Goal: Task Accomplishment & Management: Manage account settings

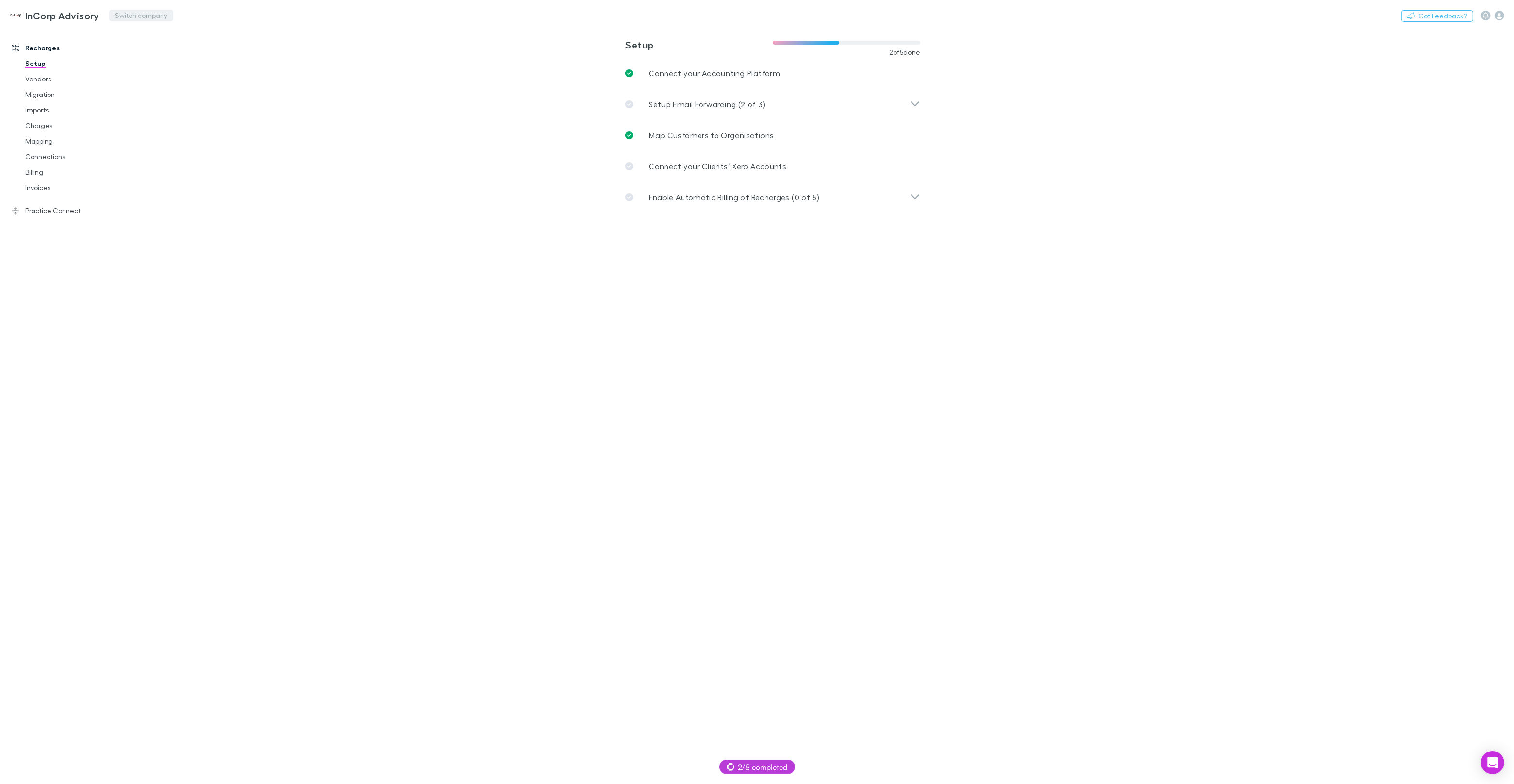
click at [137, 15] on button "Switch company" at bounding box center [141, 15] width 64 height 12
type input "***"
click at [62, 202] on link "Agreements" at bounding box center [73, 203] width 115 height 16
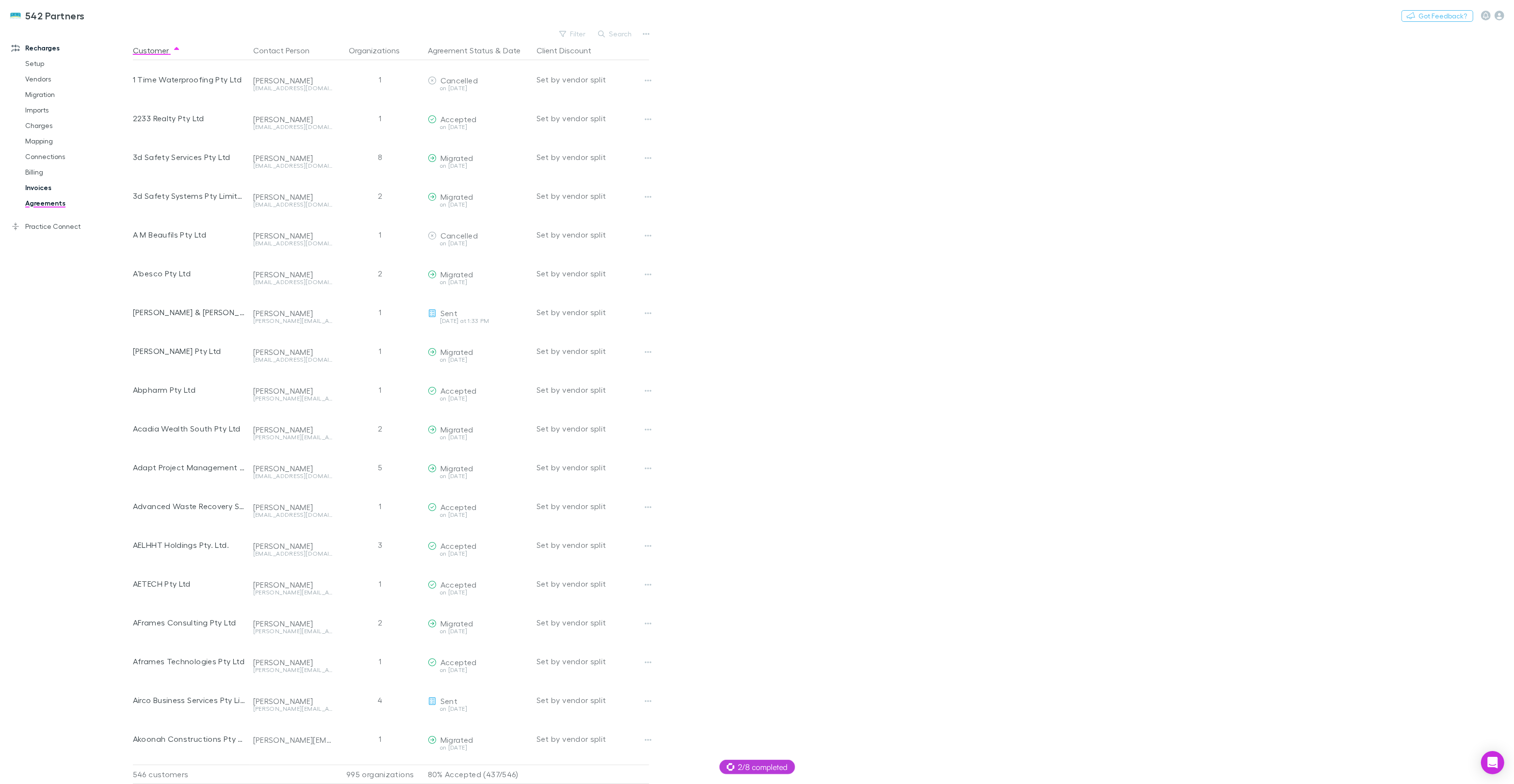
drag, startPoint x: 34, startPoint y: 181, endPoint x: 39, endPoint y: 187, distance: 7.8
click at [34, 181] on link "Invoices" at bounding box center [73, 187] width 115 height 16
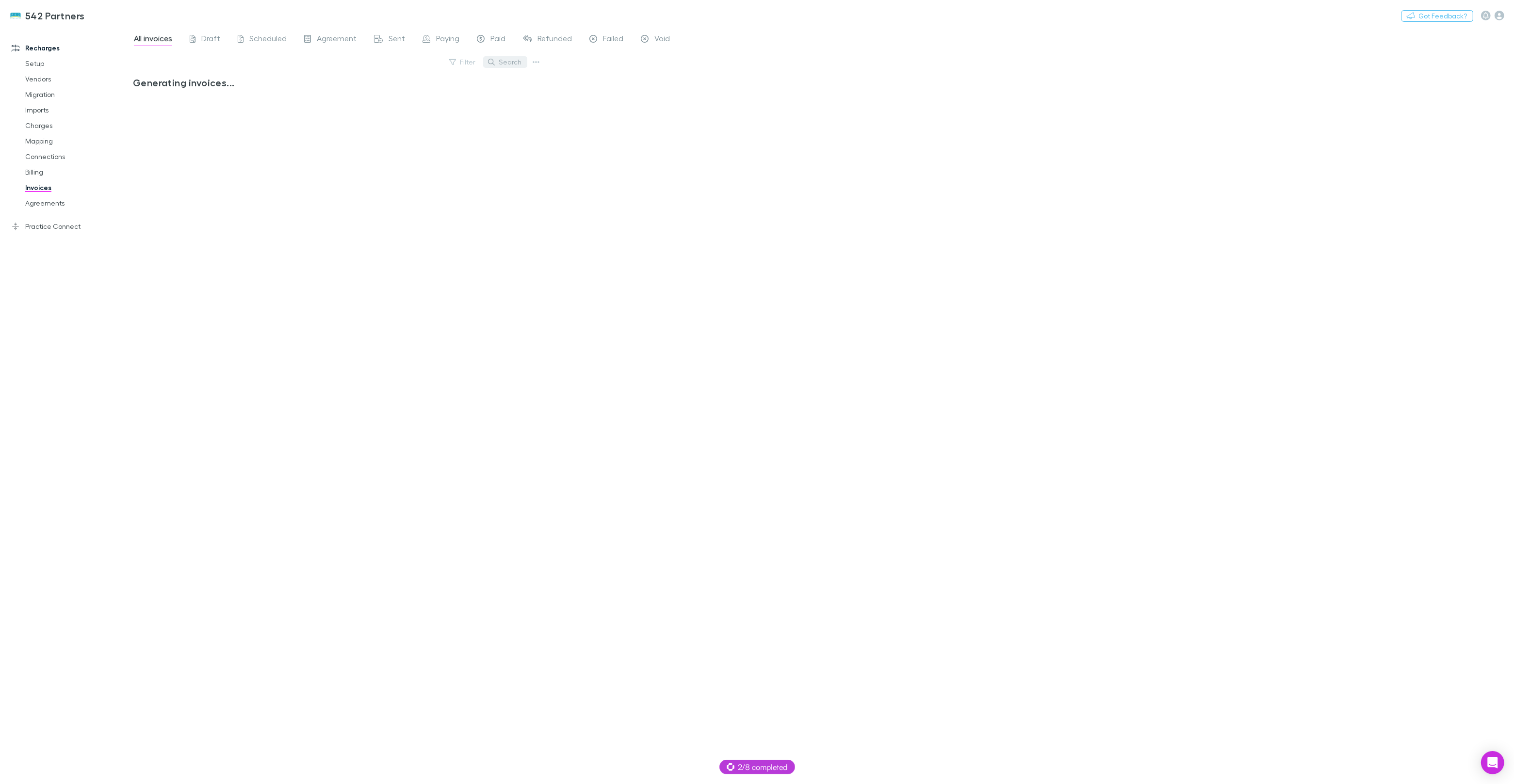
click at [504, 65] on button "Search" at bounding box center [505, 62] width 44 height 12
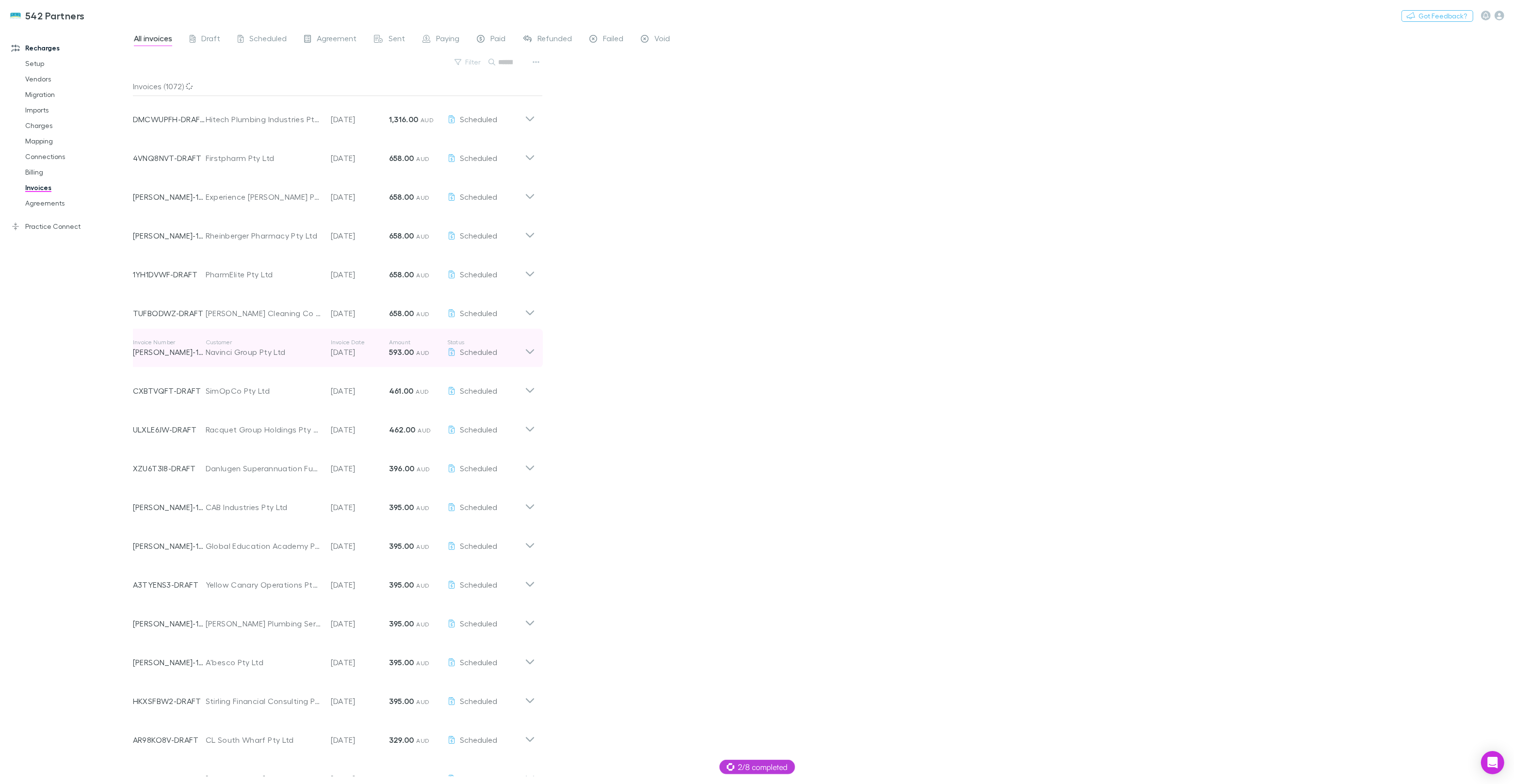
click at [213, 351] on div "Navinci Group Pty Ltd" at bounding box center [264, 352] width 115 height 12
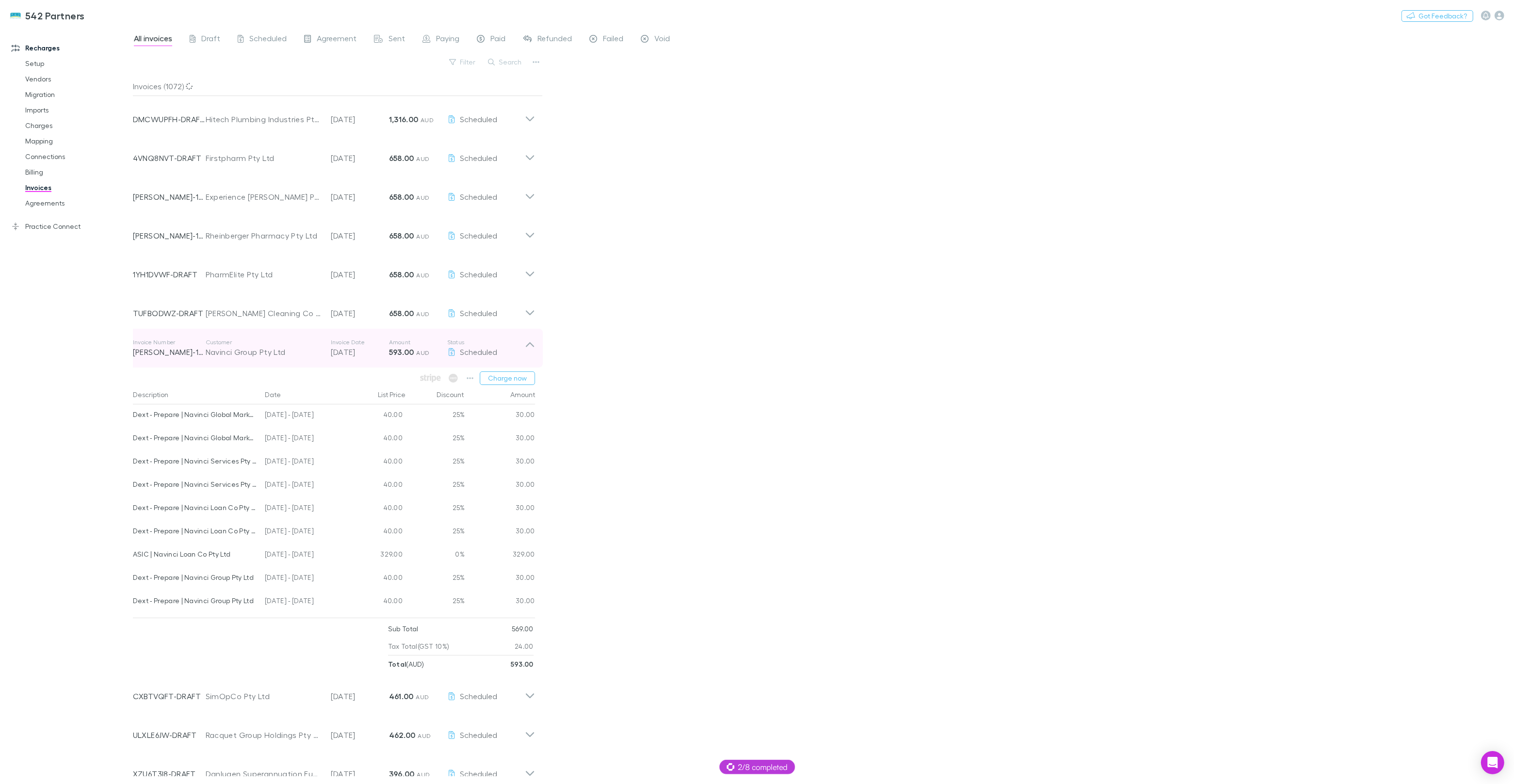
click at [233, 348] on div "Navinci Group Pty Ltd" at bounding box center [264, 352] width 115 height 12
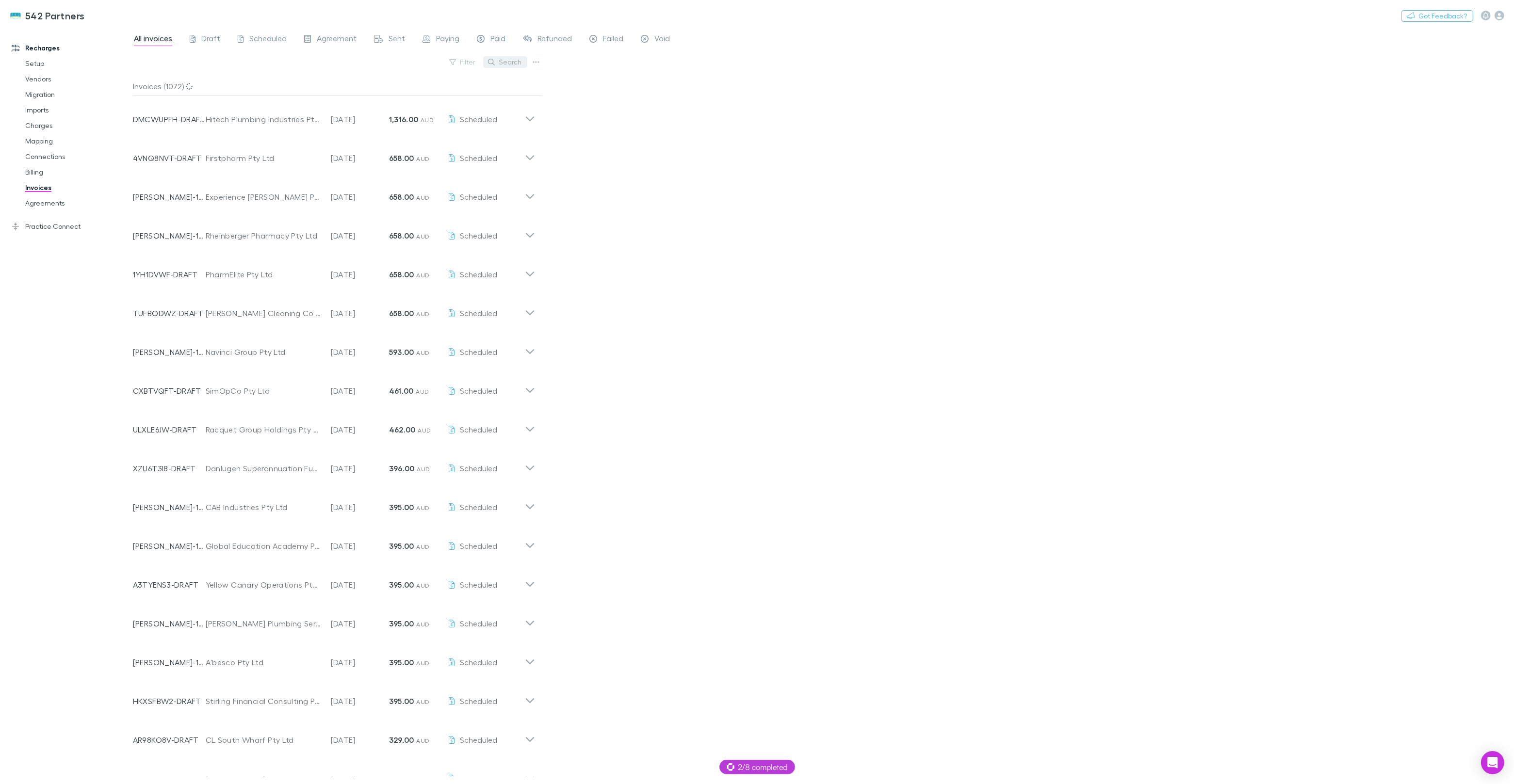
click at [509, 65] on button "Search" at bounding box center [505, 62] width 44 height 12
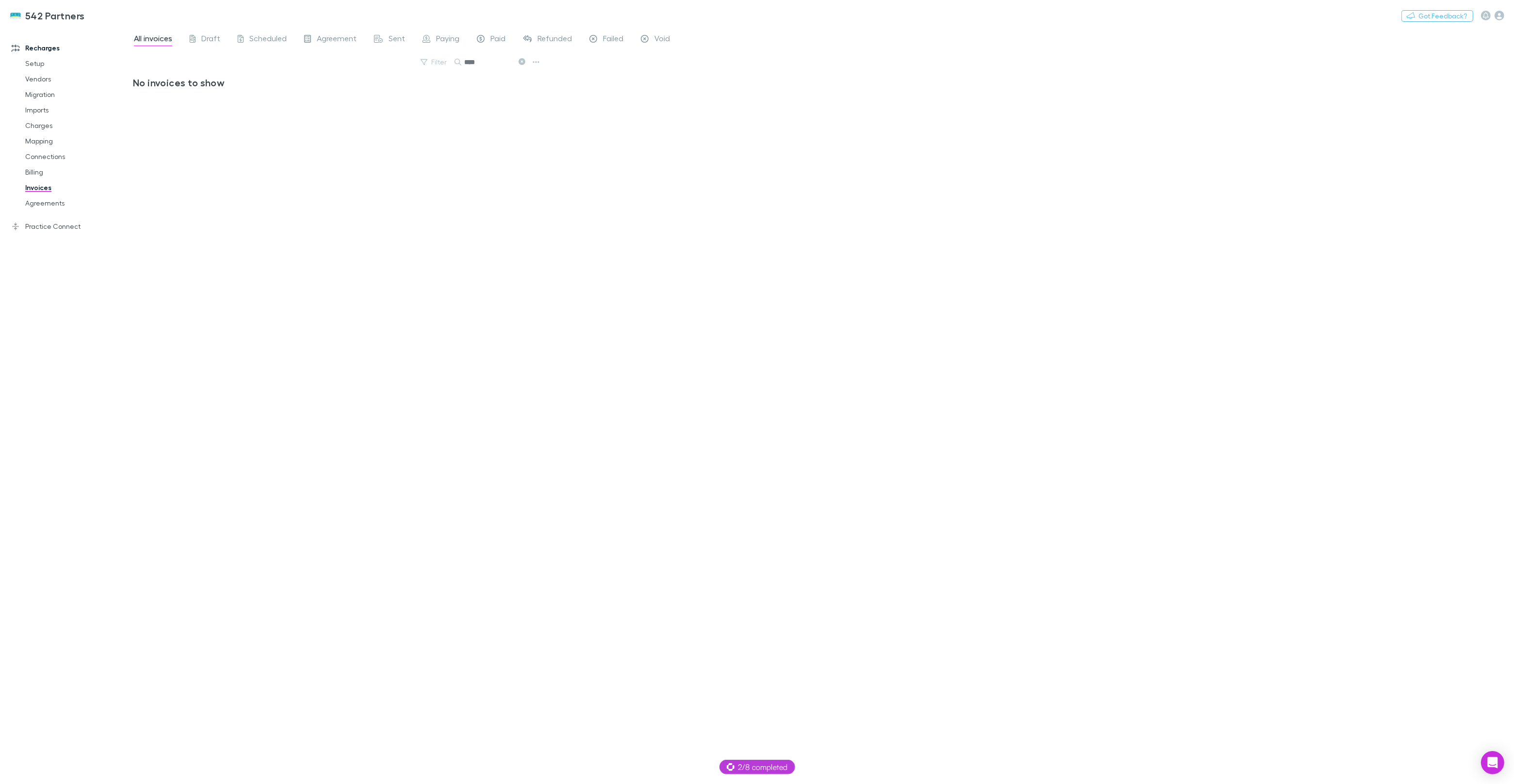
type input "****"
click at [520, 62] on icon at bounding box center [522, 62] width 7 height 7
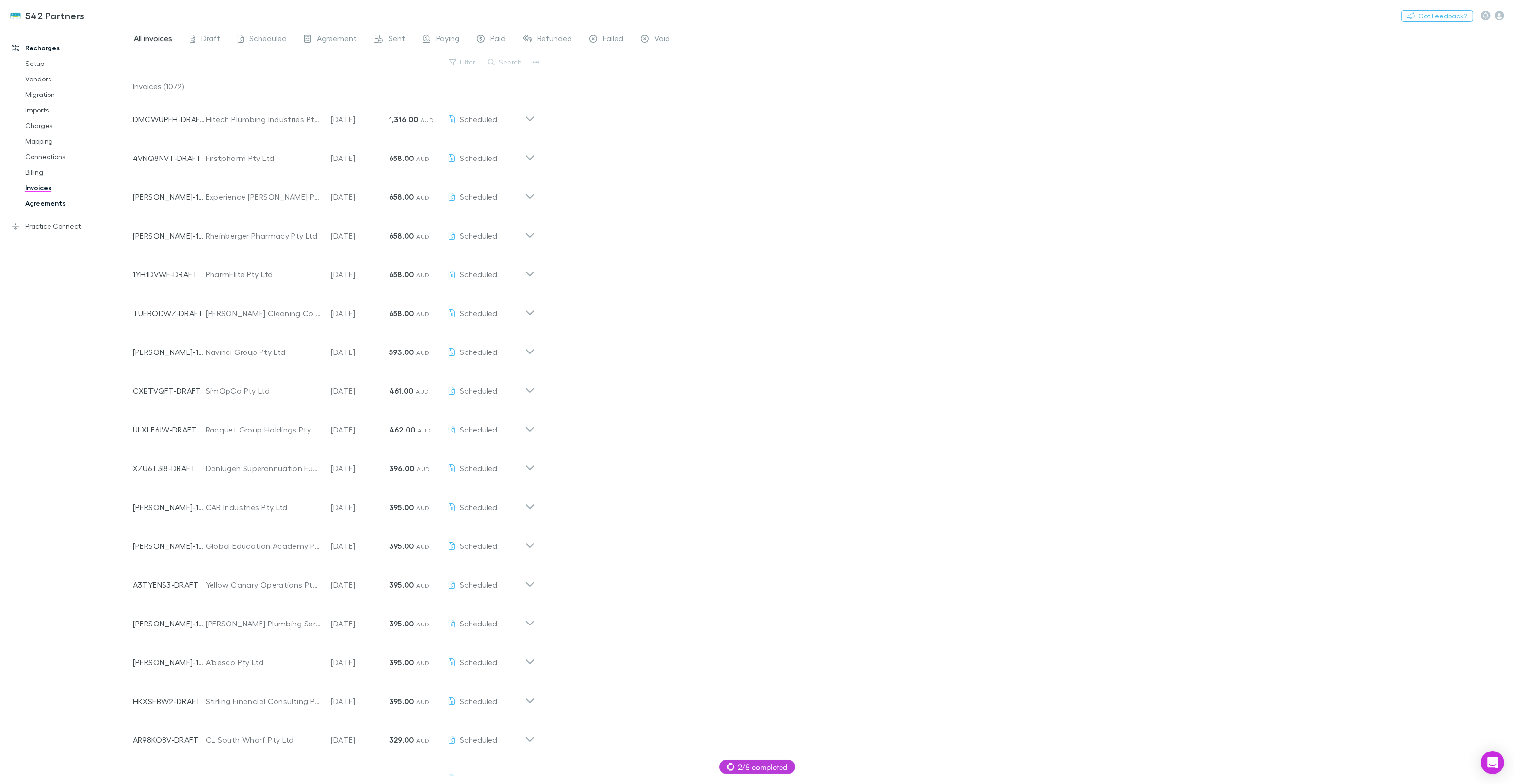
click at [45, 202] on link "Agreements" at bounding box center [73, 203] width 115 height 16
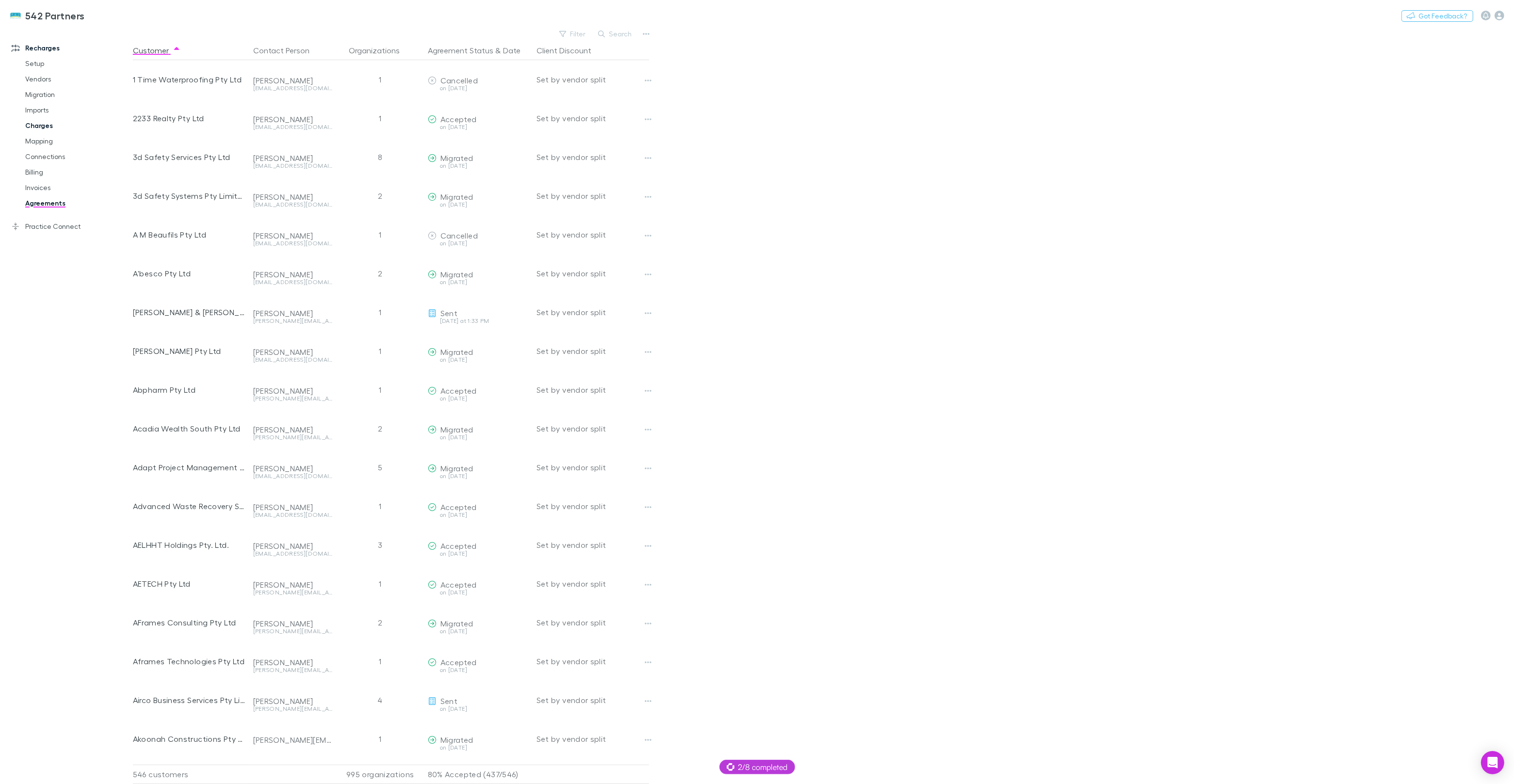
click at [45, 123] on link "Charges" at bounding box center [73, 126] width 115 height 16
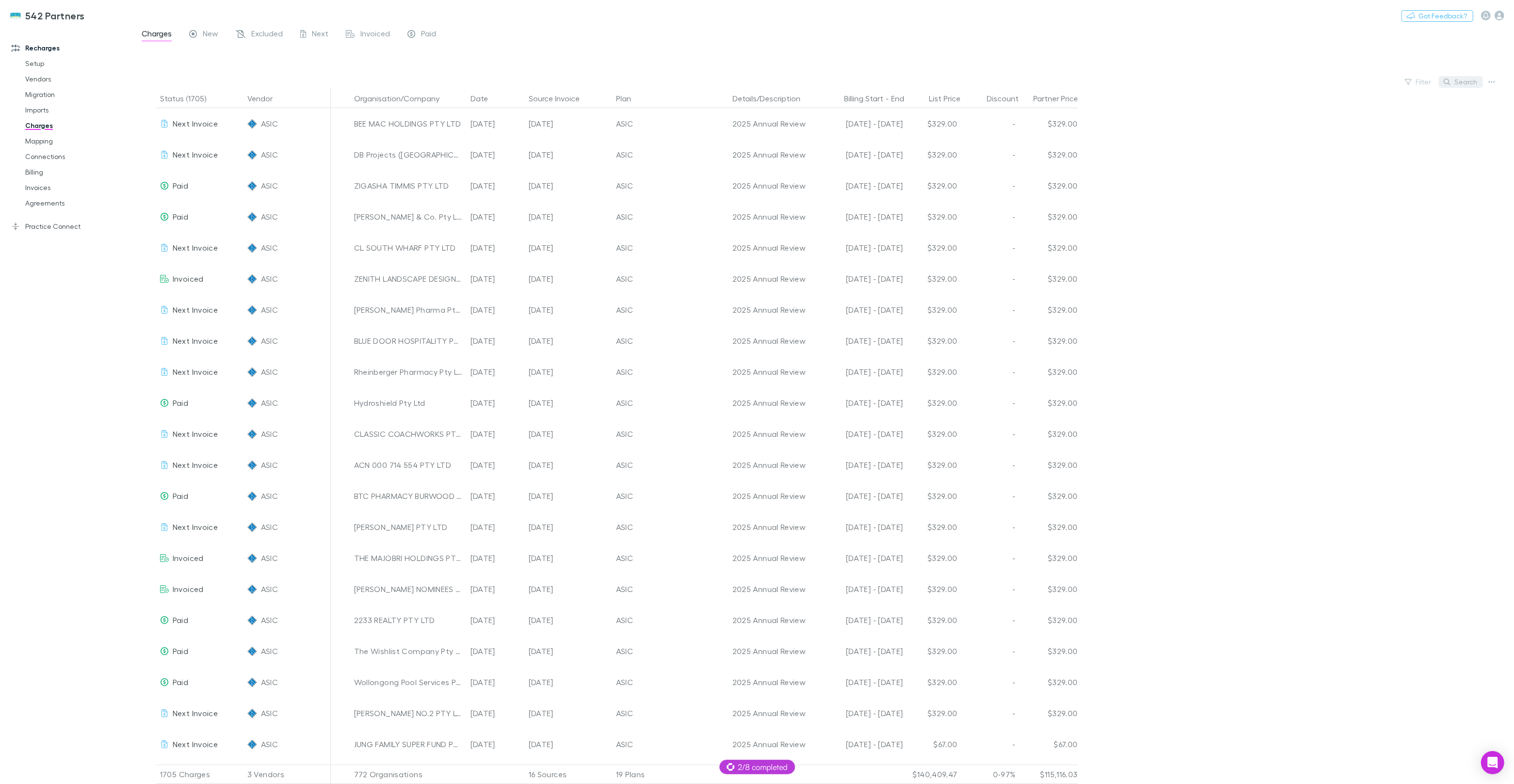
click at [1467, 82] on button "Search" at bounding box center [1460, 82] width 44 height 12
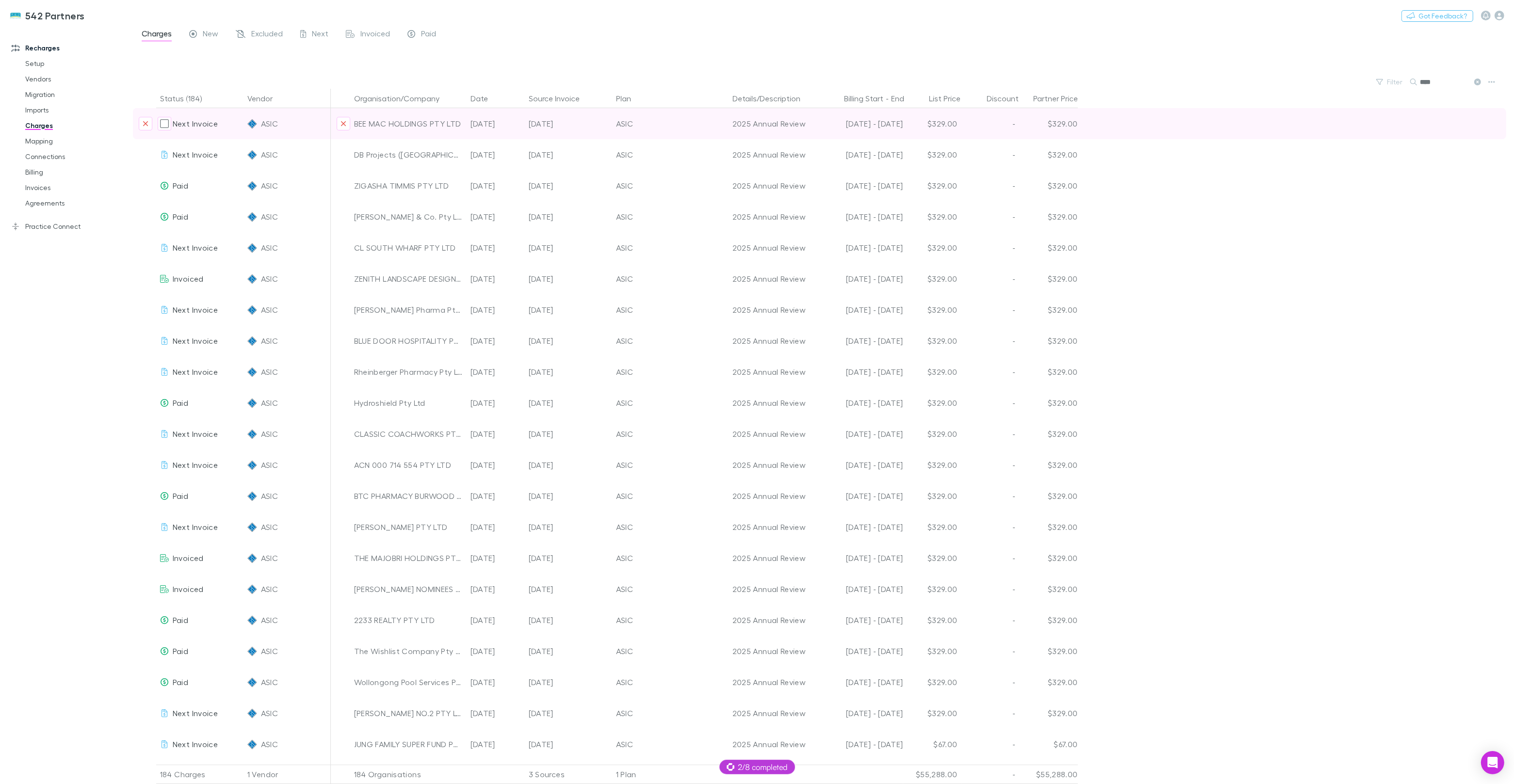
type input "****"
click at [399, 124] on div "BEE MAC HOLDINGS PTY LTD" at bounding box center [408, 123] width 108 height 31
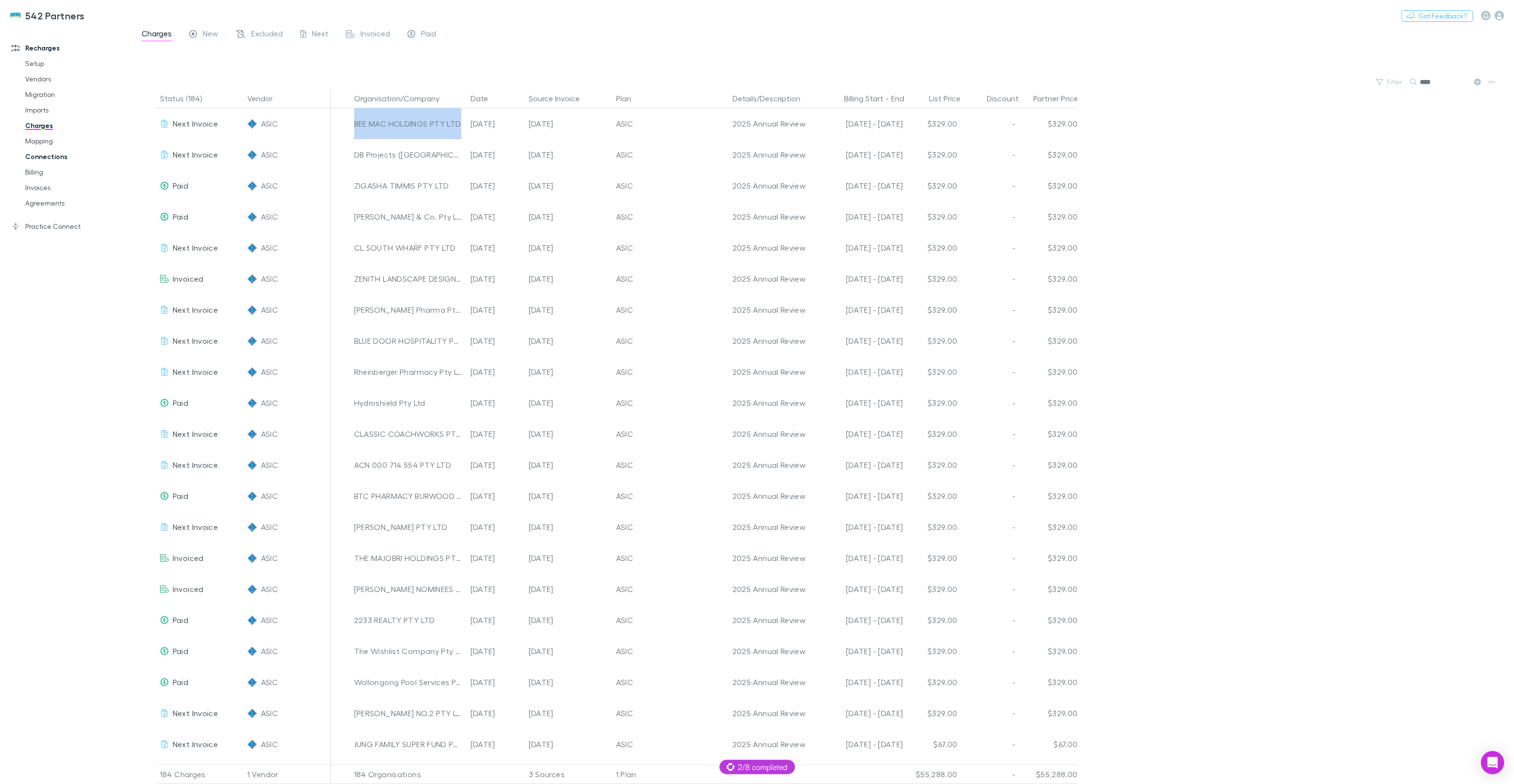
copy div "BEE MAC HOLDINGS PTY LTD"
click at [57, 141] on link "Mapping" at bounding box center [73, 141] width 115 height 16
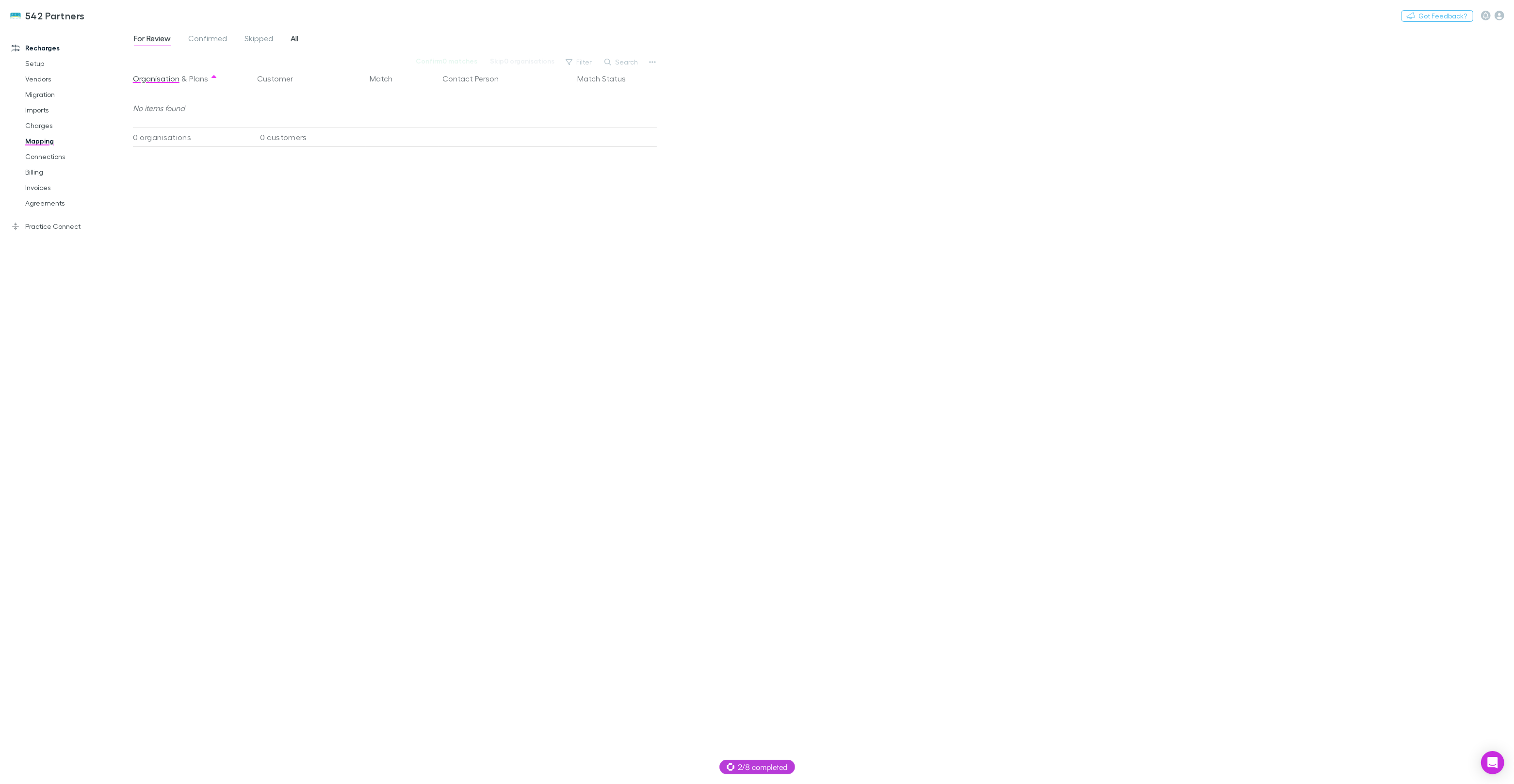
click at [290, 39] on link "All" at bounding box center [294, 40] width 10 height 16
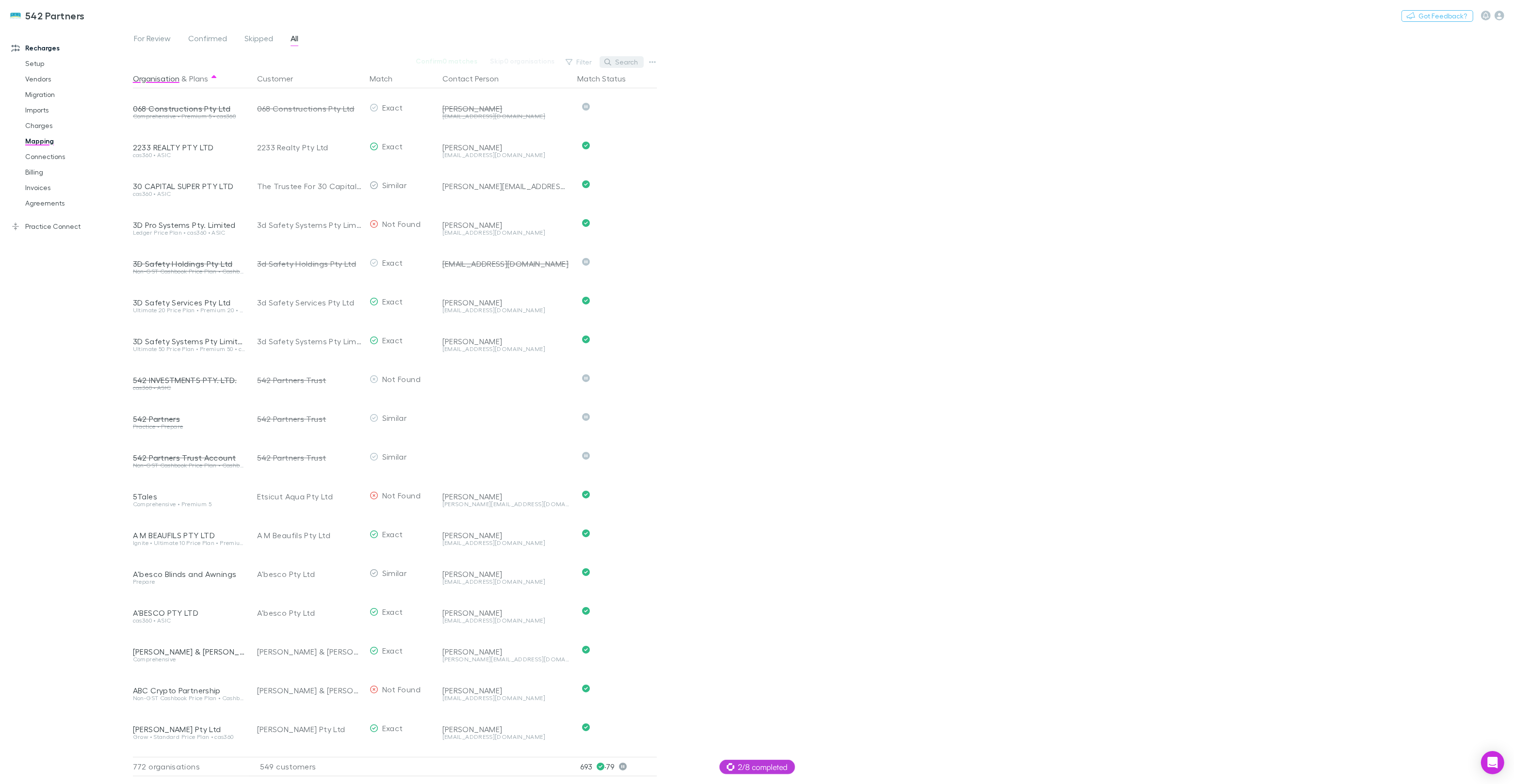
click at [628, 62] on button "Search" at bounding box center [622, 62] width 44 height 12
paste input "**********"
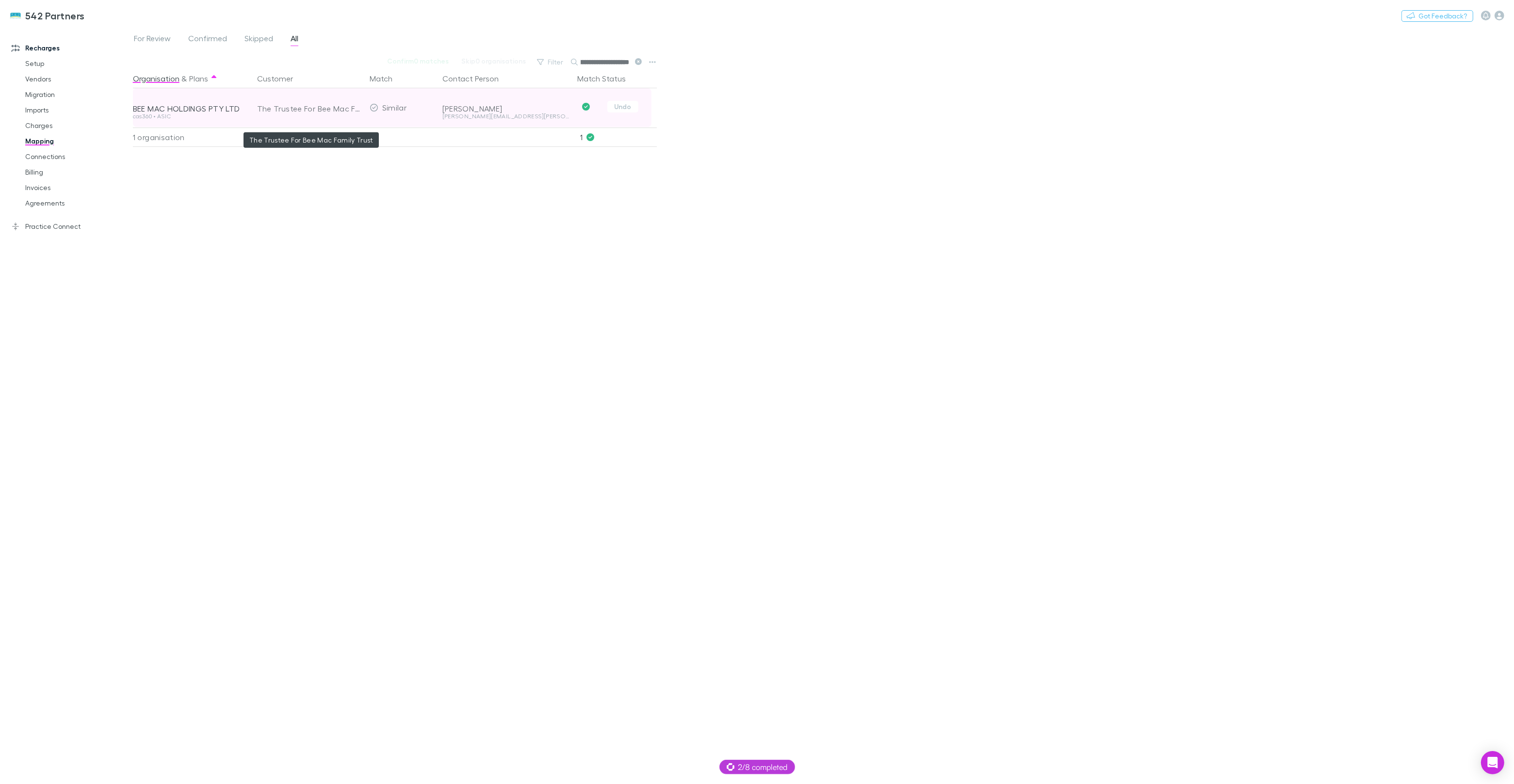
type input "**********"
click at [330, 106] on div "The Trustee For Bee Mac Family Trust" at bounding box center [310, 108] width 105 height 39
copy div "The Trustee For Bee Mac Family Trust"
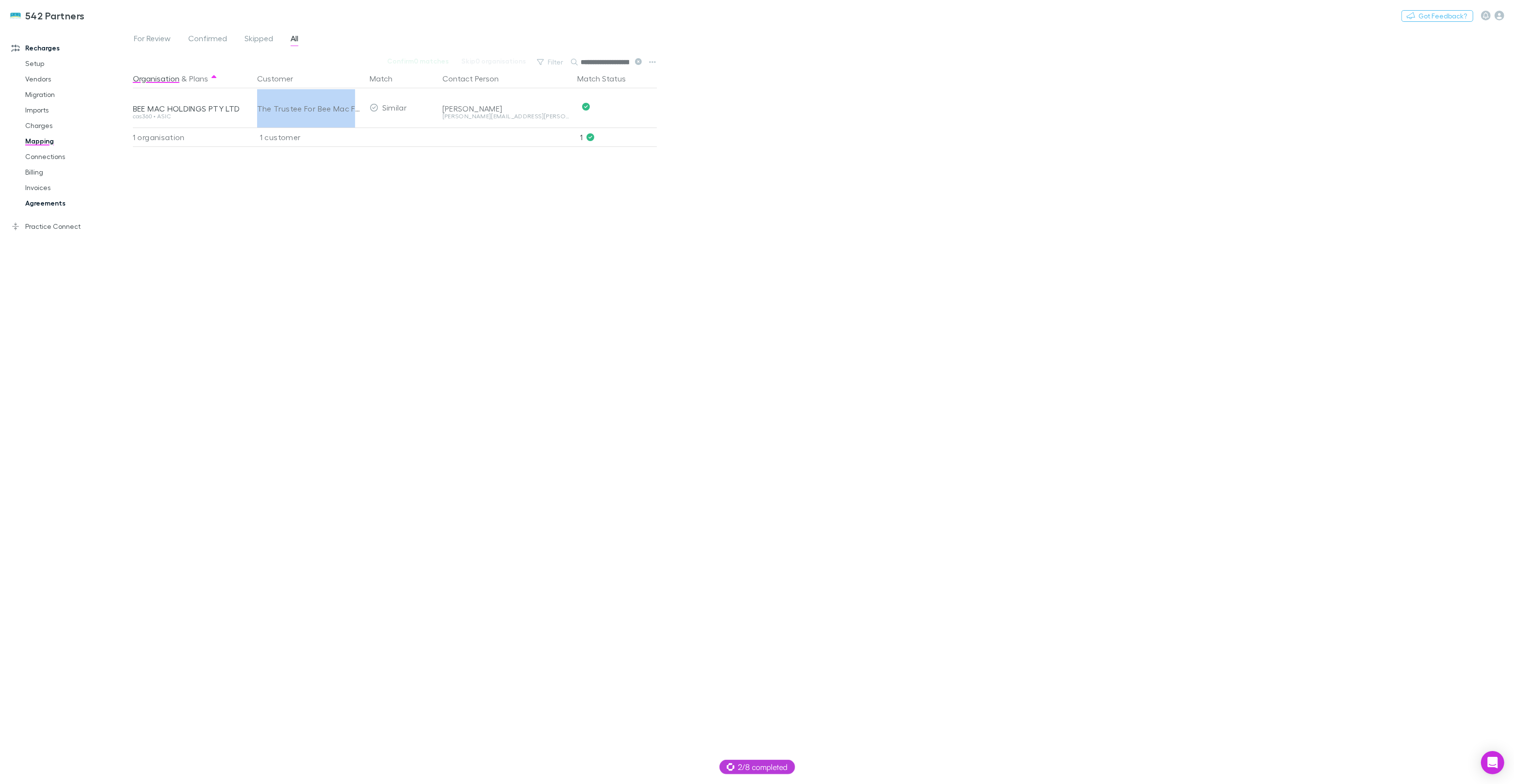
click at [41, 200] on link "Agreements" at bounding box center [73, 203] width 115 height 16
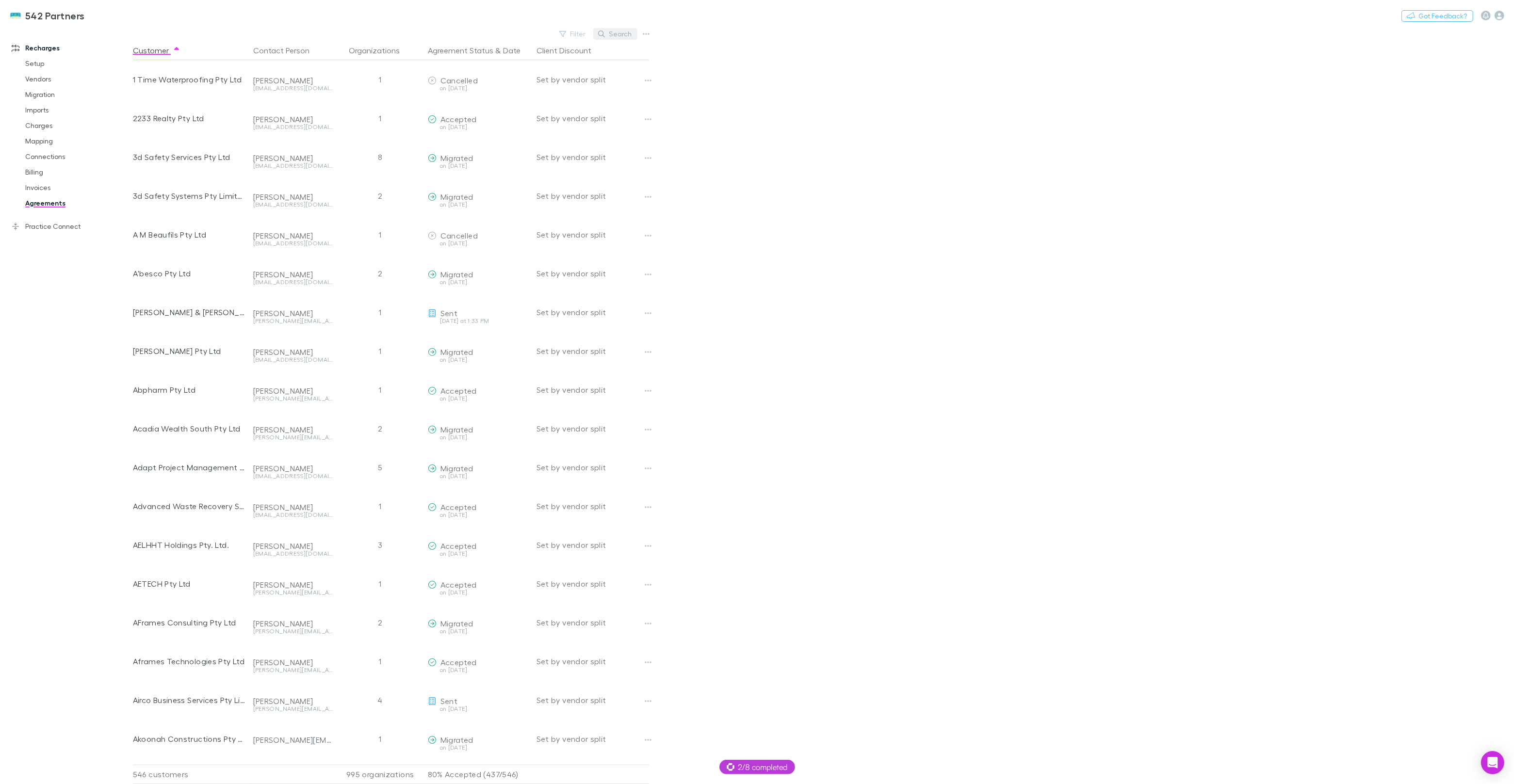
click at [628, 34] on button "Search" at bounding box center [615, 34] width 44 height 12
paste input "**********"
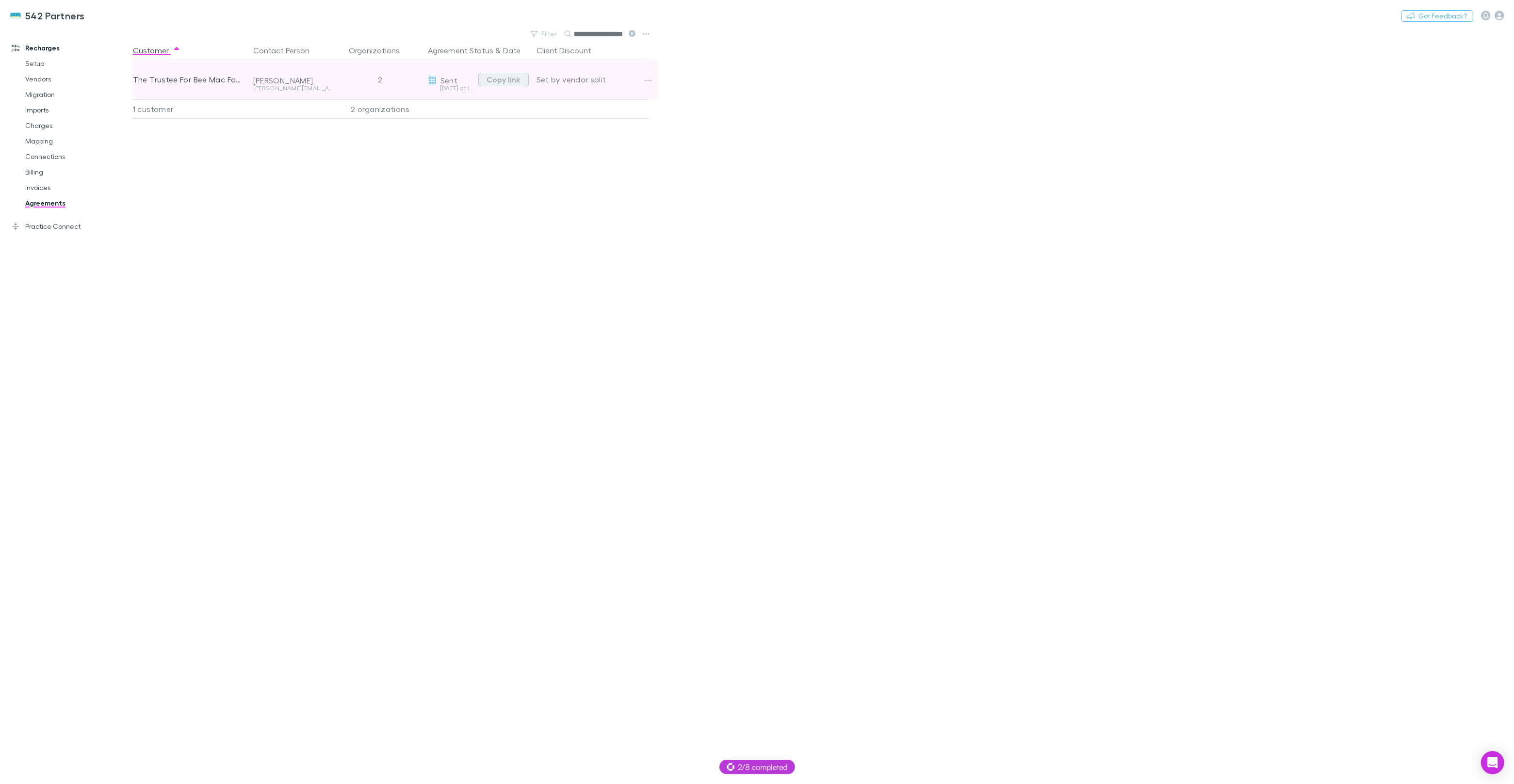
type input "**********"
drag, startPoint x: 511, startPoint y: 80, endPoint x: 538, endPoint y: 63, distance: 31.9
click at [511, 80] on button "Copy link" at bounding box center [504, 80] width 51 height 14
click at [42, 202] on link "Agreements" at bounding box center [73, 203] width 115 height 16
click at [41, 188] on link "Invoices" at bounding box center [73, 187] width 115 height 16
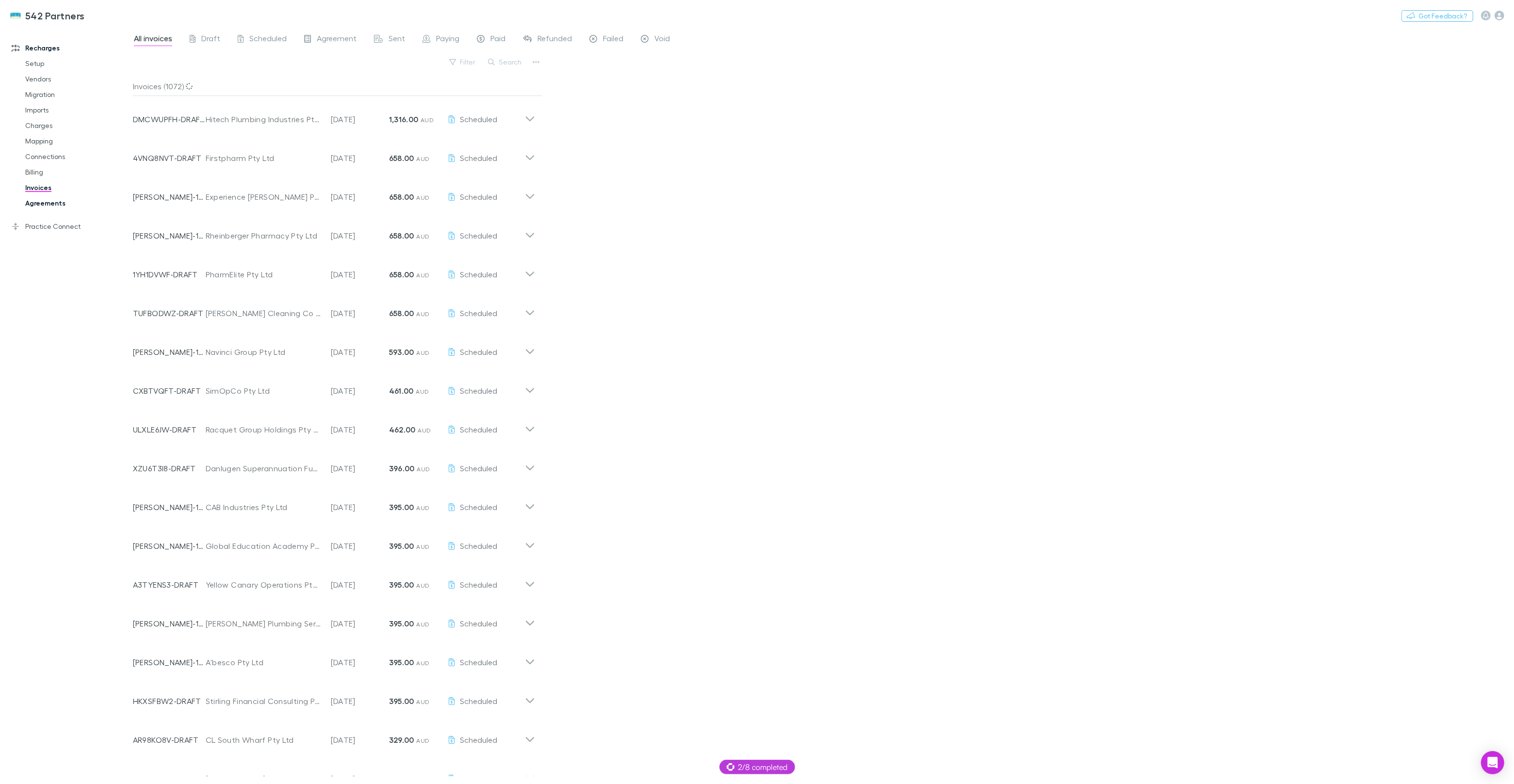
click at [45, 206] on link "Agreements" at bounding box center [73, 203] width 115 height 16
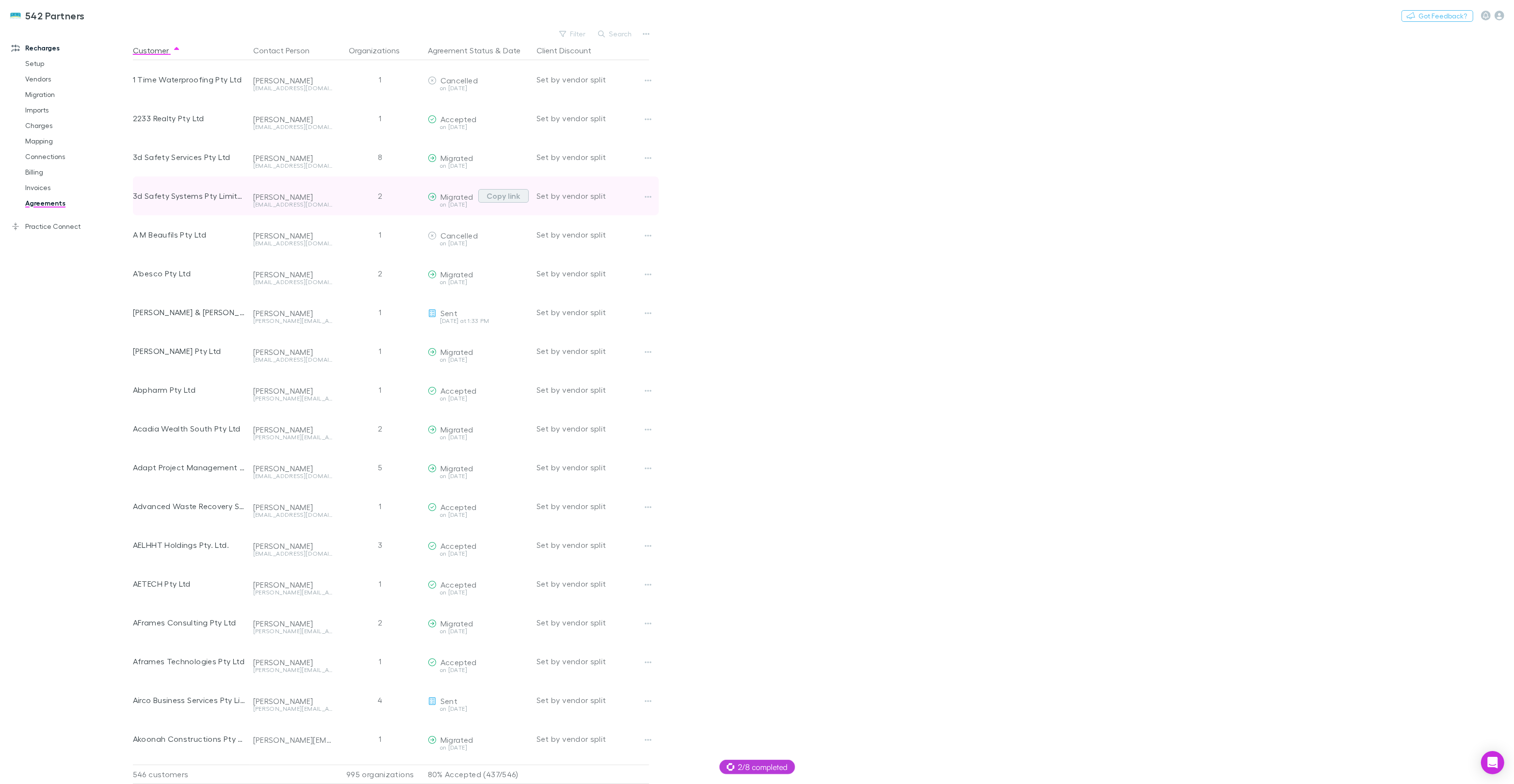
click at [505, 198] on button "Copy link" at bounding box center [504, 196] width 51 height 14
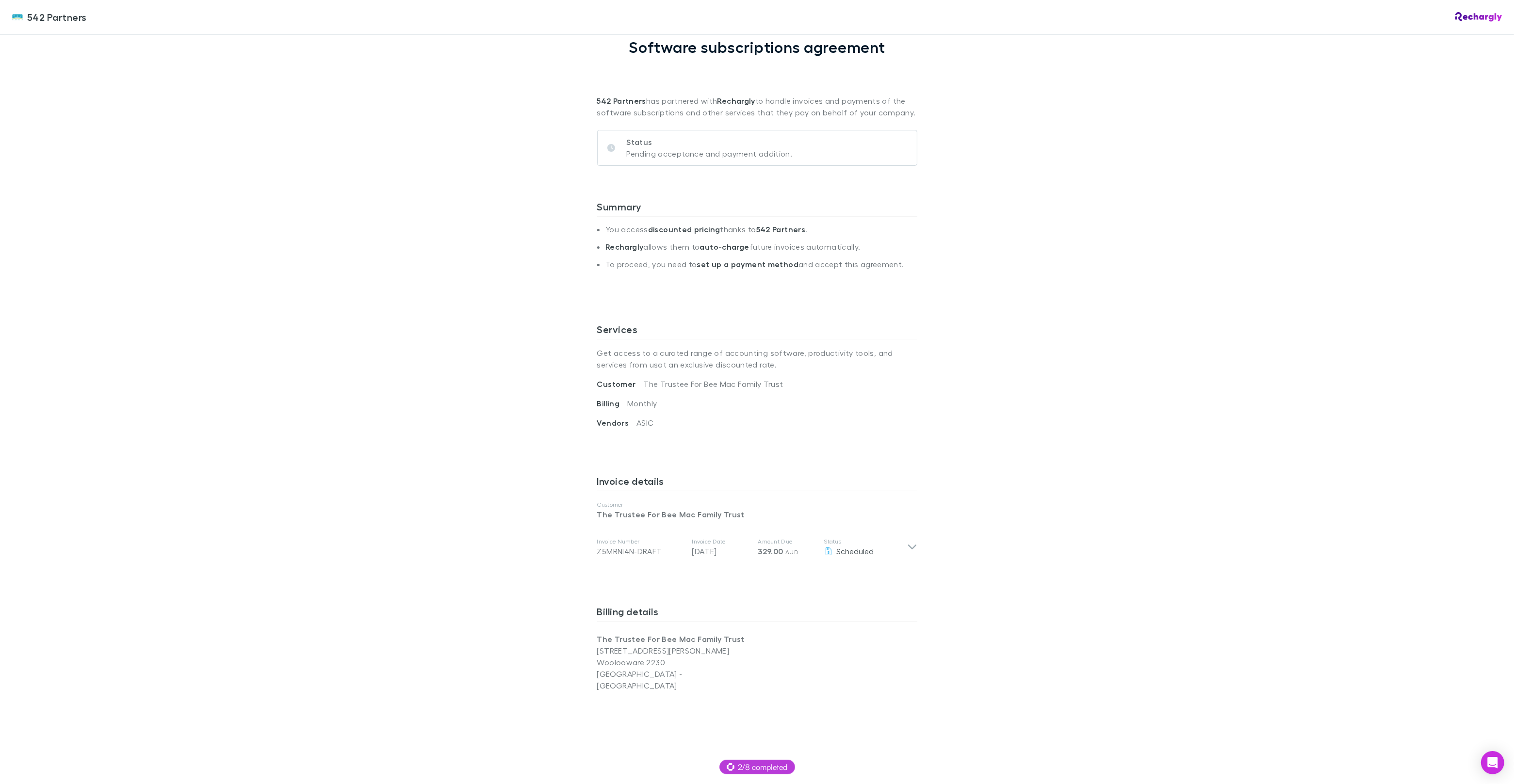
scroll to position [66, 0]
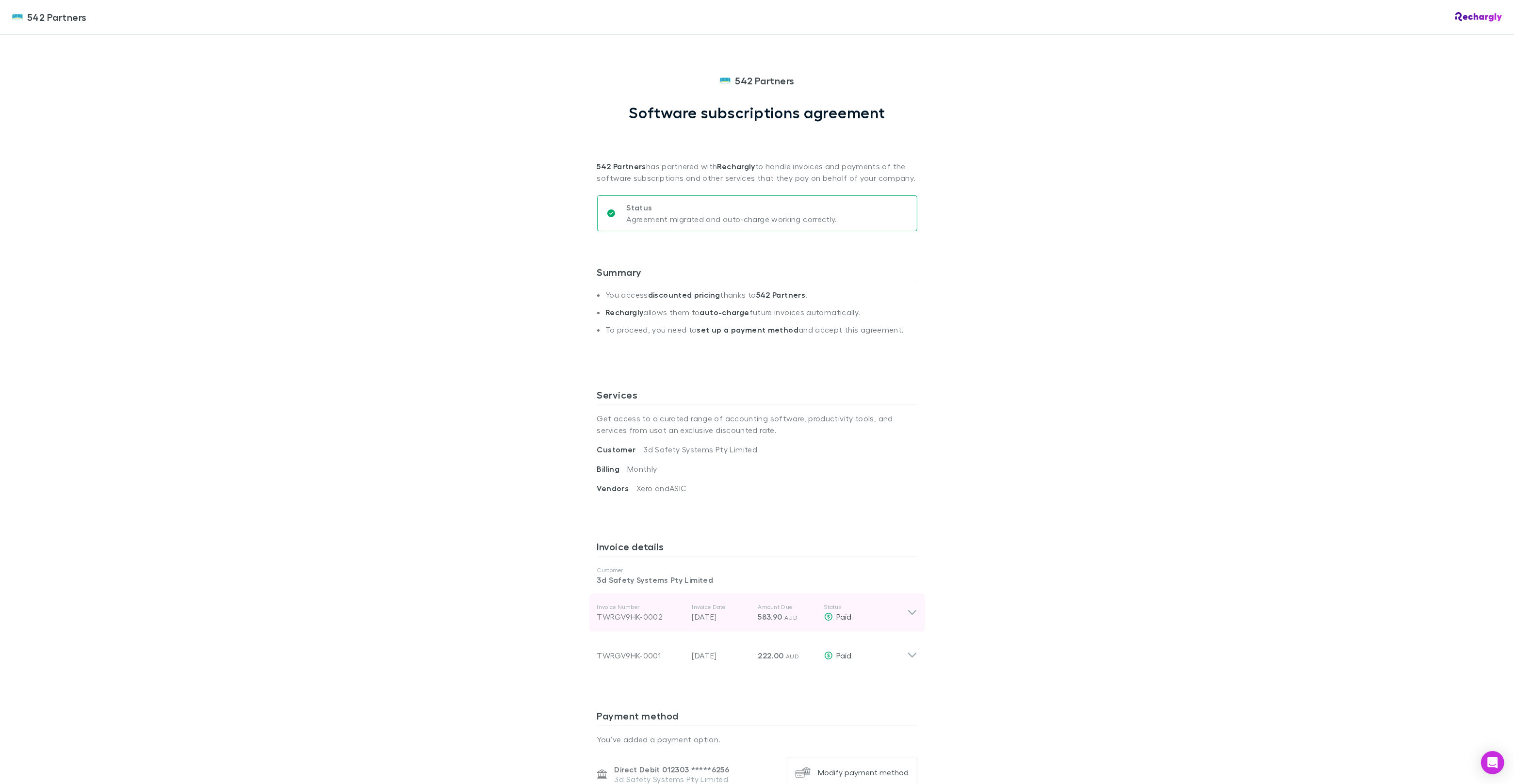
click at [803, 606] on p "Amount Due" at bounding box center [787, 606] width 58 height 8
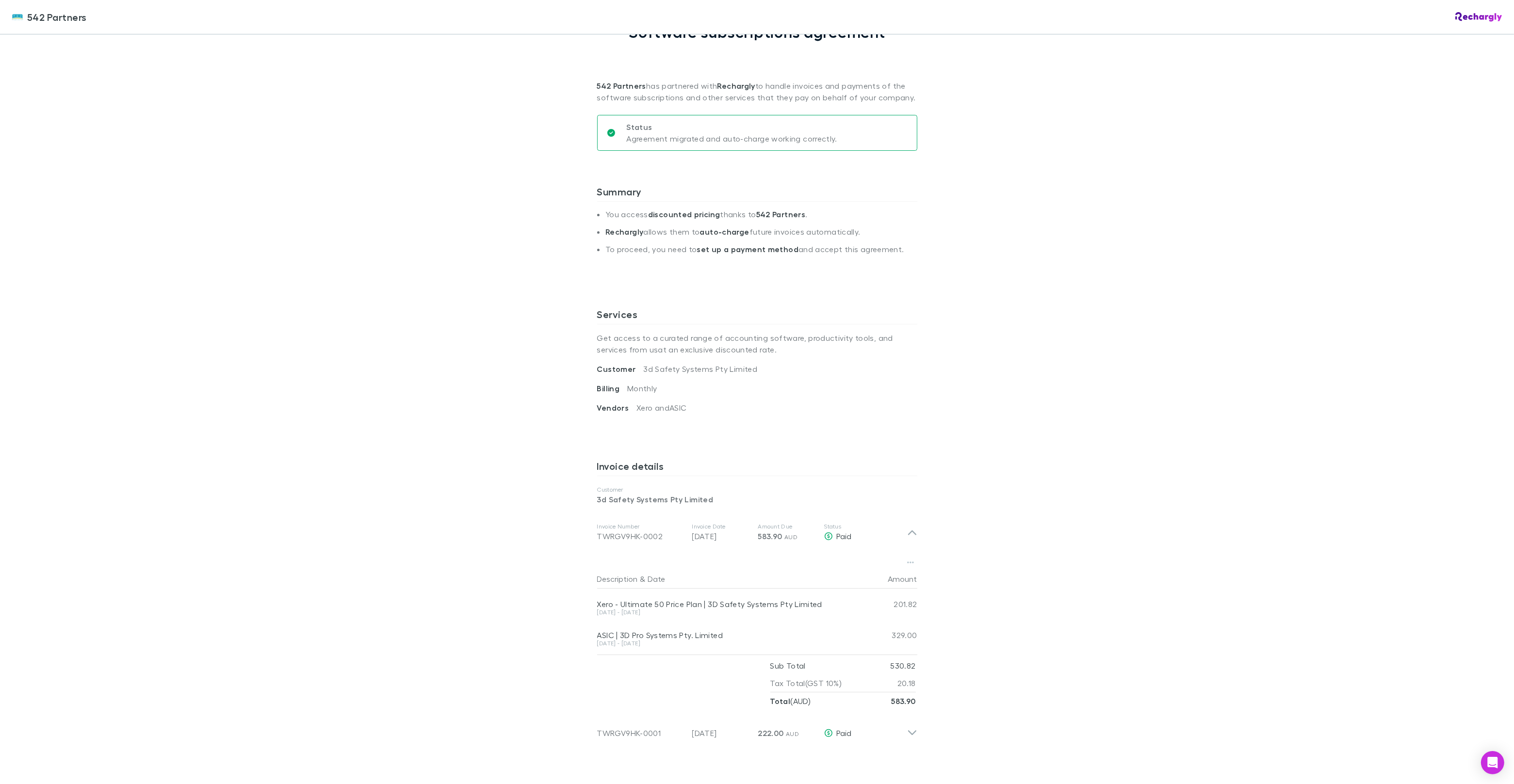
scroll to position [83, 0]
click at [767, 520] on p "Amount Due" at bounding box center [787, 523] width 58 height 8
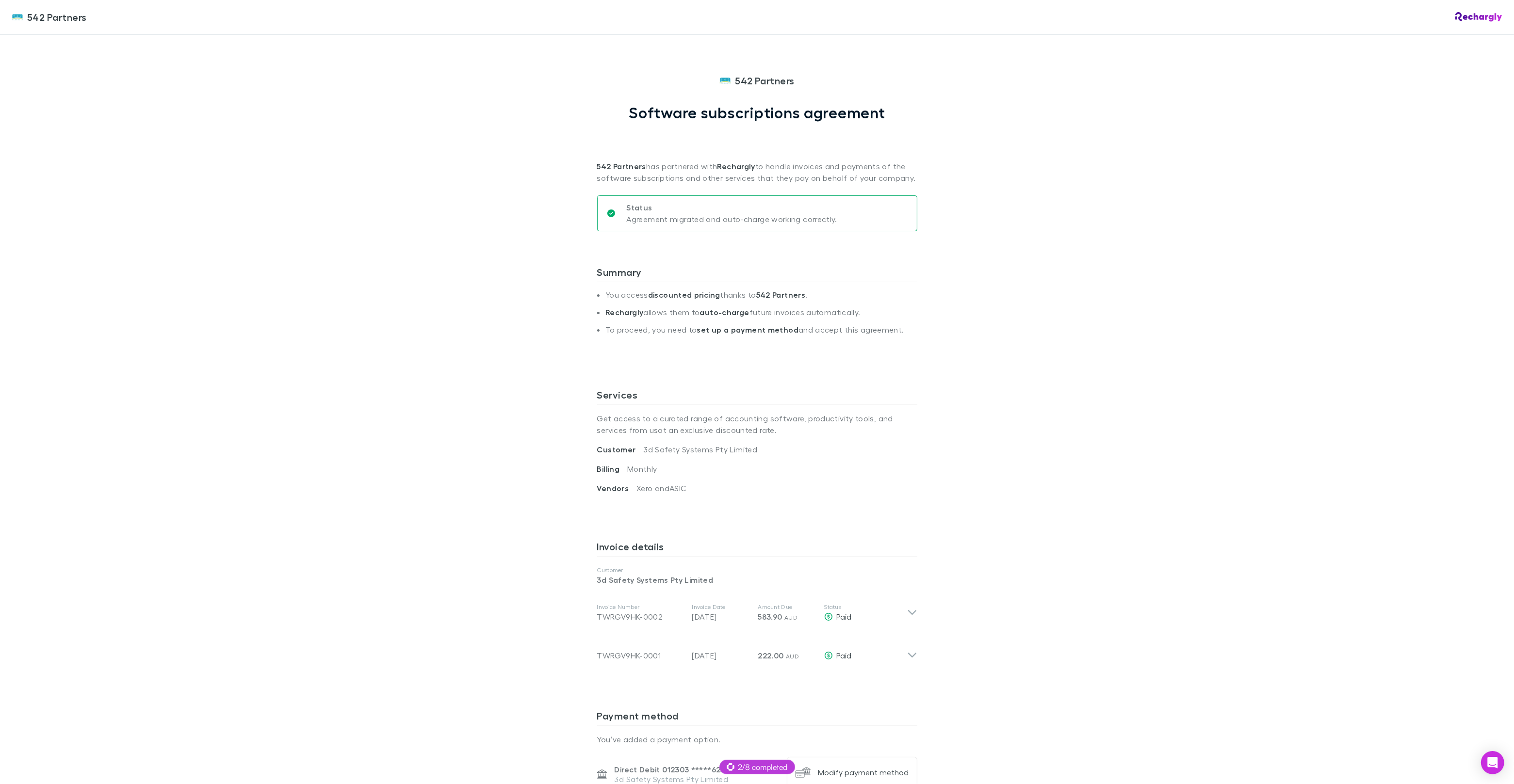
scroll to position [42, 0]
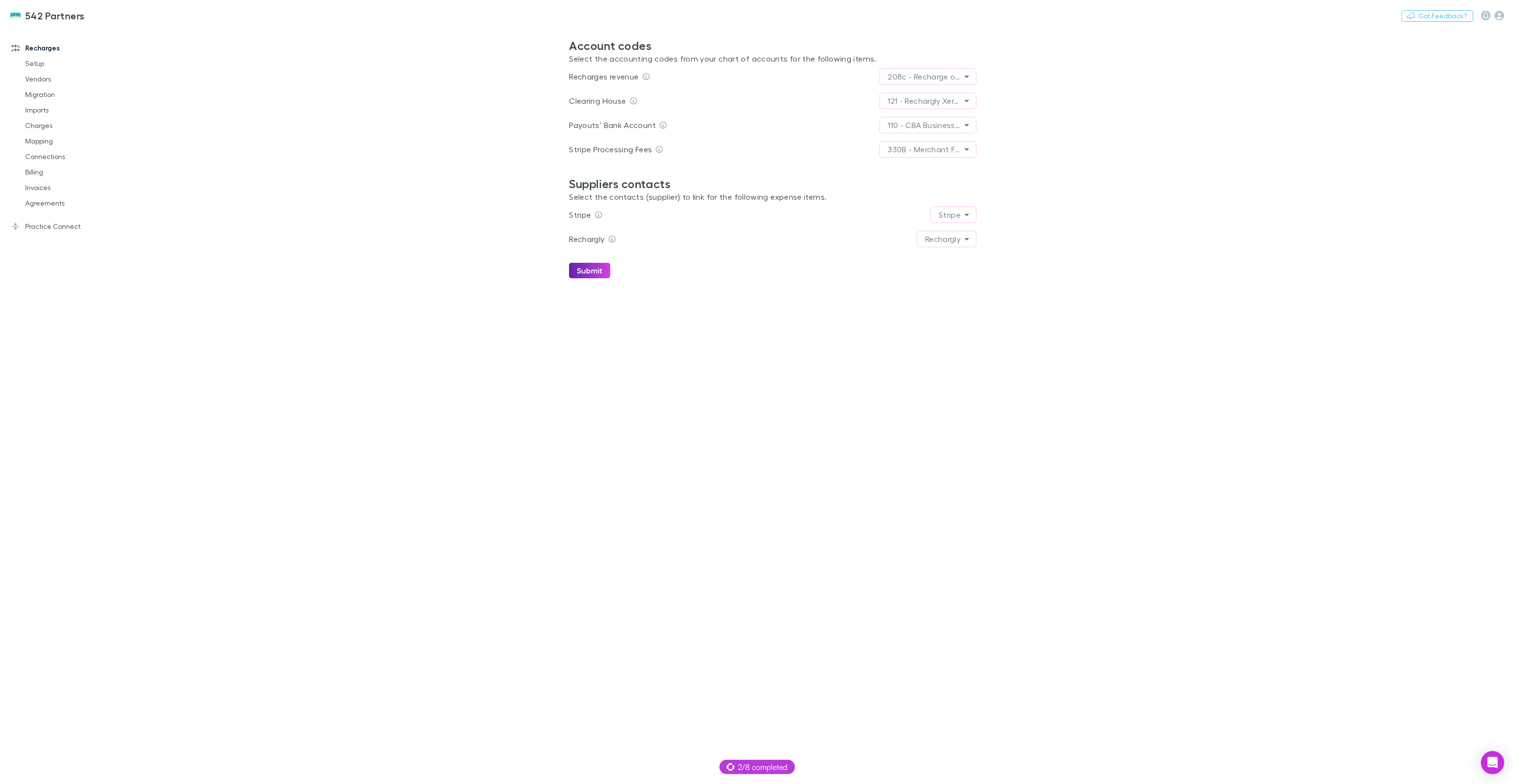
click at [909, 106] on body "**********" at bounding box center [757, 392] width 1514 height 784
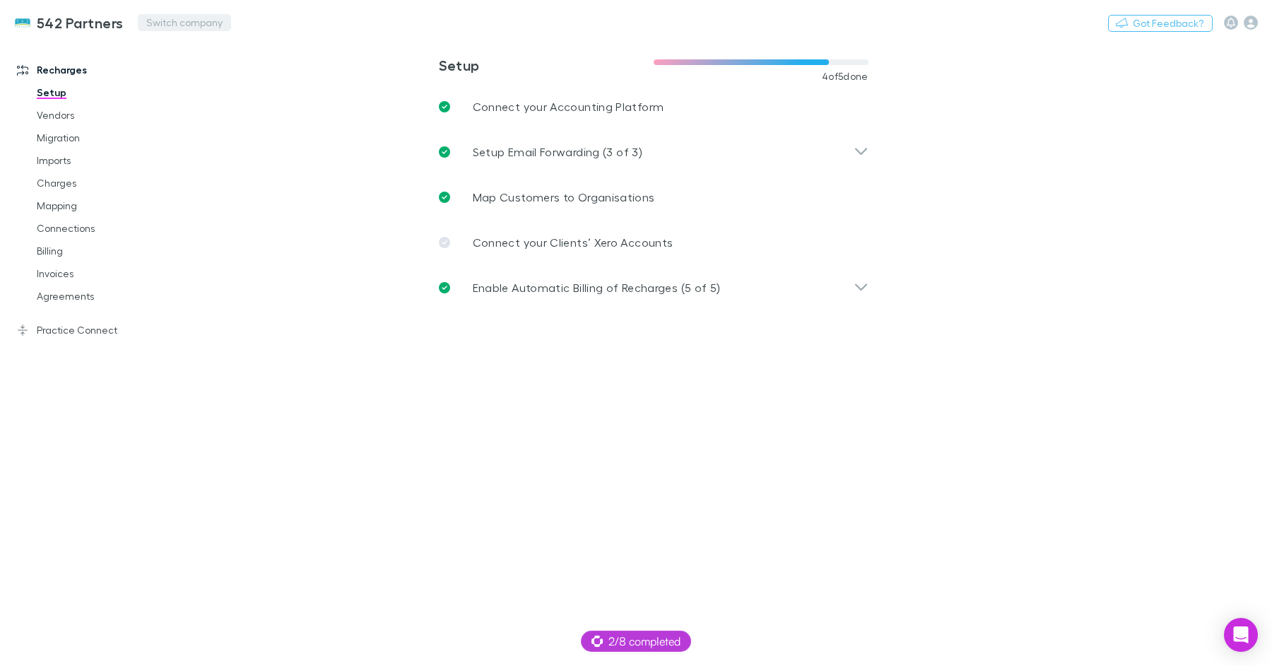
click at [177, 24] on button "Switch company" at bounding box center [184, 22] width 93 height 17
type input "***"
click at [1250, 20] on icon "button" at bounding box center [1251, 23] width 14 height 14
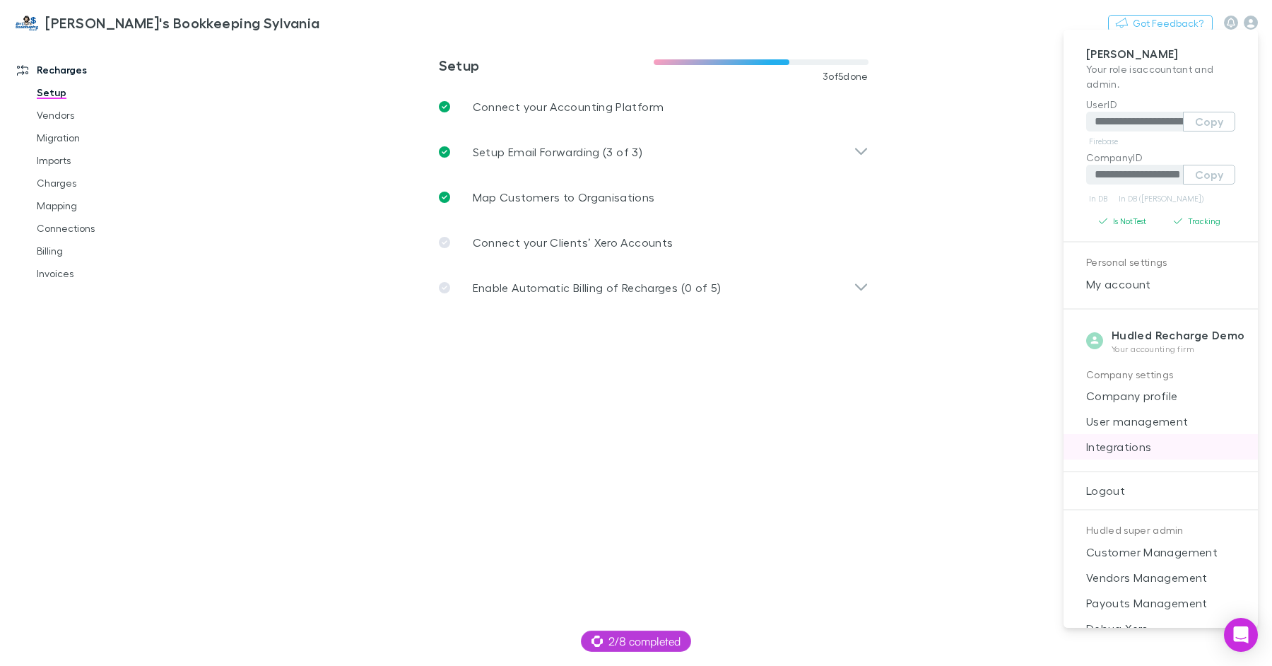
click at [1141, 443] on span "Integrations" at bounding box center [1161, 446] width 172 height 17
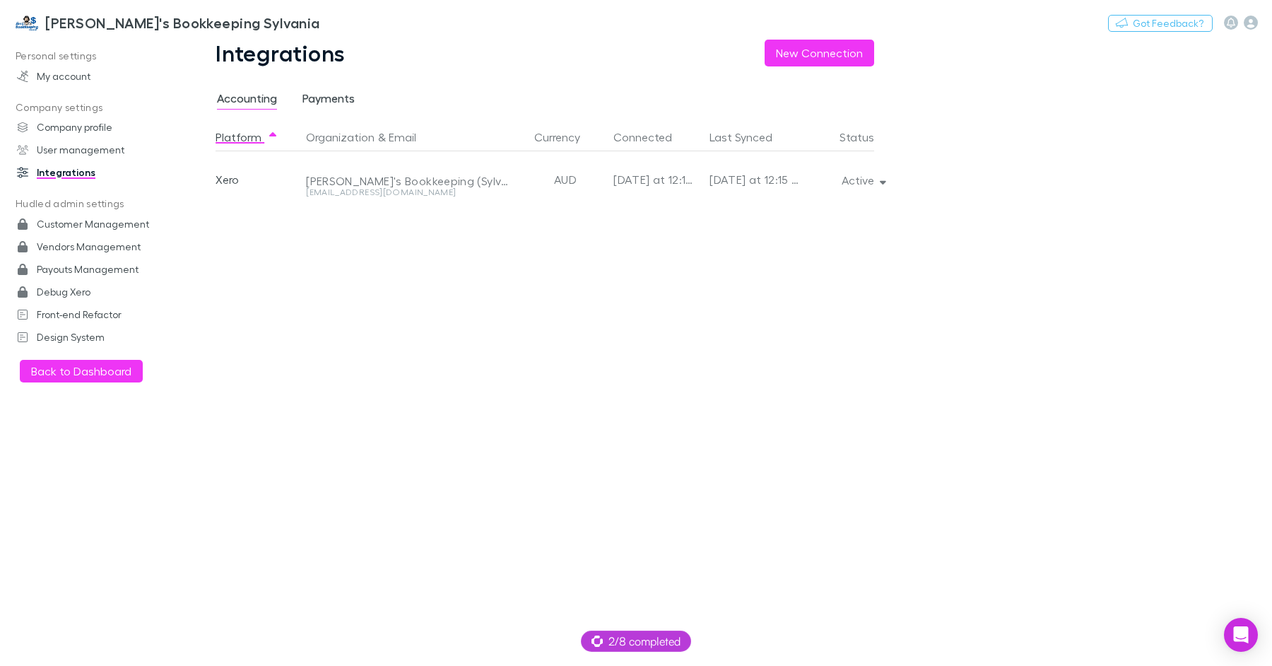
click at [331, 95] on span "Payments" at bounding box center [329, 100] width 52 height 18
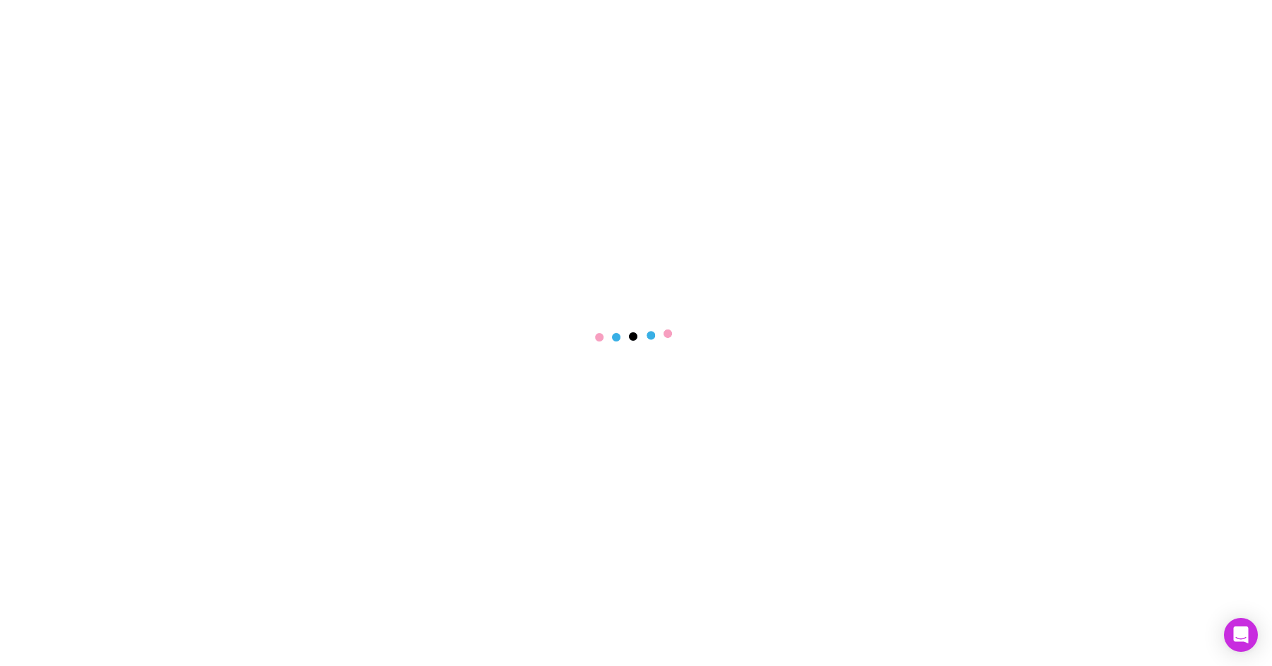
select select "****"
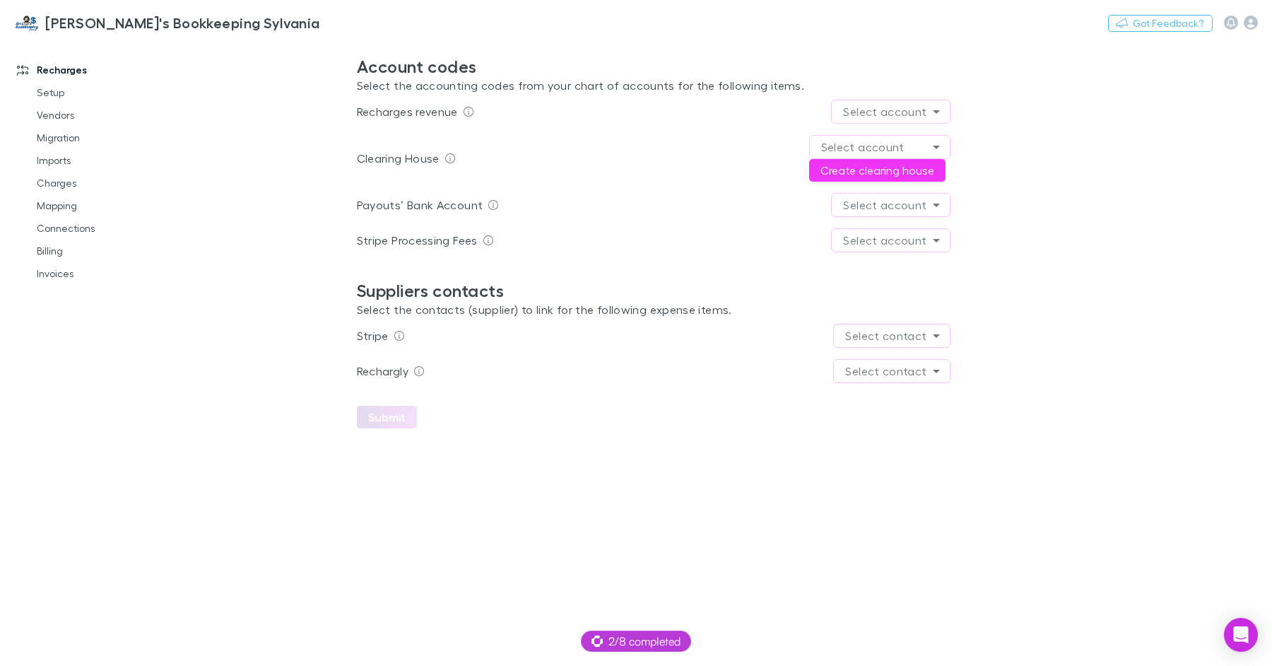
click at [911, 109] on body "[PERSON_NAME]'s Bookkeeping Sylvania Switch company Nothing Got Feedback? Recha…" at bounding box center [636, 333] width 1272 height 666
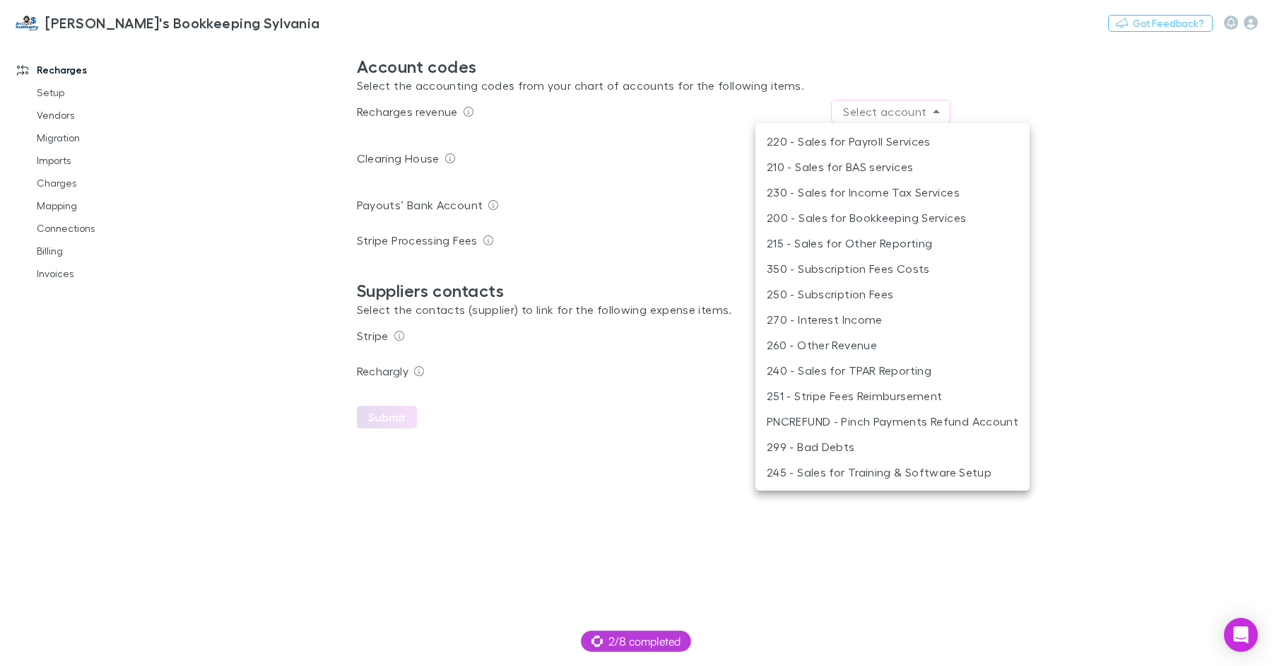
click at [946, 273] on li "350 - Subscription Fees Costs" at bounding box center [893, 268] width 274 height 25
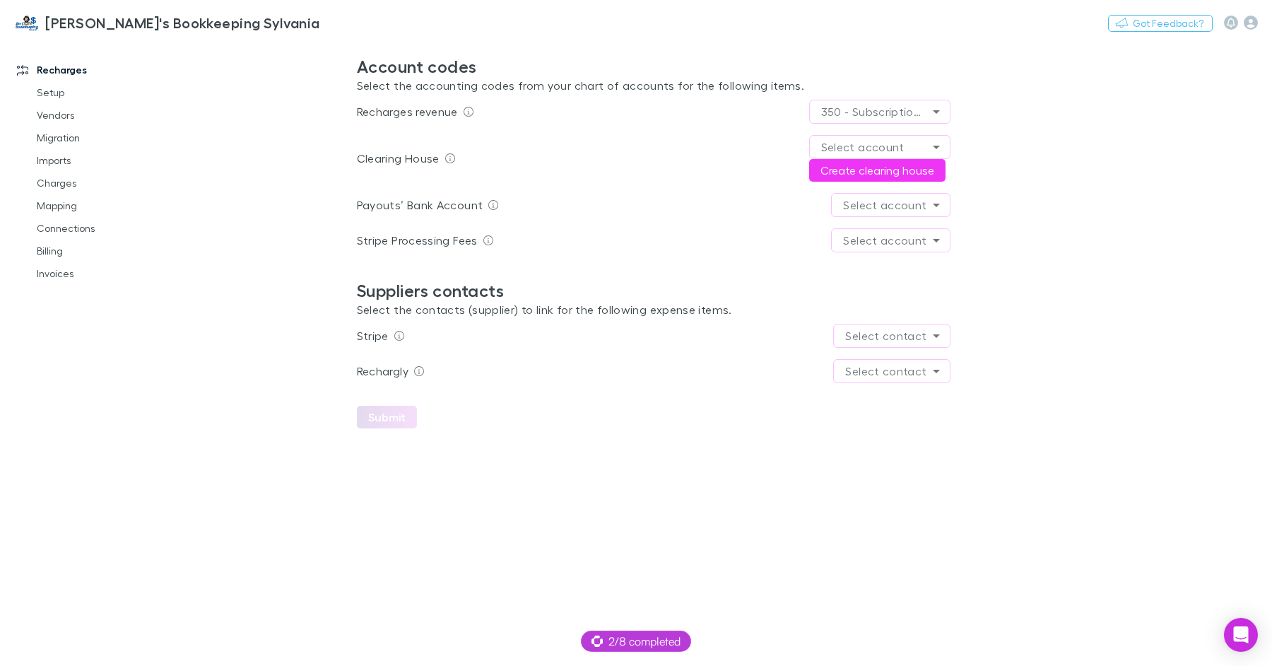
click at [897, 115] on body "**********" at bounding box center [636, 333] width 1272 height 666
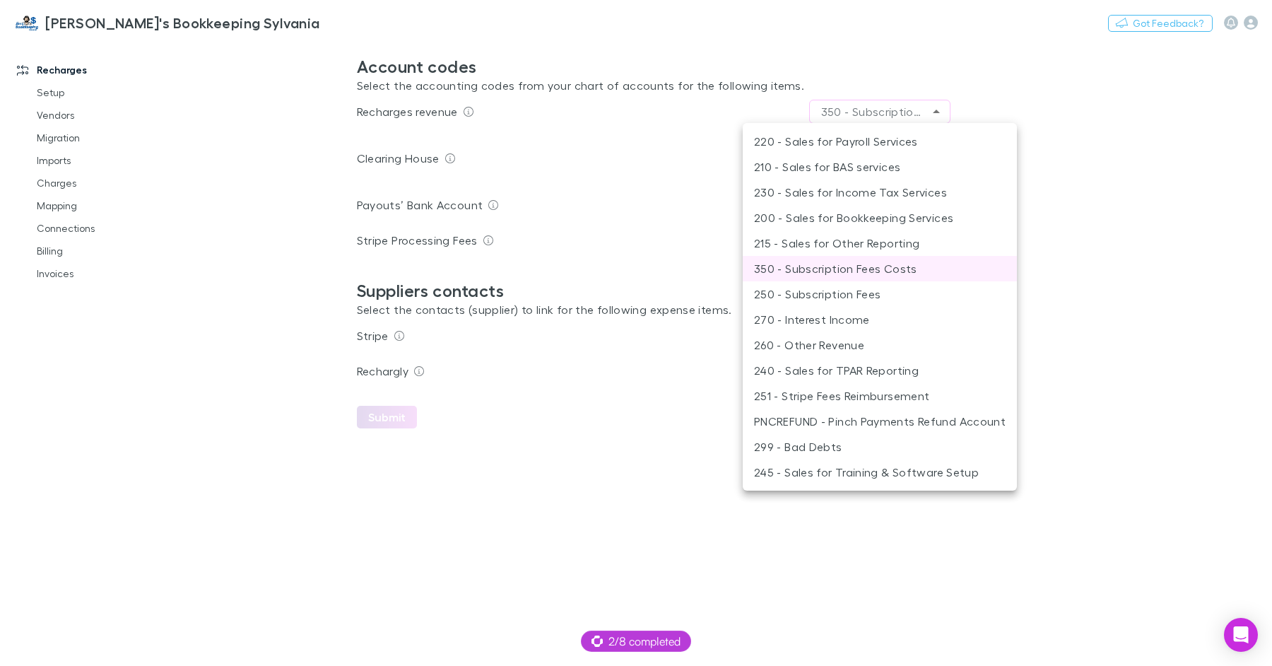
click at [864, 296] on li "250 - Subscription Fees" at bounding box center [880, 293] width 274 height 25
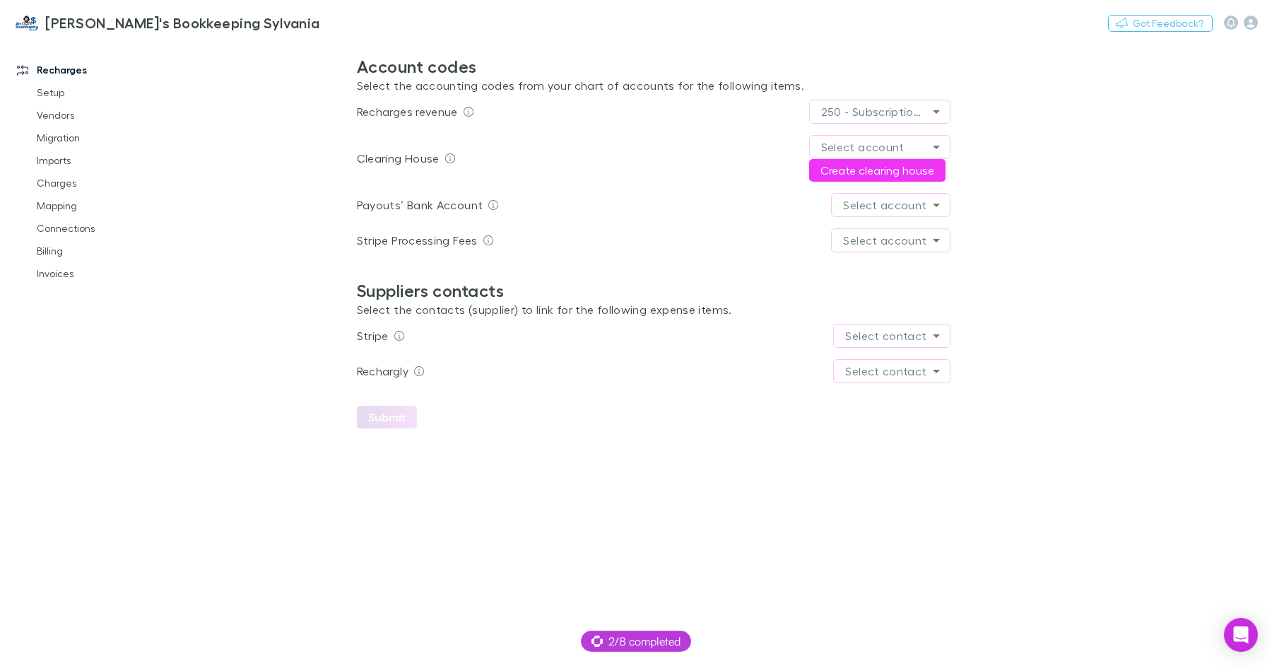
click at [900, 110] on body "**********" at bounding box center [636, 333] width 1272 height 666
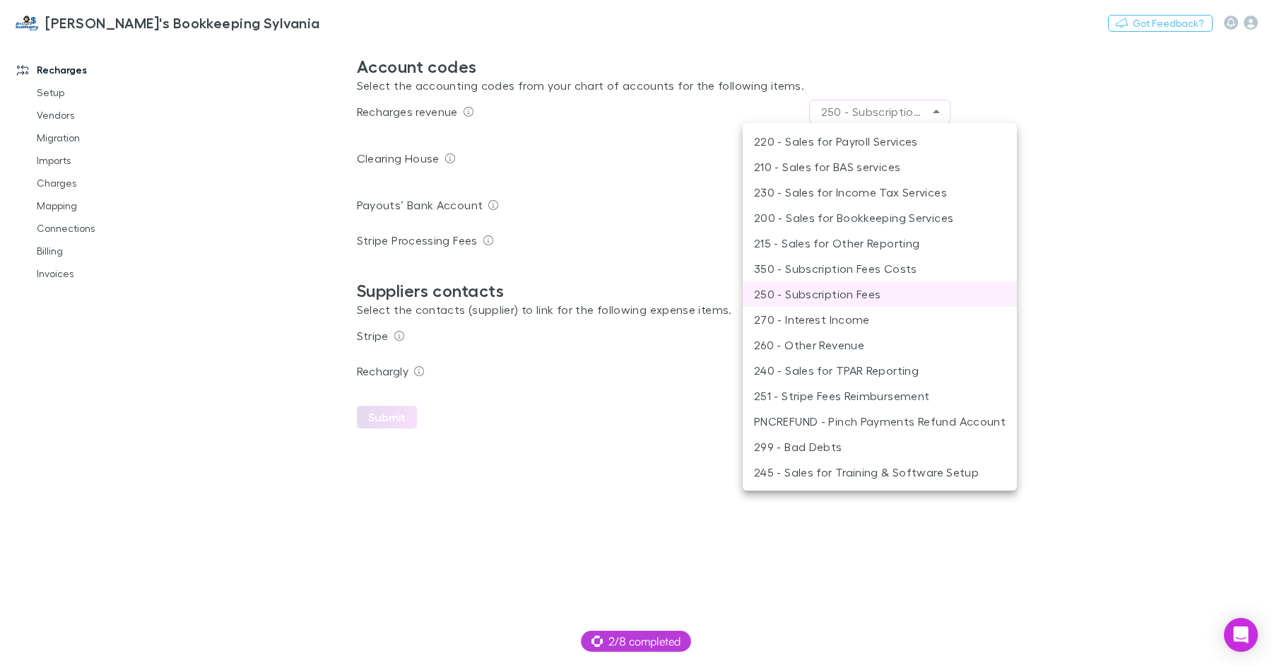
click at [888, 293] on li "250 - Subscription Fees" at bounding box center [880, 293] width 274 height 25
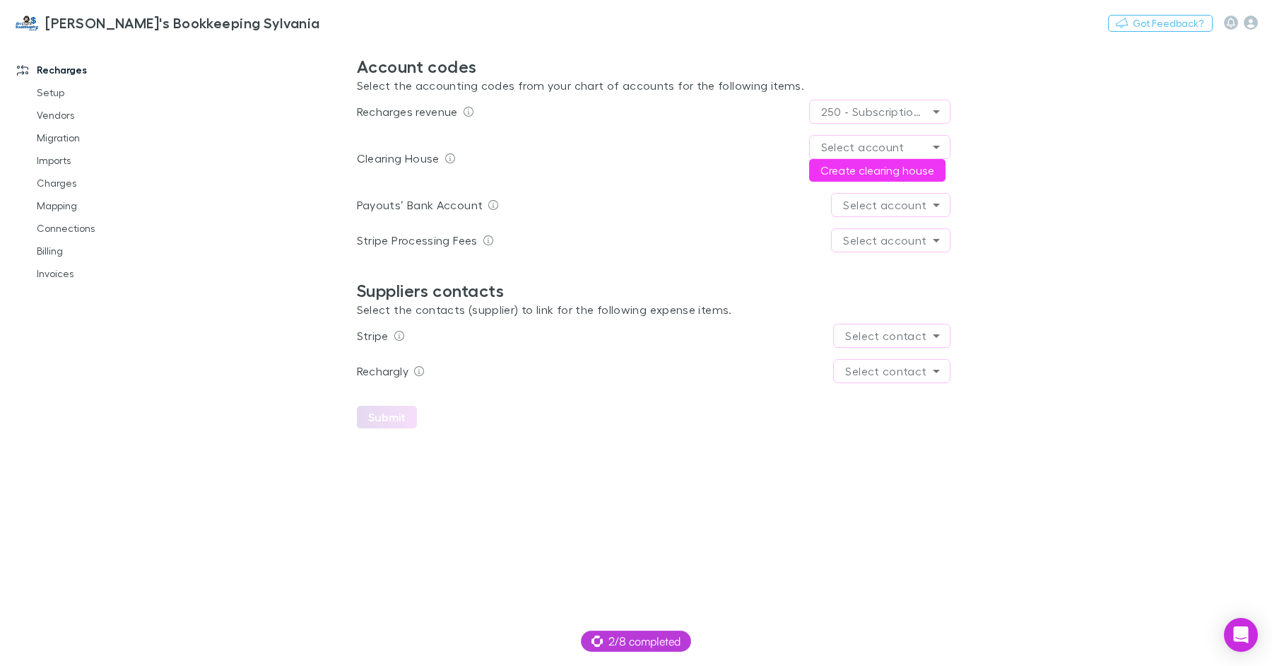
click at [869, 198] on body "**********" at bounding box center [636, 333] width 1272 height 666
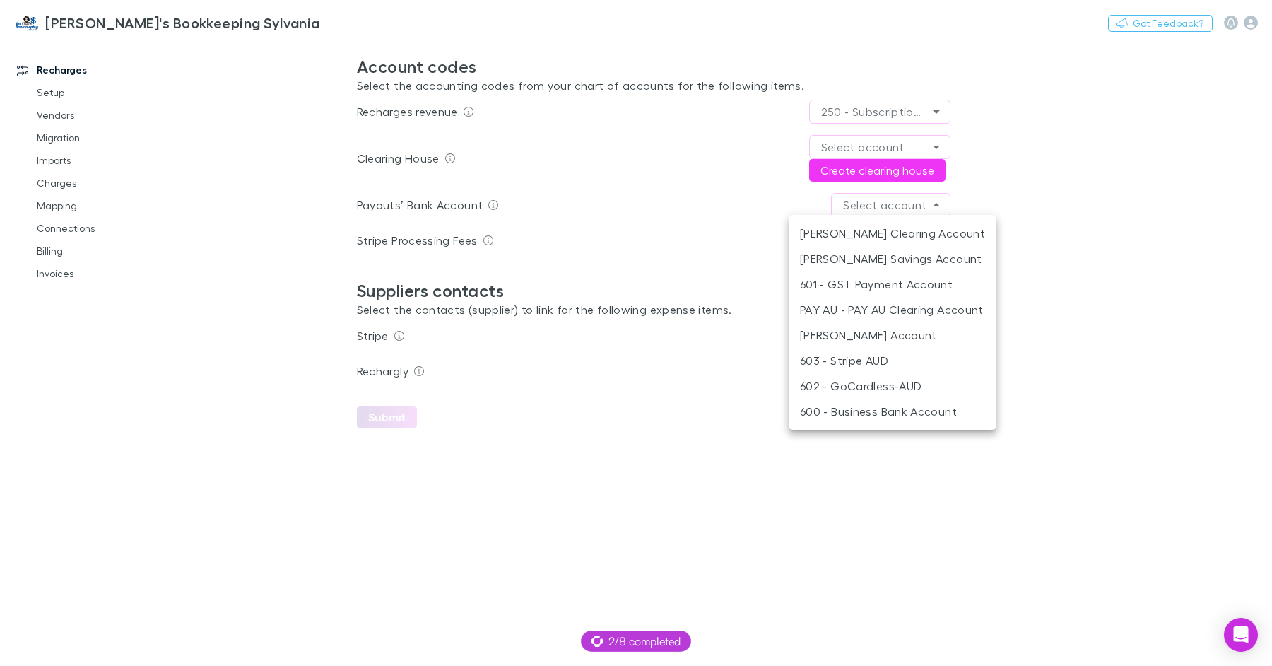
click at [909, 407] on li "600 - Business Bank Account" at bounding box center [893, 411] width 208 height 25
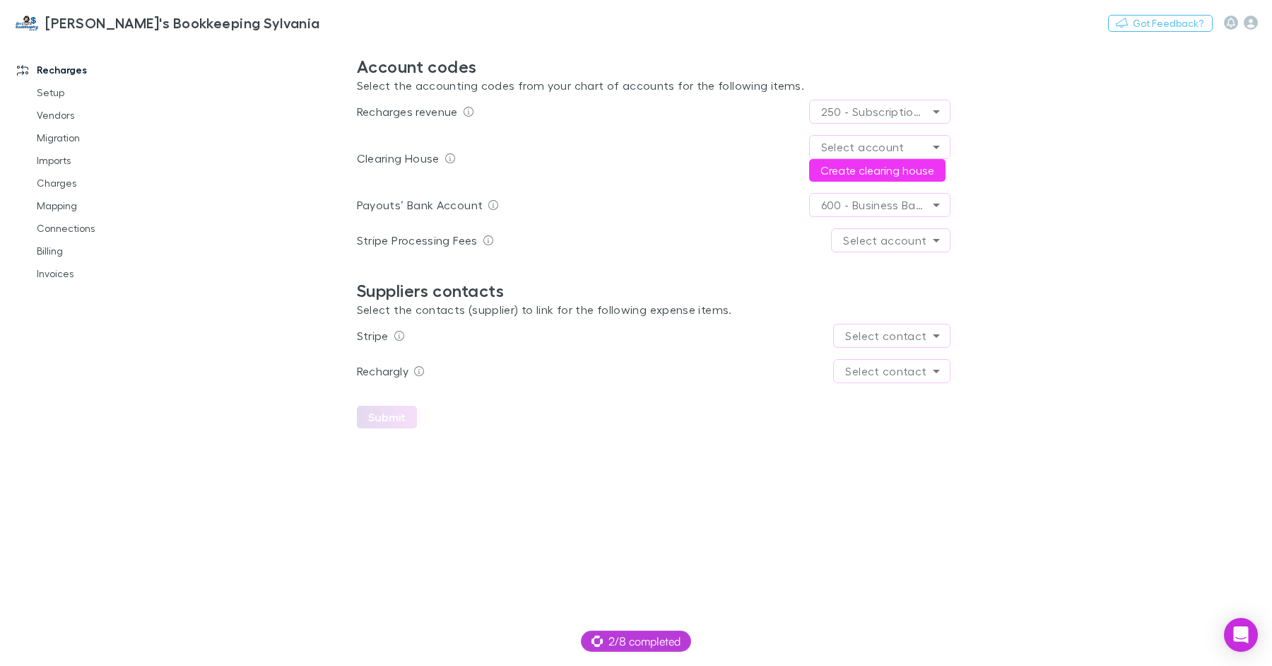
click at [910, 245] on body "**********" at bounding box center [636, 333] width 1272 height 666
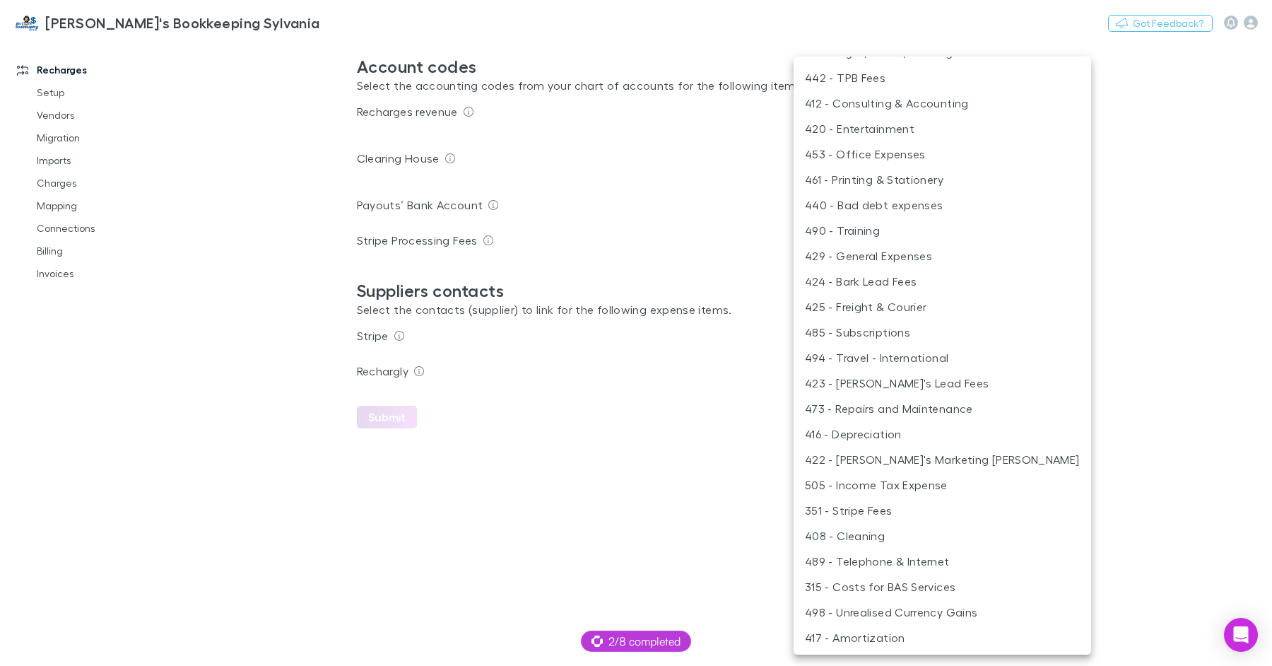
scroll to position [457, 0]
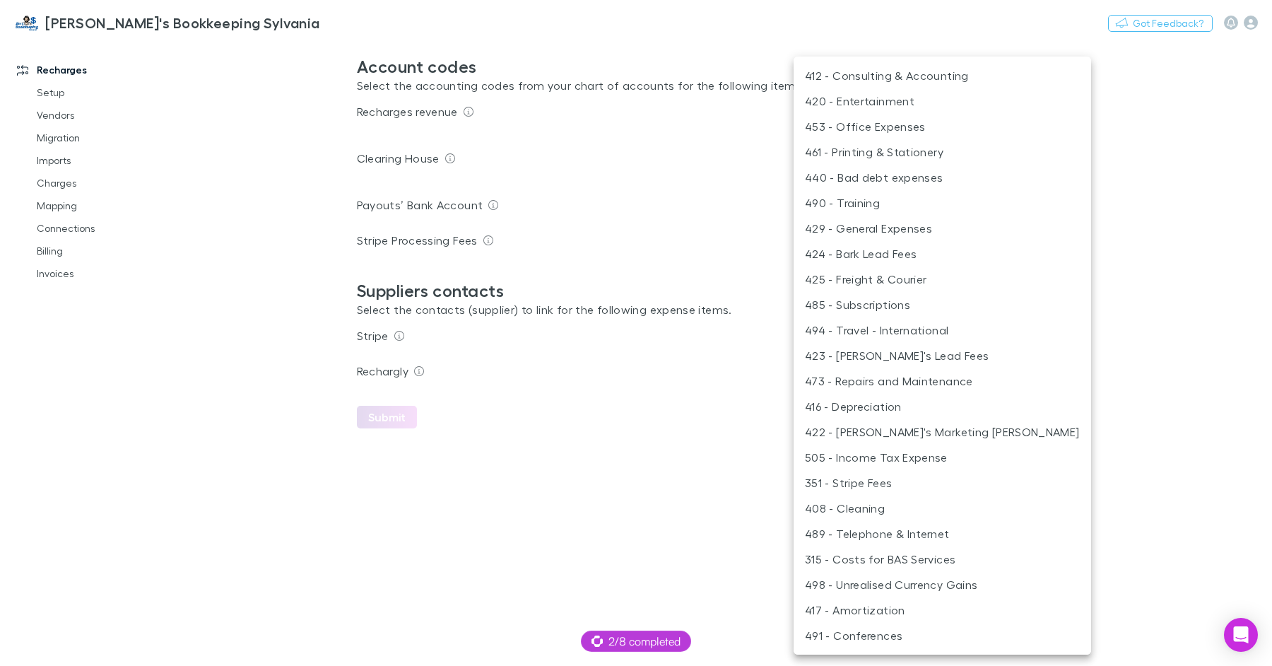
click at [896, 474] on li "351 - Stripe Fees" at bounding box center [943, 482] width 298 height 25
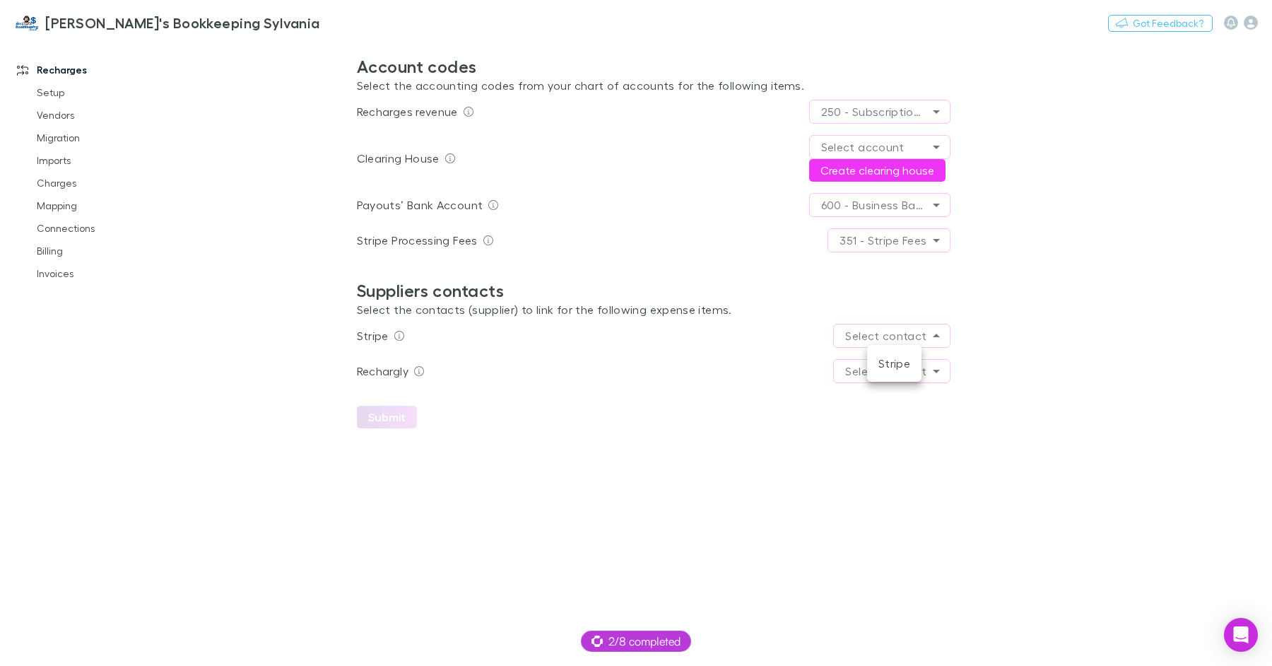
click at [891, 331] on body "**********" at bounding box center [636, 333] width 1272 height 666
drag, startPoint x: 900, startPoint y: 368, endPoint x: 912, endPoint y: 368, distance: 11.3
click at [900, 368] on li "Stripe" at bounding box center [894, 363] width 54 height 25
click at [921, 368] on body "**********" at bounding box center [636, 333] width 1272 height 666
click at [775, 303] on div at bounding box center [636, 333] width 1272 height 666
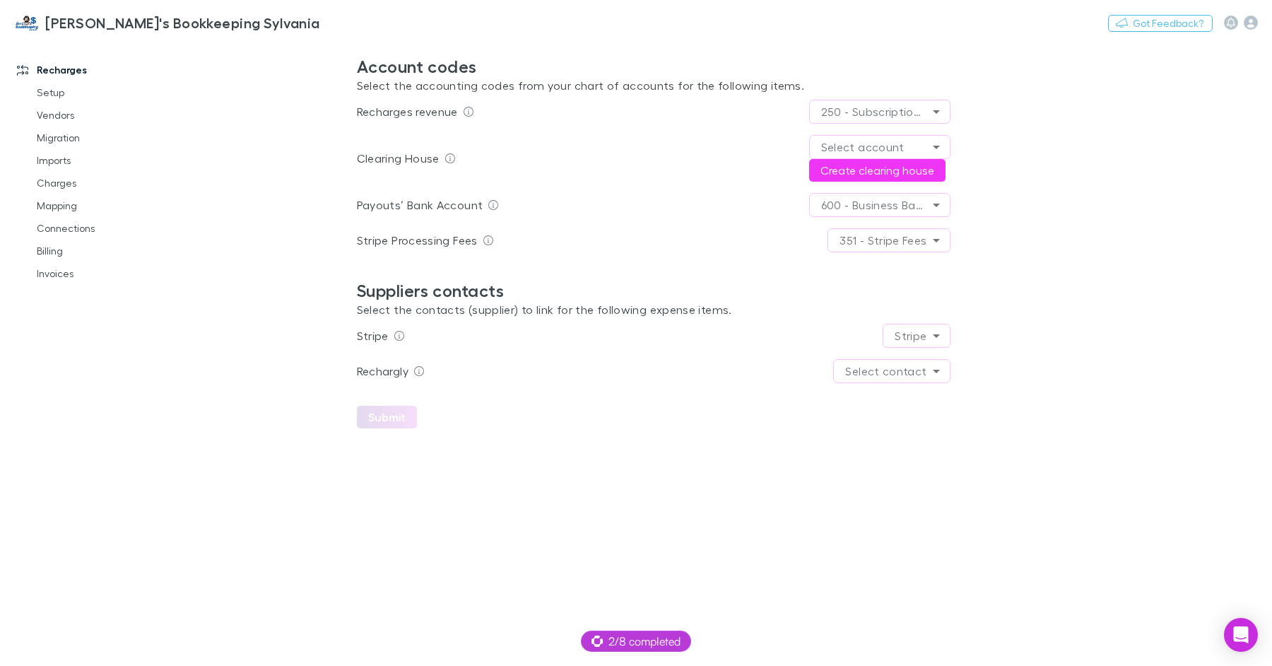
click at [745, 162] on div "Clearing House Select account Create clearing house" at bounding box center [654, 158] width 594 height 58
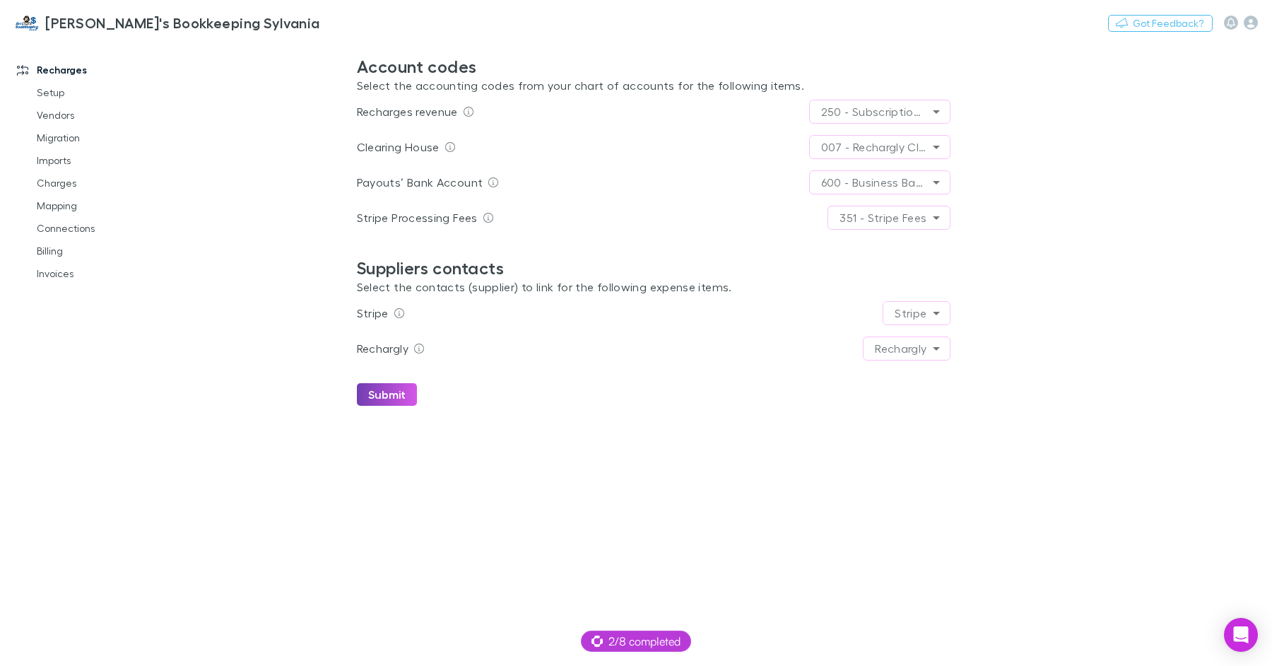
click at [398, 384] on button "Submit" at bounding box center [387, 394] width 60 height 23
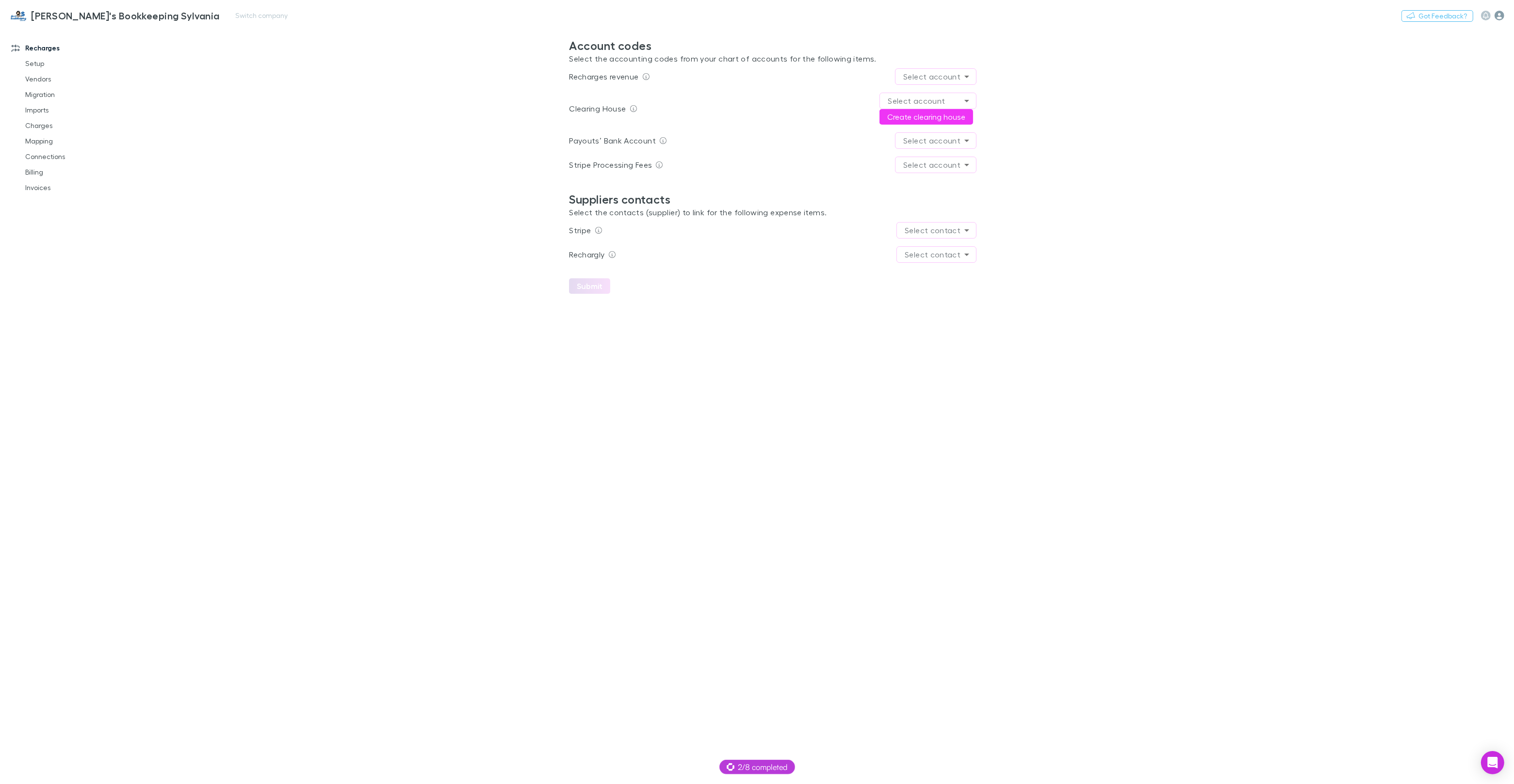
click at [1498, 19] on icon "button" at bounding box center [1500, 16] width 10 height 10
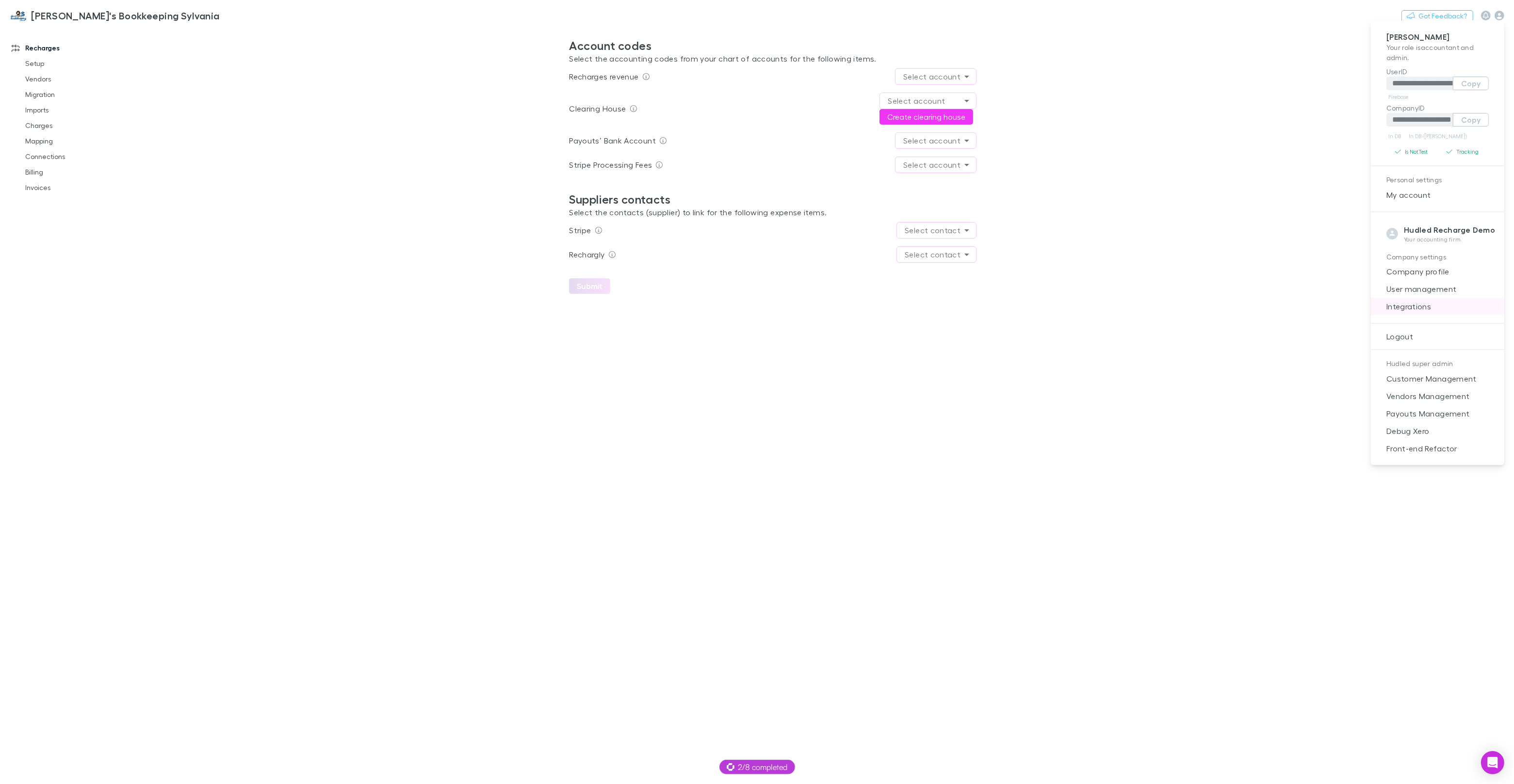
drag, startPoint x: 1434, startPoint y: 307, endPoint x: 1385, endPoint y: 313, distance: 49.4
click at [1435, 307] on span "Integrations" at bounding box center [1438, 306] width 118 height 12
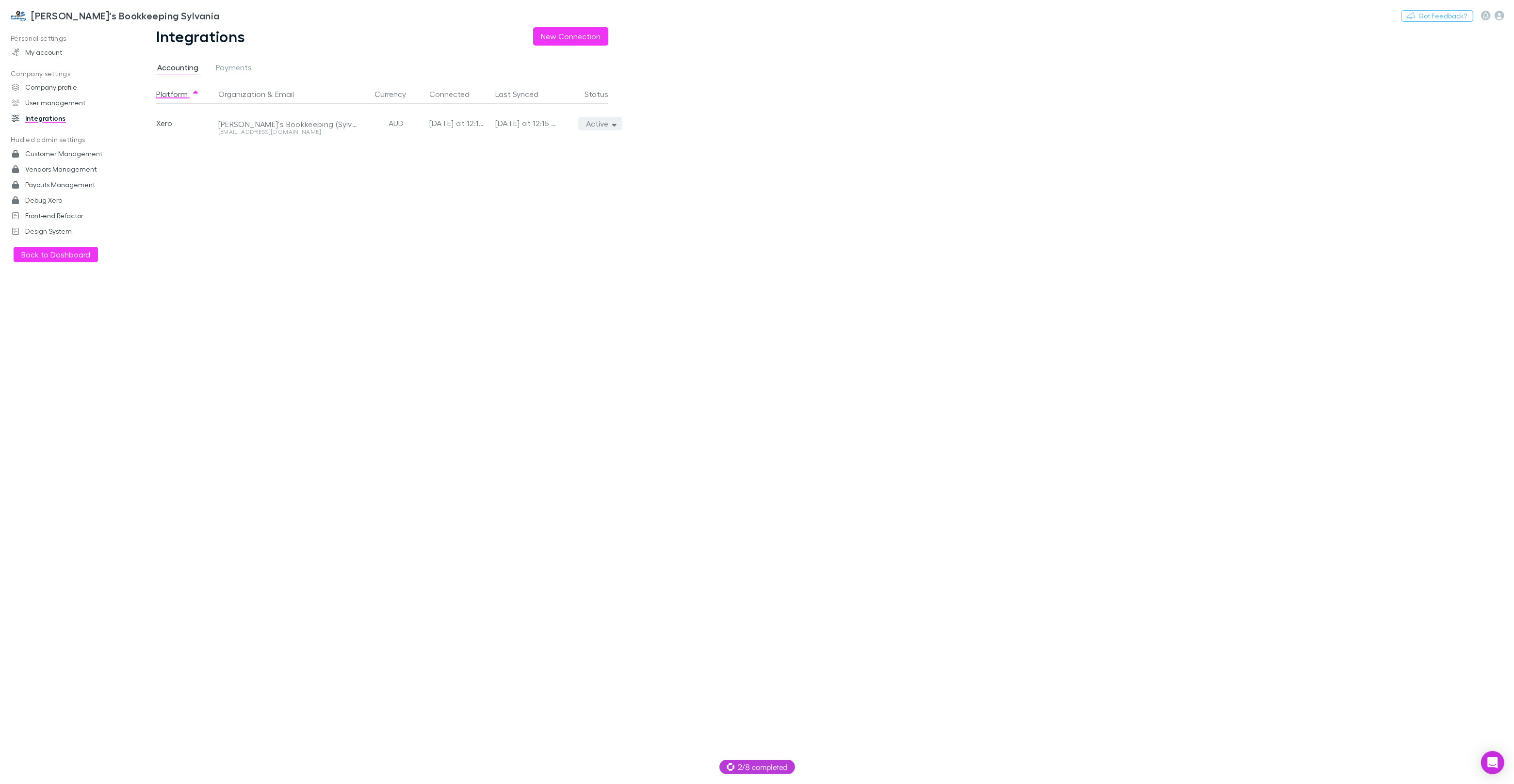
drag, startPoint x: 622, startPoint y: 132, endPoint x: 609, endPoint y: 128, distance: 13.6
click at [616, 130] on div "Platform Organization & Email Currency Connected Last Synced Status Xero Jim's …" at bounding box center [390, 434] width 467 height 700
click at [609, 128] on button "Active" at bounding box center [600, 123] width 44 height 14
click at [591, 155] on p "We'll fetch all new contacts since last sync" at bounding box center [556, 157] width 118 height 17
click at [90, 12] on div at bounding box center [757, 392] width 1514 height 784
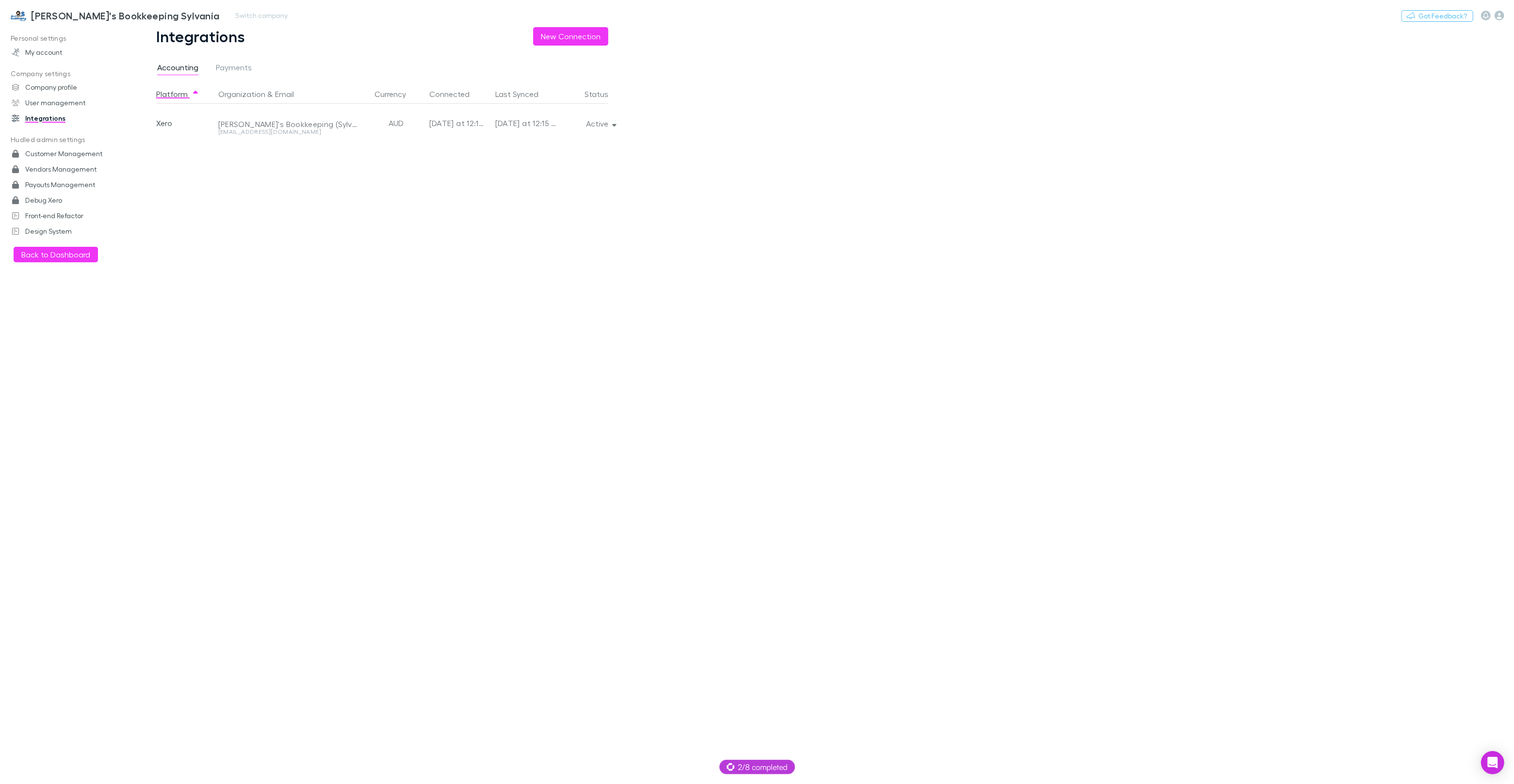
click at [85, 14] on h3 "Jim's Bookkeeping Sylvania" at bounding box center [125, 15] width 189 height 12
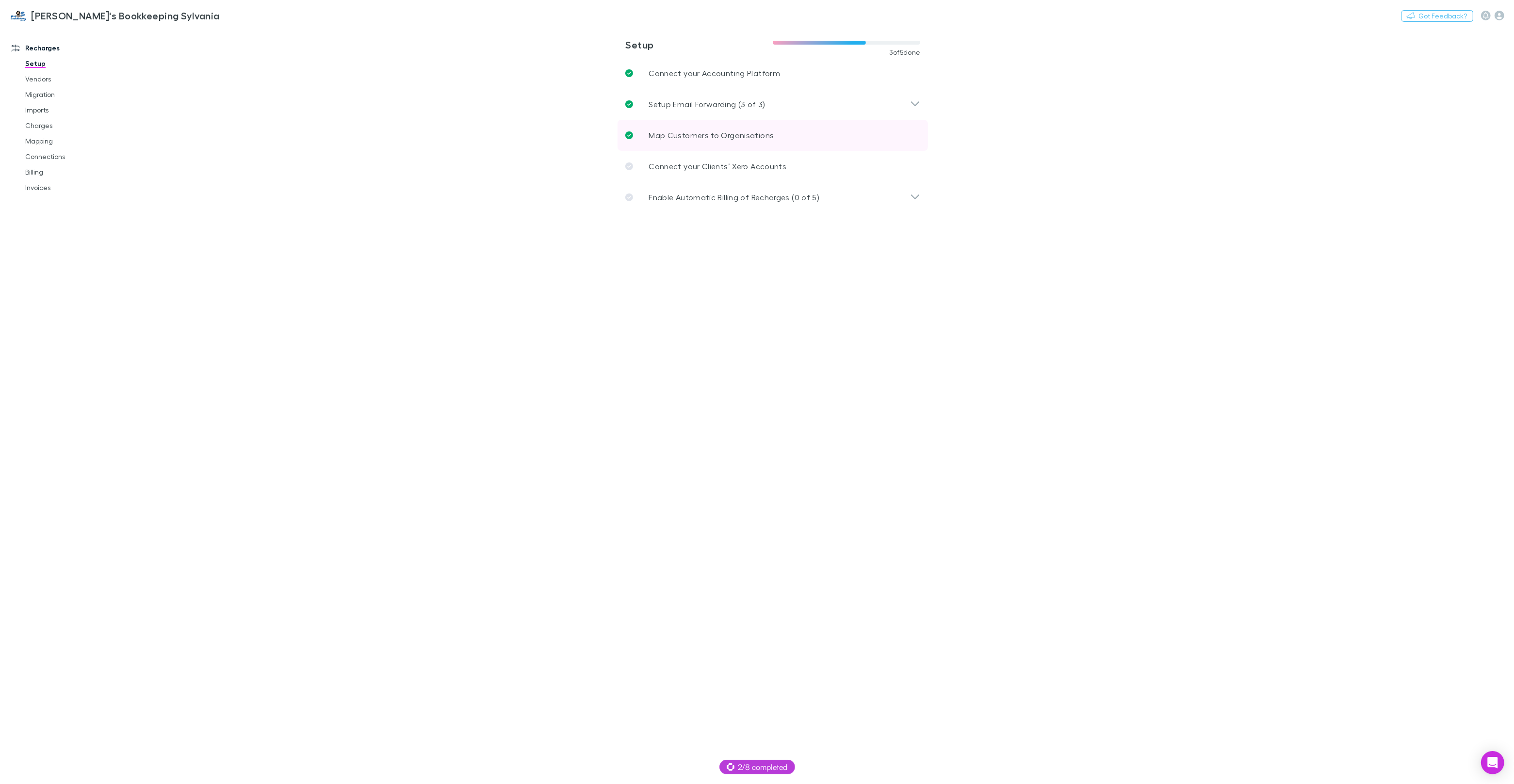
click at [656, 130] on p "Map Customers to Organisations" at bounding box center [711, 135] width 125 height 12
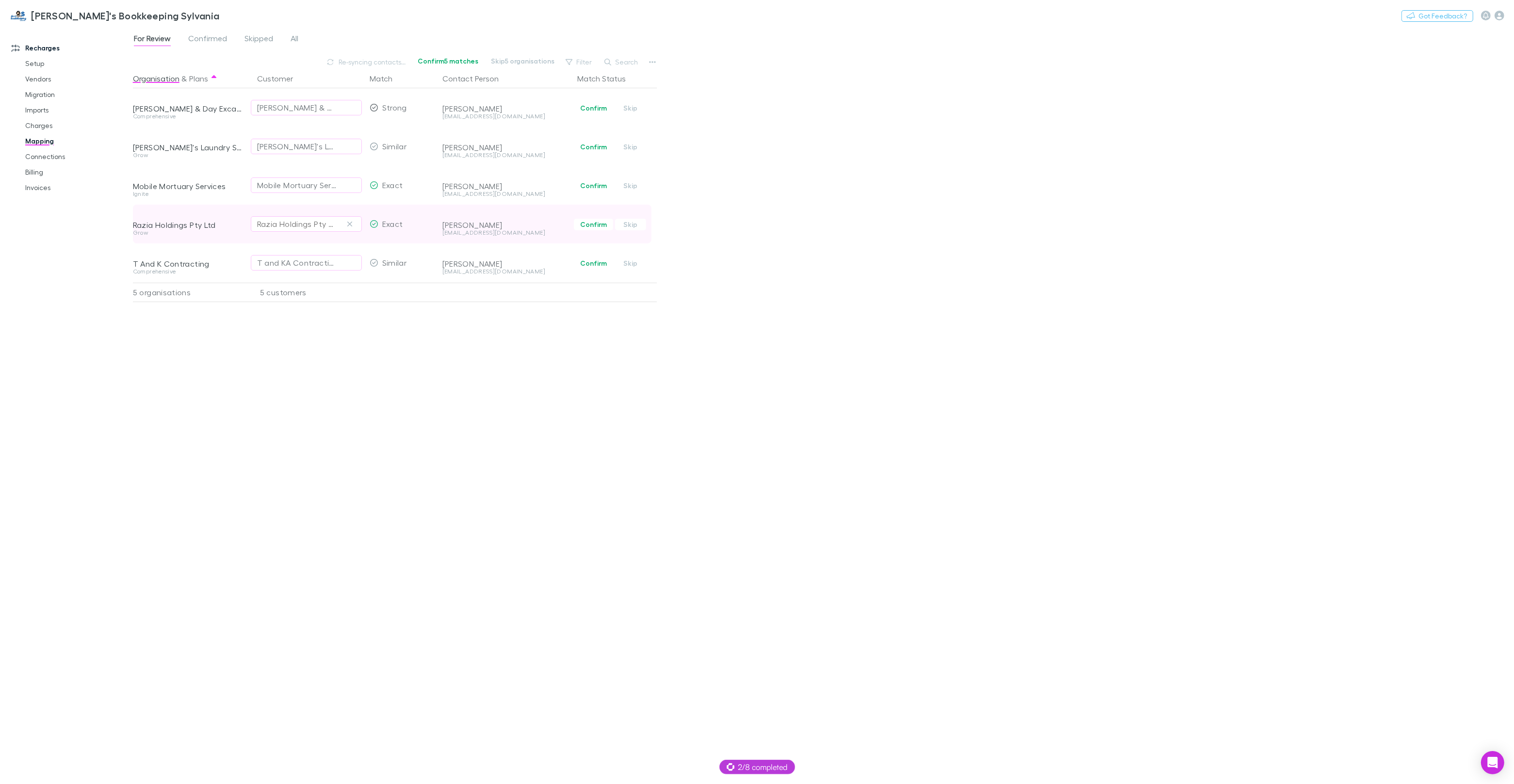
drag, startPoint x: 407, startPoint y: 442, endPoint x: 327, endPoint y: 219, distance: 236.9
click at [406, 440] on div "Organisation & Plans Customer Match Contact Person Match Status Cain & Day Exca…" at bounding box center [396, 422] width 526 height 707
click at [222, 42] on span "Confirmed" at bounding box center [207, 40] width 39 height 12
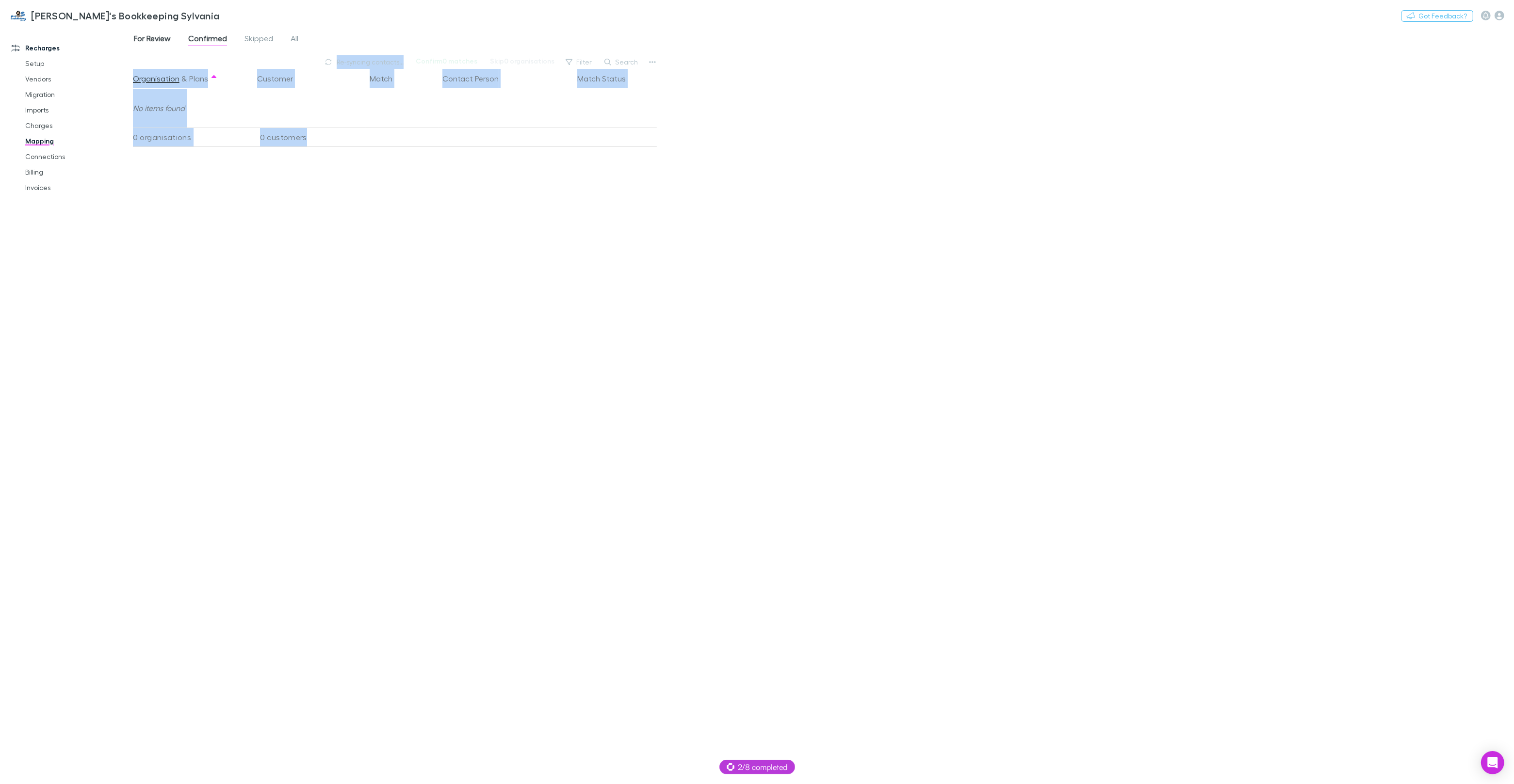
click at [158, 35] on span "For Review" at bounding box center [152, 40] width 37 height 12
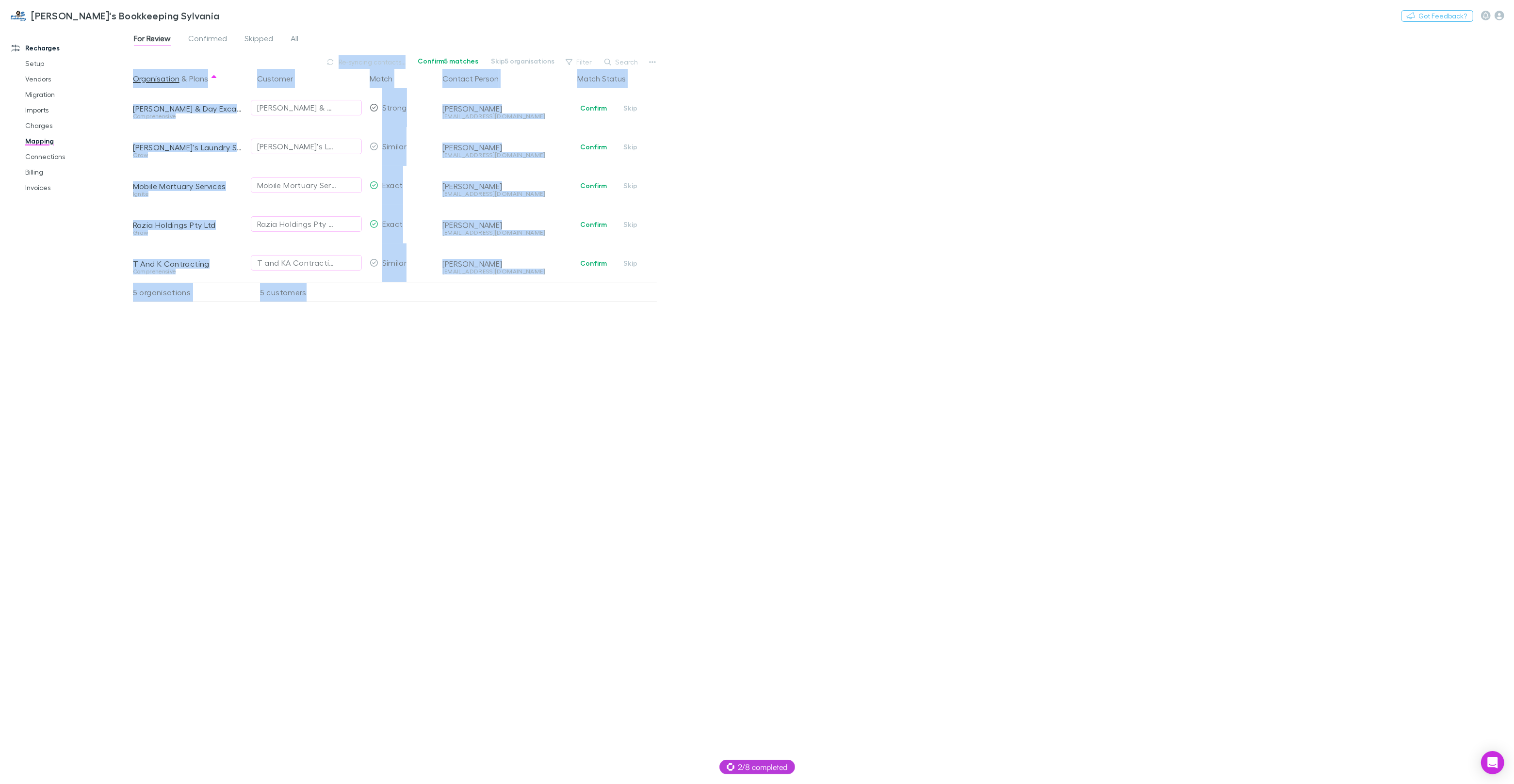
click at [347, 388] on div "Organisation & Plans Customer Match Contact Person Match Status Cain & Day Exca…" at bounding box center [396, 422] width 526 height 707
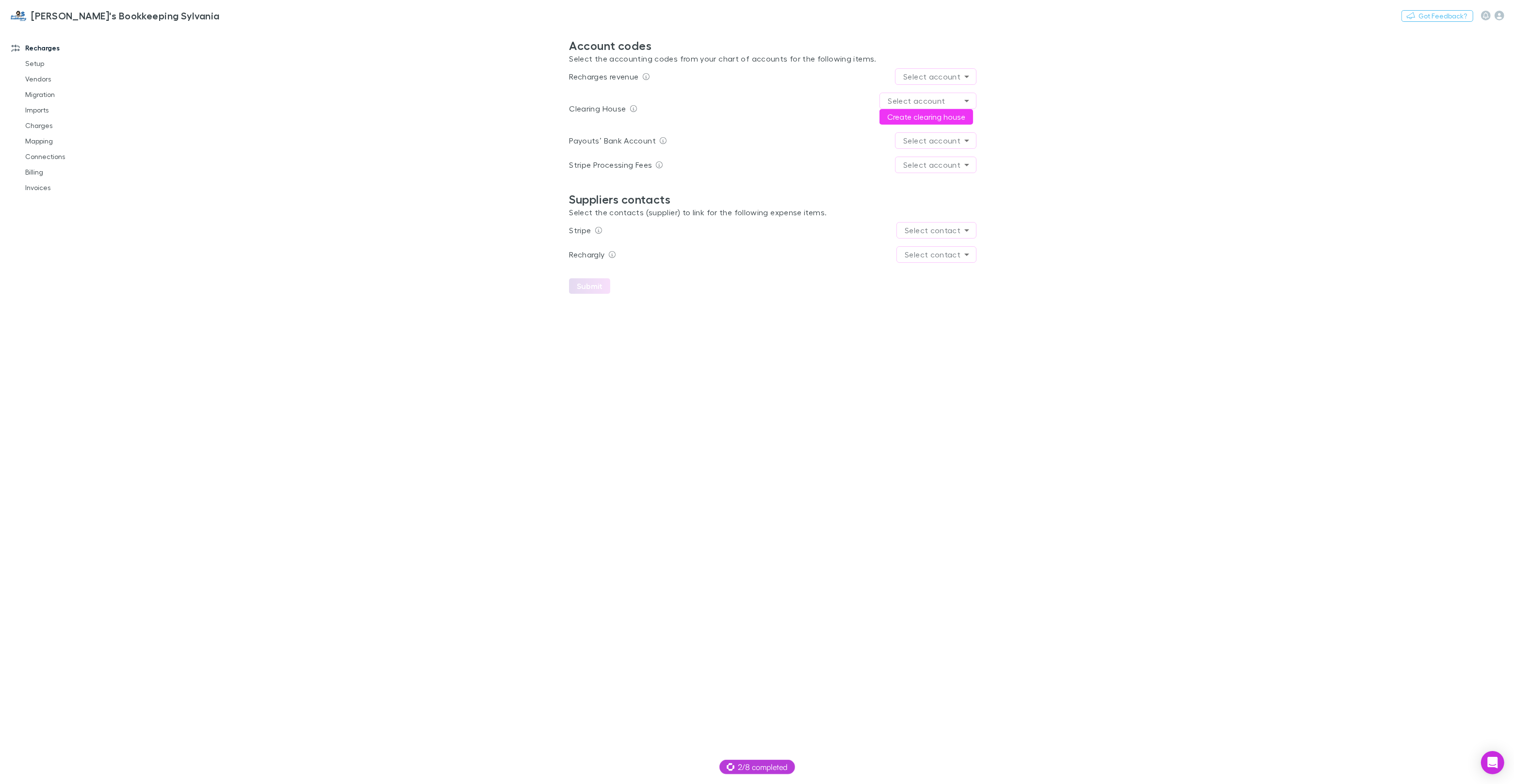
click at [940, 79] on body "[PERSON_NAME]'s Bookkeeping Sylvania Switch company Nothing Got Feedback? Recha…" at bounding box center [757, 392] width 1514 height 784
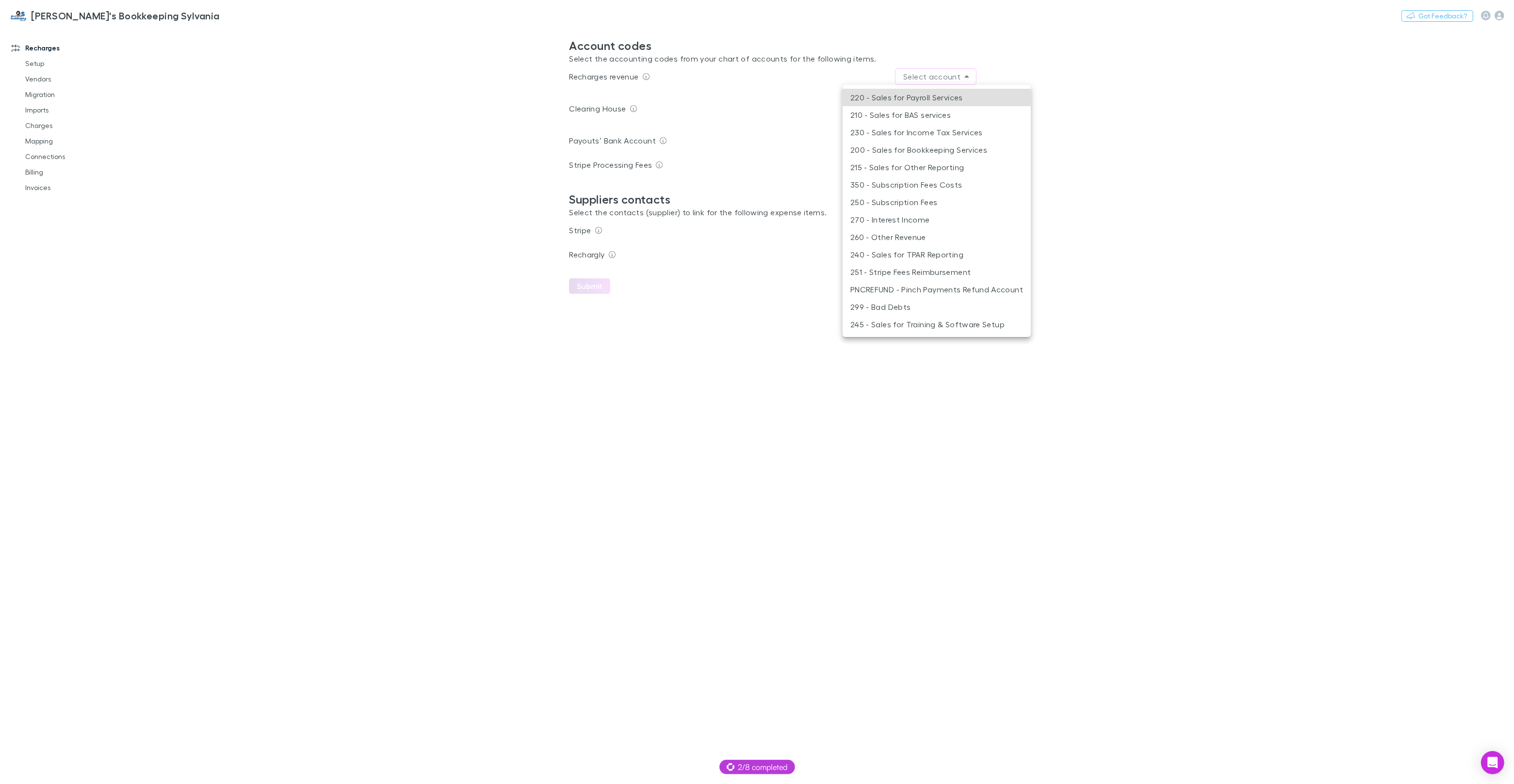
click at [940, 199] on li "250 - Subscription Fees" at bounding box center [937, 202] width 188 height 17
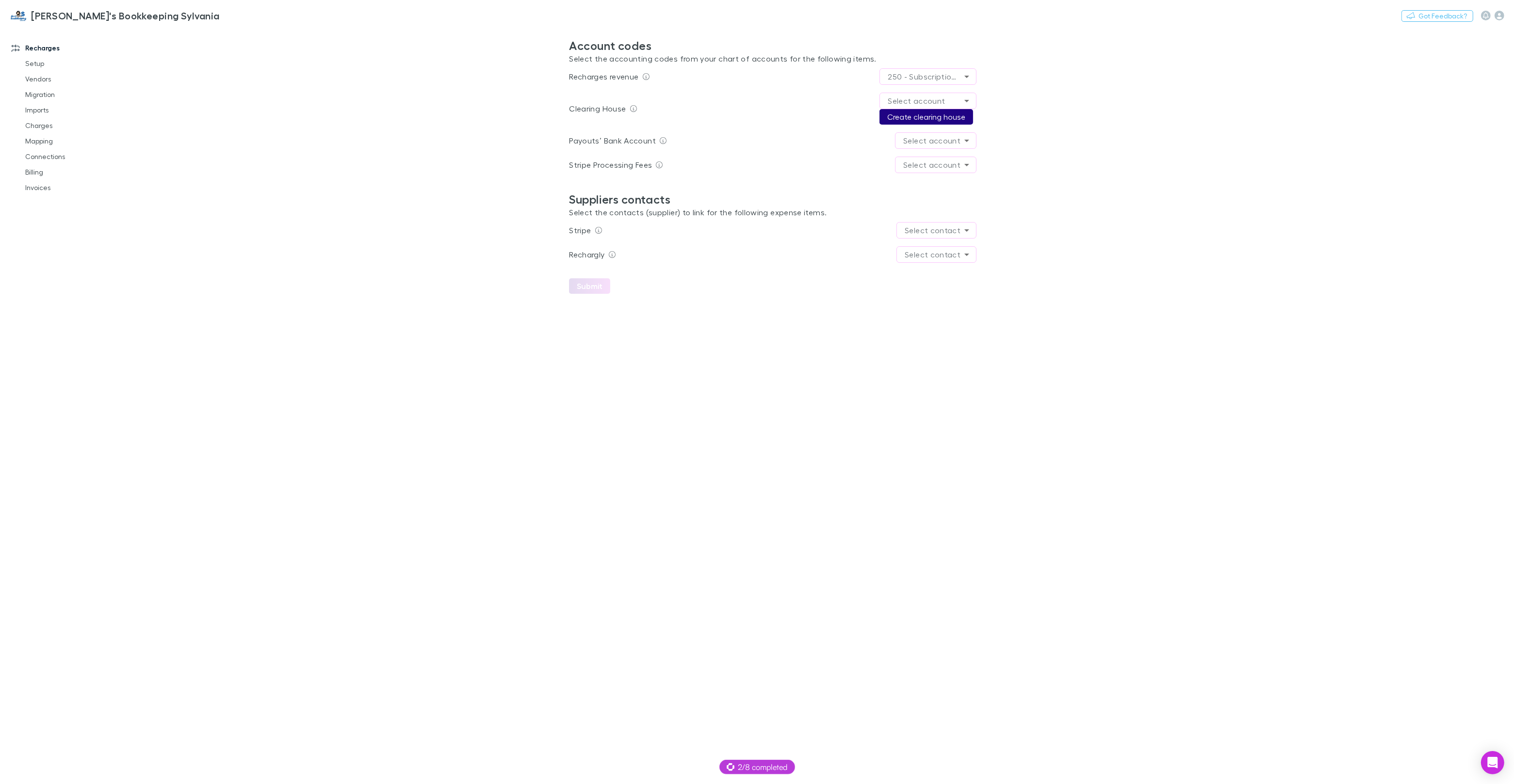
click at [934, 117] on button "Create clearing house" at bounding box center [926, 117] width 93 height 16
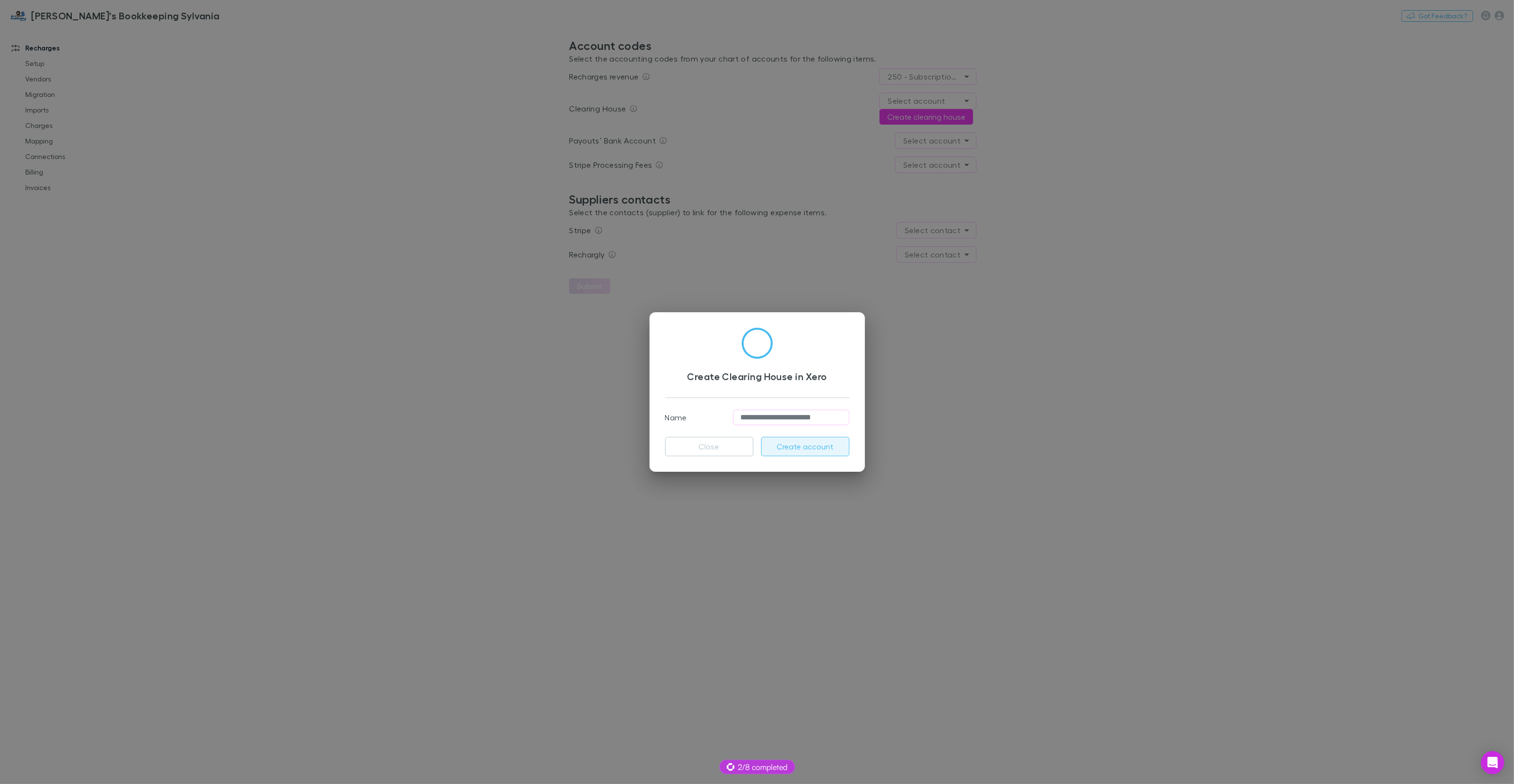
click at [801, 442] on button "Create account" at bounding box center [805, 447] width 89 height 19
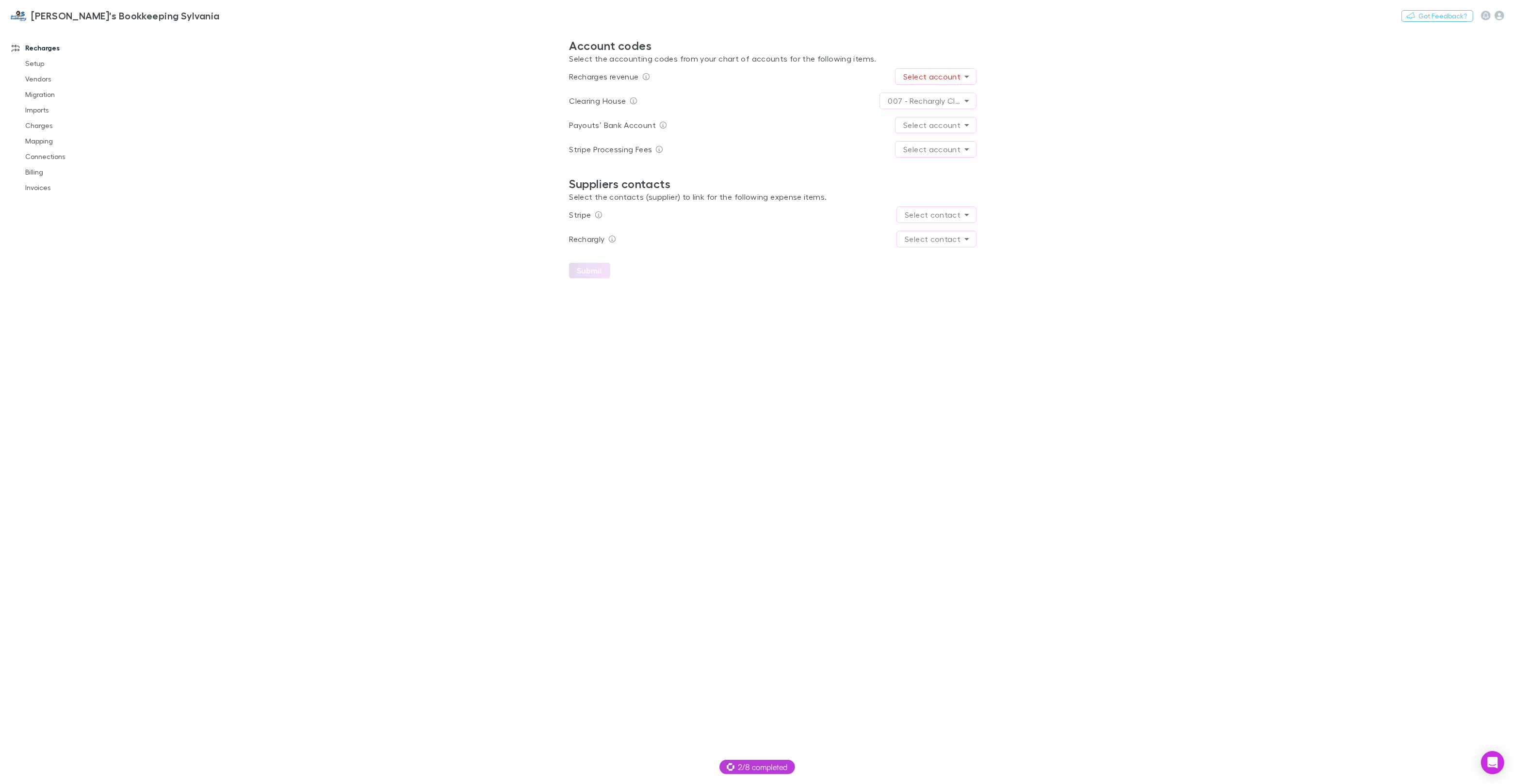
click at [926, 78] on body "**********" at bounding box center [757, 392] width 1514 height 784
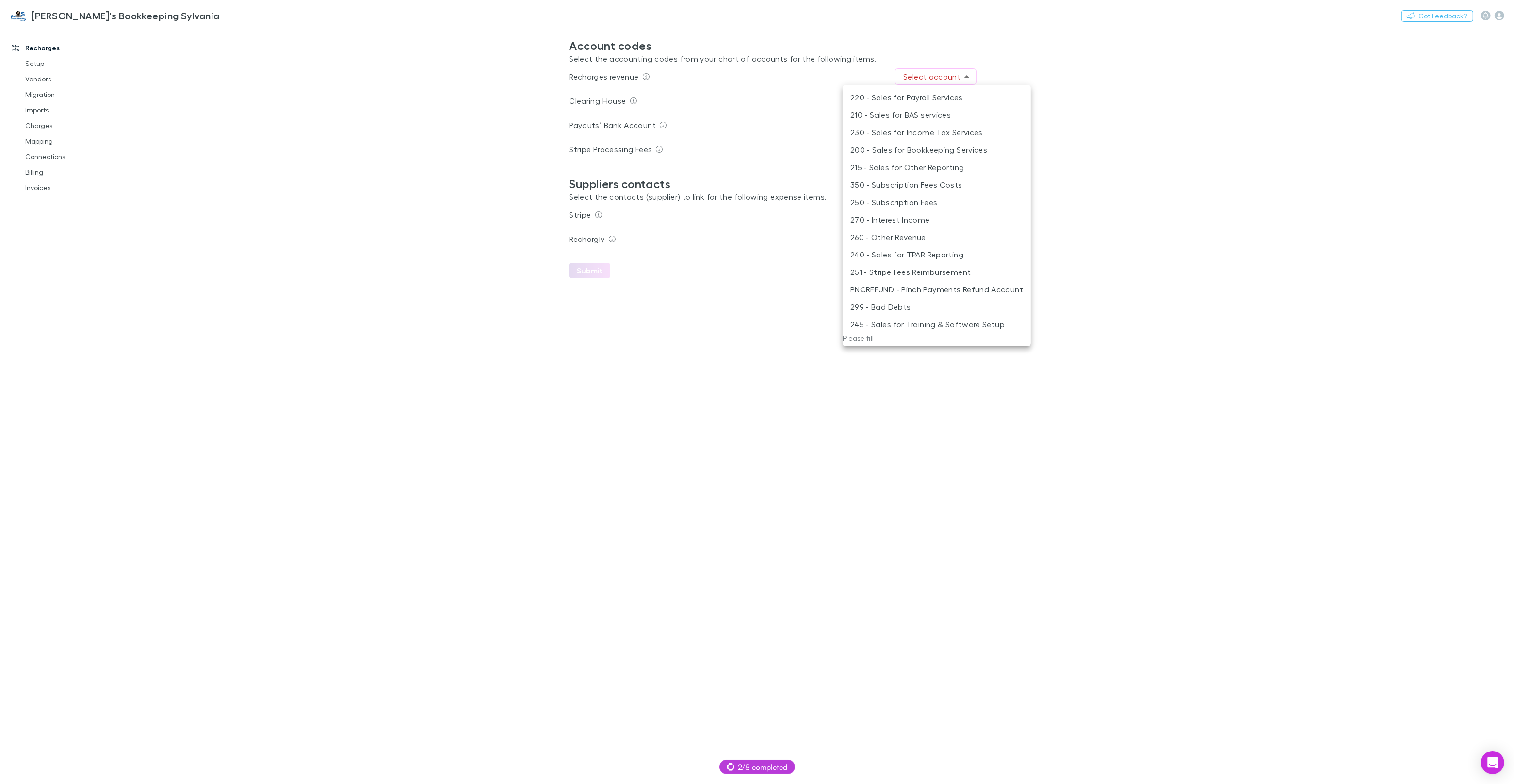
click at [904, 204] on li "250 - Subscription Fees" at bounding box center [937, 202] width 188 height 17
click at [922, 124] on body "**********" at bounding box center [757, 392] width 1514 height 784
click at [944, 282] on li "600 - Business Bank Account" at bounding box center [937, 285] width 143 height 17
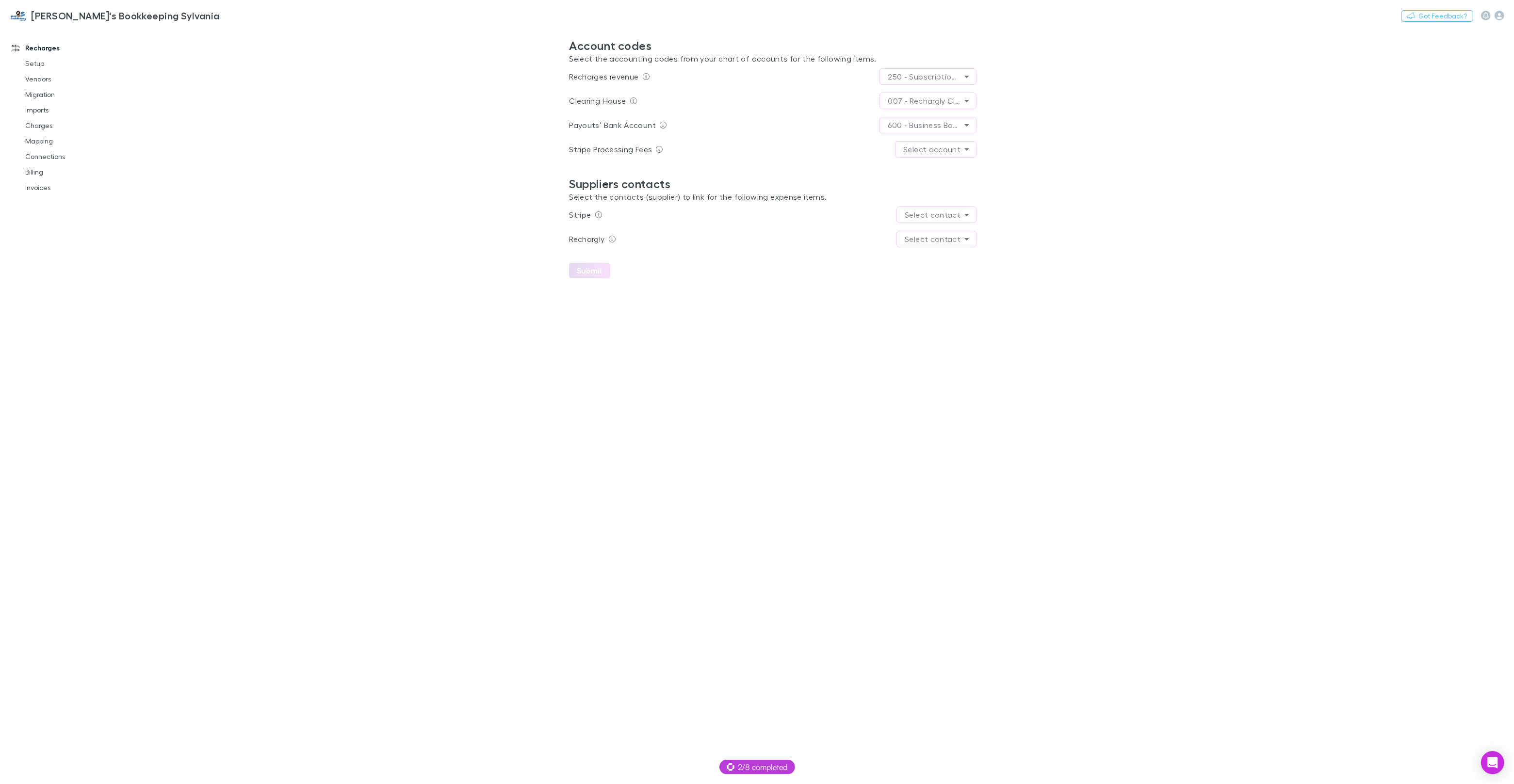
click at [949, 152] on body "**********" at bounding box center [757, 392] width 1514 height 784
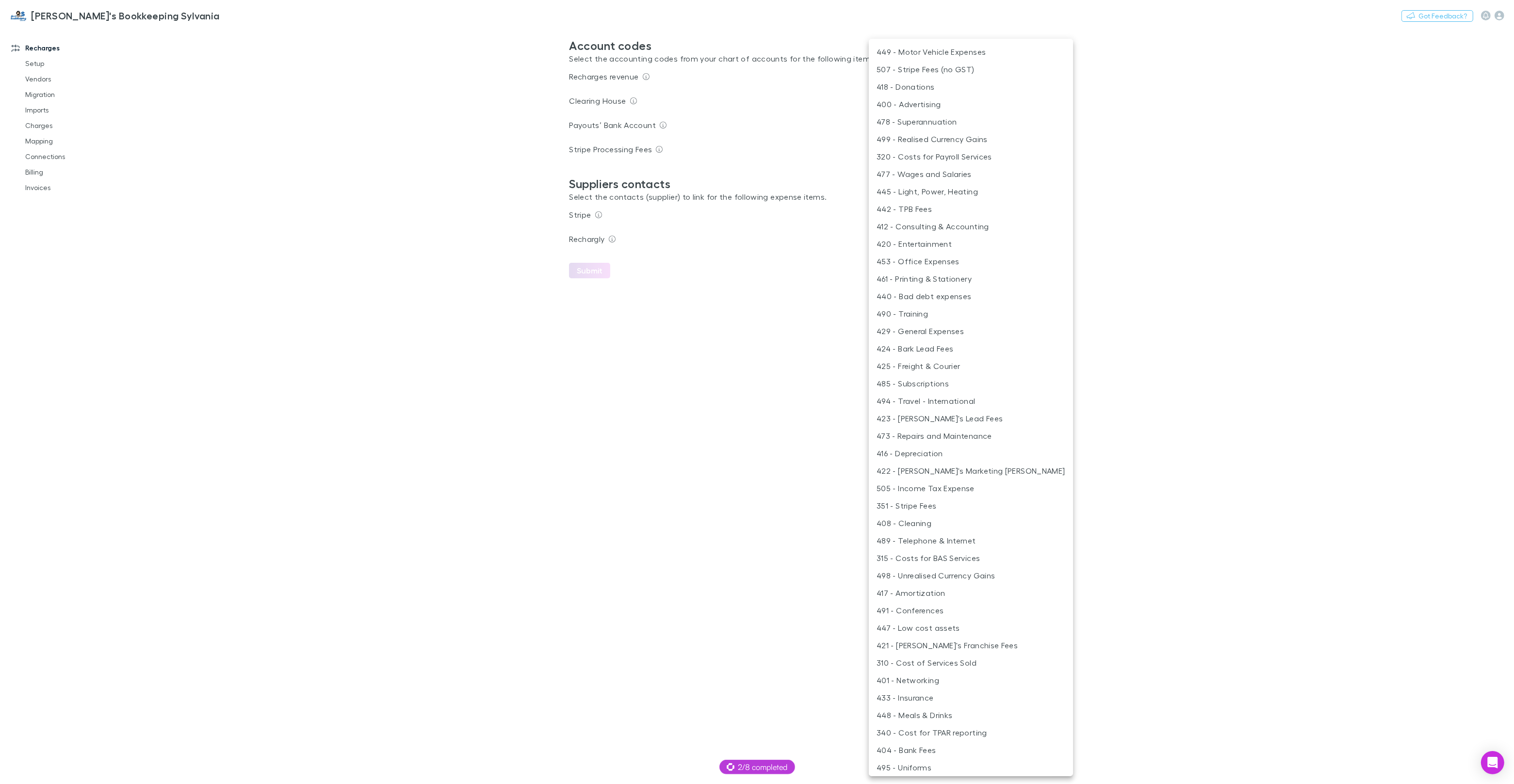
scroll to position [142, 0]
click at [911, 503] on li "351 - Stripe Fees" at bounding box center [971, 502] width 205 height 17
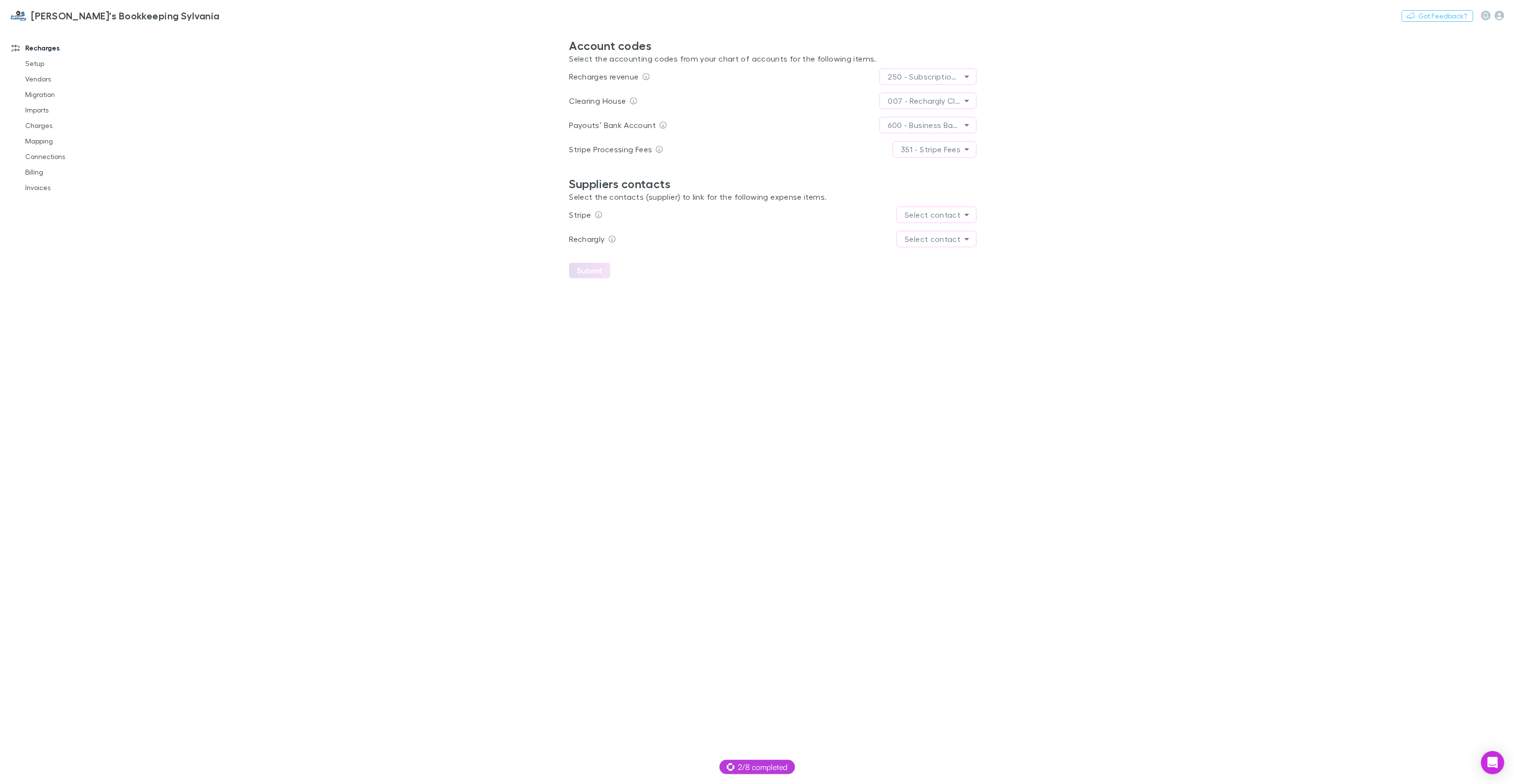
click at [925, 216] on body "**********" at bounding box center [757, 392] width 1514 height 784
click at [935, 236] on li "Stripe" at bounding box center [937, 236] width 37 height 17
click at [932, 239] on body "**********" at bounding box center [757, 392] width 1514 height 784
drag, startPoint x: 937, startPoint y: 255, endPoint x: 868, endPoint y: 263, distance: 69.5
click at [937, 255] on li "Rechargly" at bounding box center [937, 261] width 51 height 17
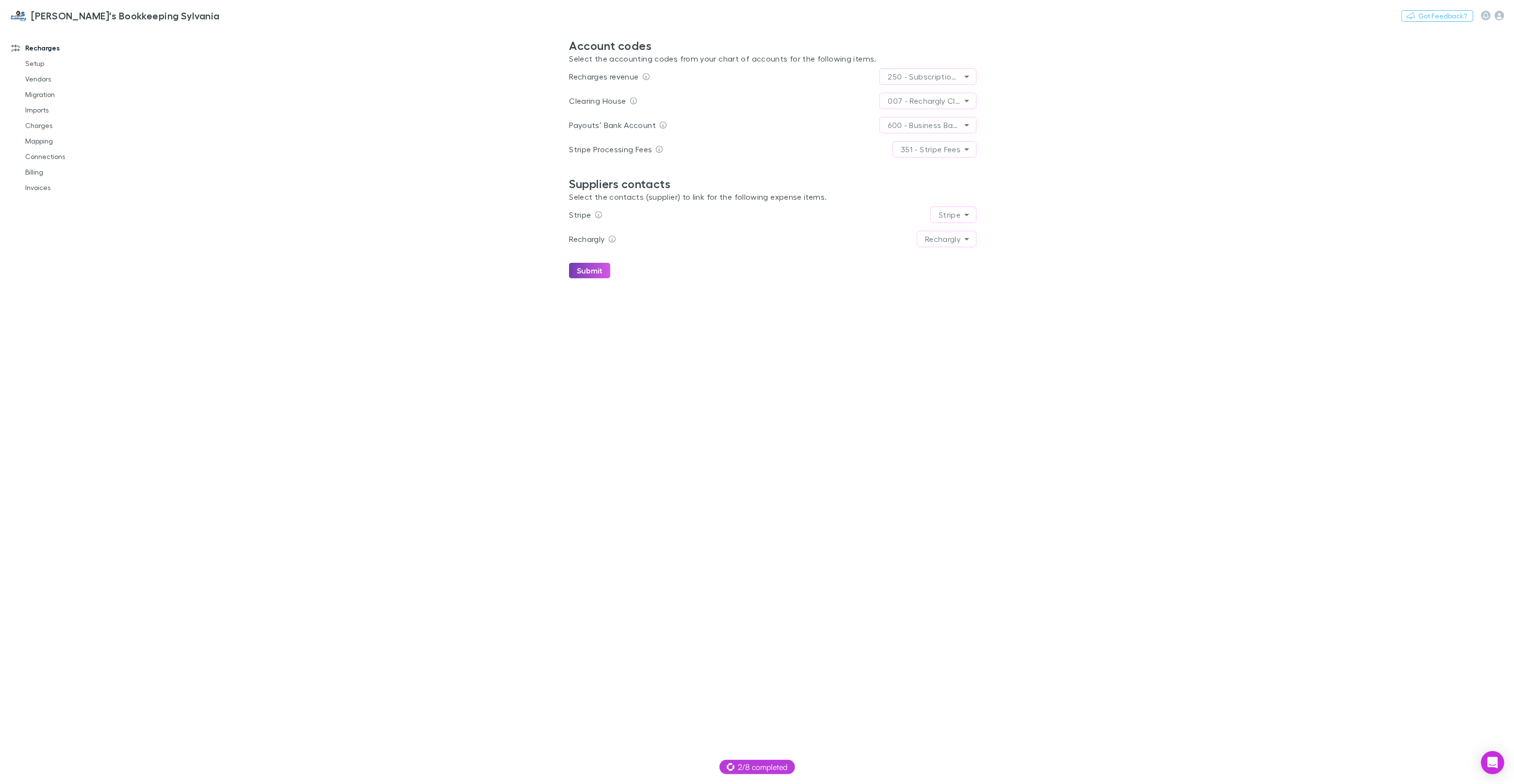
click at [583, 270] on button "Submit" at bounding box center [590, 270] width 41 height 16
click at [40, 168] on link "Billing" at bounding box center [73, 172] width 115 height 16
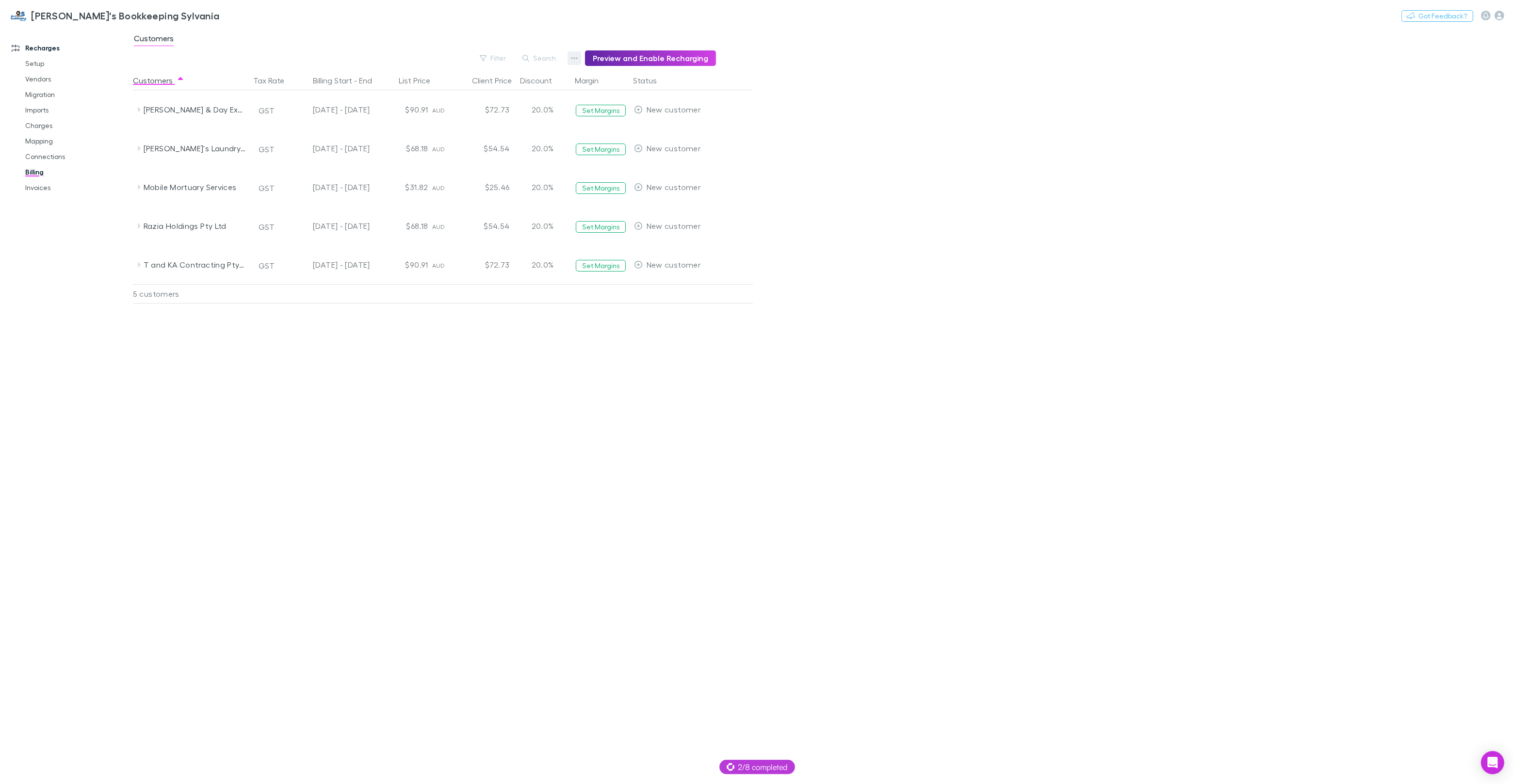
click at [575, 56] on icon "button" at bounding box center [574, 58] width 7 height 8
click at [511, 91] on p "Discount Split" at bounding box center [519, 89] width 118 height 12
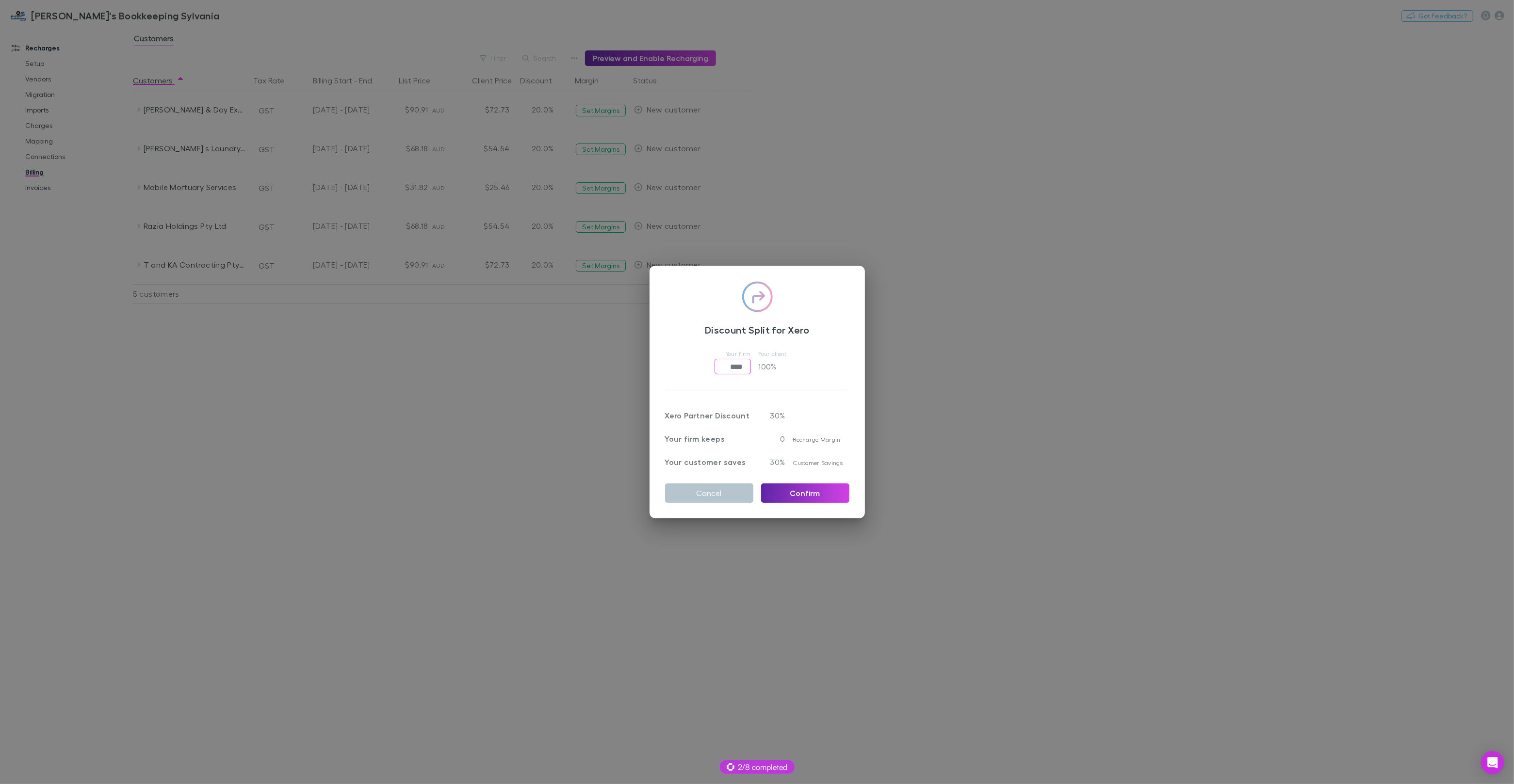
drag, startPoint x: 729, startPoint y: 366, endPoint x: 719, endPoint y: 366, distance: 10.0
click at [719, 366] on input "****" at bounding box center [732, 366] width 36 height 16
type input "******"
click at [787, 494] on button "Confirm" at bounding box center [805, 493] width 89 height 19
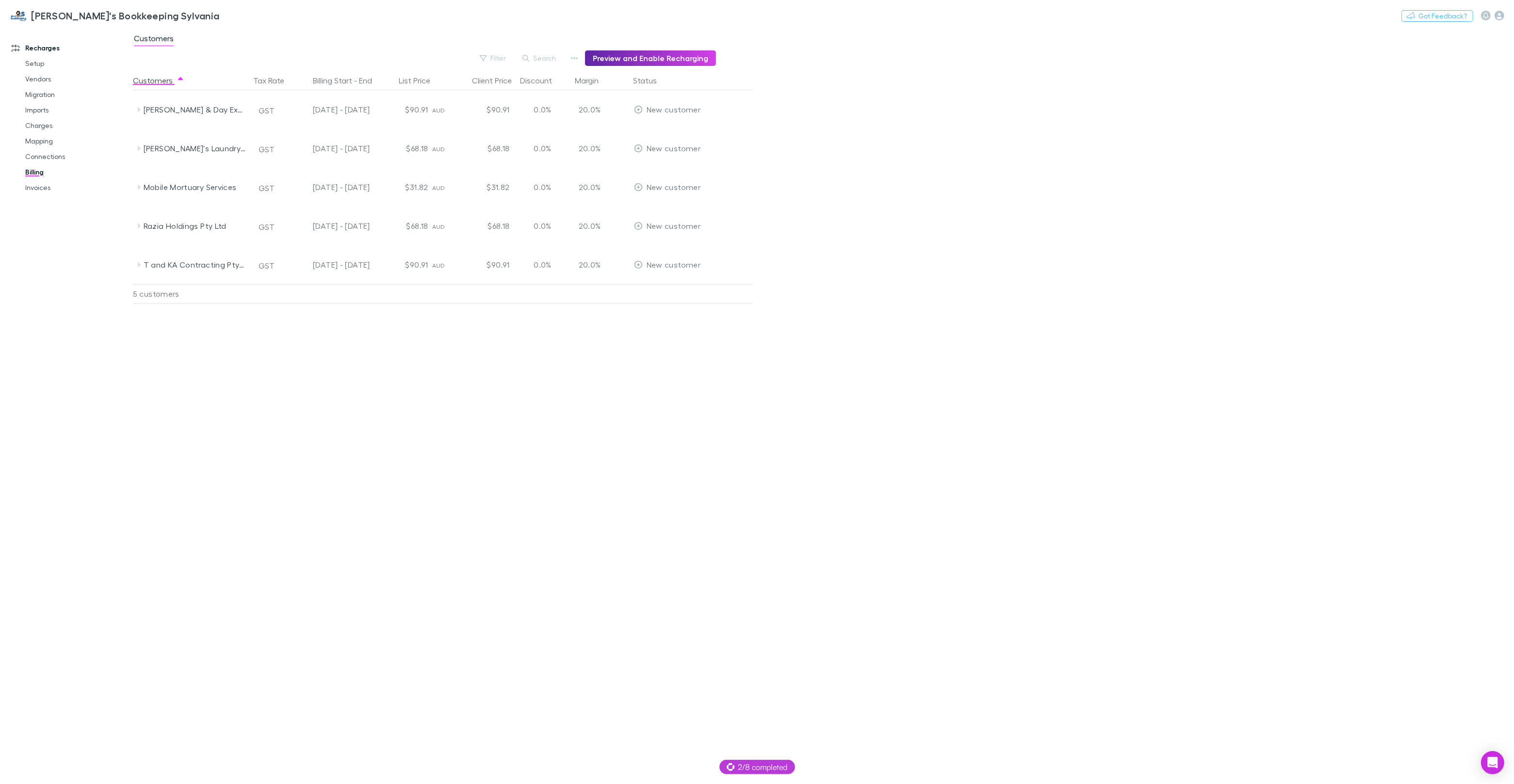
click at [442, 335] on div "Customers Tax Rate Billing Start - End List Price Client Price Discount Margin …" at bounding box center [467, 427] width 667 height 713
click at [578, 55] on icon "button" at bounding box center [574, 58] width 7 height 8
click at [506, 102] on p "Admin Fee" at bounding box center [519, 107] width 118 height 12
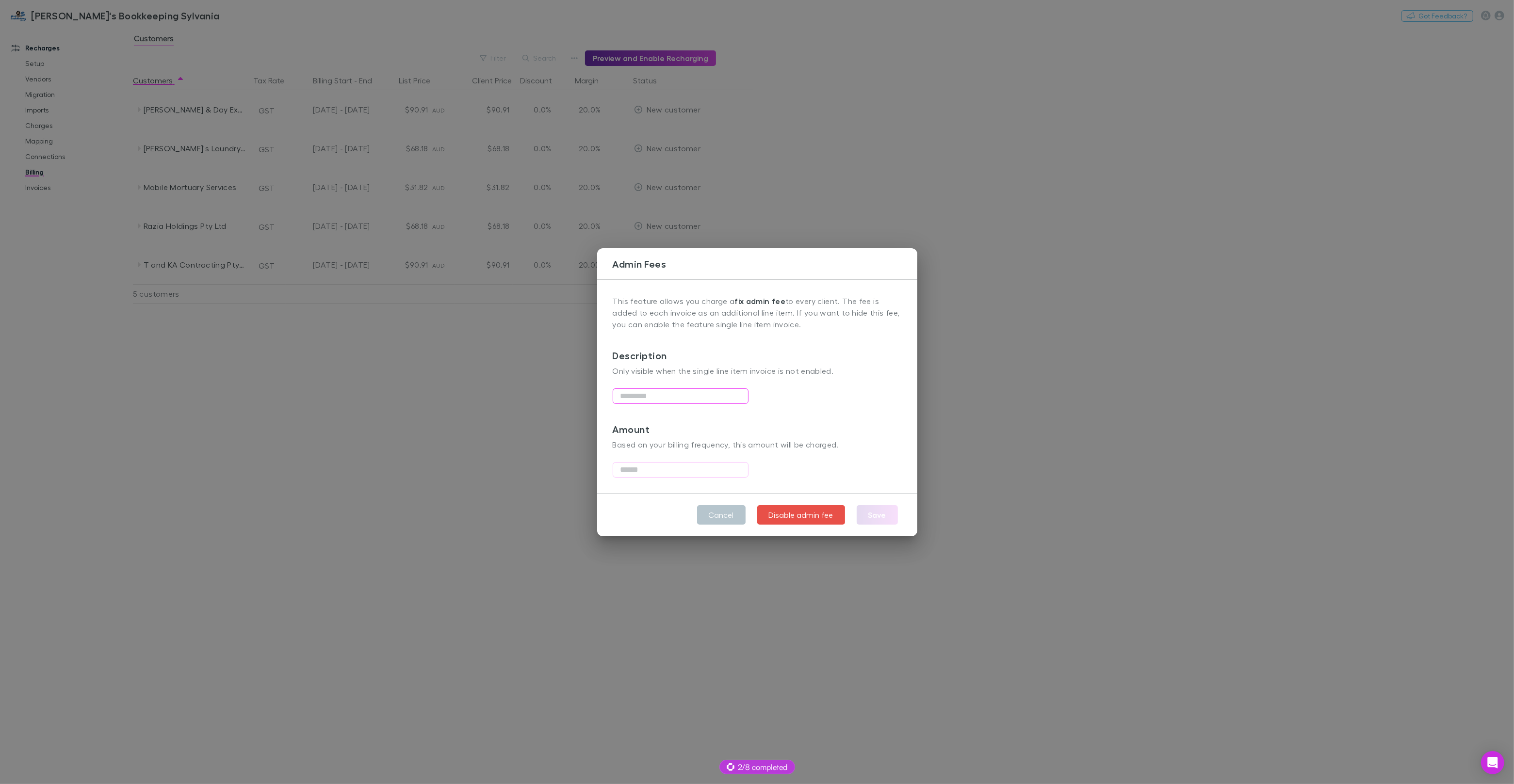
click at [642, 394] on input "text" at bounding box center [681, 396] width 136 height 16
type input "*"
type input "****"
type input "*"
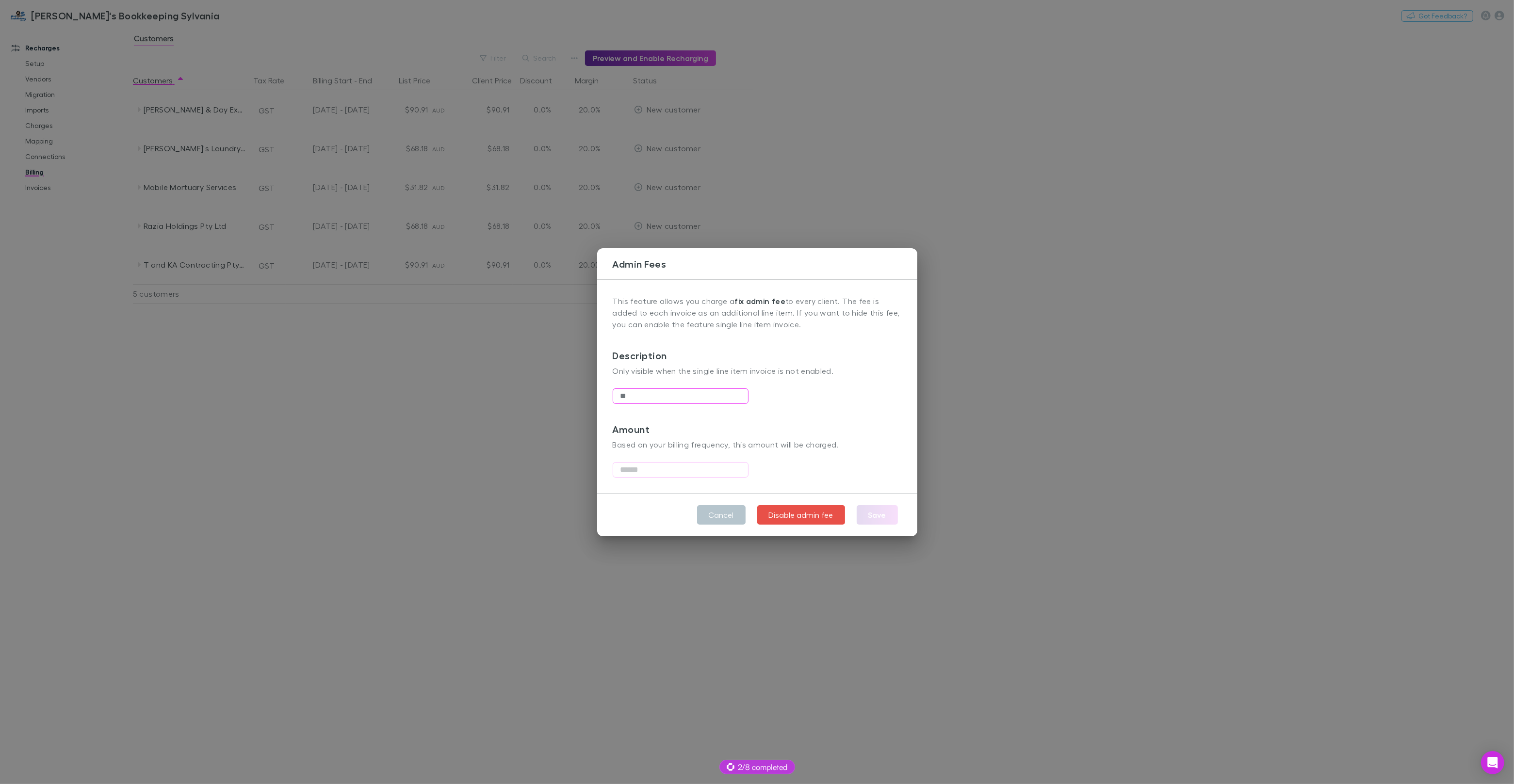
type input "*"
type input "****"
click at [634, 394] on input "*" at bounding box center [681, 396] width 136 height 16
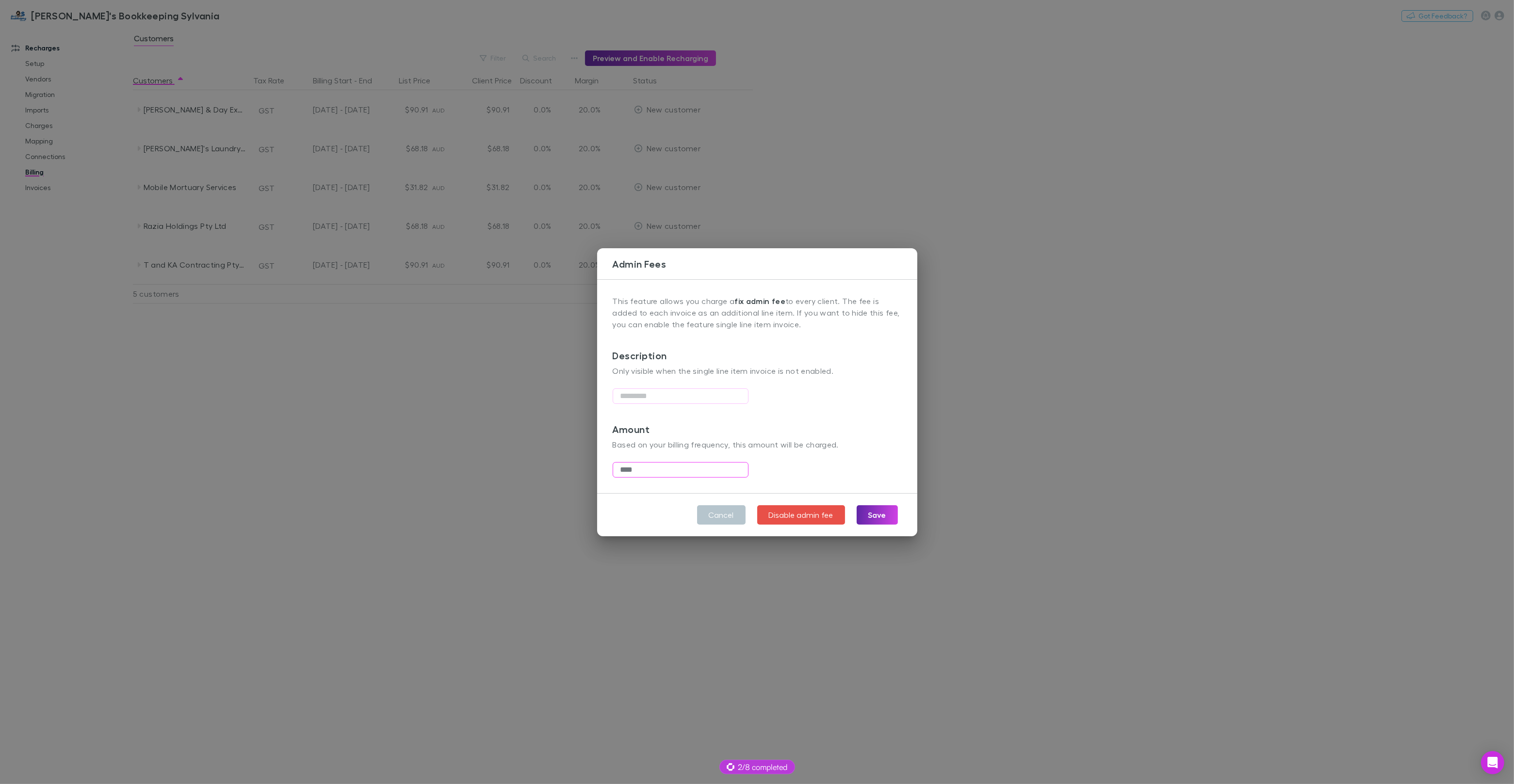
click at [642, 471] on input "****" at bounding box center [681, 470] width 136 height 16
drag, startPoint x: 745, startPoint y: 439, endPoint x: 741, endPoint y: 437, distance: 4.5
click at [745, 439] on p "Based on your billing frequency, this amount will be charged ." at bounding box center [757, 444] width 289 height 12
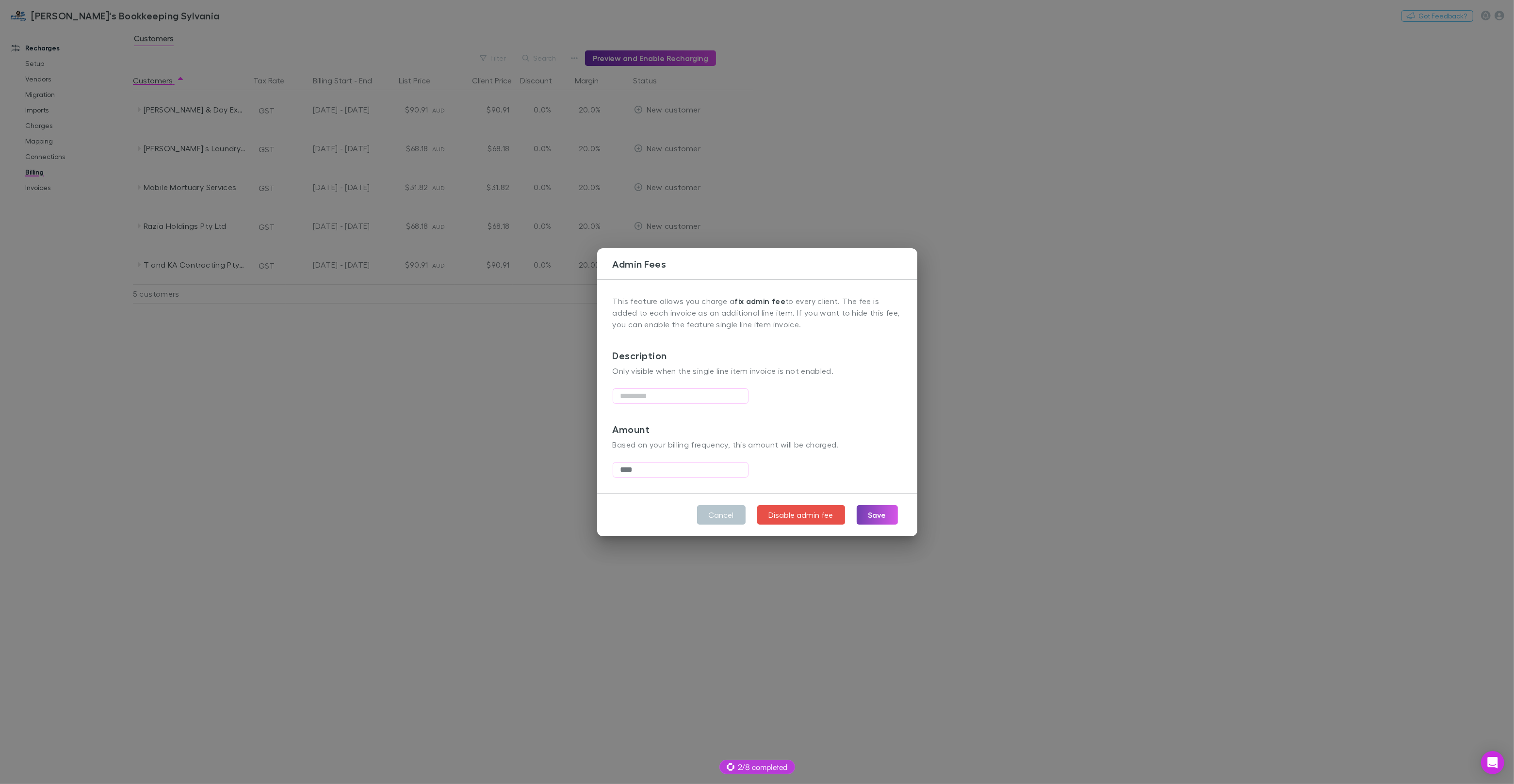
click at [873, 512] on button "Save" at bounding box center [877, 514] width 41 height 19
type input "****"
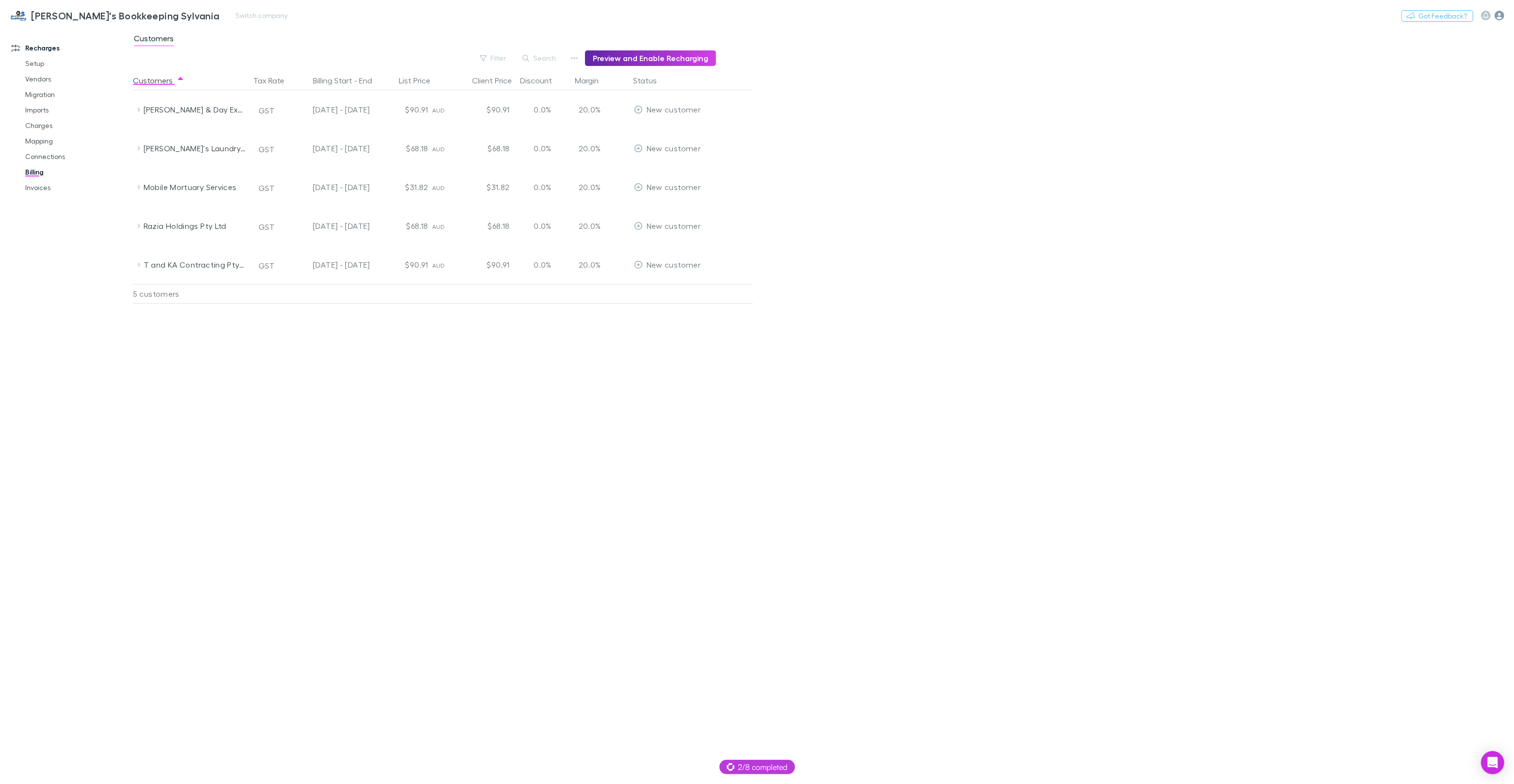
click at [1499, 16] on icon "button" at bounding box center [1500, 16] width 10 height 10
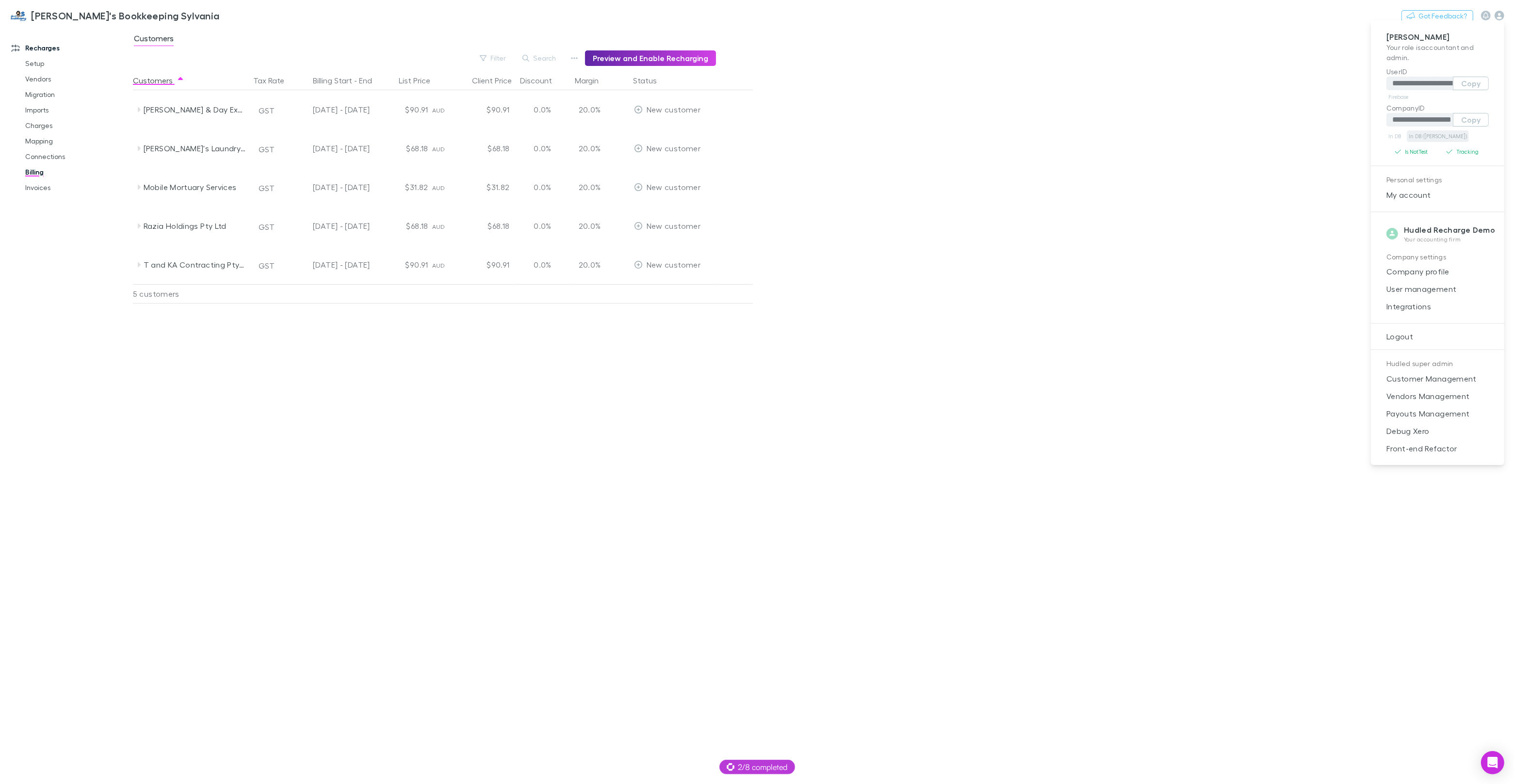
click at [1436, 135] on link "In DB (RECH)" at bounding box center [1438, 136] width 62 height 12
click at [49, 140] on div at bounding box center [757, 392] width 1514 height 784
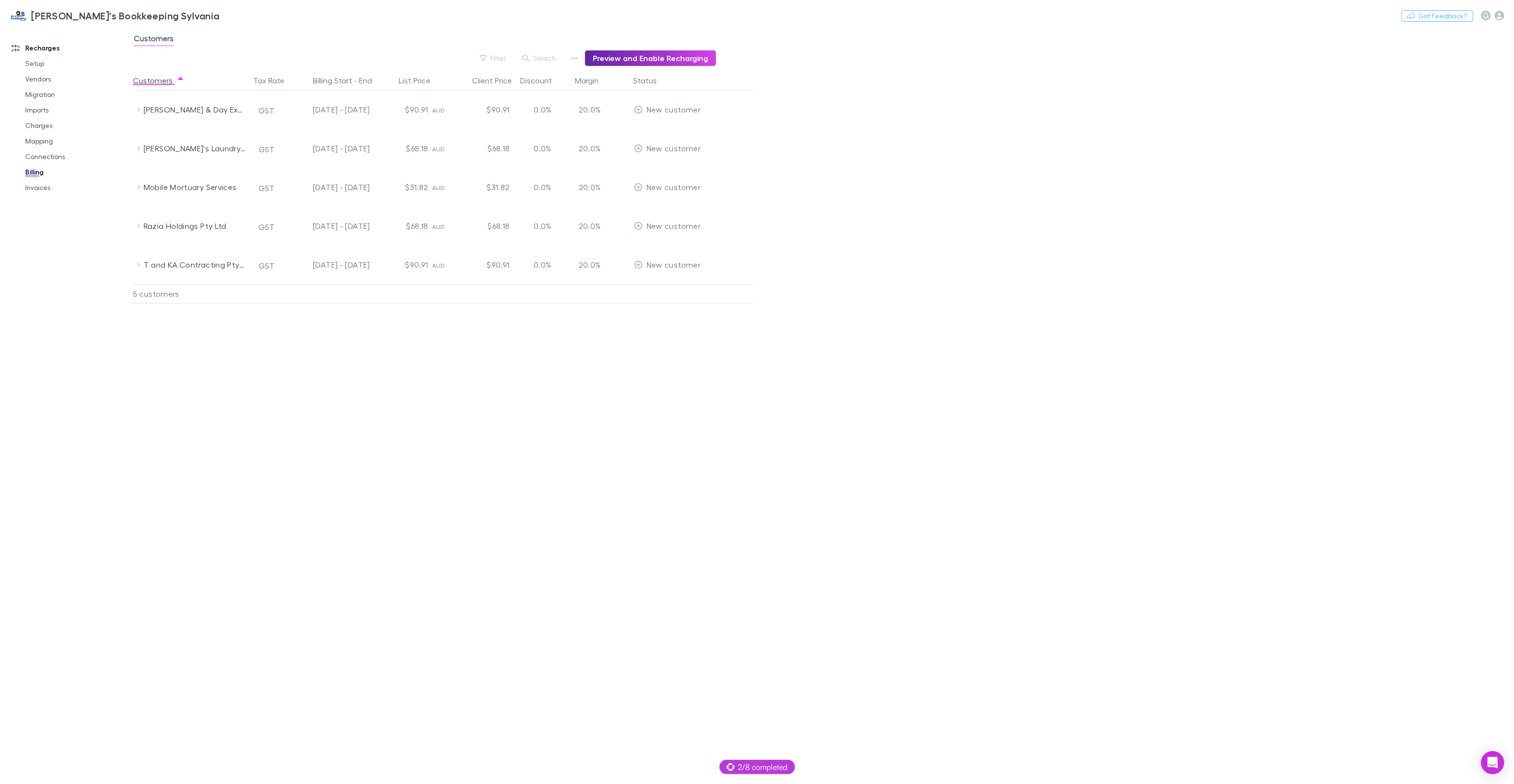
click at [43, 142] on div "**********" at bounding box center [757, 392] width 1514 height 784
click at [42, 143] on link "Mapping" at bounding box center [73, 141] width 115 height 16
click at [202, 37] on span "Confirmed" at bounding box center [207, 40] width 39 height 12
click at [34, 178] on link "Billing" at bounding box center [73, 172] width 115 height 16
click at [36, 189] on link "Invoices" at bounding box center [73, 187] width 115 height 16
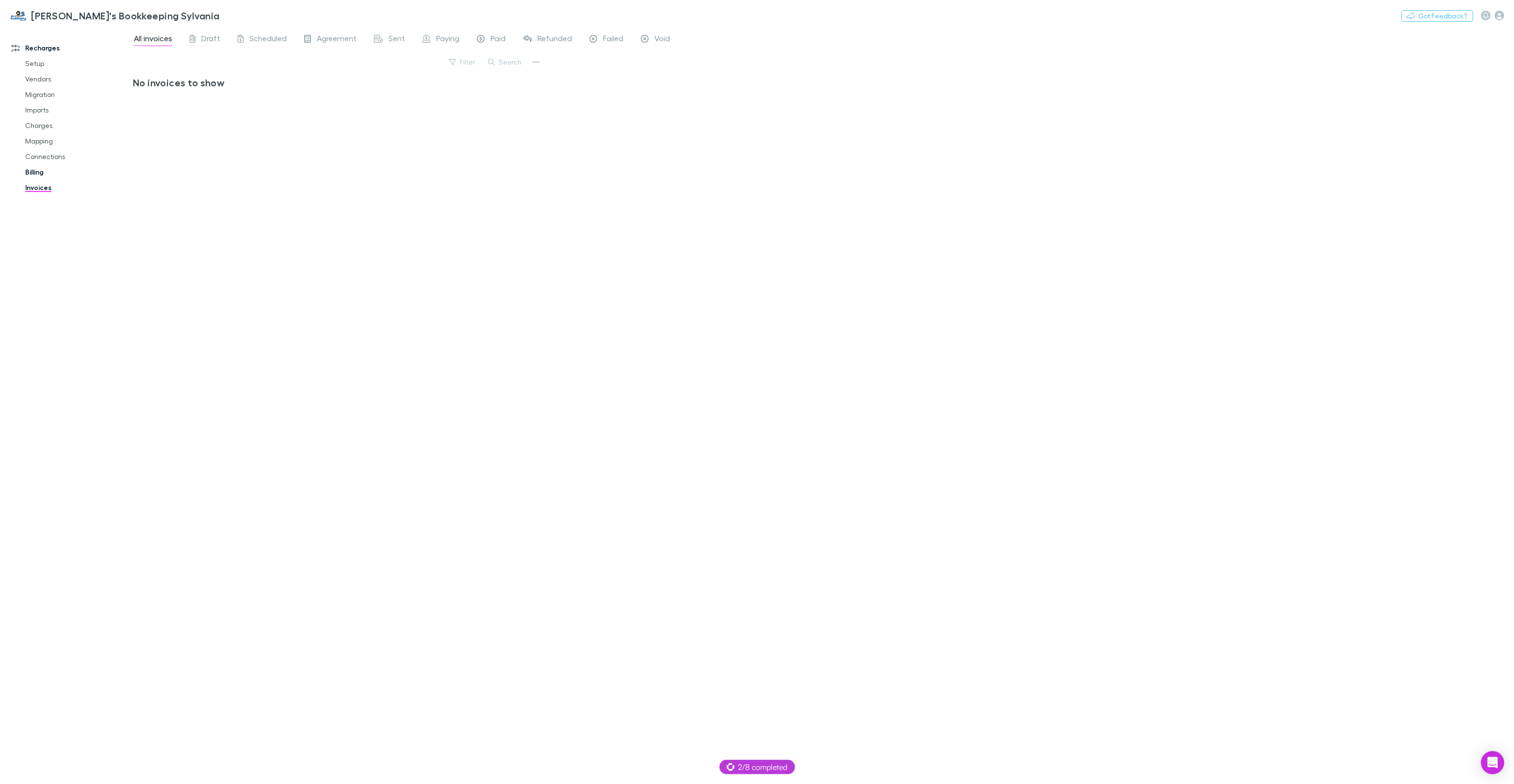
click at [42, 174] on link "Billing" at bounding box center [73, 172] width 115 height 16
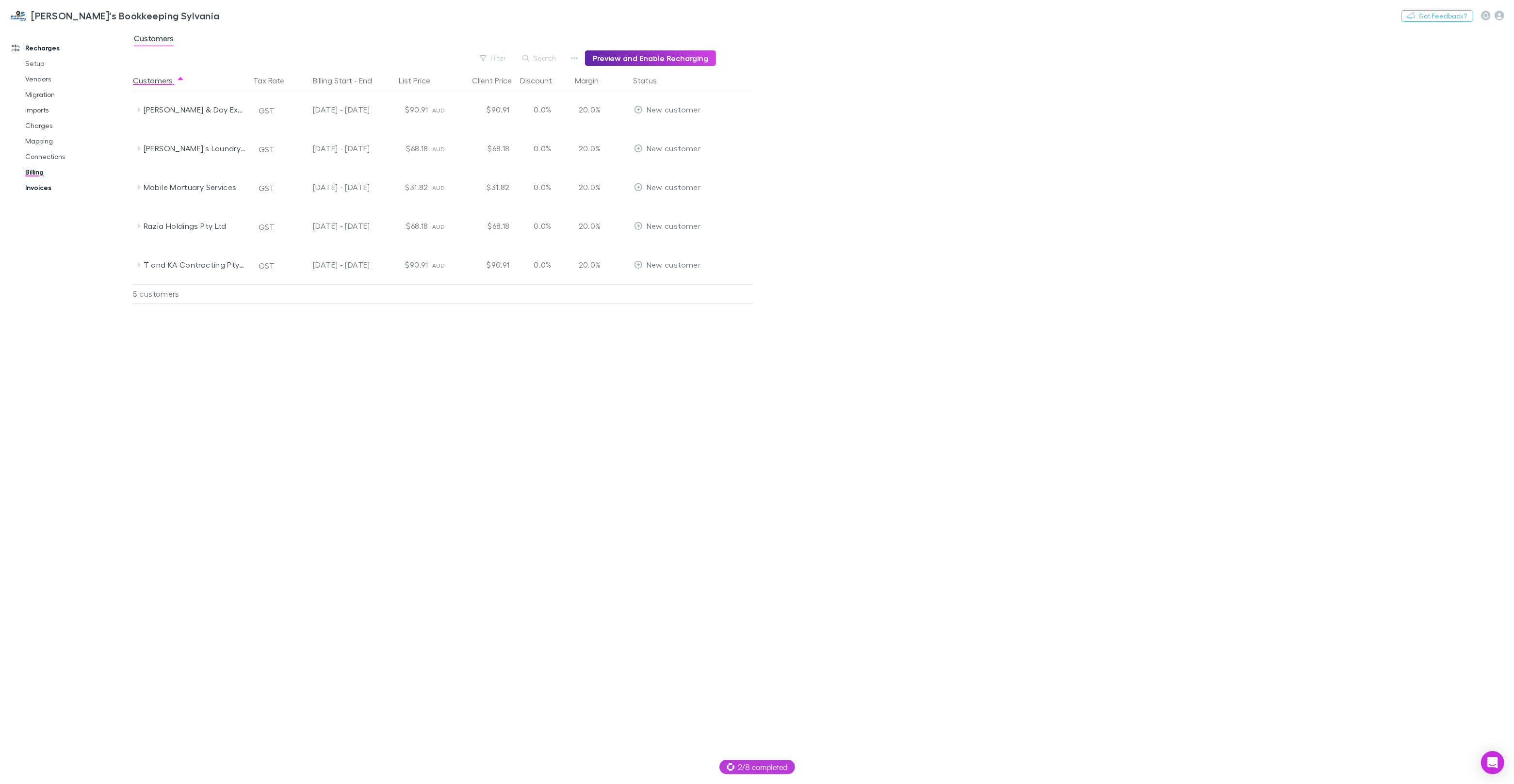
click at [36, 191] on link "Invoices" at bounding box center [73, 187] width 115 height 16
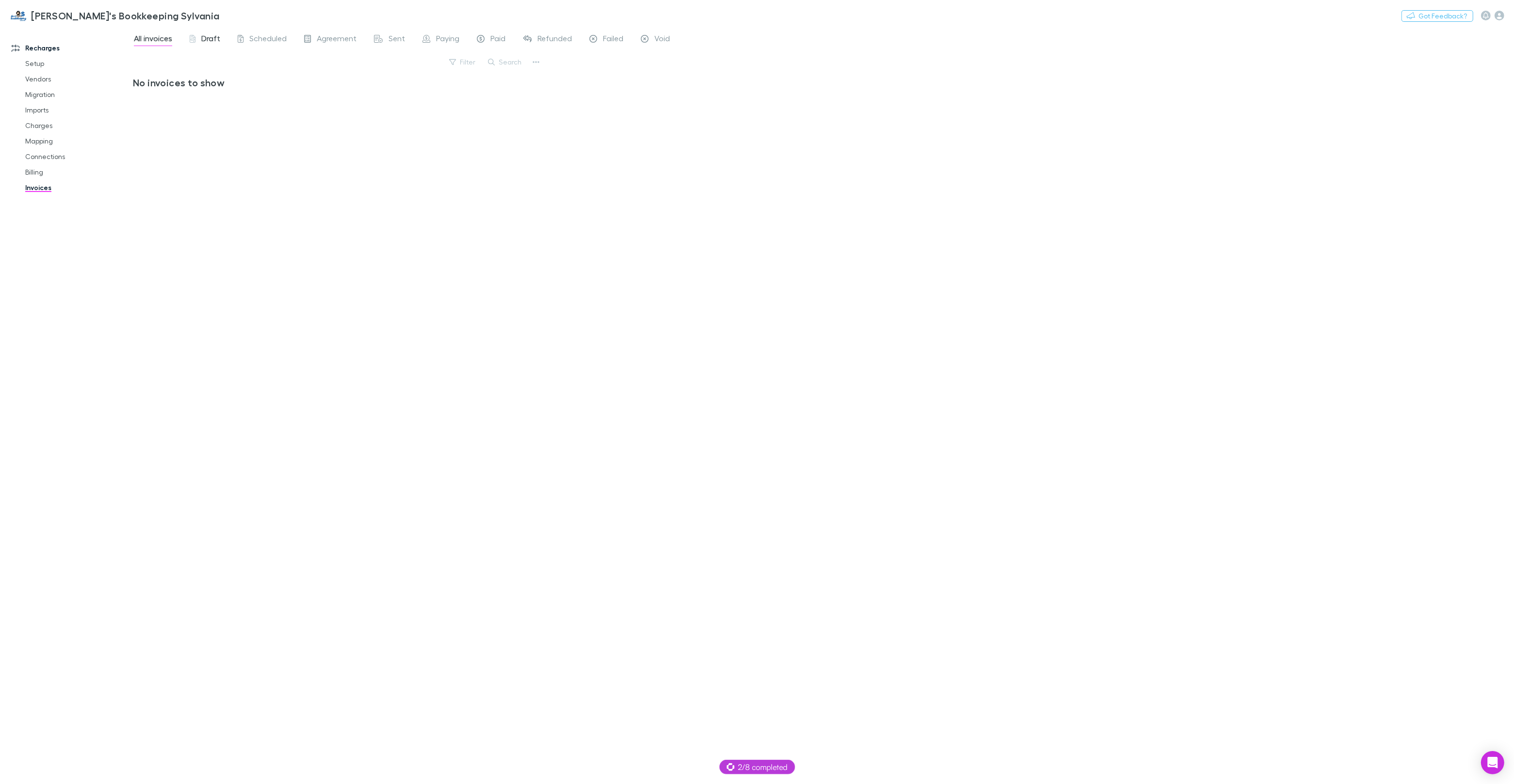
click at [209, 36] on span "Draft" at bounding box center [211, 40] width 19 height 12
click at [249, 36] on span "Scheduled" at bounding box center [268, 40] width 37 height 12
click at [312, 38] on div "Agreement" at bounding box center [330, 40] width 52 height 12
click at [38, 140] on link "Mapping" at bounding box center [73, 141] width 115 height 16
click at [202, 38] on span "Confirmed" at bounding box center [207, 40] width 39 height 12
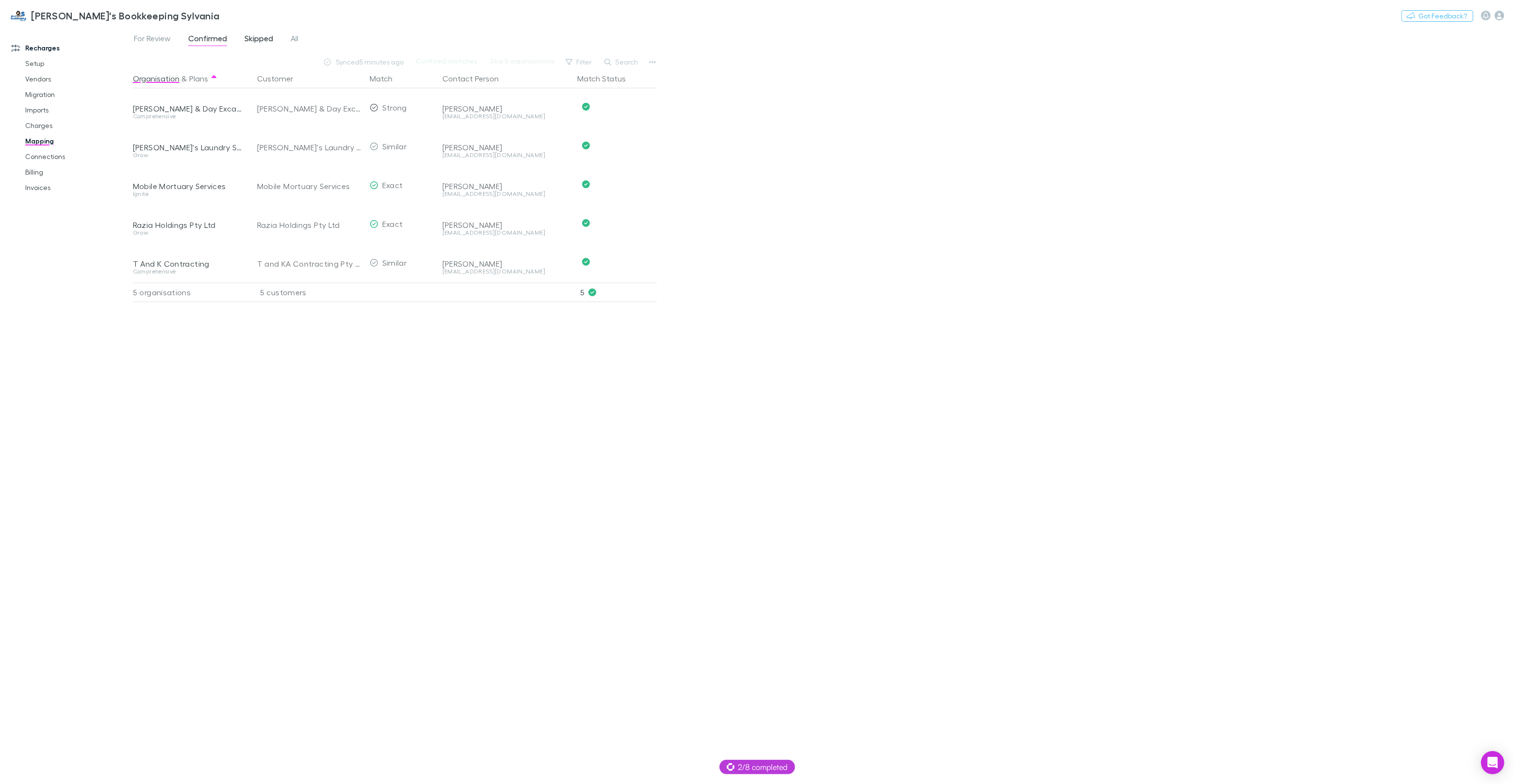
click at [244, 36] on span "Skipped" at bounding box center [259, 40] width 29 height 12
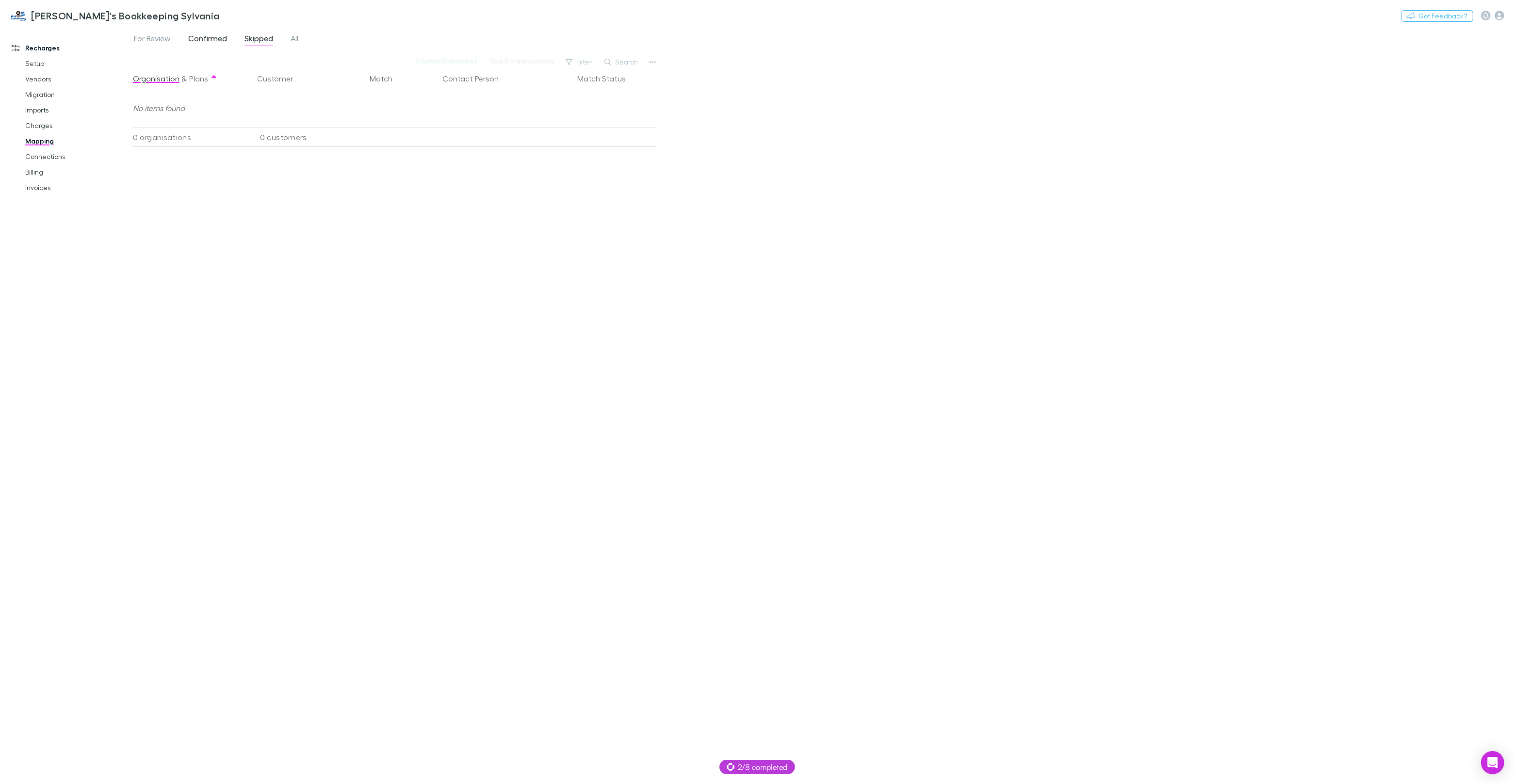
click at [216, 37] on span "Confirmed" at bounding box center [207, 40] width 39 height 12
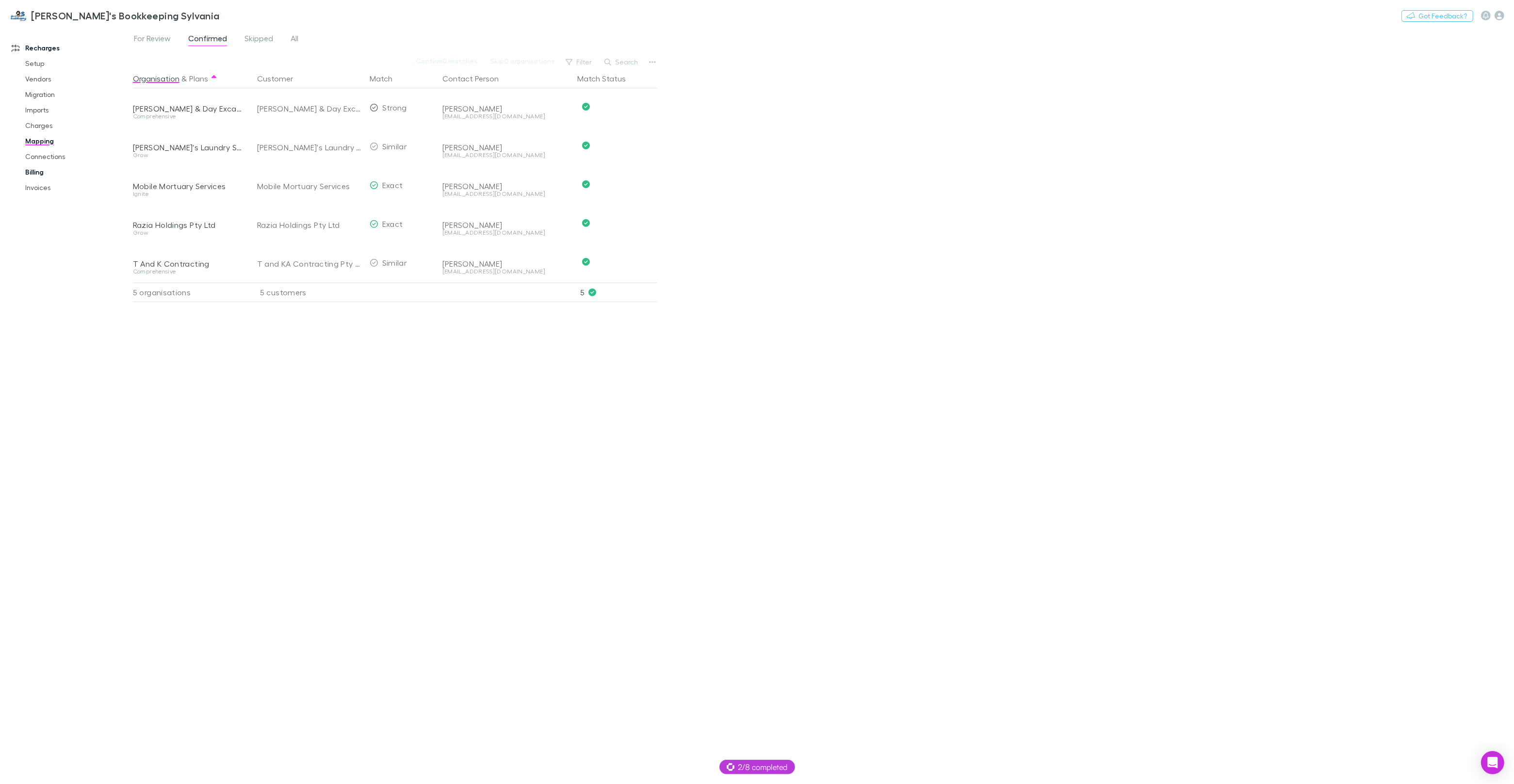
click at [38, 174] on link "Billing" at bounding box center [73, 172] width 115 height 16
click at [40, 189] on link "Invoices" at bounding box center [73, 187] width 115 height 16
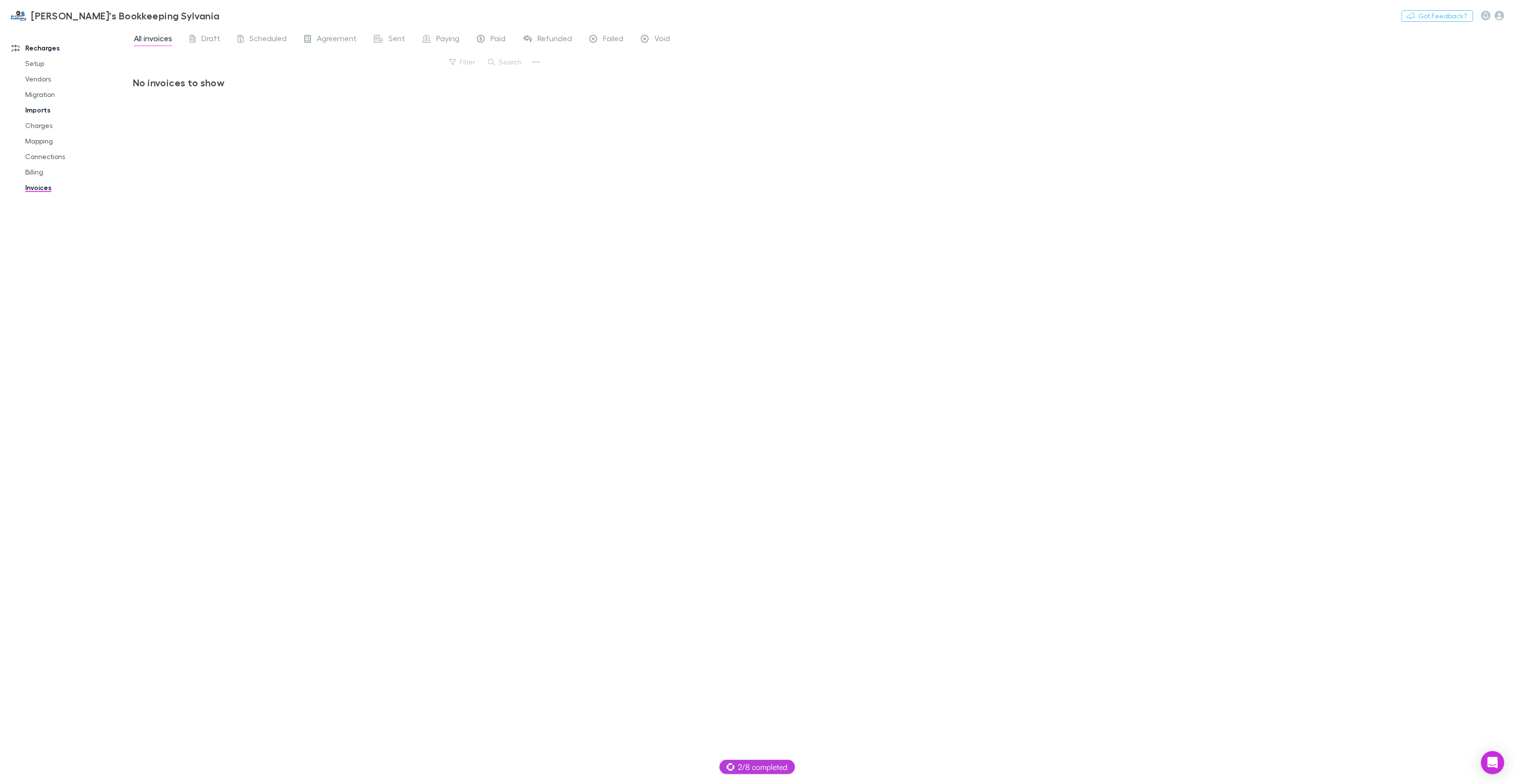
click at [41, 108] on link "Imports" at bounding box center [73, 110] width 115 height 16
click at [191, 36] on span "All" at bounding box center [191, 40] width 8 height 12
click at [38, 188] on link "Invoices" at bounding box center [73, 187] width 115 height 16
click at [41, 180] on link "Invoices" at bounding box center [73, 187] width 115 height 16
click at [42, 170] on link "Billing" at bounding box center [73, 172] width 115 height 16
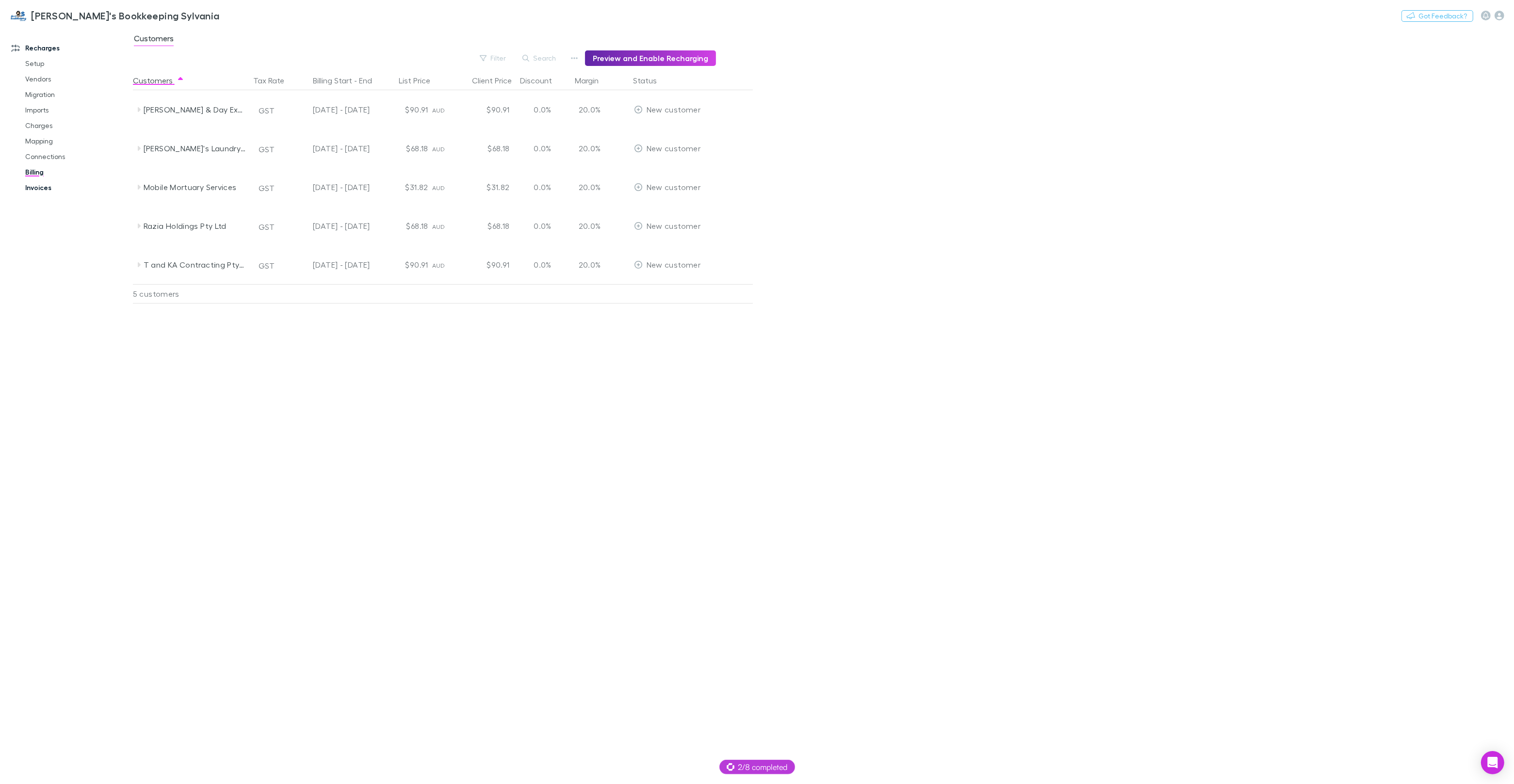
click at [38, 188] on link "Invoices" at bounding box center [73, 187] width 115 height 16
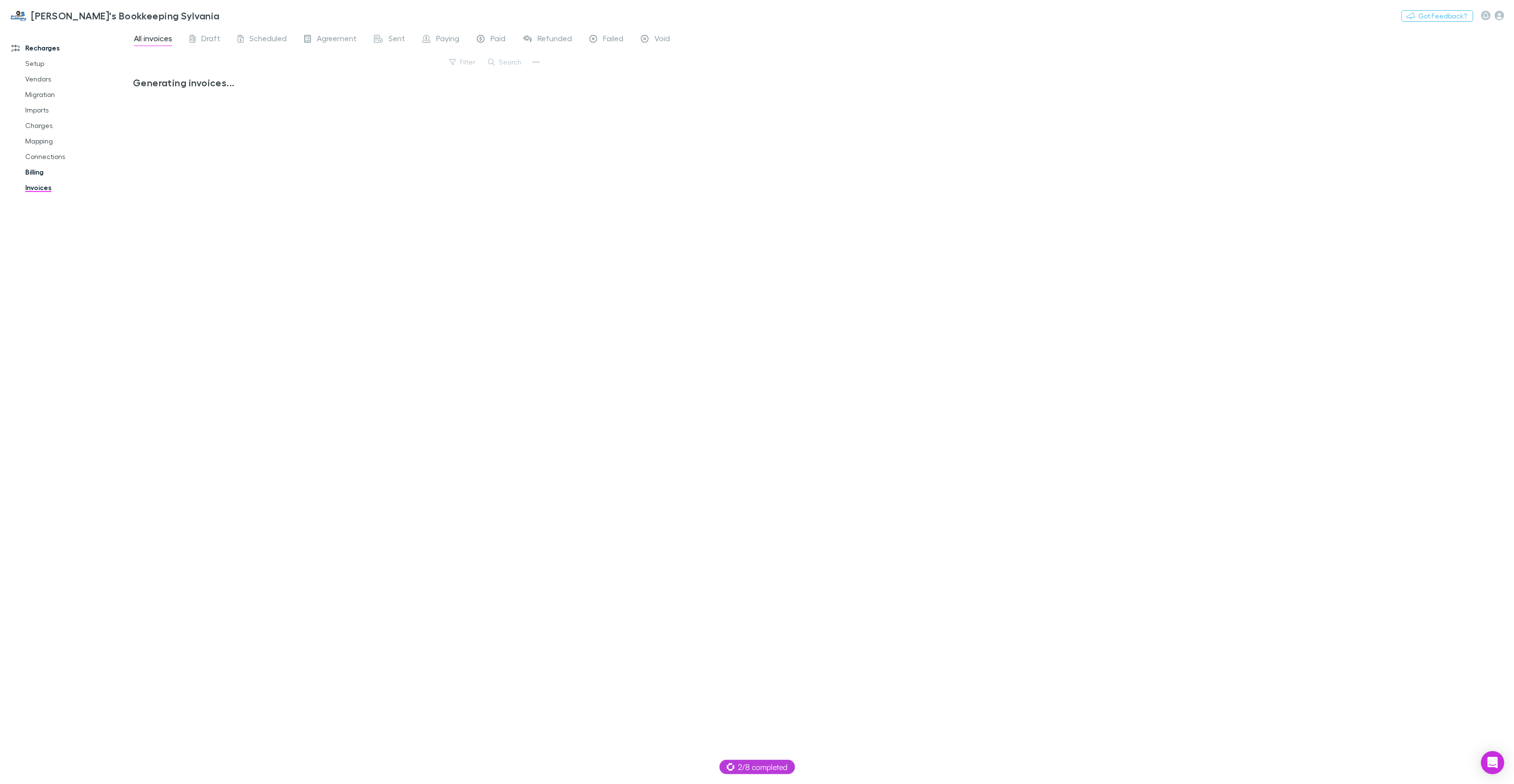
click at [38, 169] on link "Billing" at bounding box center [73, 172] width 115 height 16
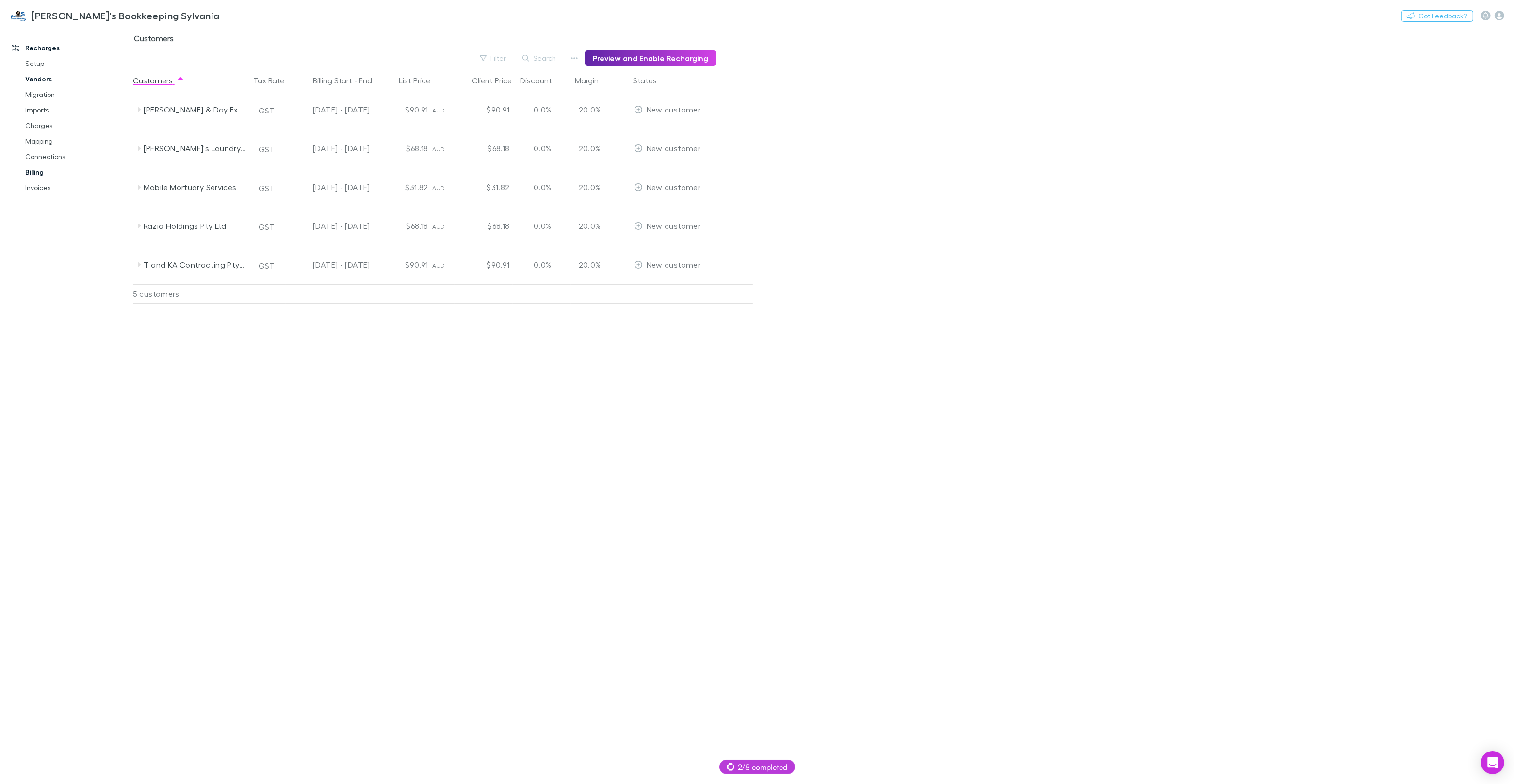
click at [42, 77] on link "Vendors" at bounding box center [73, 79] width 115 height 16
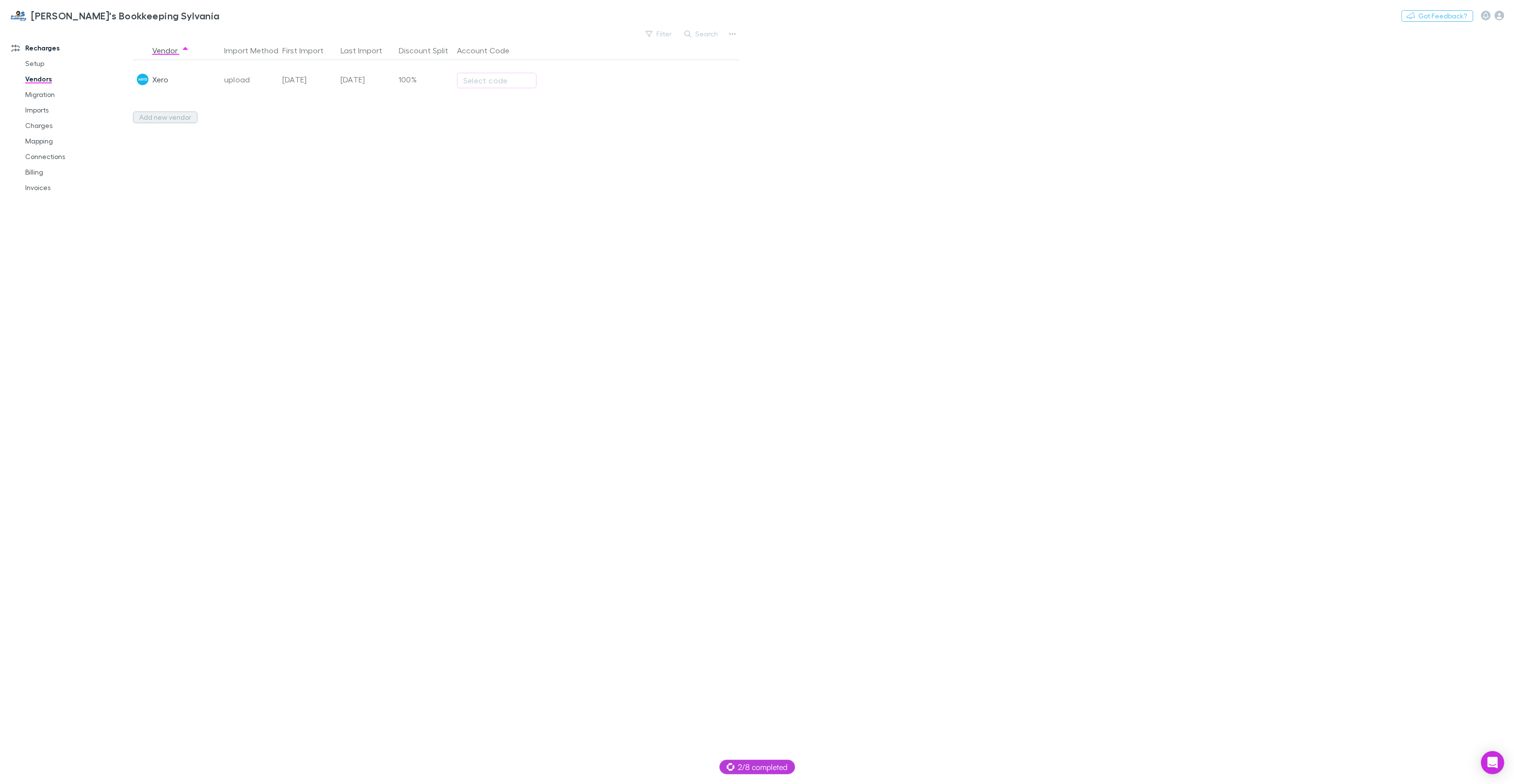
click at [161, 117] on button "Add new vendor" at bounding box center [165, 117] width 65 height 12
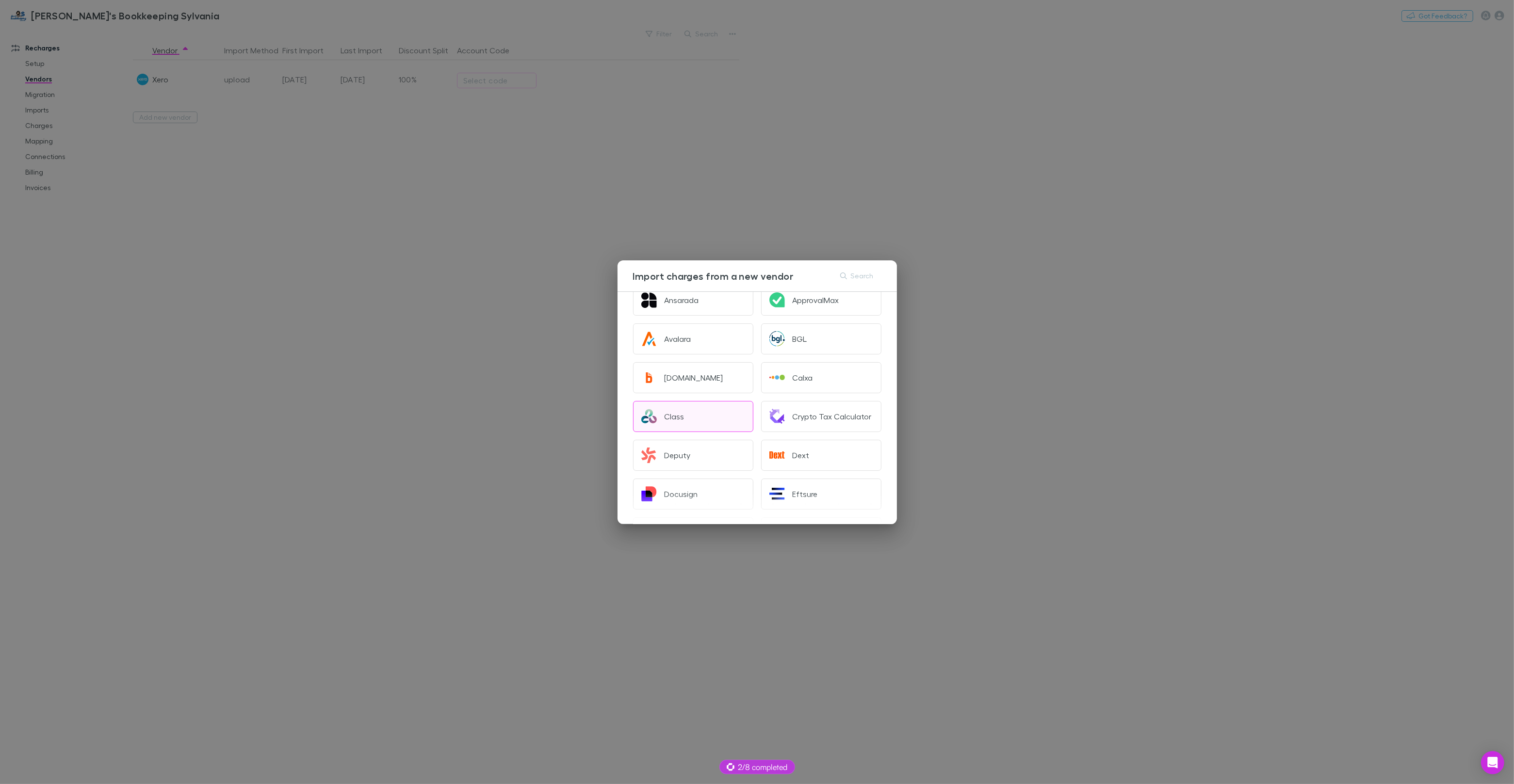
scroll to position [101, 0]
click at [788, 453] on button "Dext" at bounding box center [821, 454] width 120 height 31
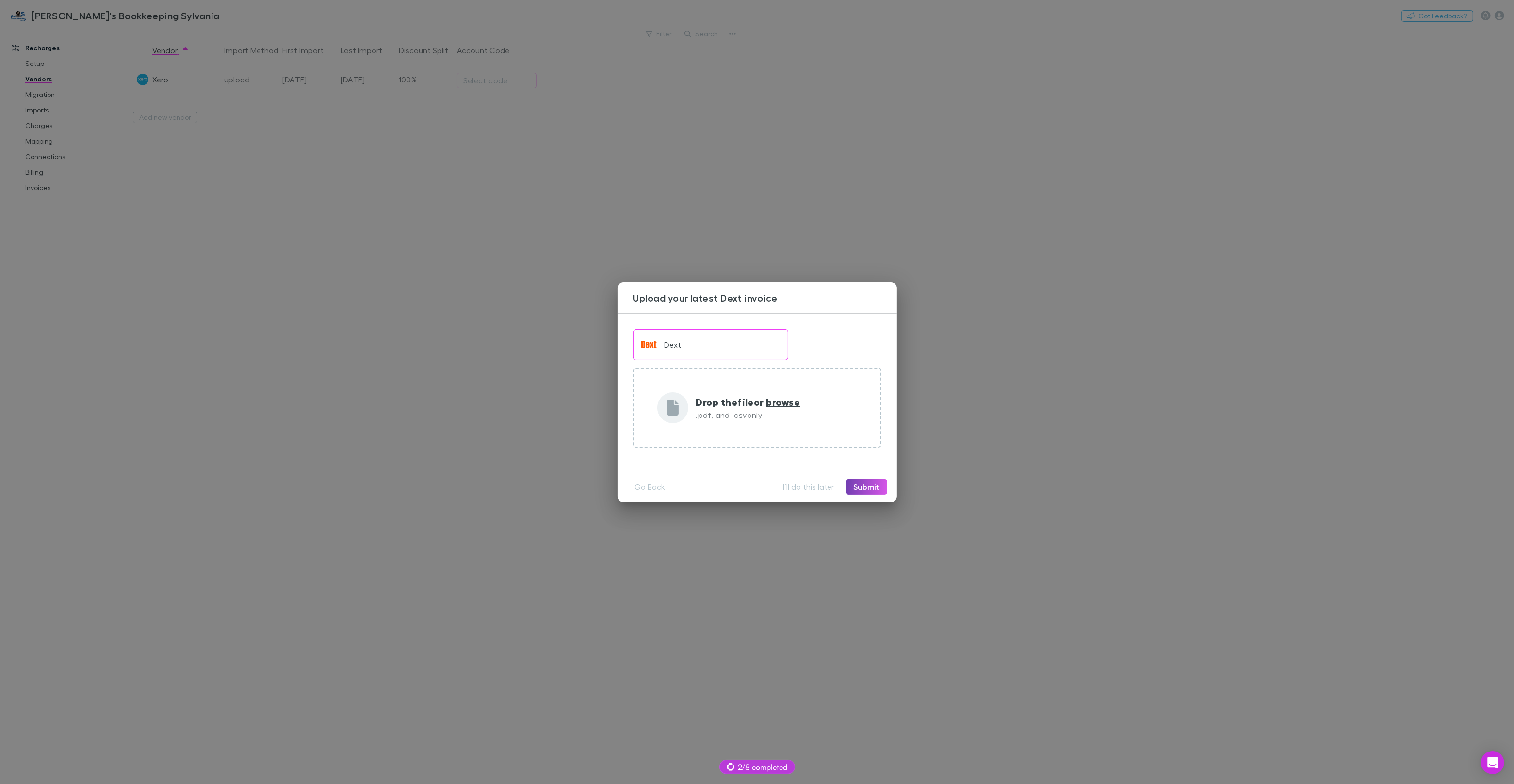
click at [861, 482] on button "Submit" at bounding box center [867, 486] width 41 height 16
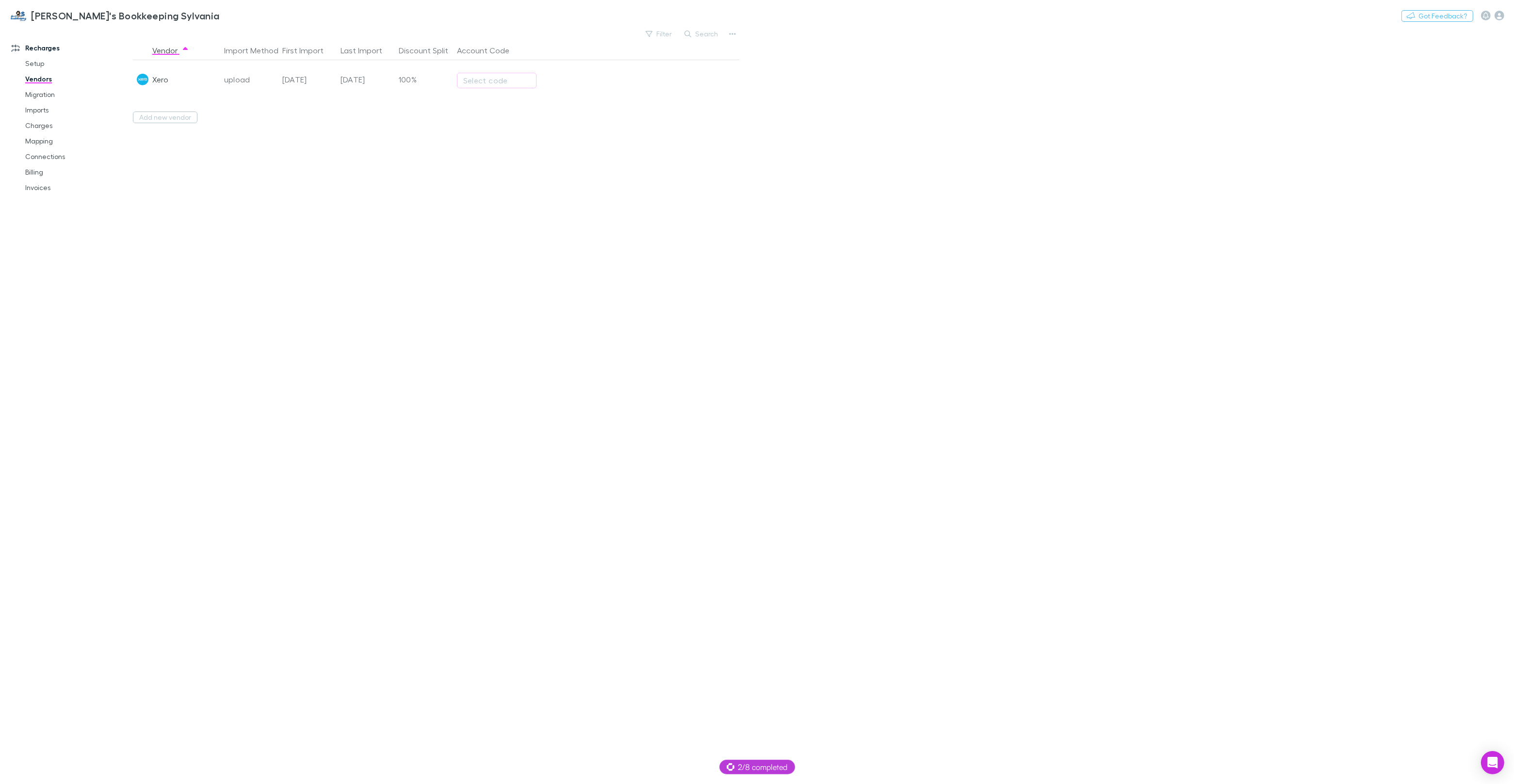
drag, startPoint x: 357, startPoint y: 213, endPoint x: 209, endPoint y: 140, distance: 165.0
click at [357, 213] on div "Vendor Import Method First Import Last Import Discount Split Account Code Xero …" at bounding box center [436, 412] width 606 height 744
click at [177, 117] on button "Add new vendor" at bounding box center [165, 117] width 65 height 12
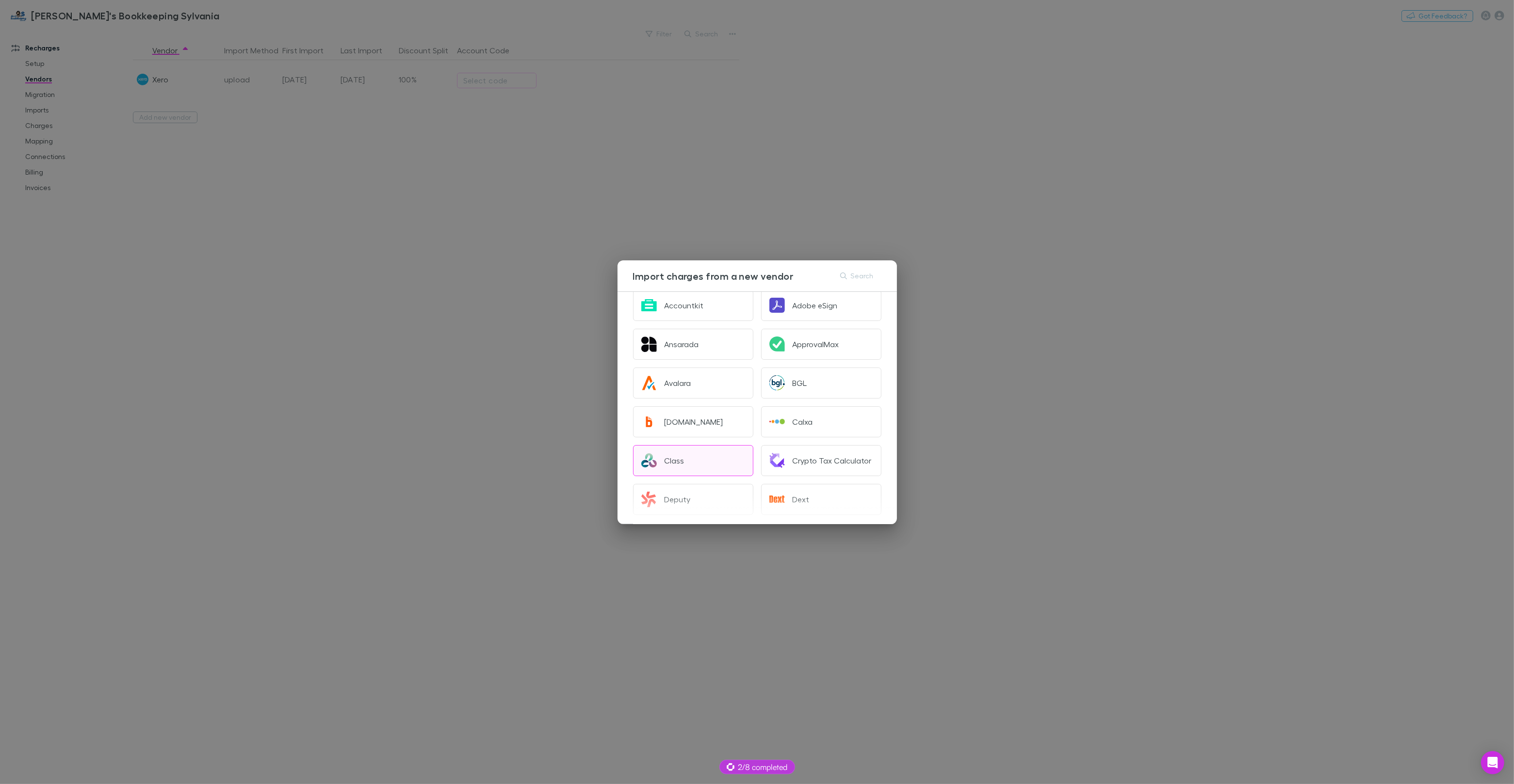
scroll to position [73, 0]
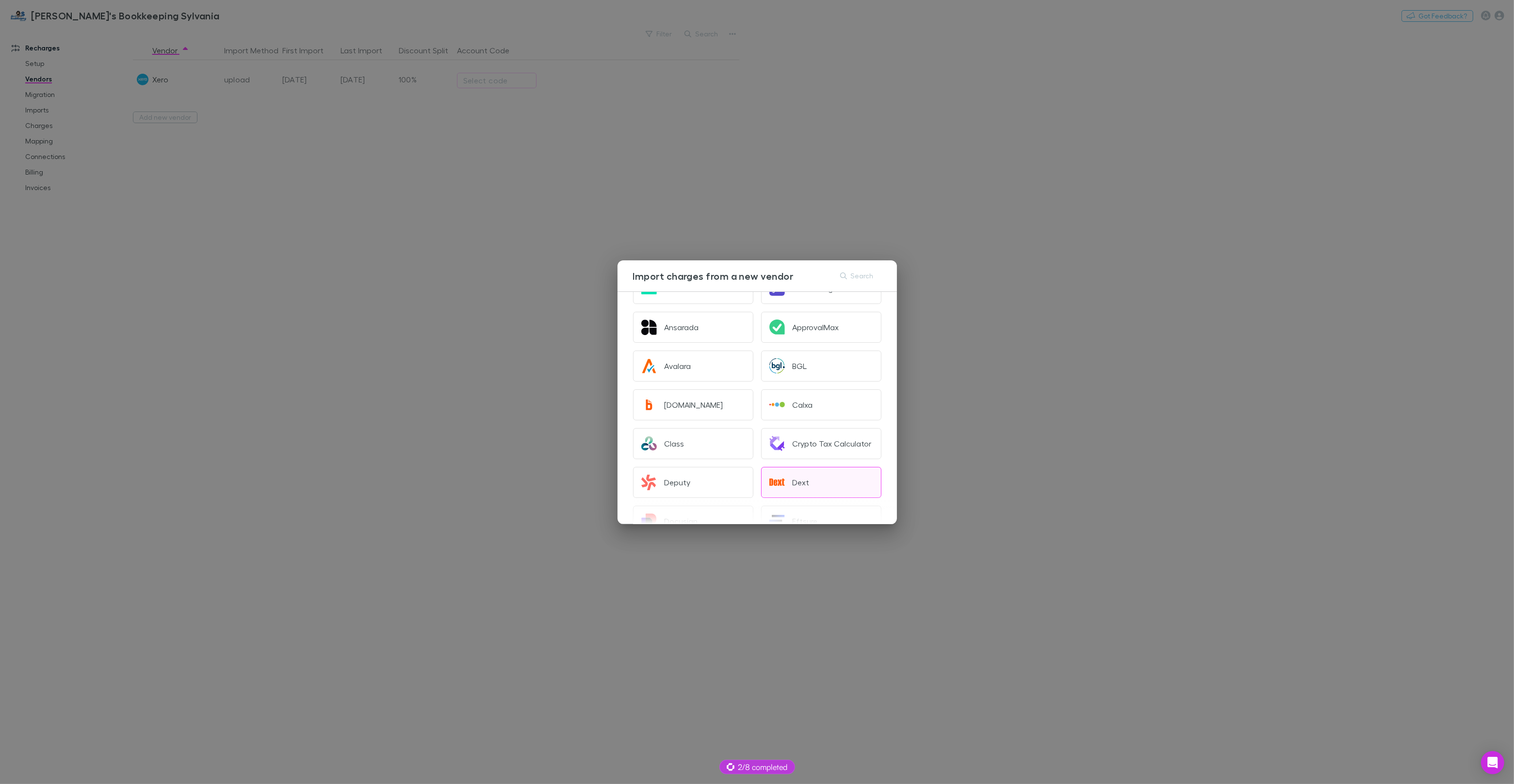
click at [777, 479] on img "button" at bounding box center [777, 482] width 16 height 16
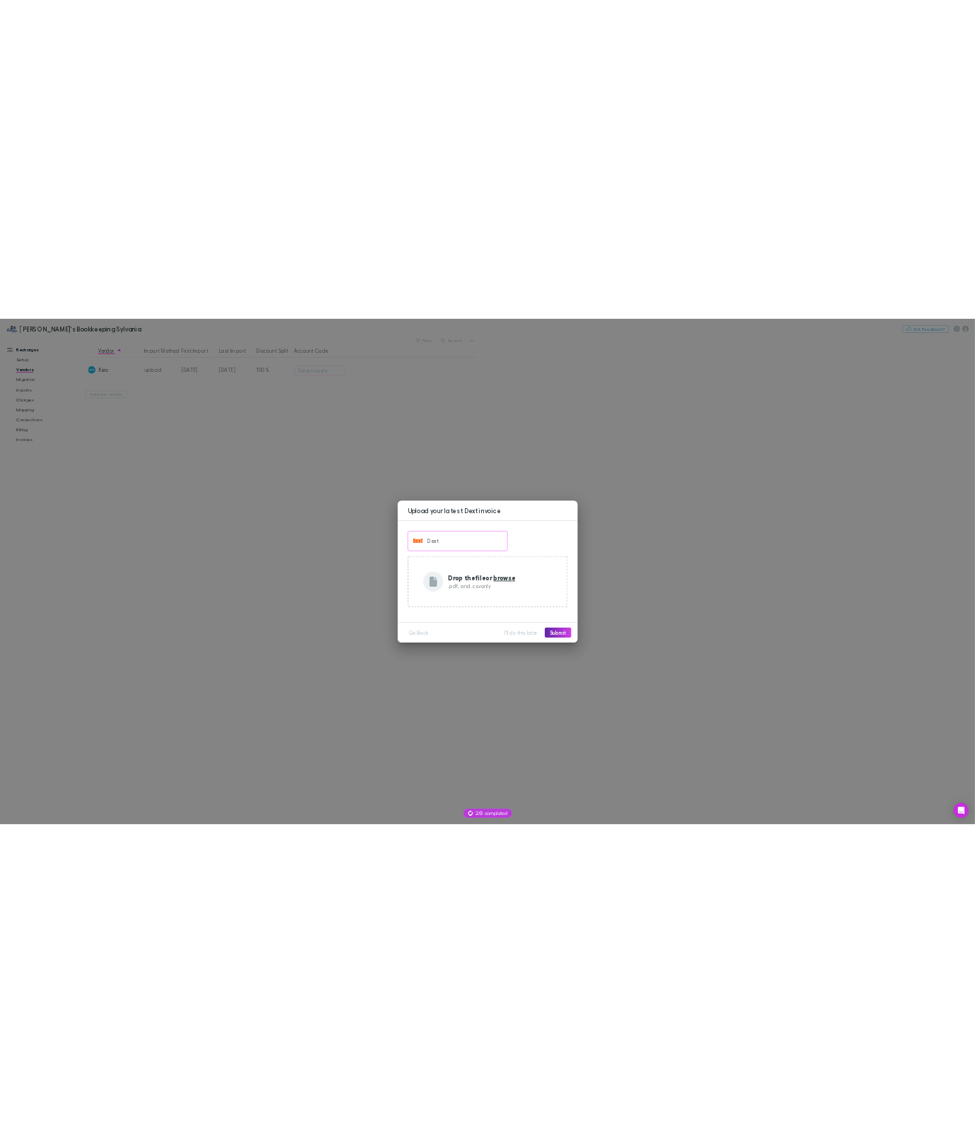
scroll to position [0, 0]
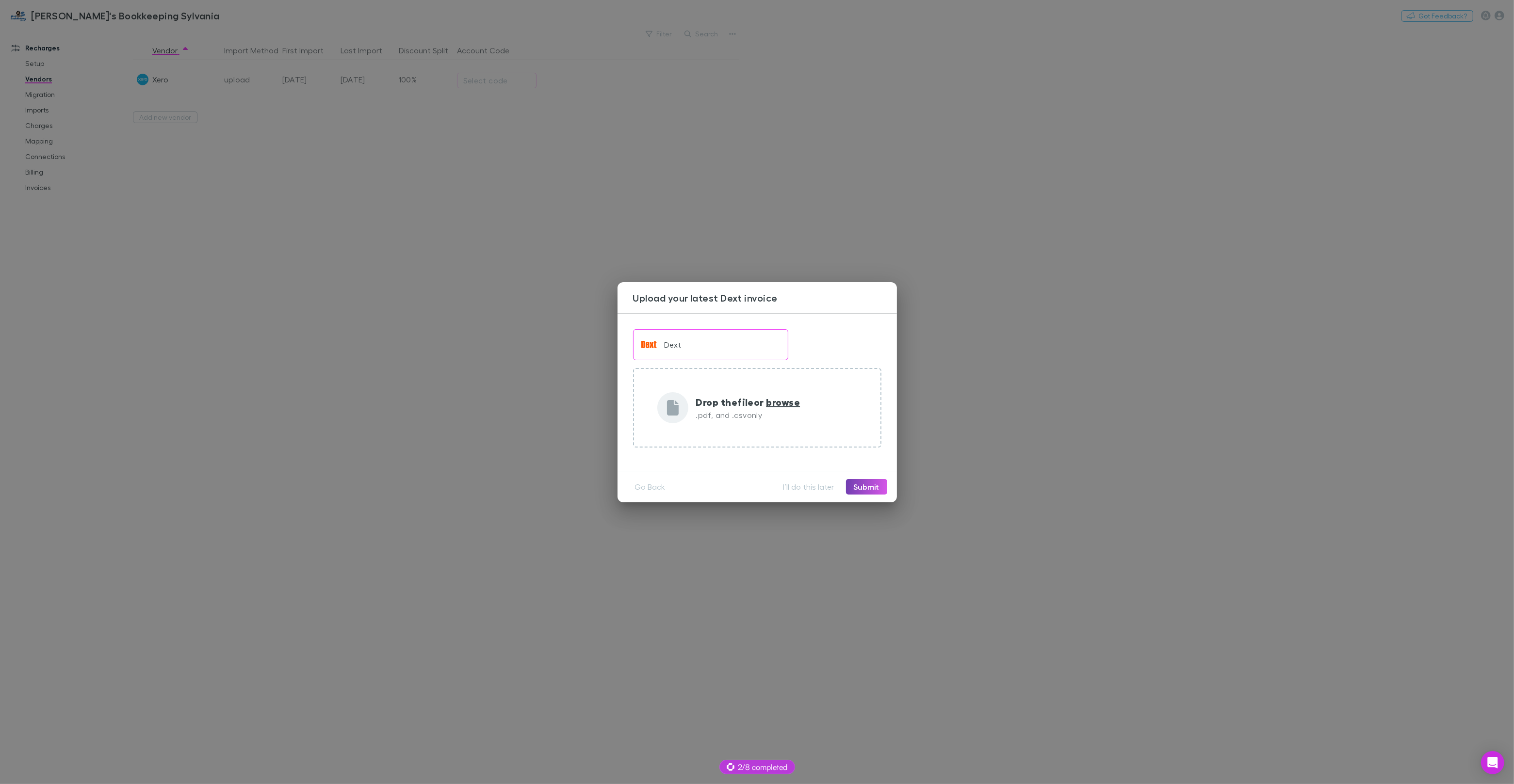
click at [863, 484] on button "Submit" at bounding box center [867, 486] width 41 height 16
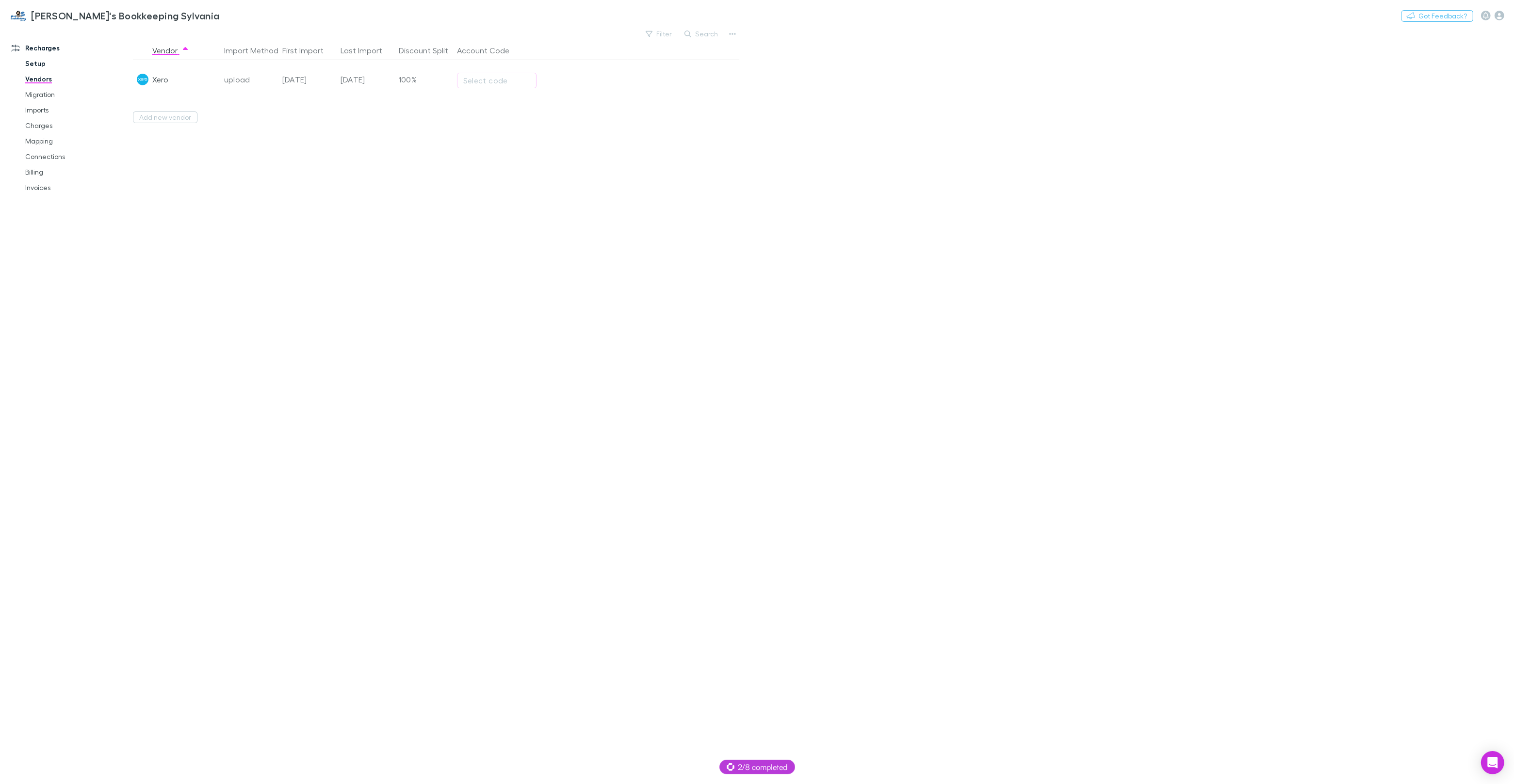
click at [27, 62] on link "Setup" at bounding box center [73, 63] width 115 height 16
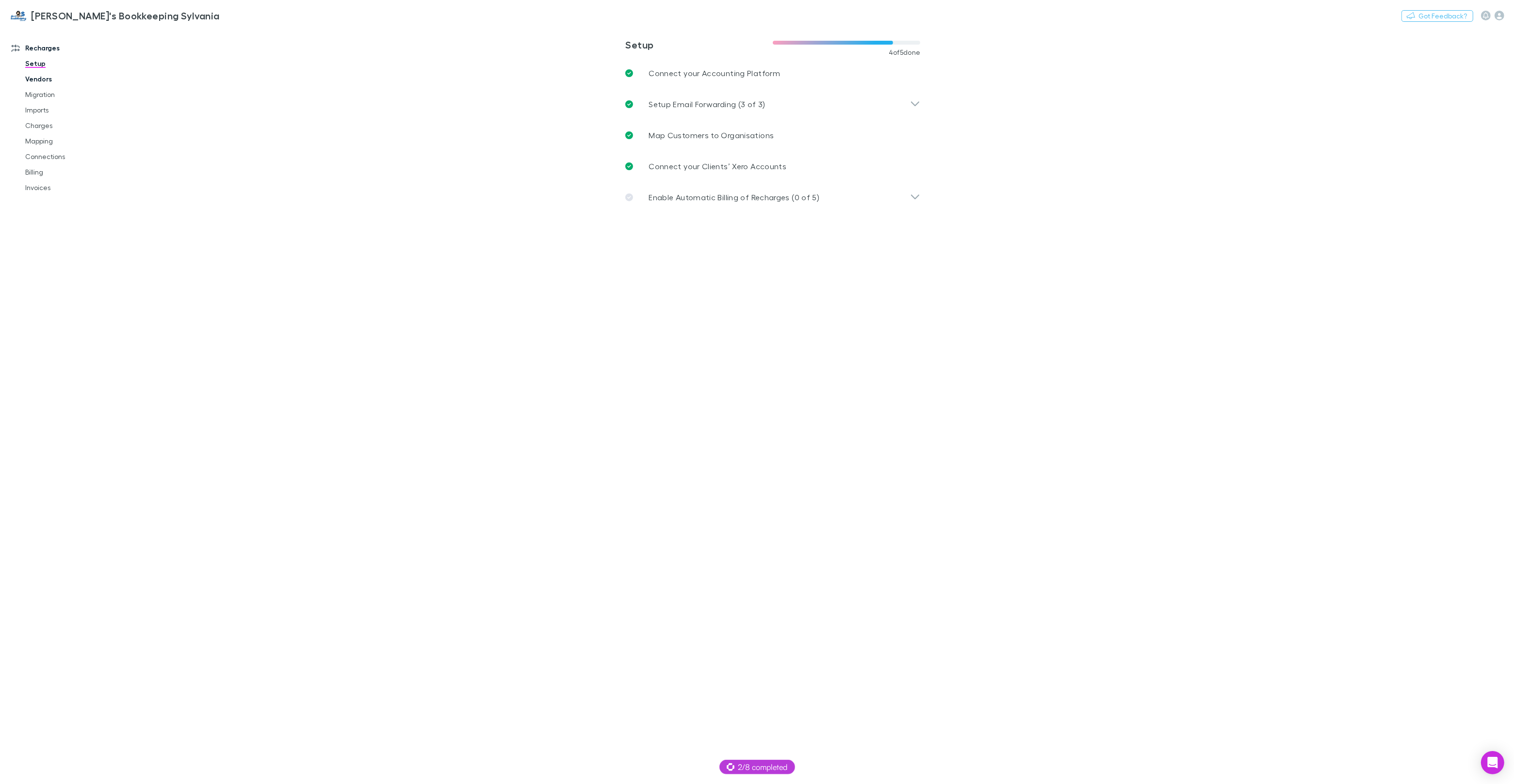
click at [45, 80] on link "Vendors" at bounding box center [73, 79] width 115 height 16
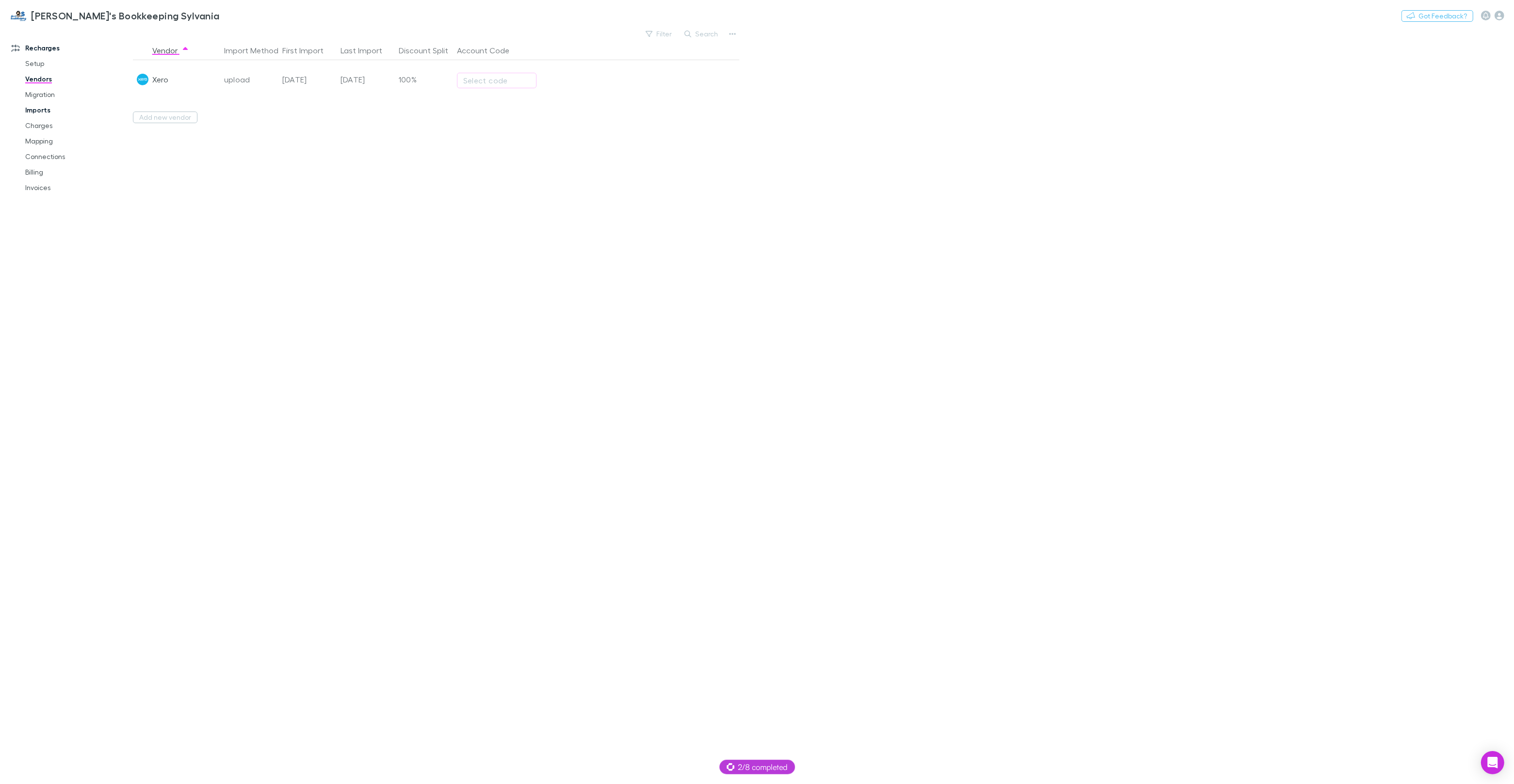
click at [45, 114] on link "Imports" at bounding box center [73, 110] width 115 height 16
click at [194, 38] on span "All" at bounding box center [191, 40] width 8 height 12
click at [46, 81] on link "Vendors" at bounding box center [73, 79] width 115 height 16
click at [572, 84] on link "Setup Plans" at bounding box center [574, 80] width 60 height 16
click at [183, 78] on button "button" at bounding box center [824, 75] width 1381 height 16
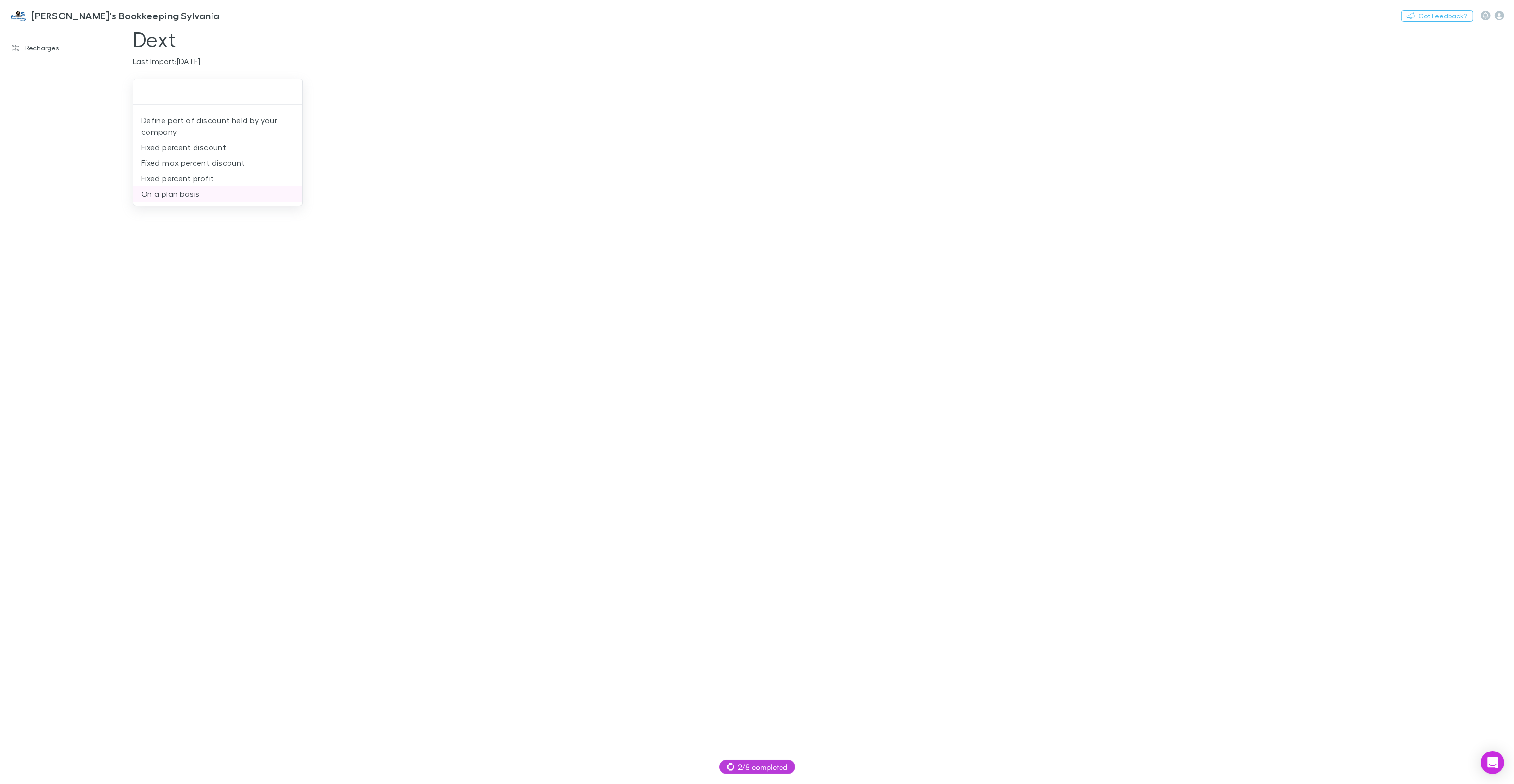
click at [189, 198] on li "On a plan basis" at bounding box center [218, 193] width 169 height 16
type input "**********"
click at [384, 140] on div "Select discount mode" at bounding box center [380, 138] width 96 height 12
click at [369, 235] on li "Per unit" at bounding box center [410, 238] width 169 height 16
type input "********"
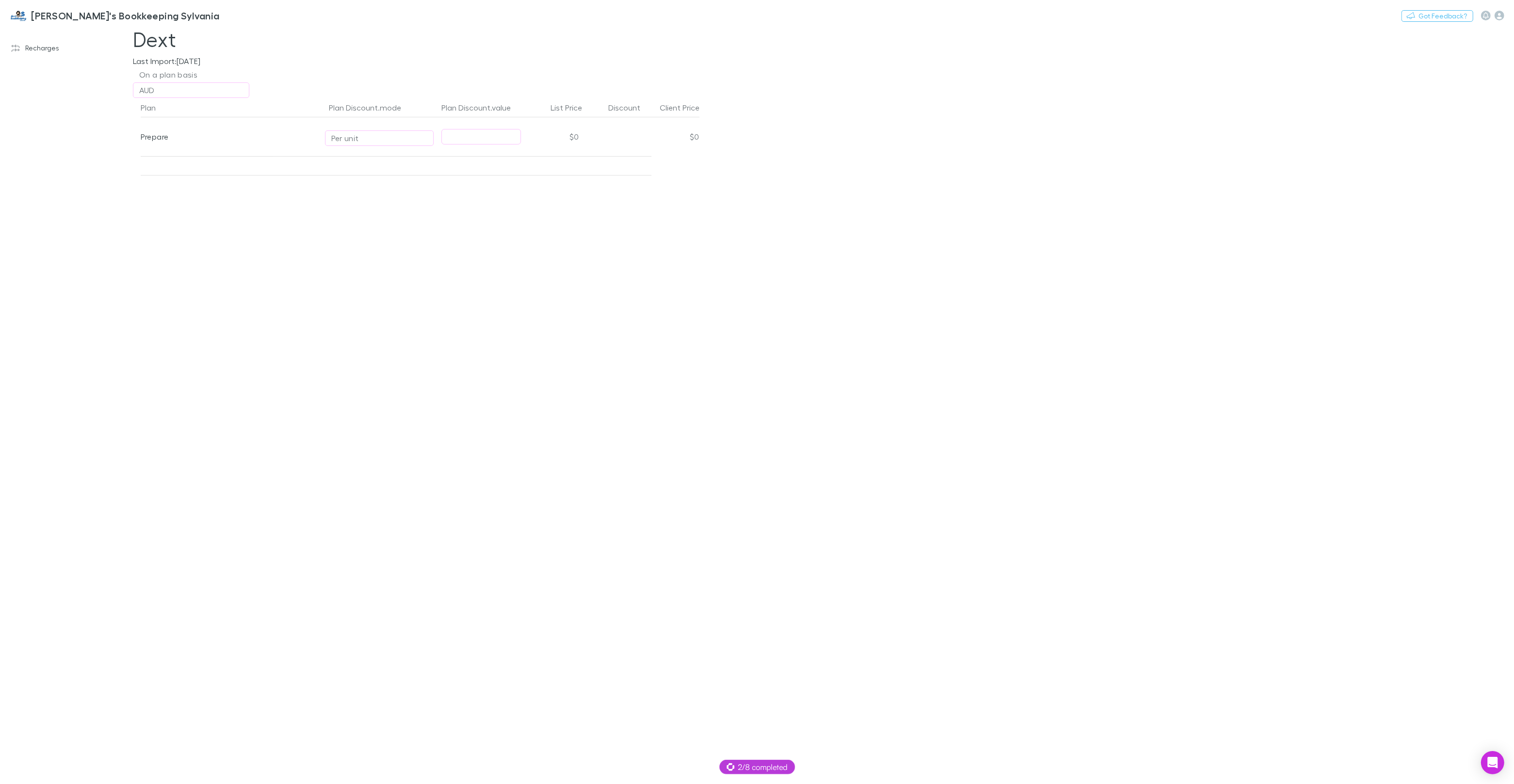
click at [459, 134] on input "text" at bounding box center [481, 137] width 79 height 15
type input "**"
click at [416, 195] on div "Plan Plan Discount.mode Plan Discount.value List Price Discount Client Price Pr…" at bounding box center [416, 441] width 582 height 686
click at [62, 17] on h3 "Jim's Bookkeeping Sylvania" at bounding box center [125, 15] width 189 height 12
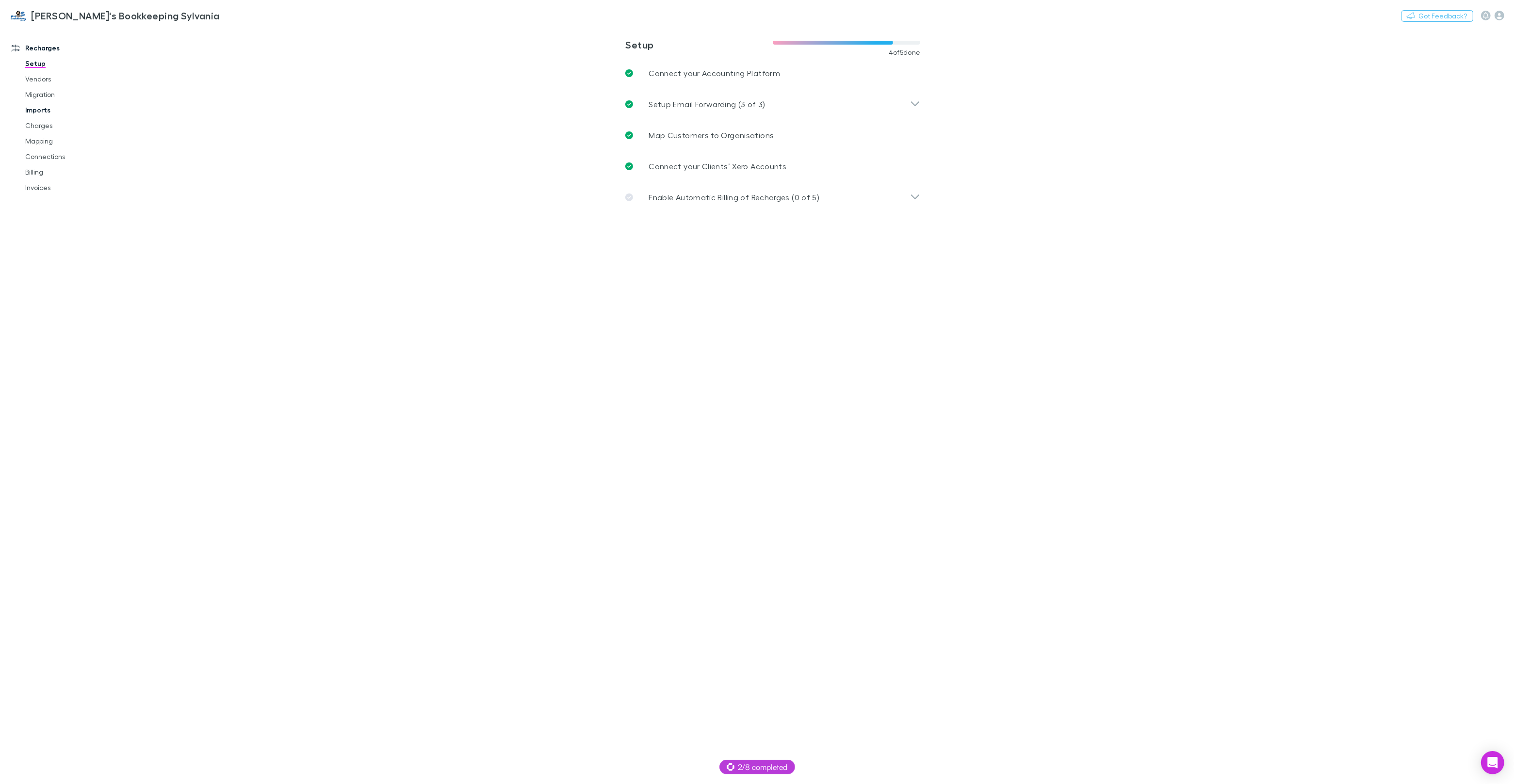
click at [43, 112] on link "Imports" at bounding box center [73, 110] width 115 height 16
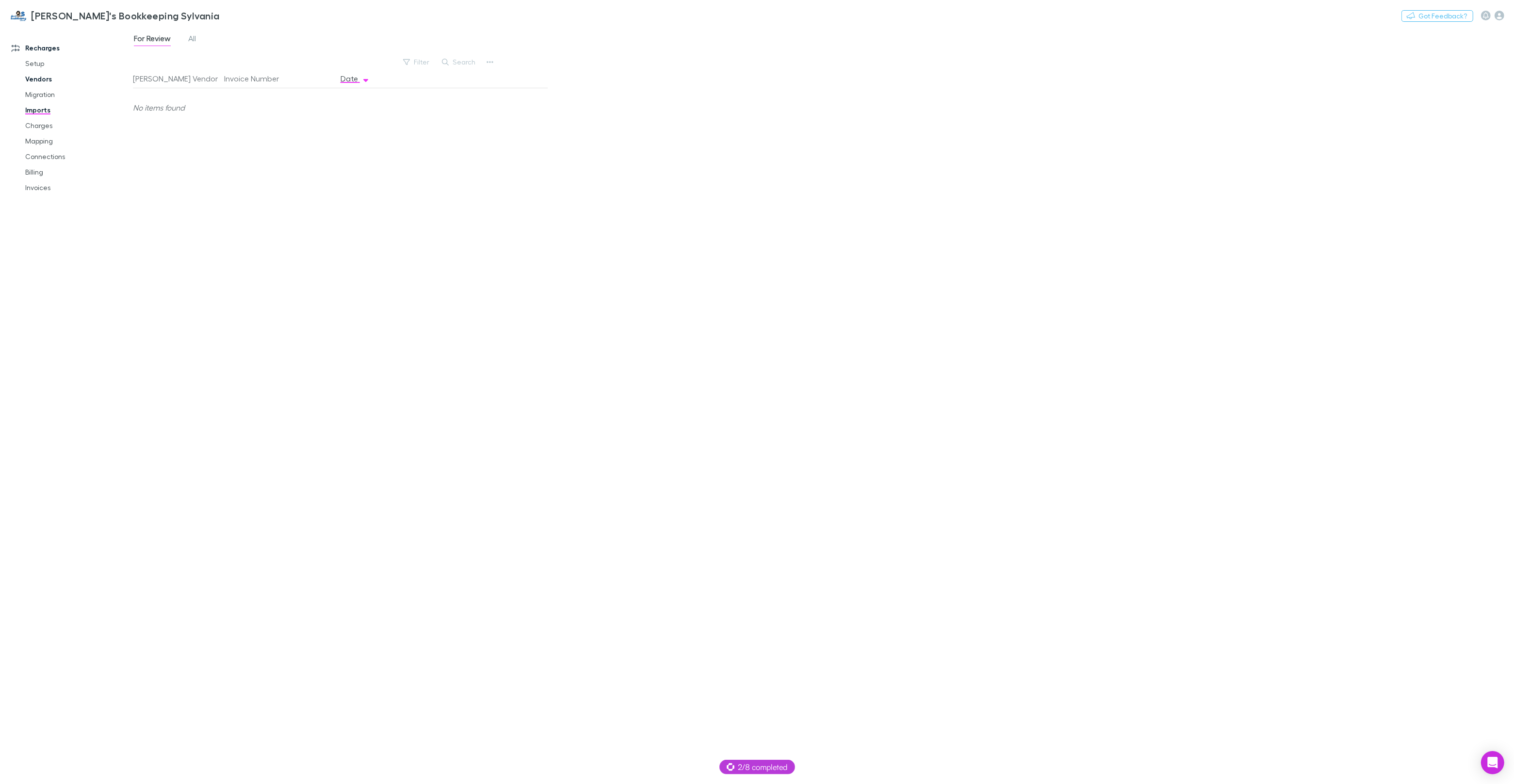
click at [55, 77] on link "Vendors" at bounding box center [73, 79] width 115 height 16
click at [569, 81] on link "Setup Plans" at bounding box center [574, 80] width 60 height 16
click at [51, 15] on h3 "Jim's Bookkeeping Sylvania" at bounding box center [125, 15] width 189 height 12
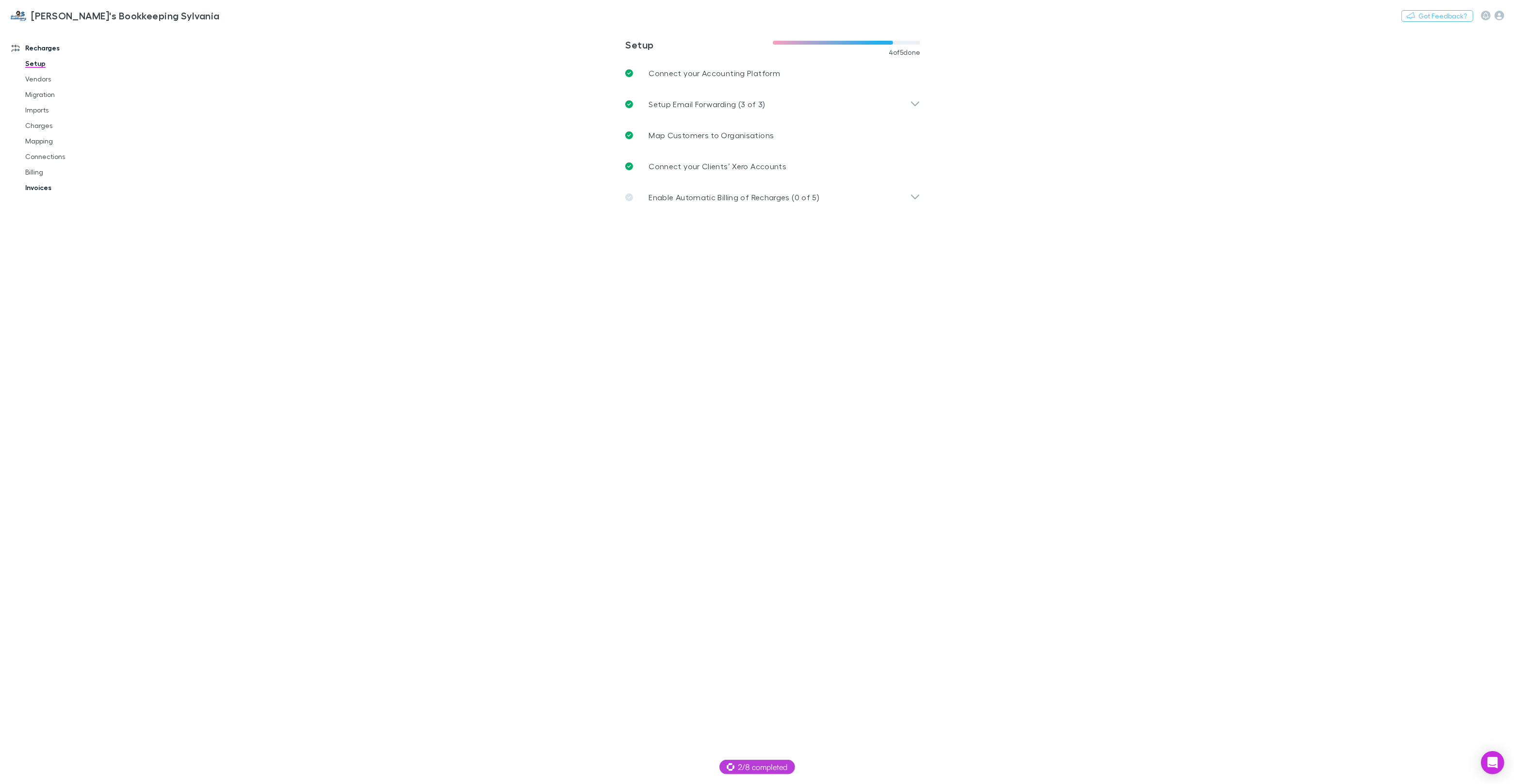
click at [45, 187] on link "Invoices" at bounding box center [73, 187] width 115 height 16
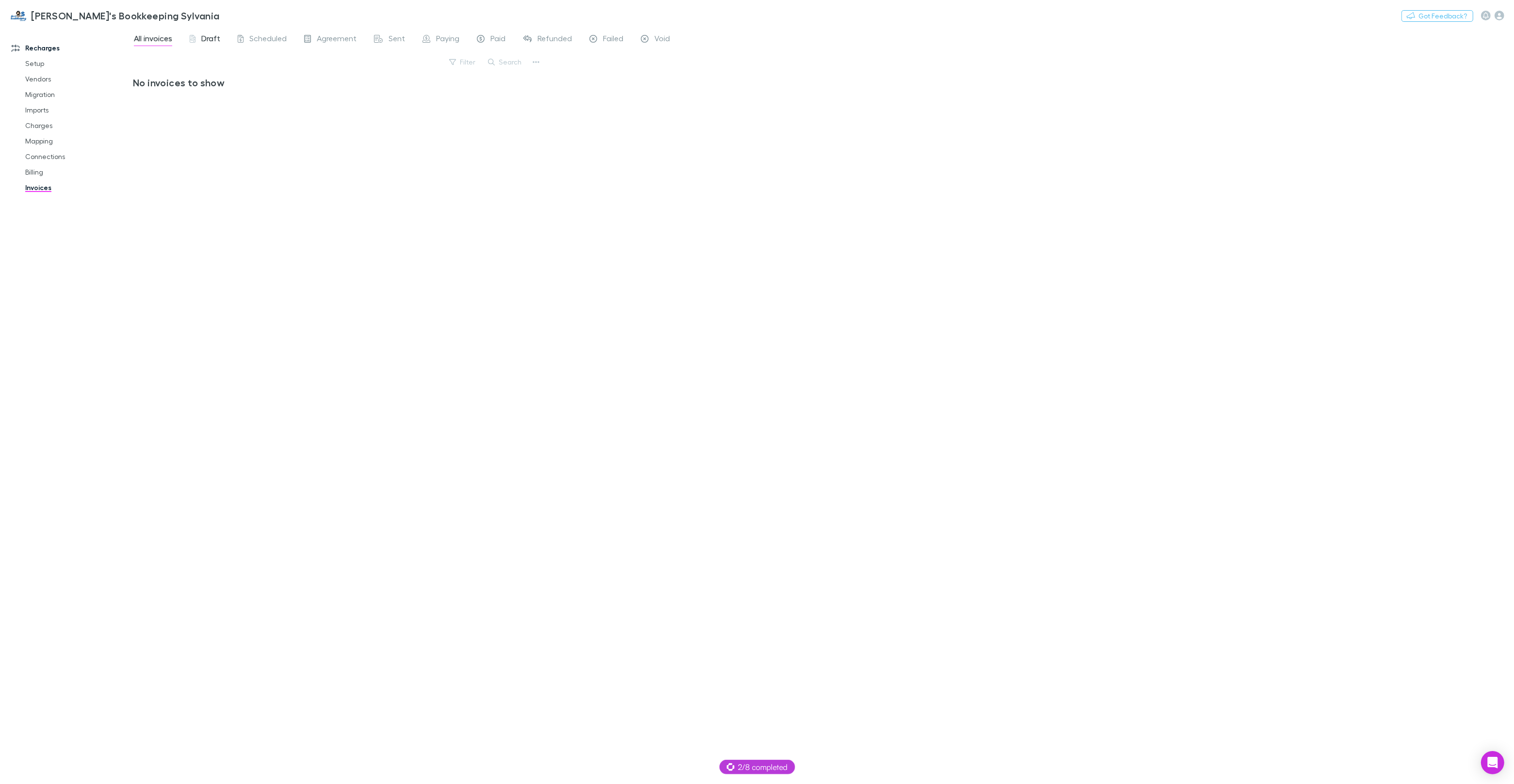
click at [209, 34] on span "Draft" at bounding box center [211, 40] width 19 height 12
click at [270, 36] on span "Scheduled" at bounding box center [268, 40] width 37 height 12
click at [331, 37] on span "Agreement" at bounding box center [337, 40] width 40 height 12
click at [409, 38] on div "All invoices Draft Scheduled Agreement Sent Paying Paid Refunded Failed Void" at bounding box center [406, 40] width 546 height 16
click at [399, 38] on span "Sent" at bounding box center [397, 40] width 16 height 12
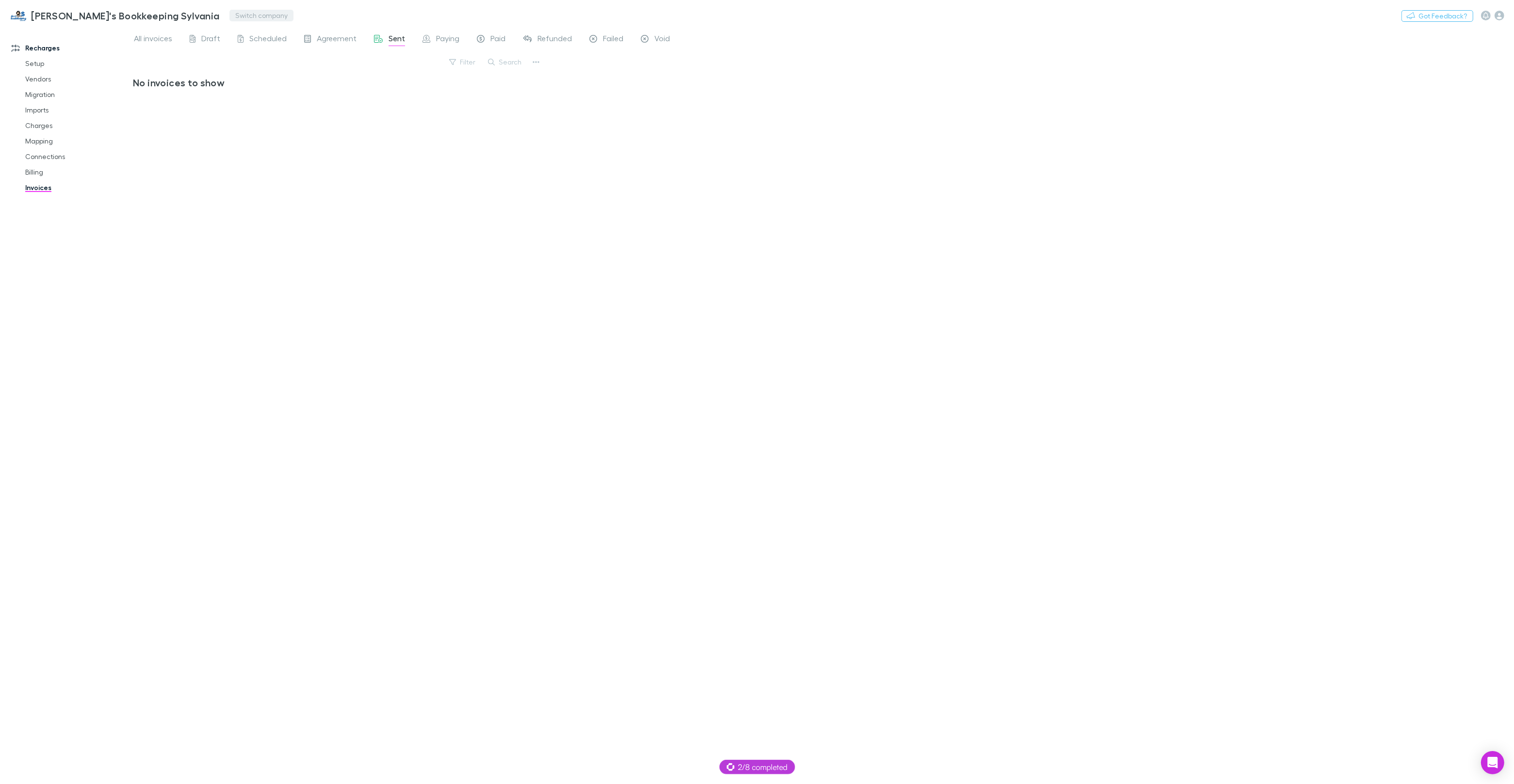
click at [229, 16] on button "Switch company" at bounding box center [261, 15] width 64 height 12
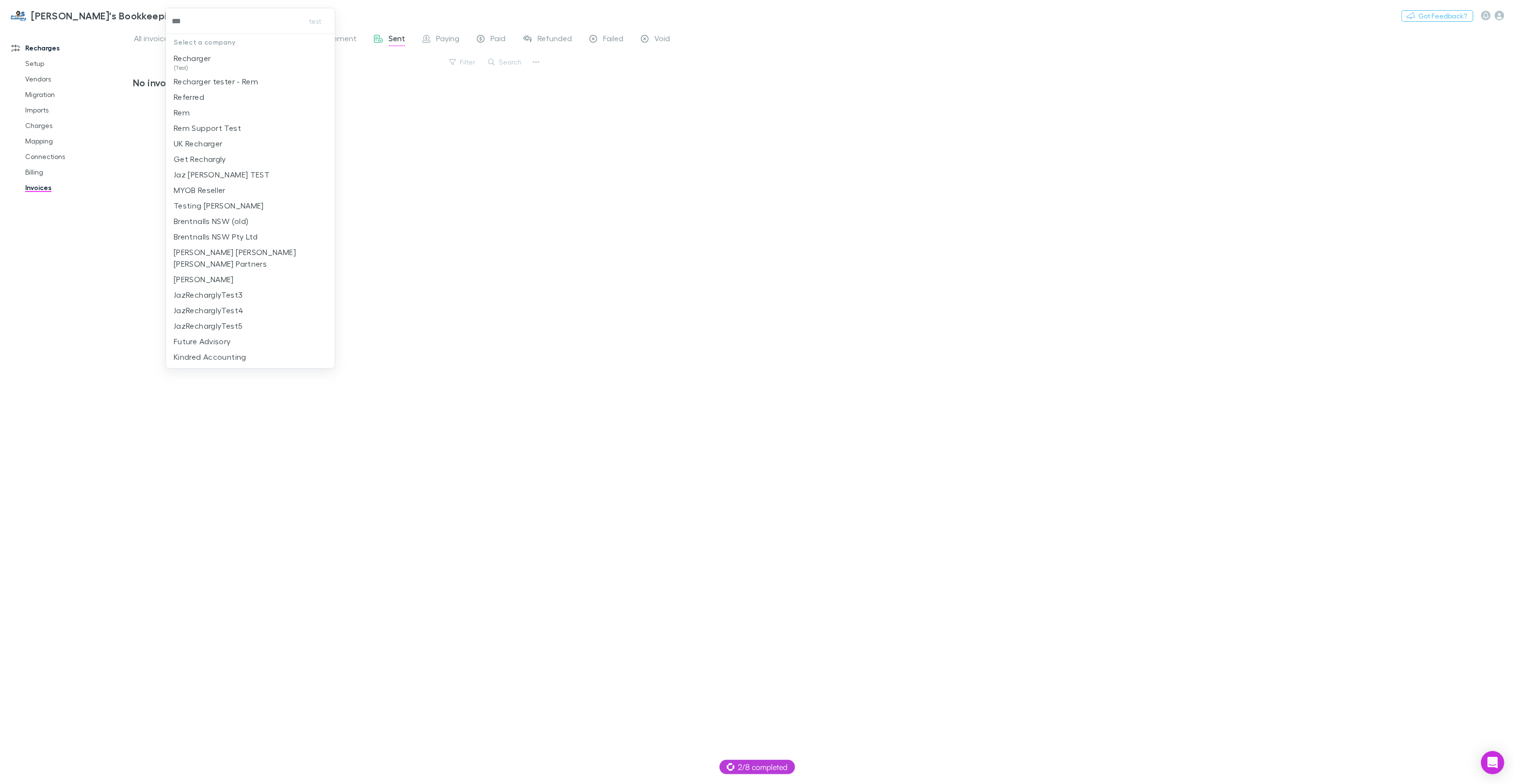
type input "****"
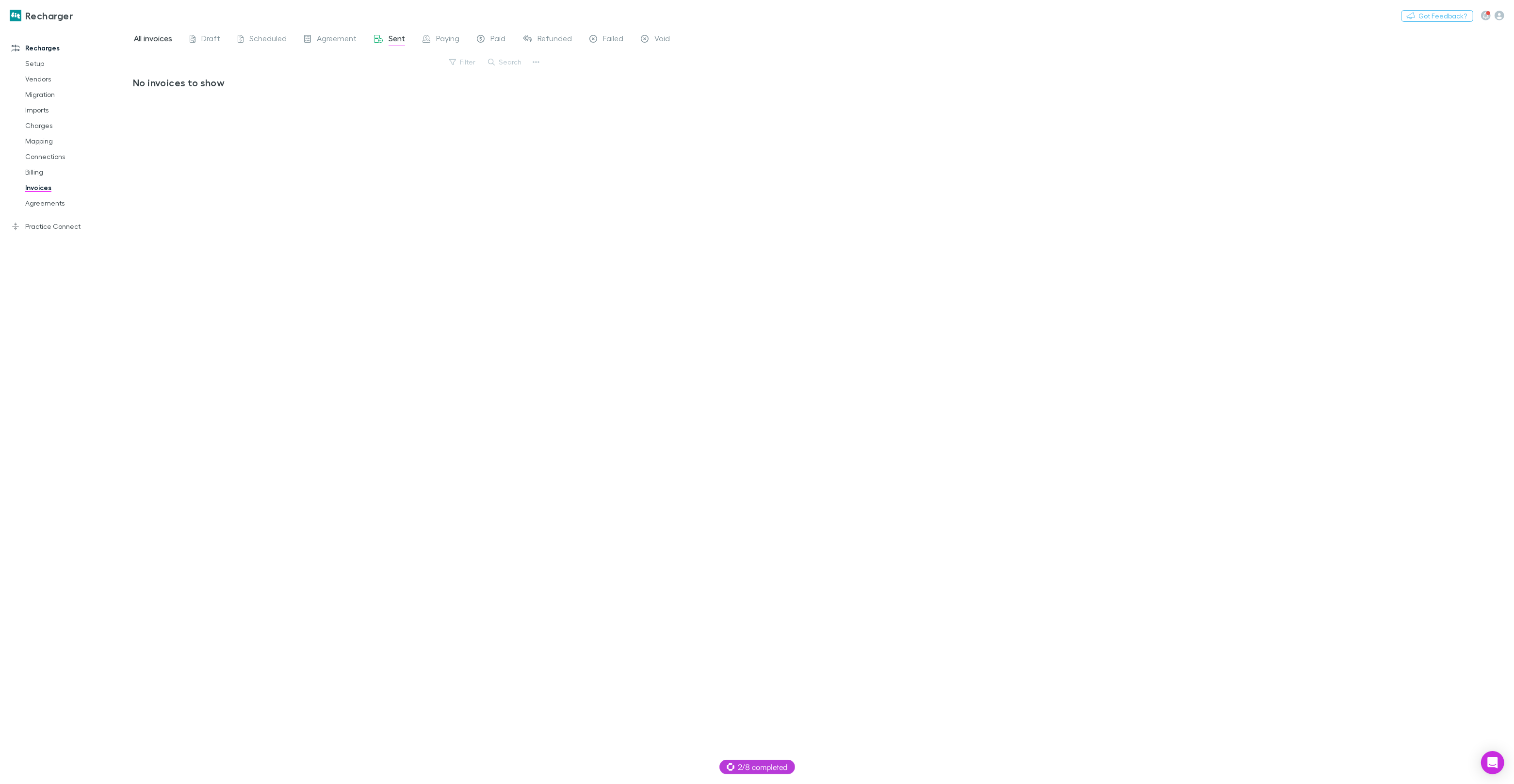
click at [170, 44] on span "All invoices" at bounding box center [153, 40] width 38 height 12
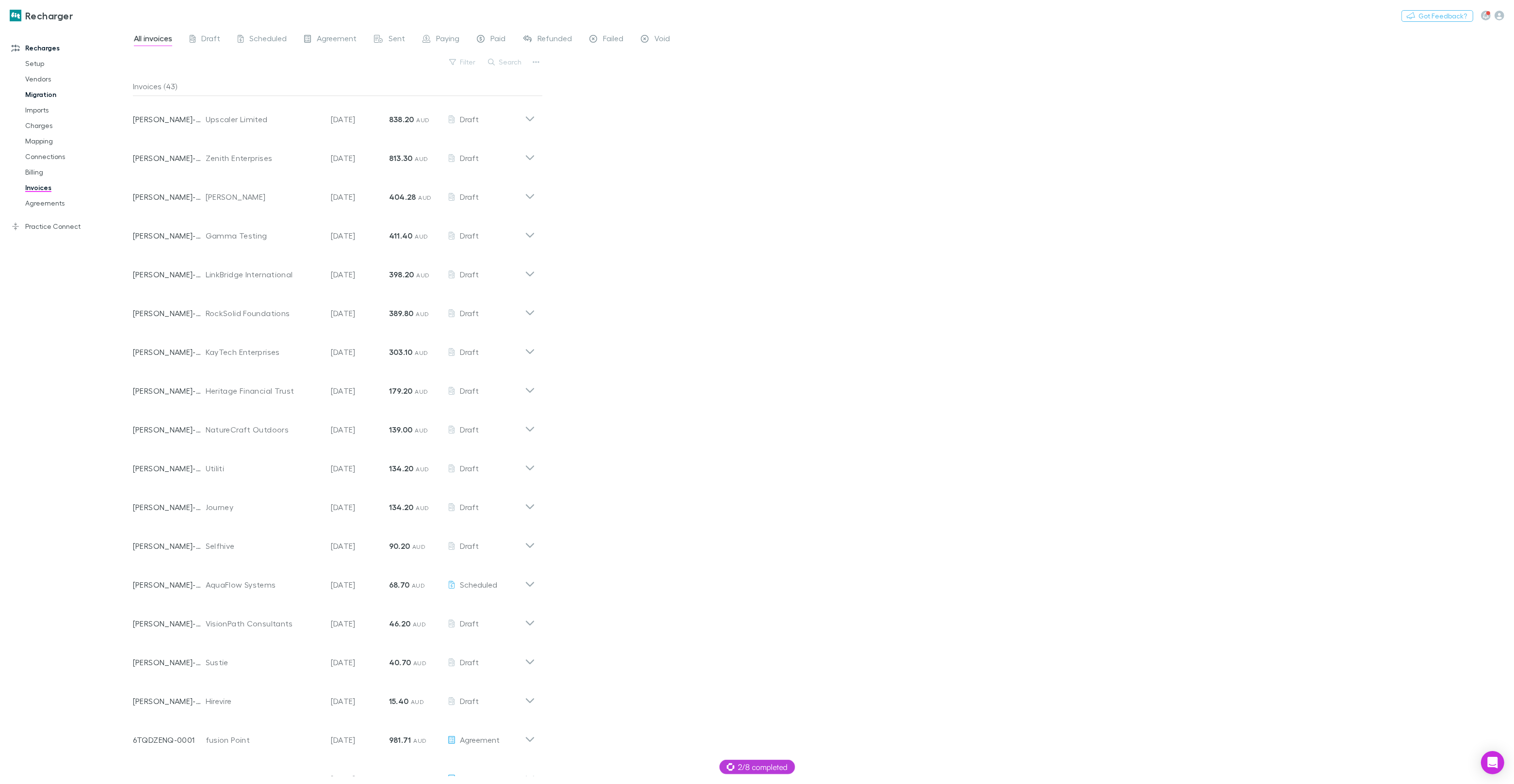
drag, startPoint x: 40, startPoint y: 60, endPoint x: 57, endPoint y: 86, distance: 31.1
click at [40, 60] on link "Setup" at bounding box center [73, 63] width 115 height 16
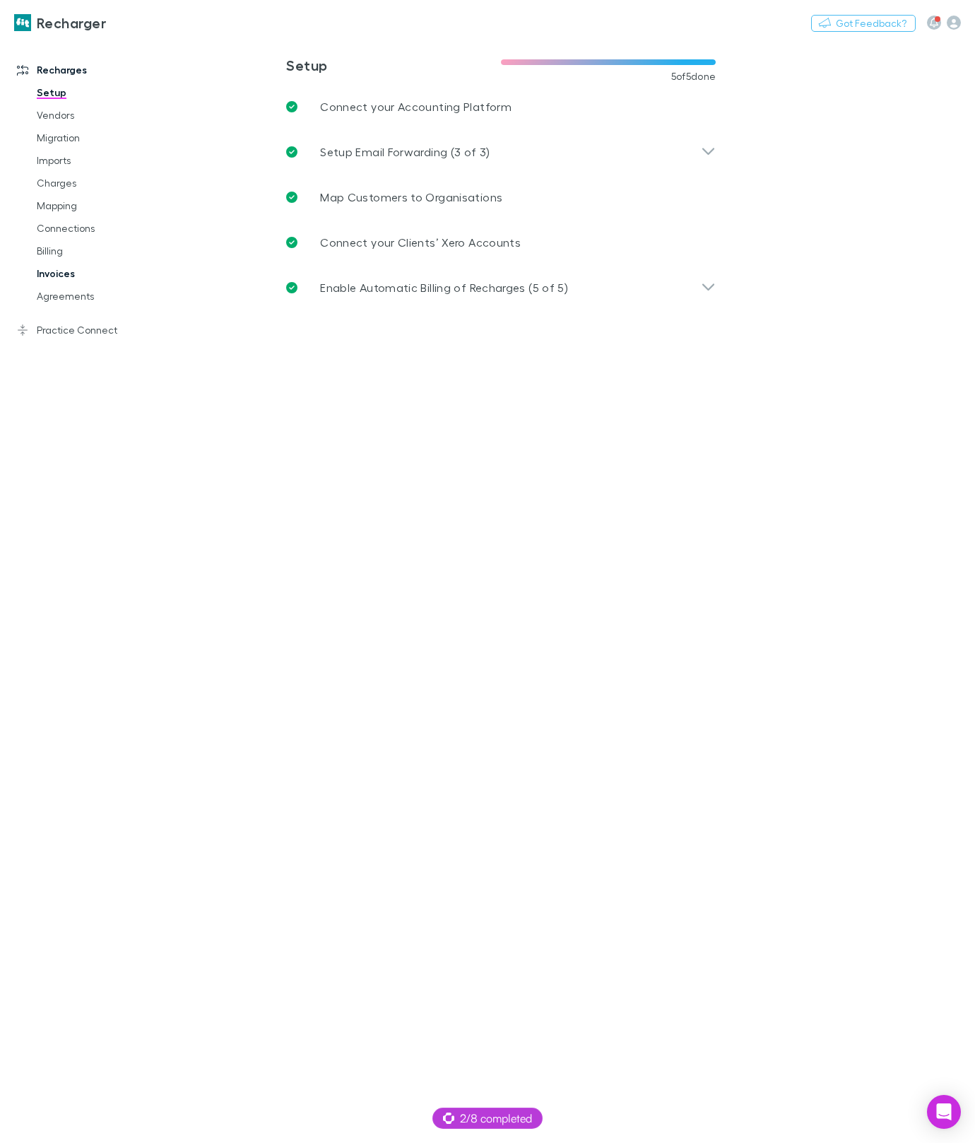
click at [71, 271] on link "Invoices" at bounding box center [97, 273] width 148 height 23
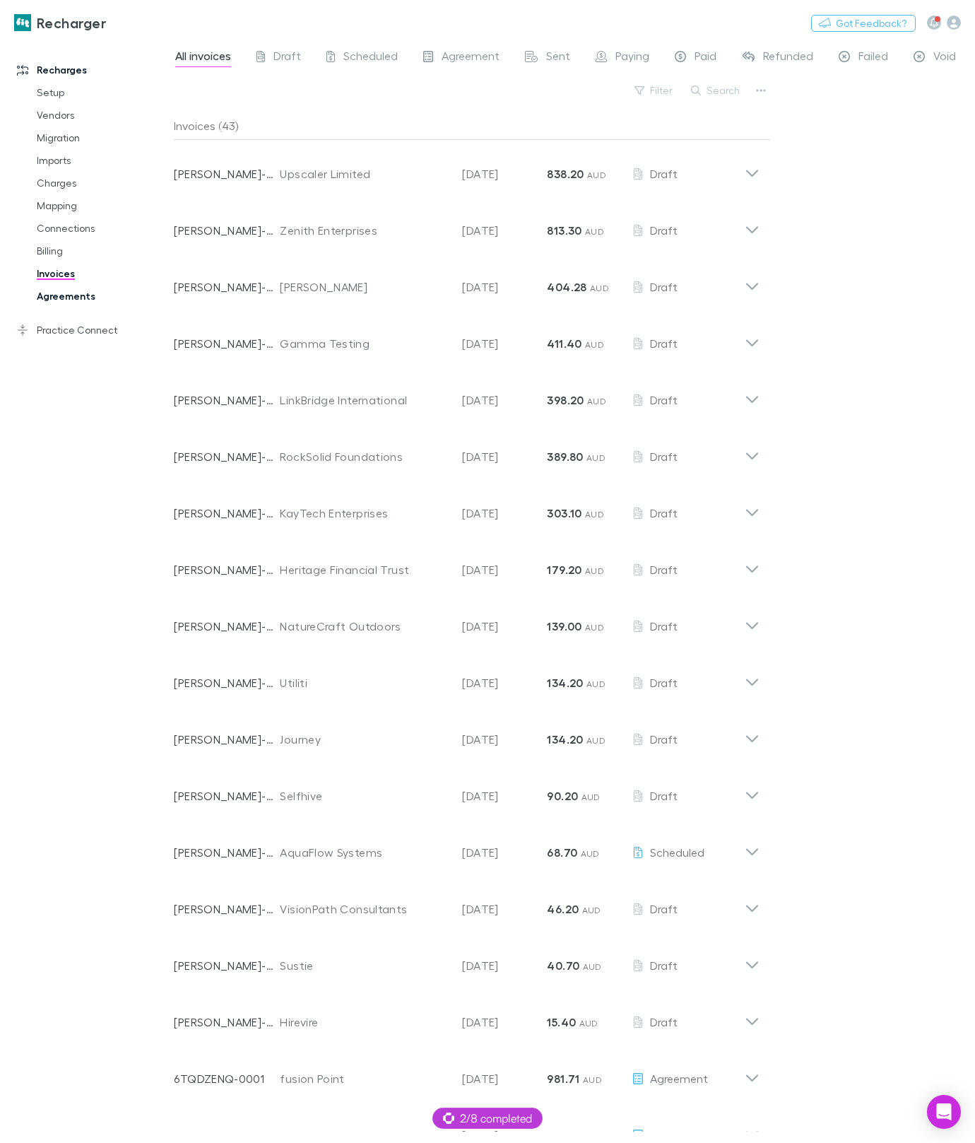
click at [92, 293] on link "Agreements" at bounding box center [97, 296] width 148 height 23
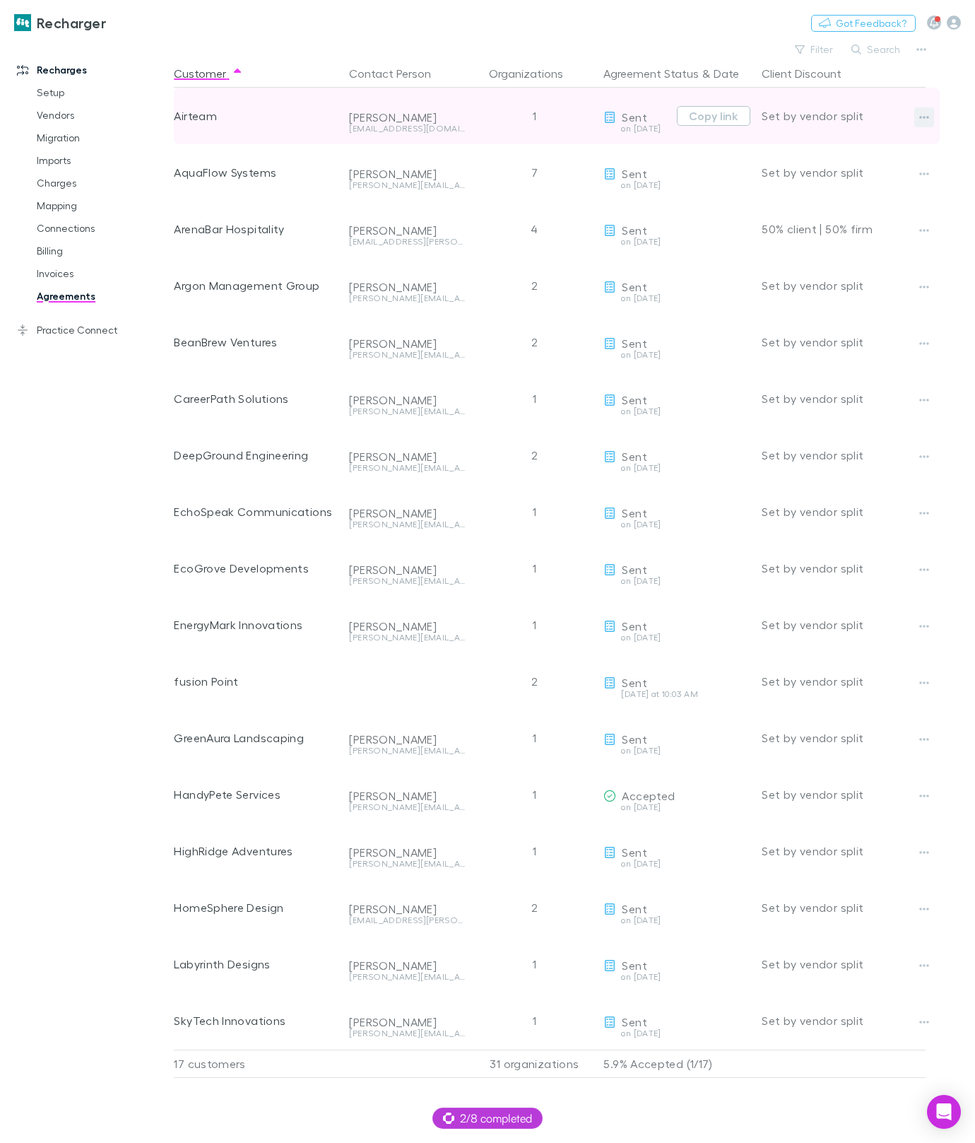
click at [929, 117] on icon "button" at bounding box center [925, 117] width 10 height 3
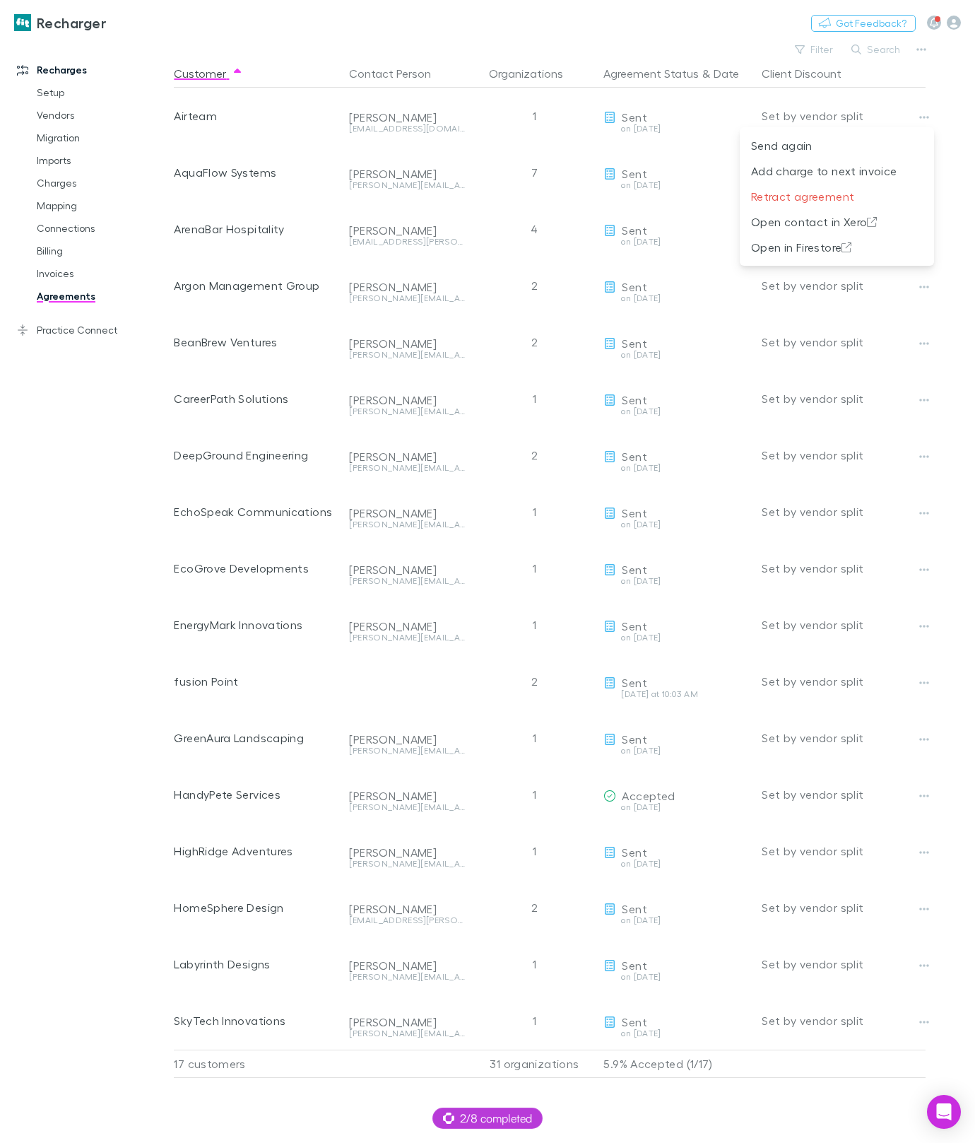
click at [700, 44] on div at bounding box center [487, 571] width 975 height 1143
click at [153, 20] on button "Switch company" at bounding box center [166, 22] width 93 height 17
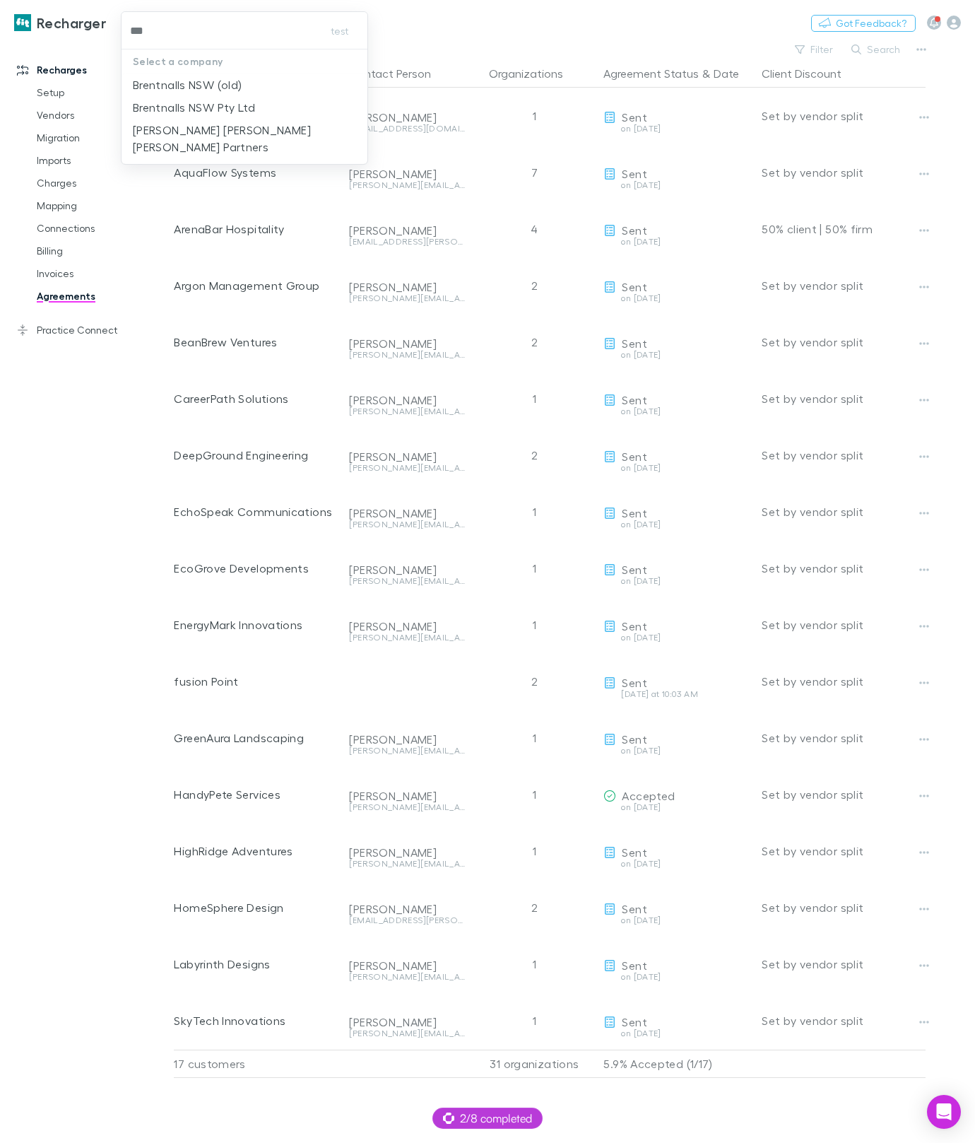
type input "****"
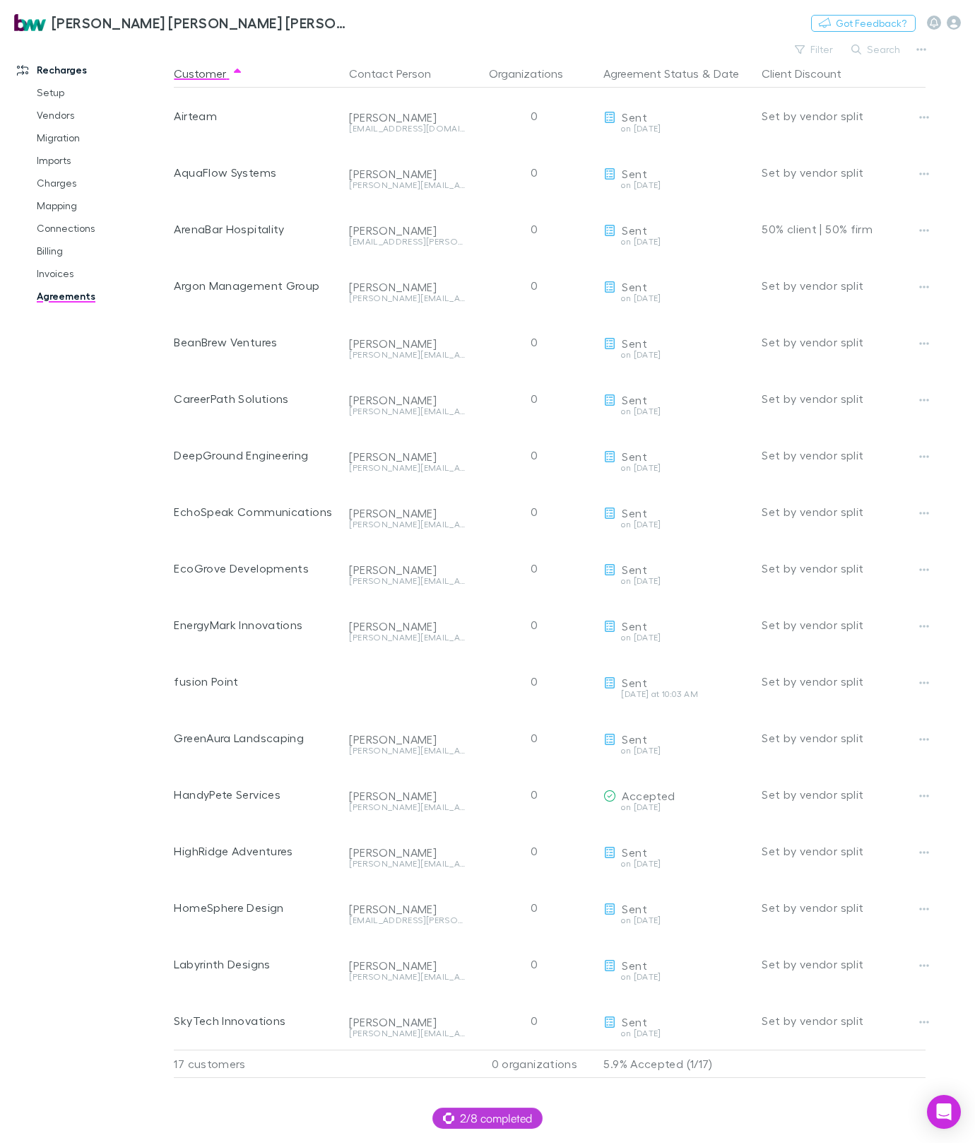
click at [71, 517] on div "Recharges Setup Vendors Migration Imports Charges Mapping Connections Billing I…" at bounding box center [87, 583] width 174 height 1076
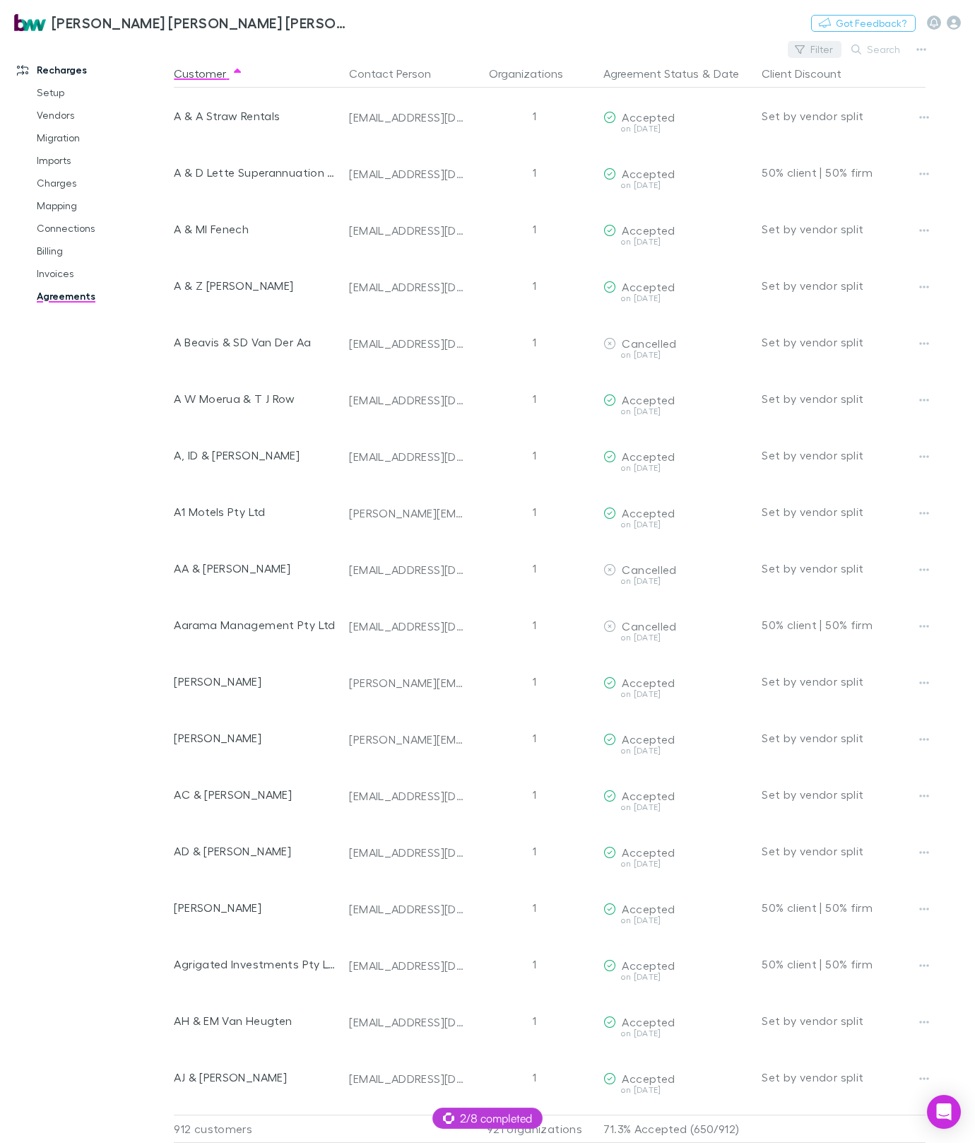
click at [805, 53] on icon "button" at bounding box center [800, 50] width 10 height 10
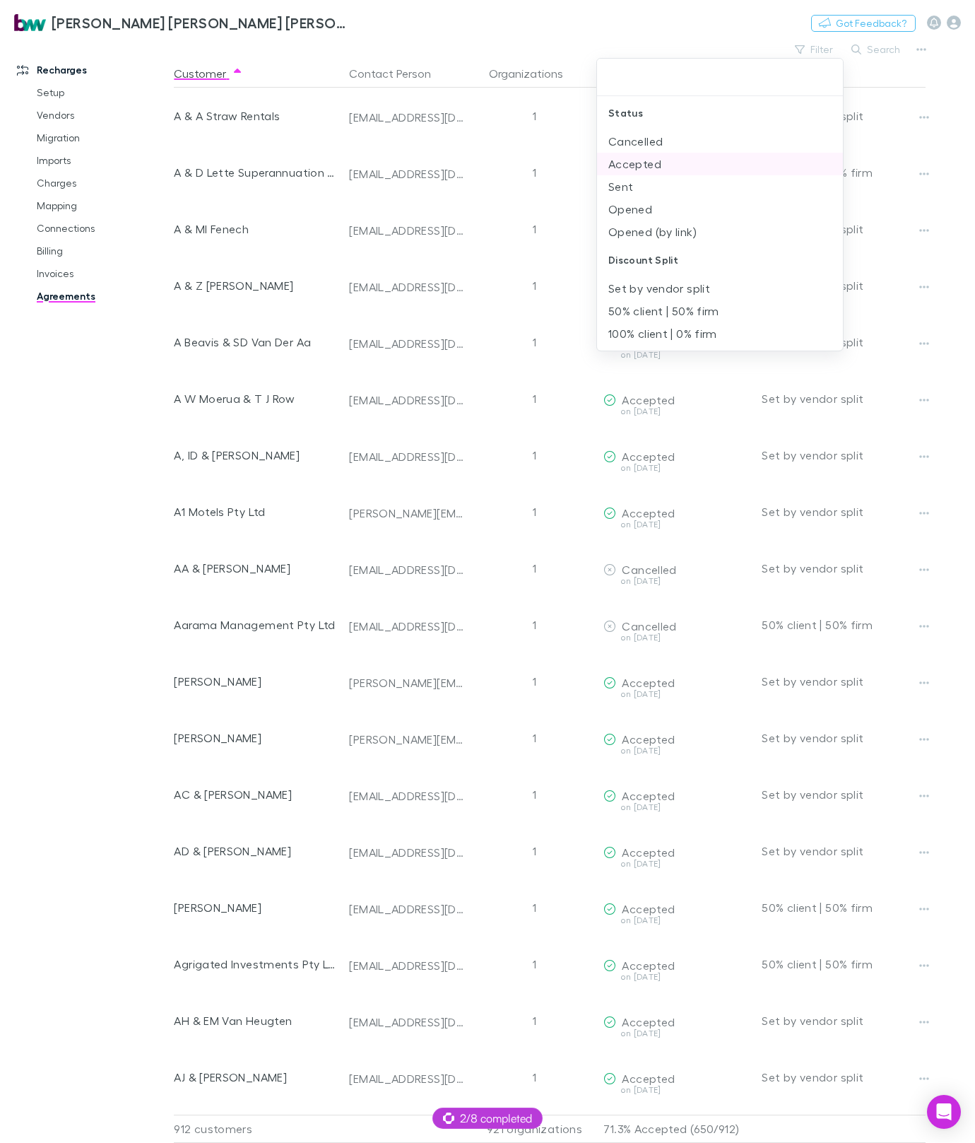
click at [652, 163] on li "Accepted" at bounding box center [720, 164] width 246 height 23
click at [642, 168] on li "Sent" at bounding box center [720, 164] width 246 height 23
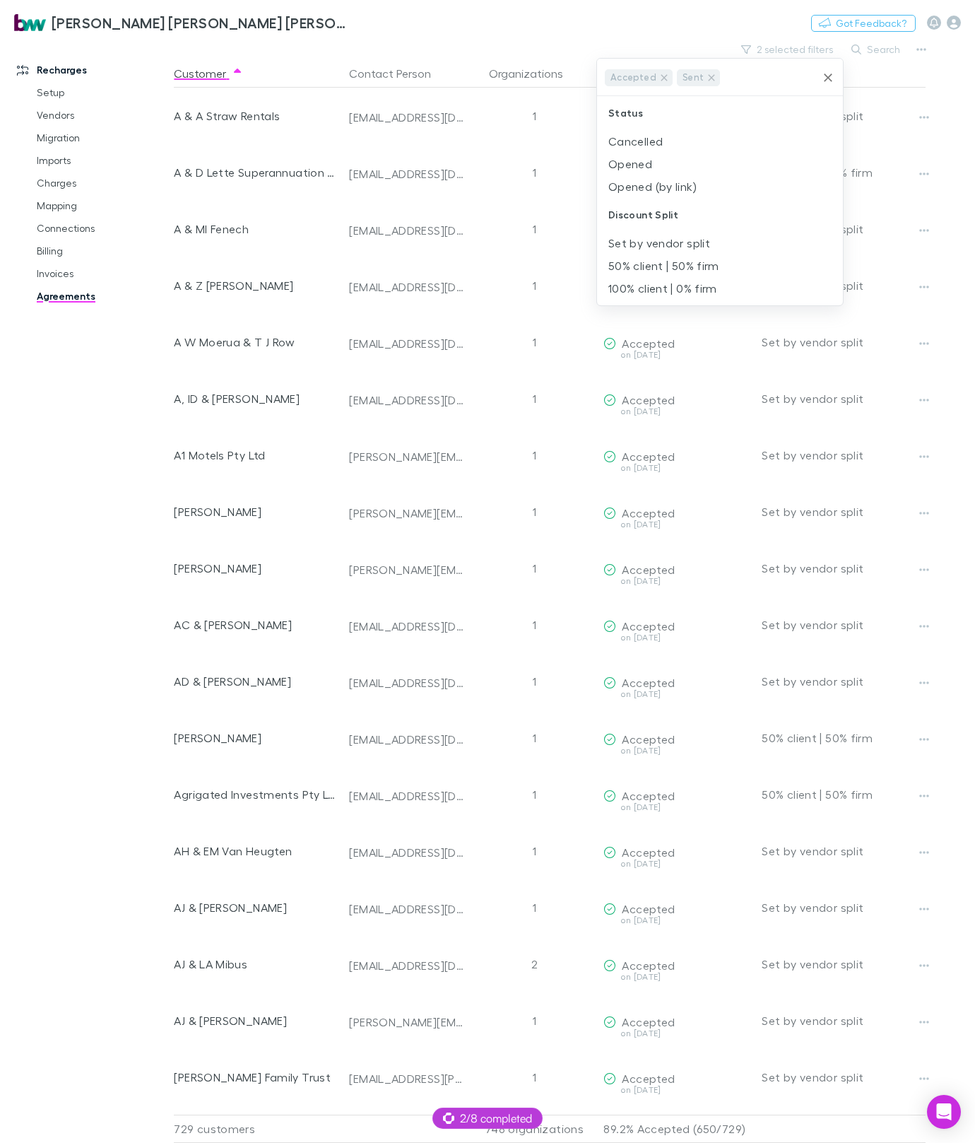
click at [642, 168] on li "Opened" at bounding box center [720, 164] width 246 height 23
drag, startPoint x: 648, startPoint y: 164, endPoint x: 617, endPoint y: 146, distance: 35.8
click at [648, 164] on li "Opened (by link)" at bounding box center [720, 164] width 246 height 23
click at [559, 39] on div at bounding box center [487, 571] width 975 height 1143
click at [733, 1115] on p "86.9% Accepted (650/748)" at bounding box center [677, 1128] width 147 height 27
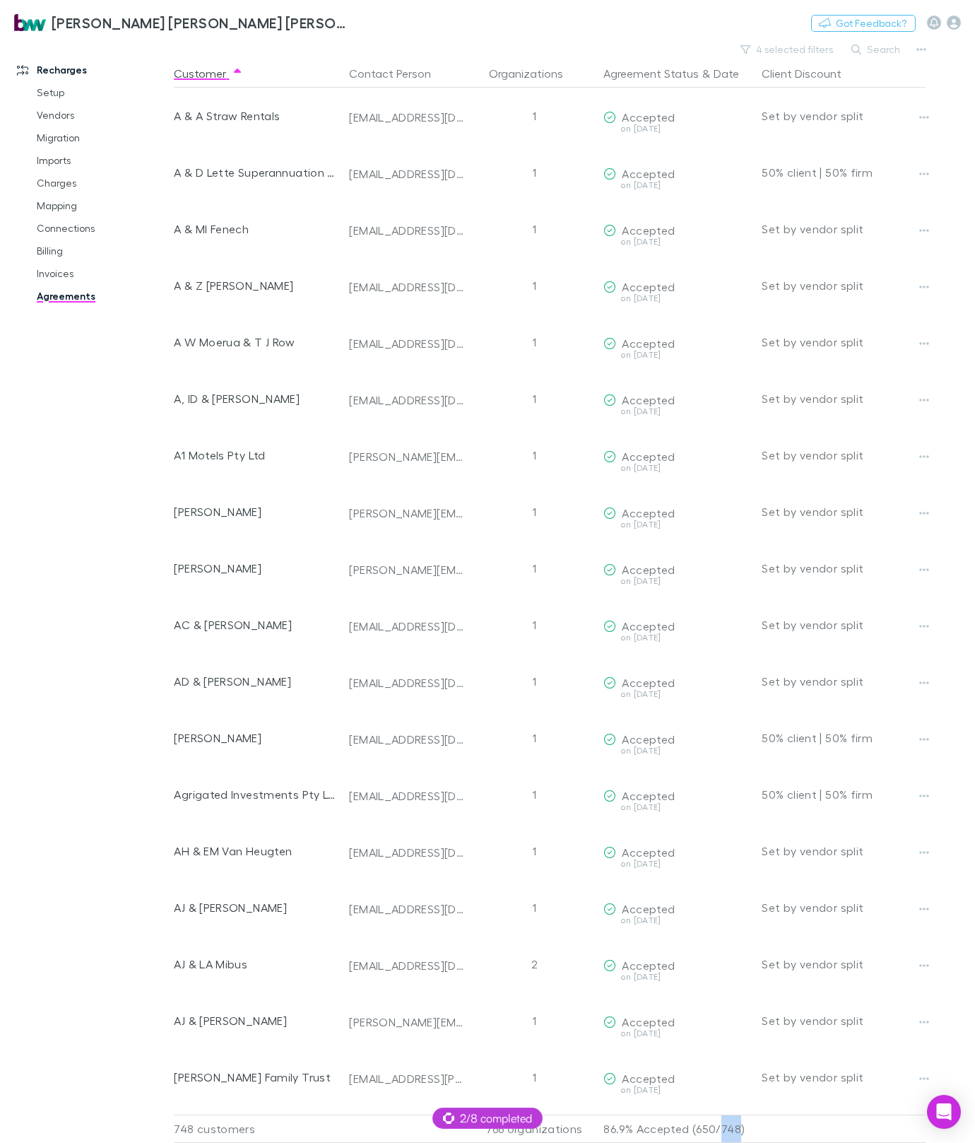
click at [733, 1115] on p "86.9% Accepted (650/748)" at bounding box center [677, 1128] width 147 height 27
click at [700, 1117] on p "86.9% Accepted (650/748)" at bounding box center [677, 1128] width 147 height 27
click at [782, 1115] on div at bounding box center [841, 1129] width 170 height 28
click at [365, 23] on button "Switch company" at bounding box center [411, 22] width 93 height 17
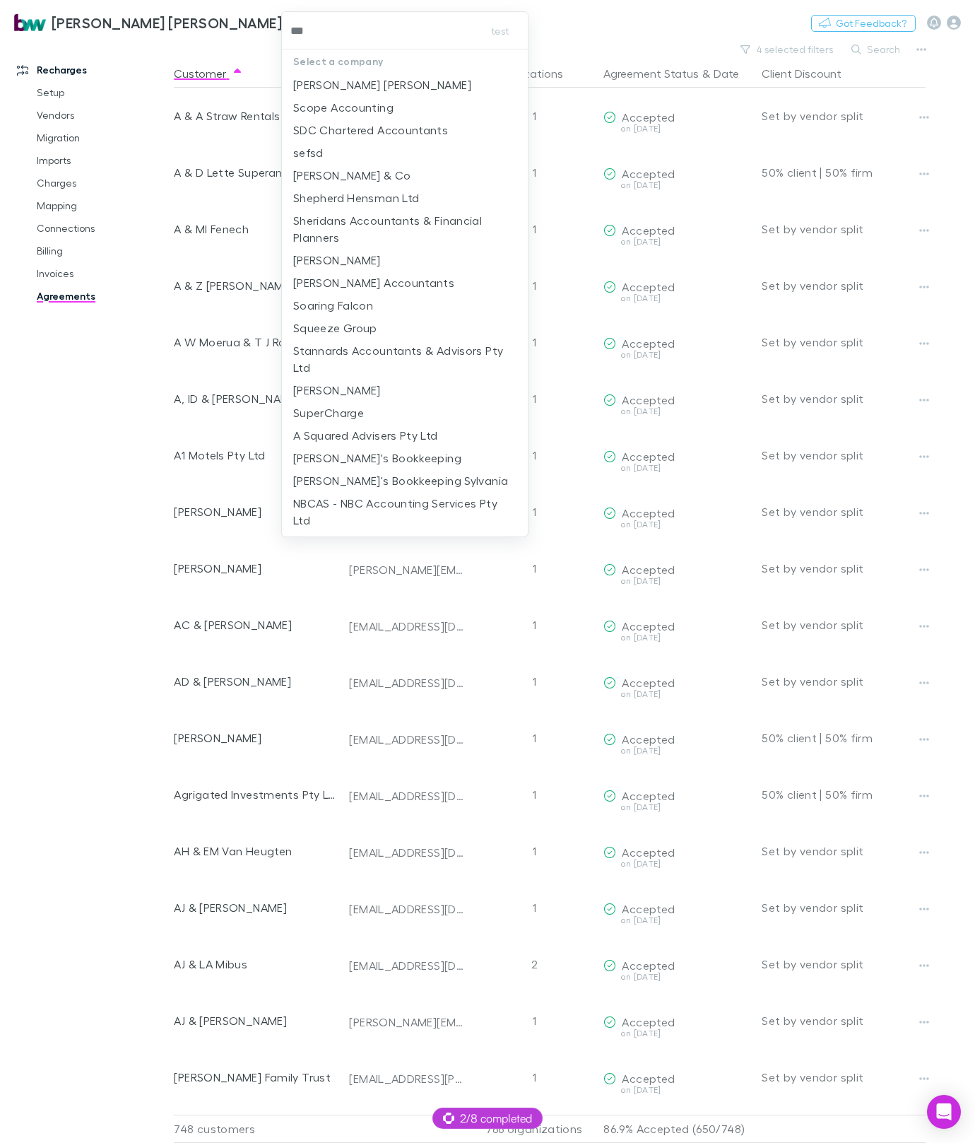
type input "****"
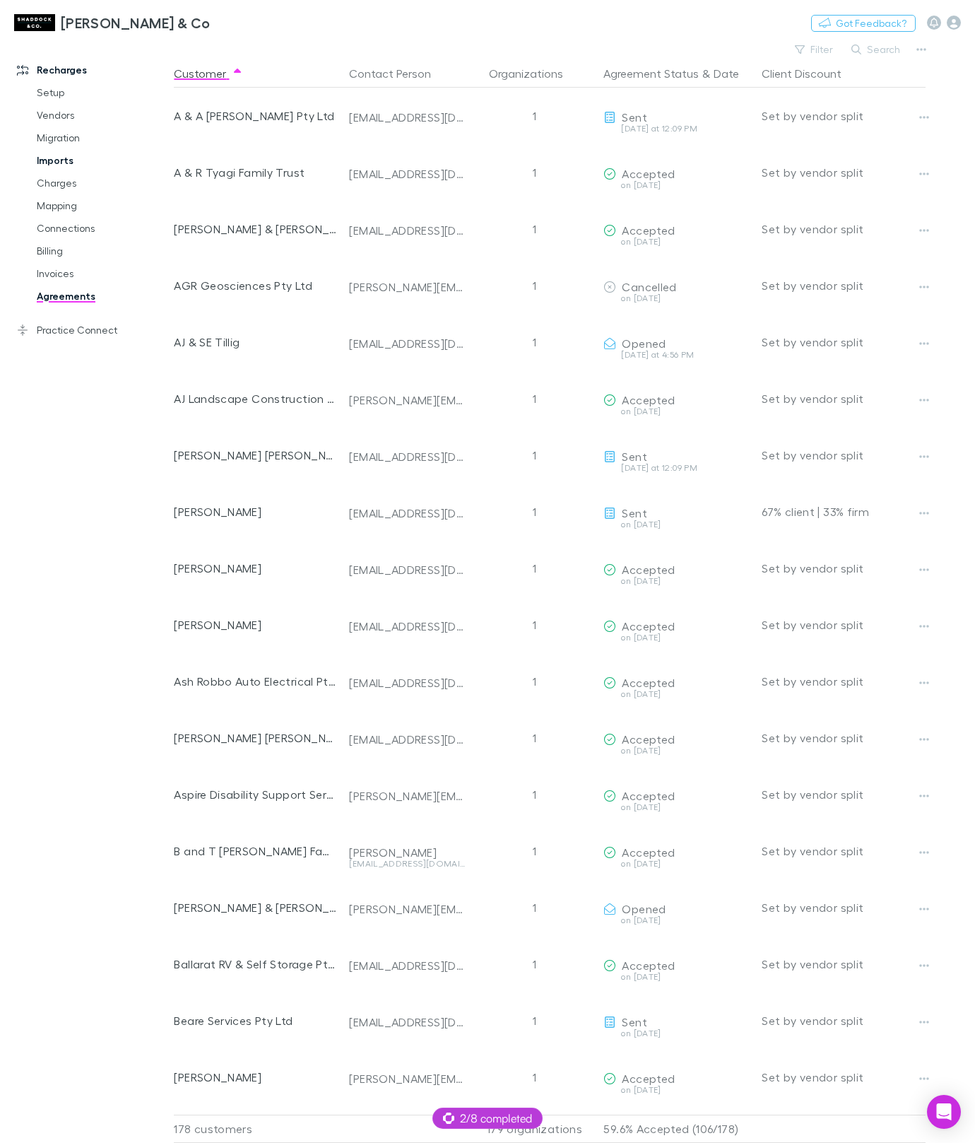
click at [69, 156] on link "Imports" at bounding box center [97, 160] width 148 height 23
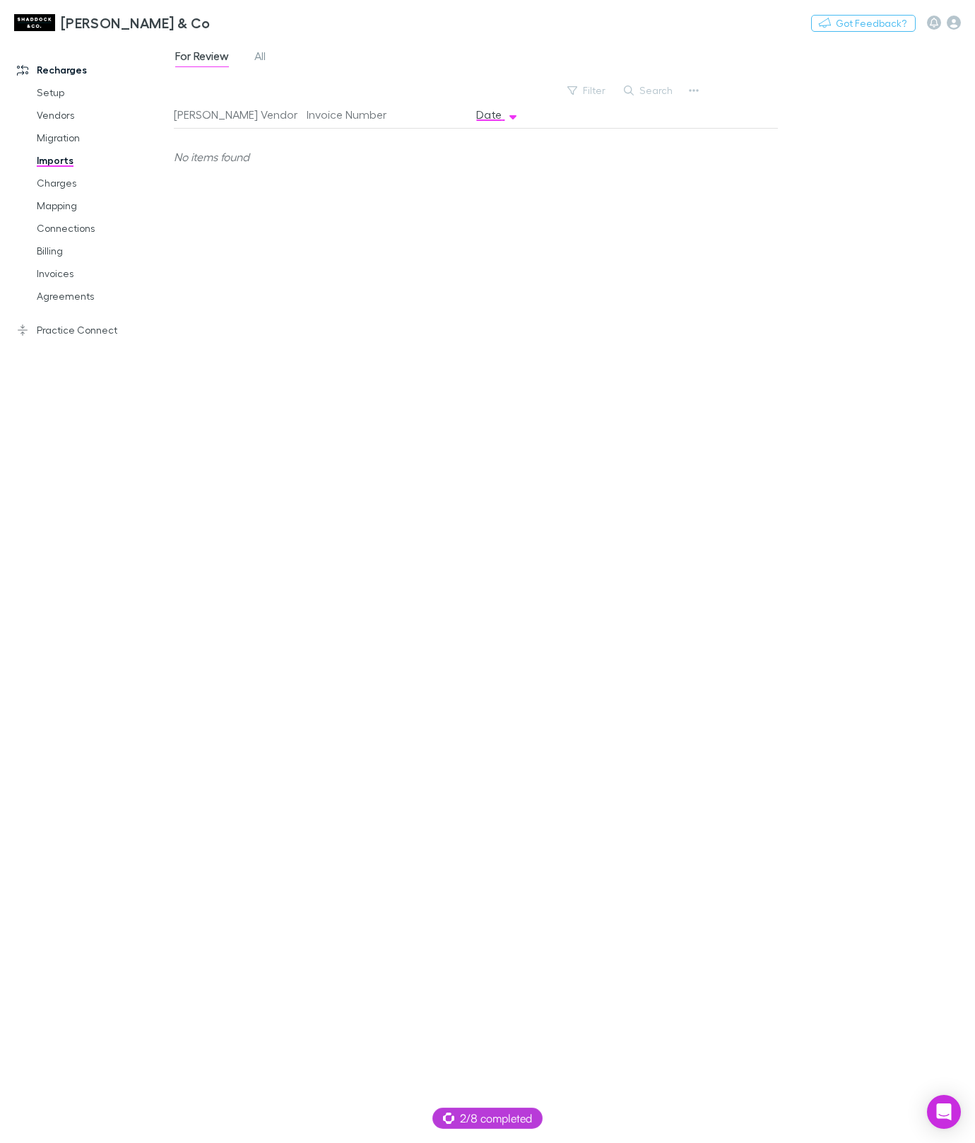
click at [272, 61] on div "For Review All" at bounding box center [226, 58] width 105 height 23
click at [266, 60] on span "All" at bounding box center [259, 58] width 11 height 18
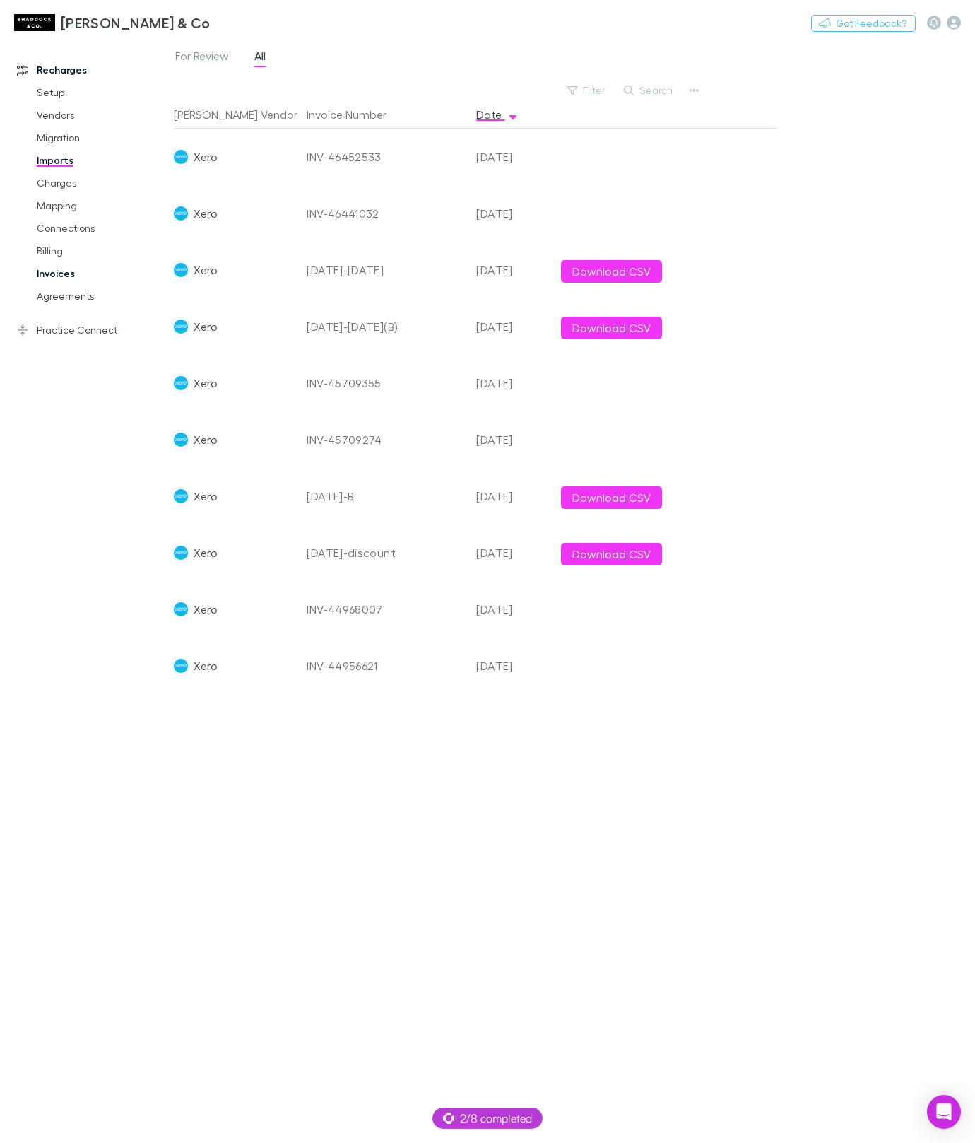
click at [52, 274] on link "Invoices" at bounding box center [97, 273] width 148 height 23
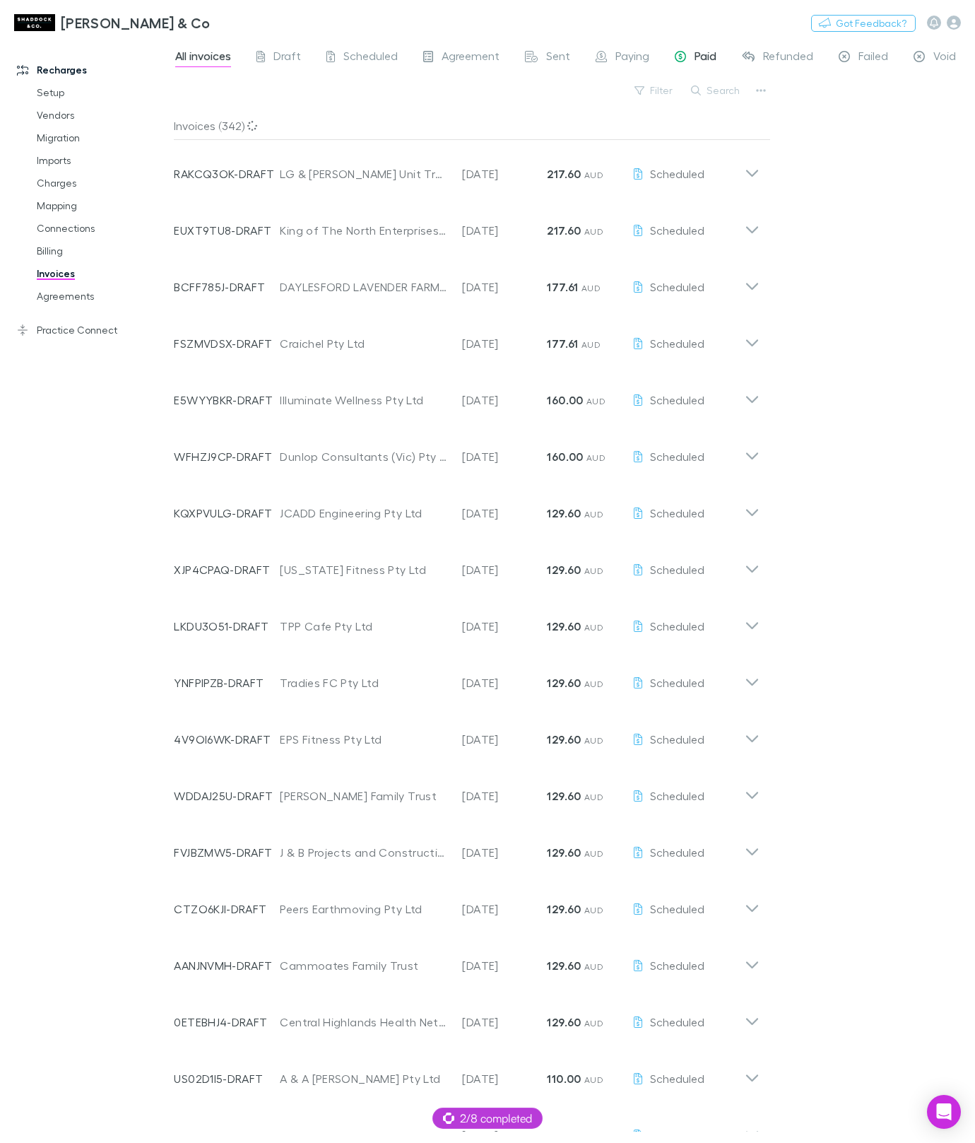
click at [686, 57] on div "Paid" at bounding box center [696, 58] width 42 height 18
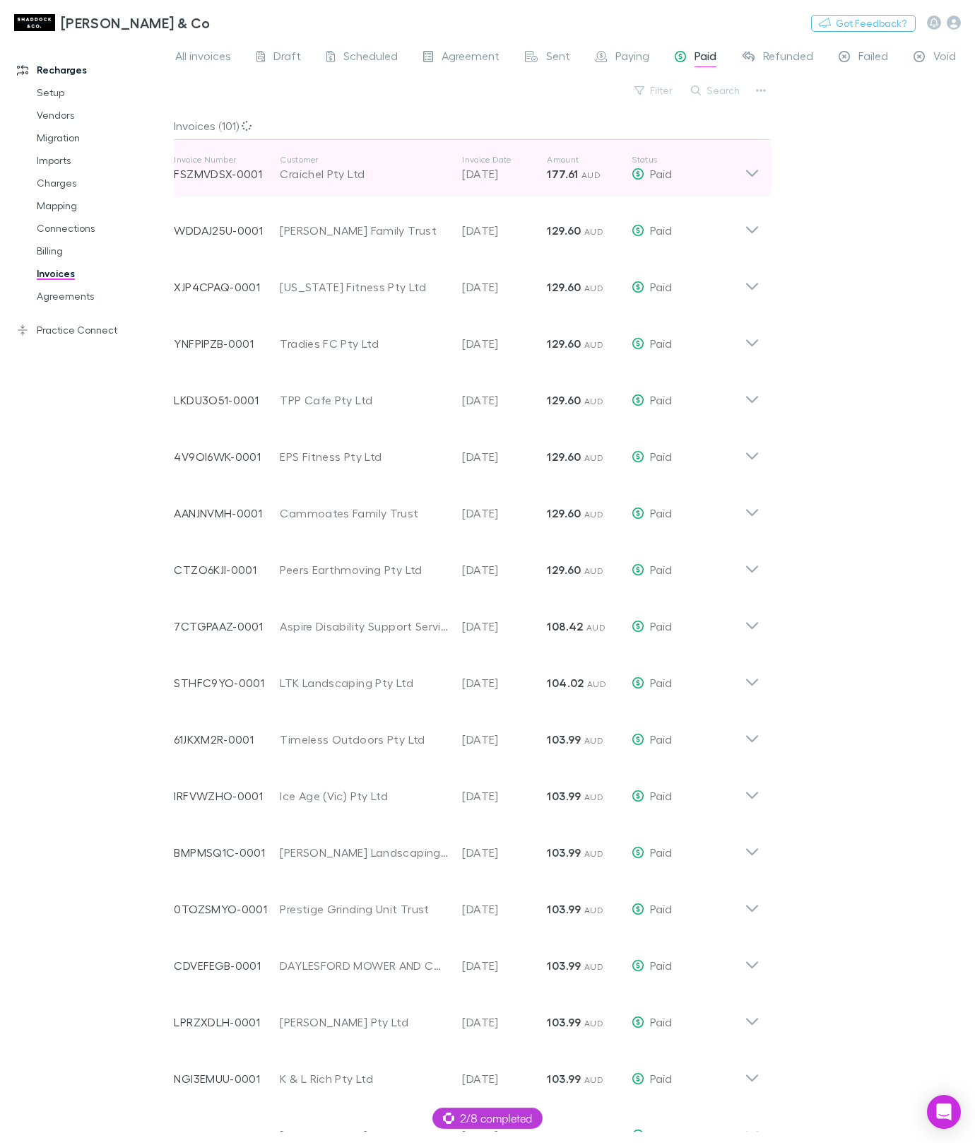
click at [512, 175] on p "20 Aug 2025" at bounding box center [504, 173] width 85 height 17
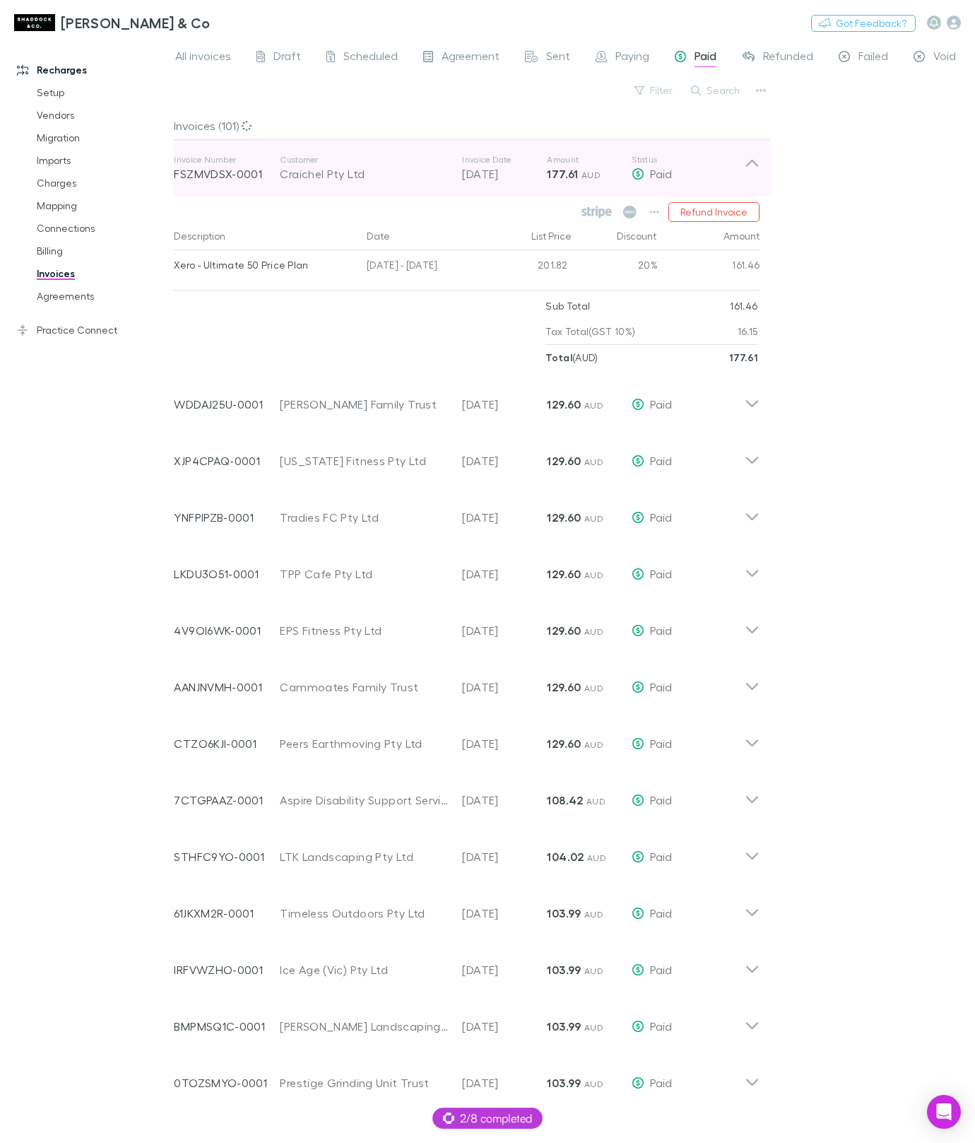
click at [519, 175] on p "20 Aug 2025" at bounding box center [504, 173] width 85 height 17
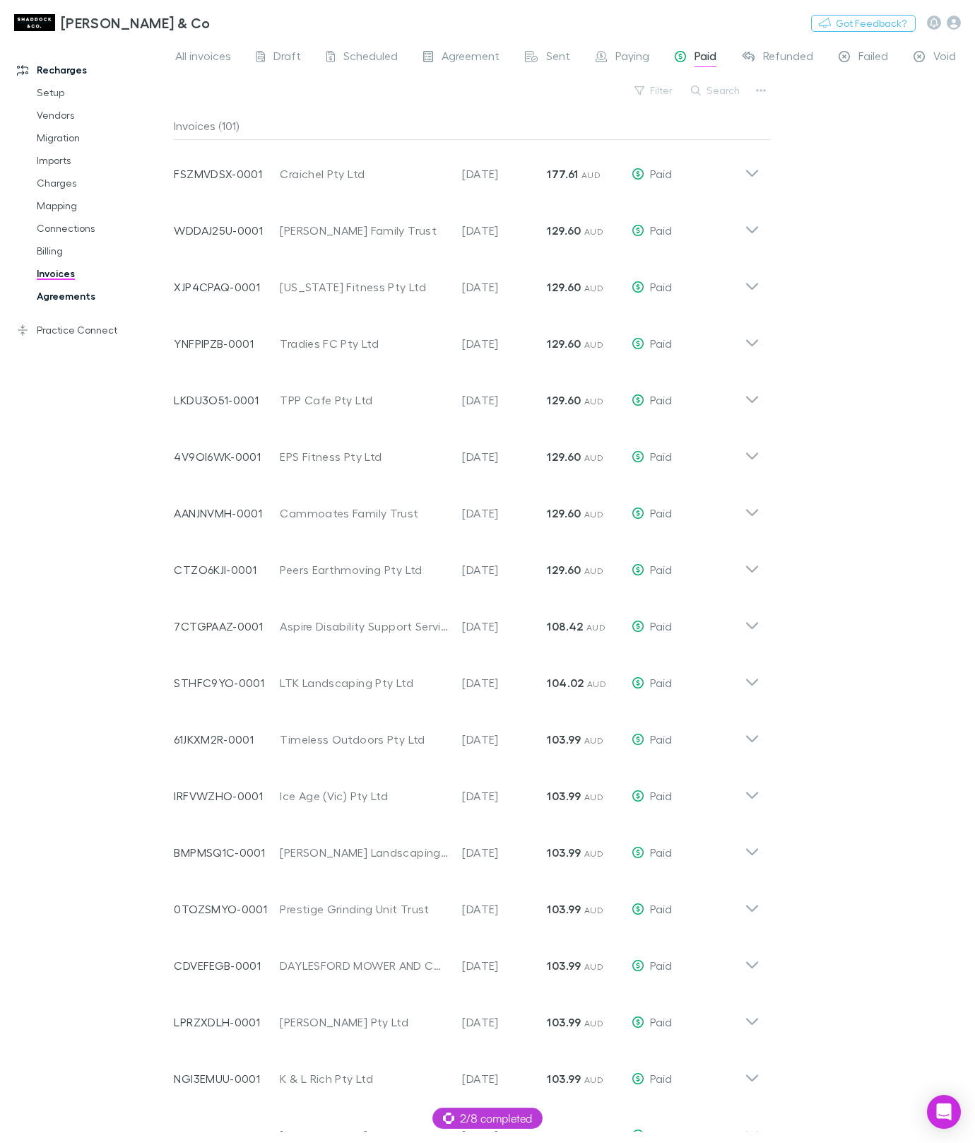
click at [69, 298] on link "Agreements" at bounding box center [97, 296] width 148 height 23
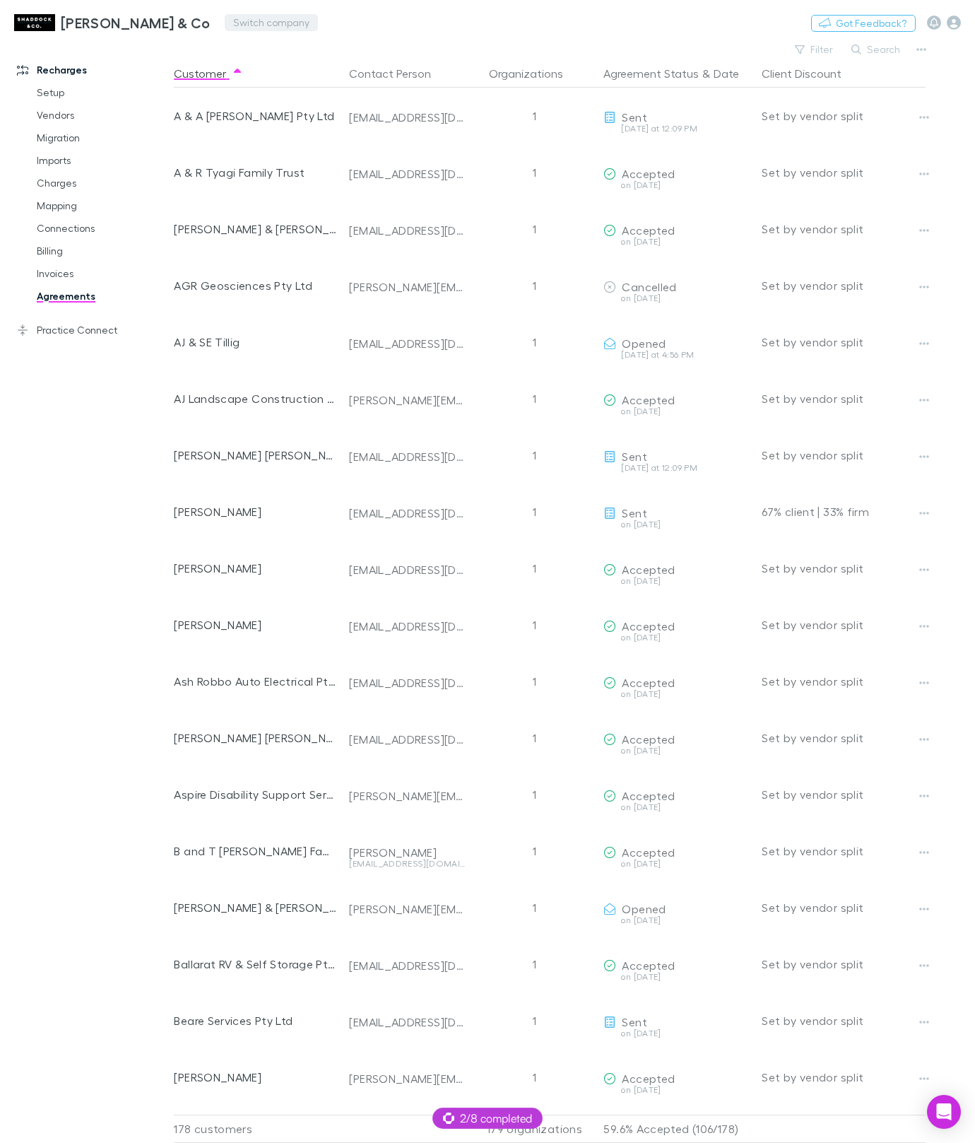
click at [225, 16] on button "Switch company" at bounding box center [271, 22] width 93 height 17
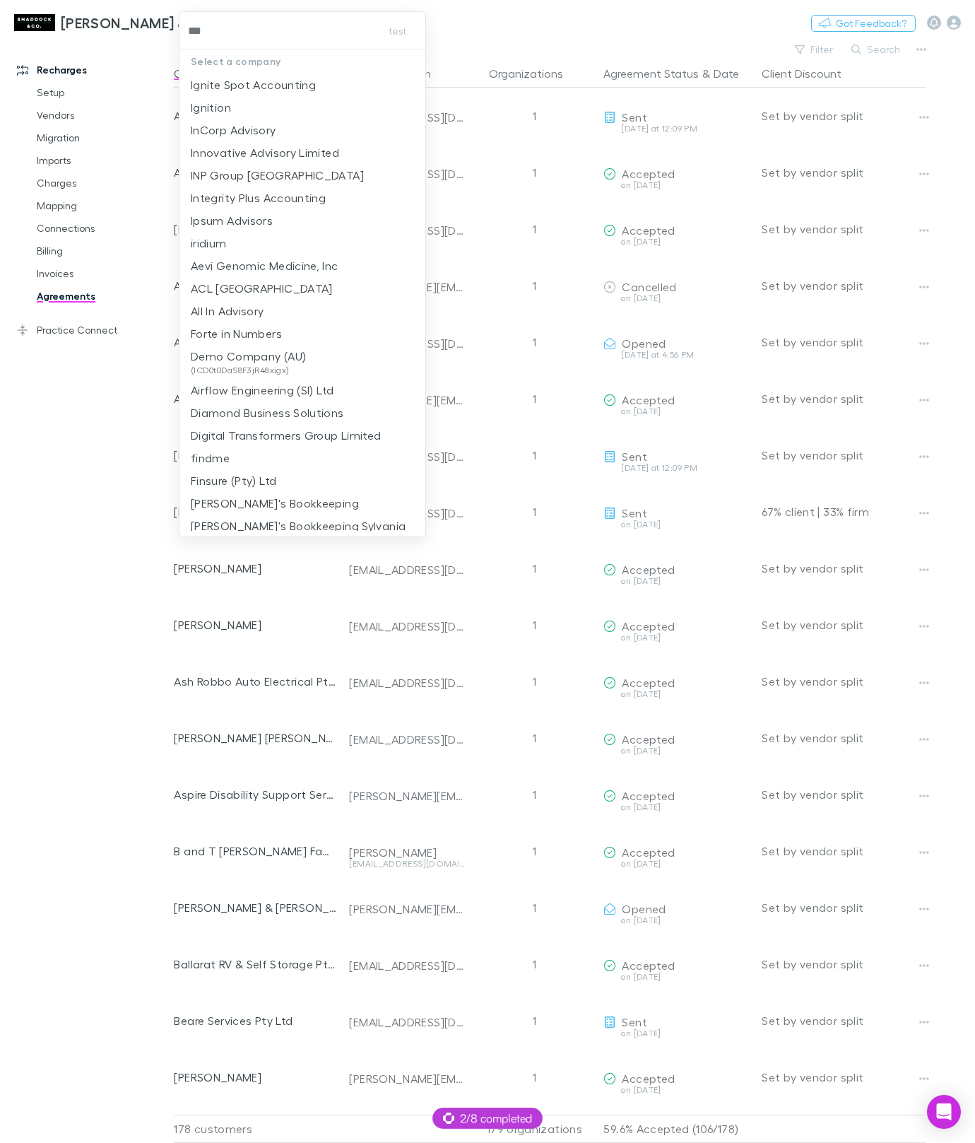
type input "****"
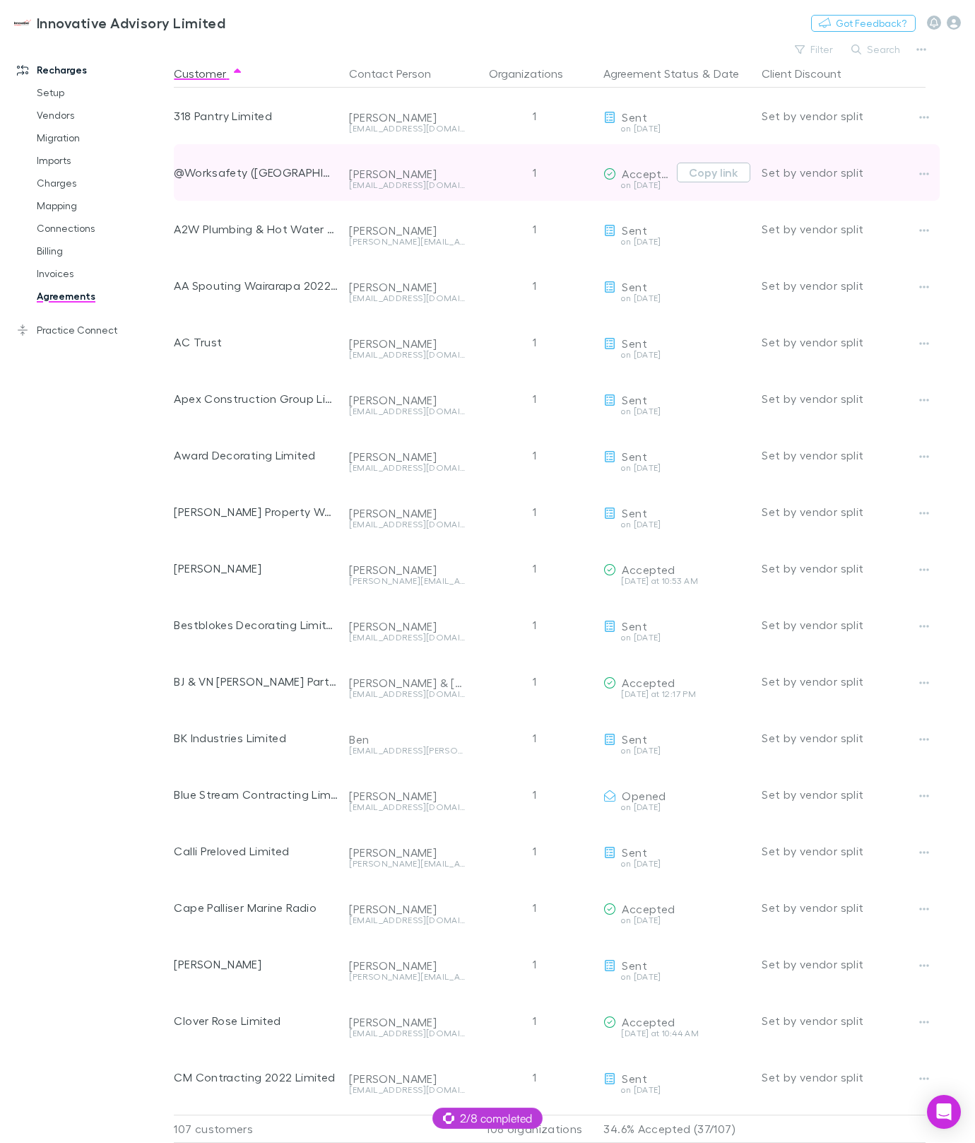
click at [660, 189] on div "on 2025-09-10" at bounding box center [638, 191] width 68 height 20
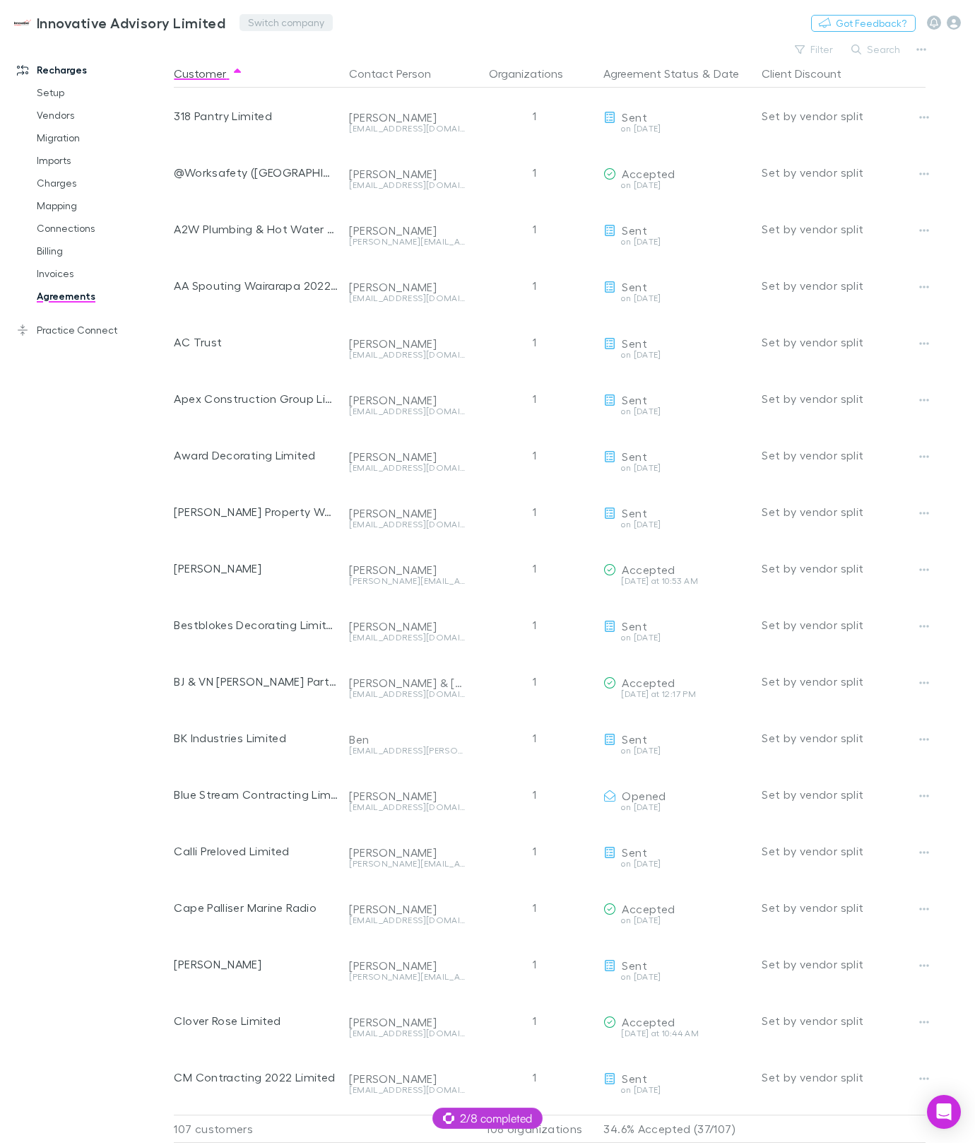
drag, startPoint x: 286, startPoint y: 8, endPoint x: 279, endPoint y: 18, distance: 12.2
click at [286, 8] on div "Innovative Advisory Limited Switch company Nothing Got Feedback?" at bounding box center [487, 22] width 975 height 45
click at [279, 18] on button "Switch company" at bounding box center [286, 22] width 93 height 17
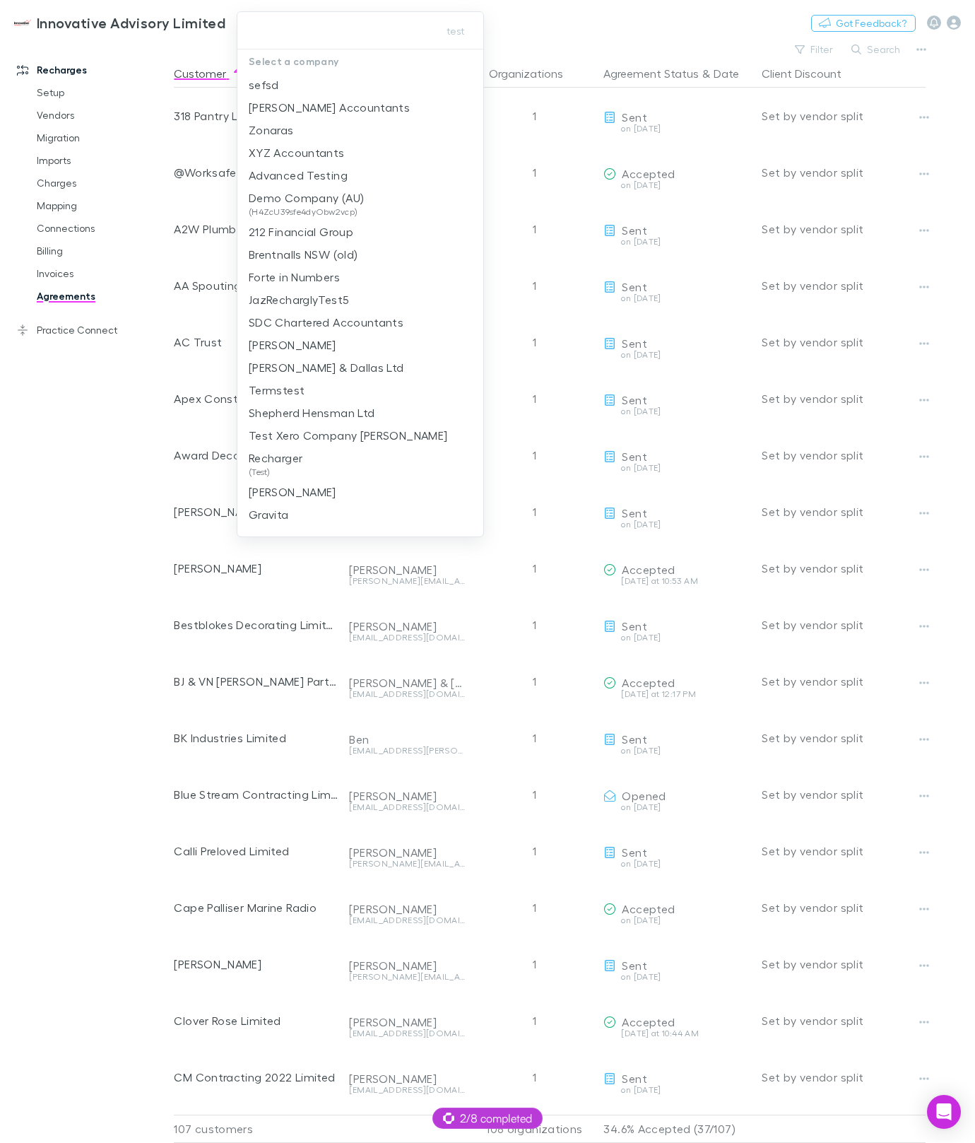
type input "********"
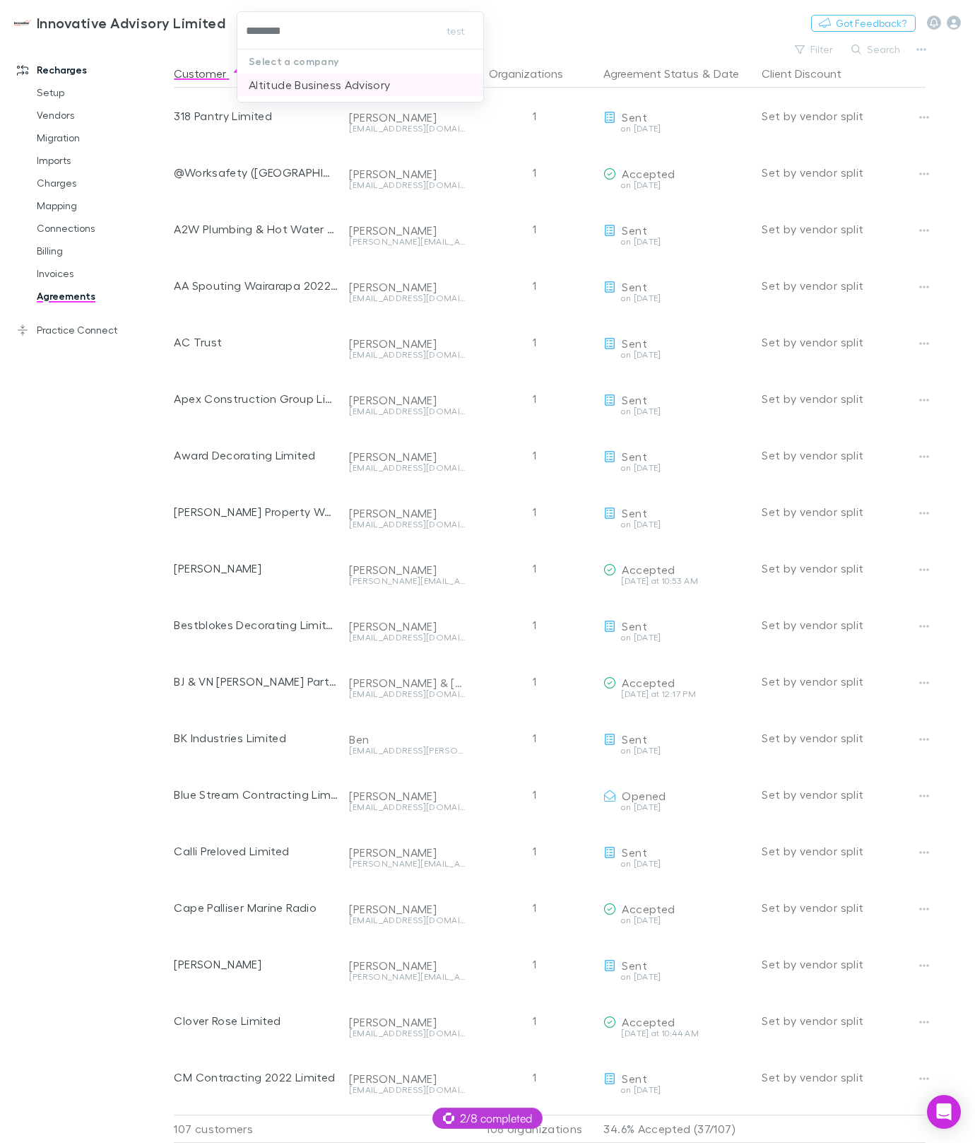
click at [316, 81] on p "Altitude Business Advisory" at bounding box center [320, 84] width 142 height 17
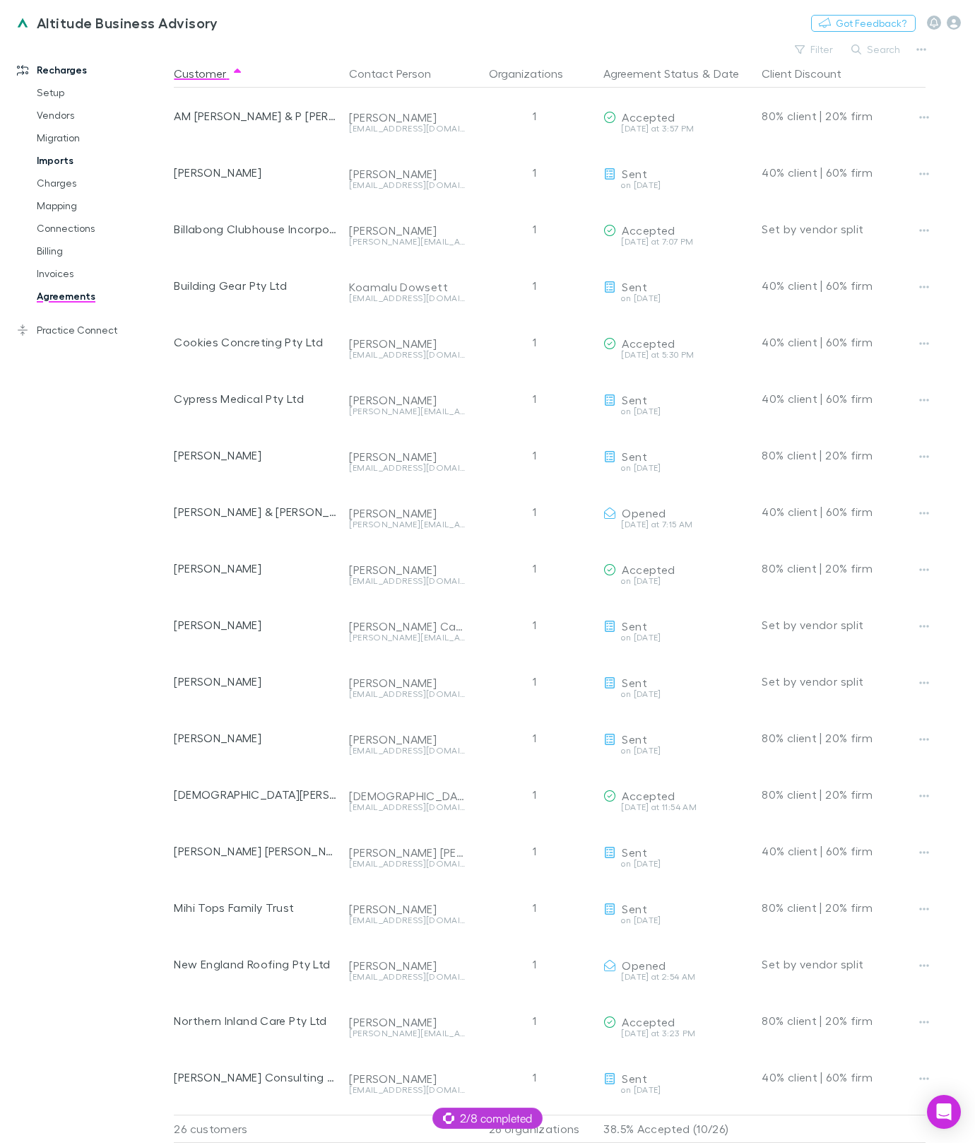
click at [73, 163] on link "Imports" at bounding box center [97, 160] width 148 height 23
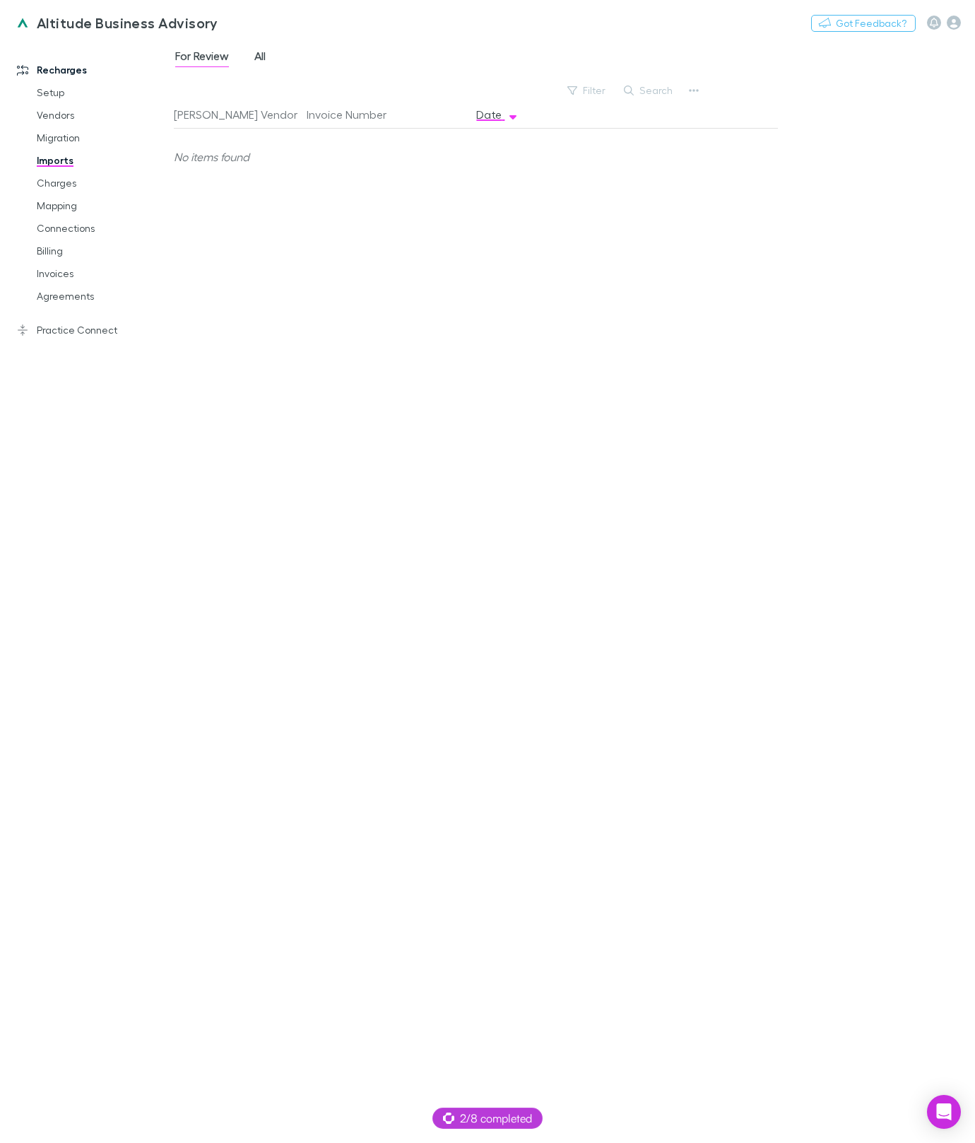
click at [257, 55] on span "All" at bounding box center [259, 58] width 11 height 18
click at [78, 295] on link "Agreements" at bounding box center [97, 296] width 148 height 23
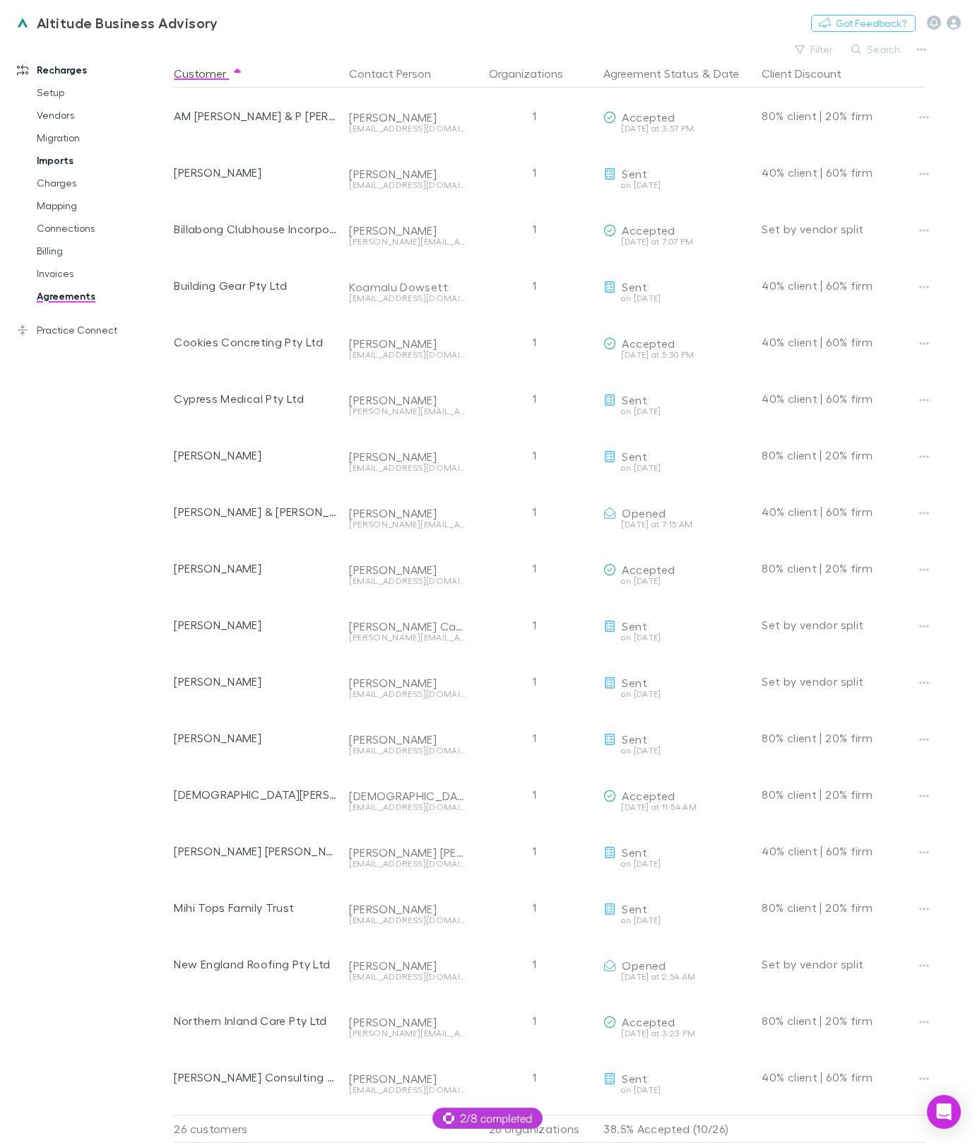
click at [82, 160] on link "Imports" at bounding box center [97, 160] width 148 height 23
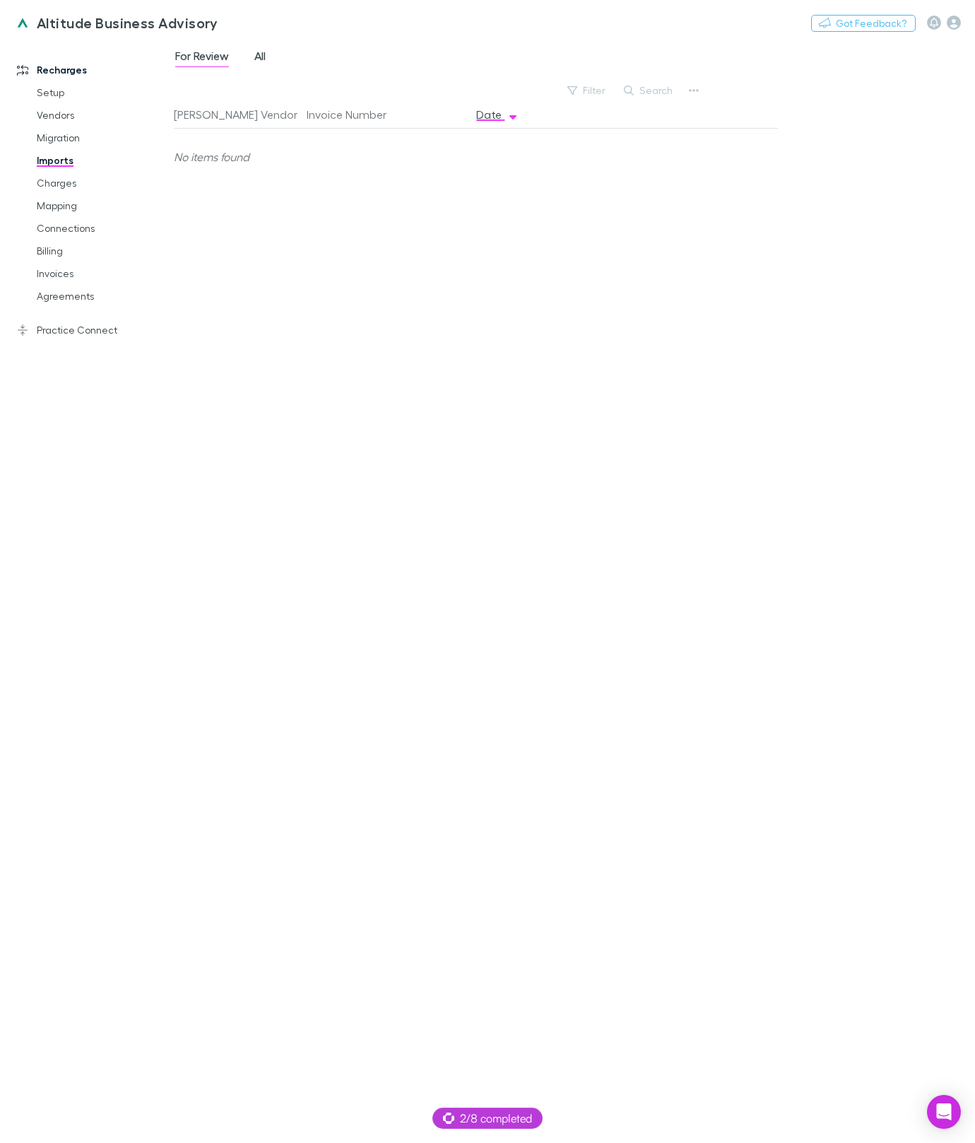
click at [263, 65] on span "All" at bounding box center [259, 58] width 11 height 18
click at [98, 297] on link "Agreements" at bounding box center [97, 296] width 148 height 23
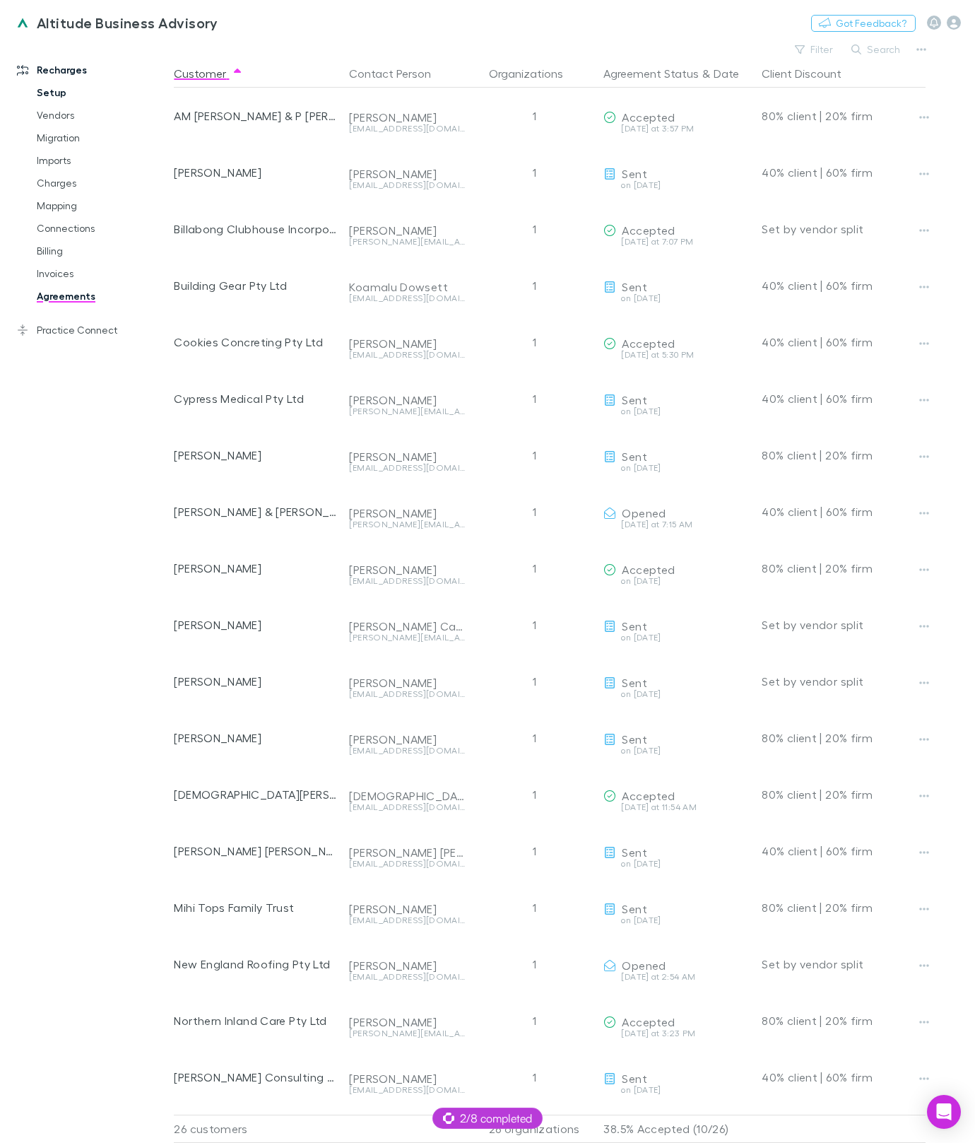
click at [66, 98] on link "Setup" at bounding box center [97, 92] width 148 height 23
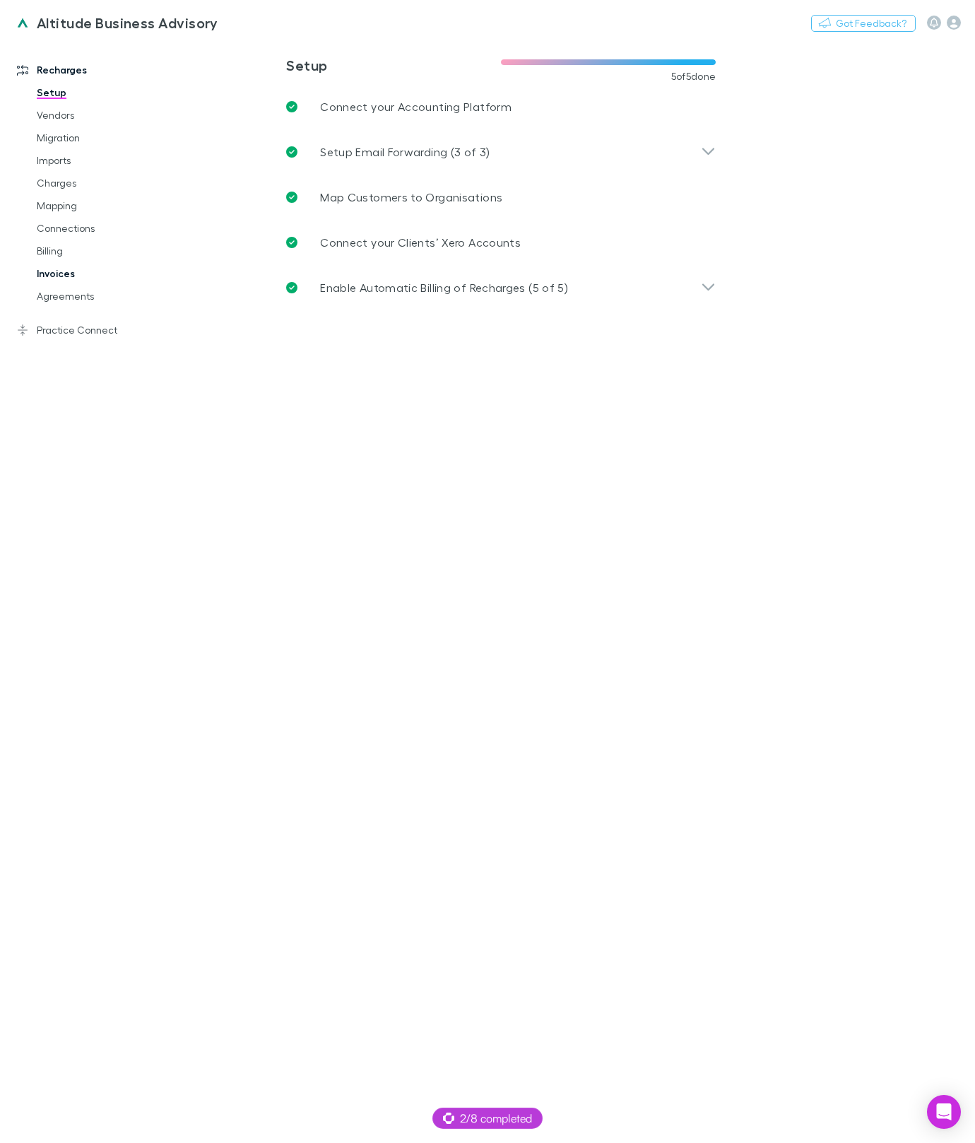
click at [47, 279] on link "Invoices" at bounding box center [97, 273] width 148 height 23
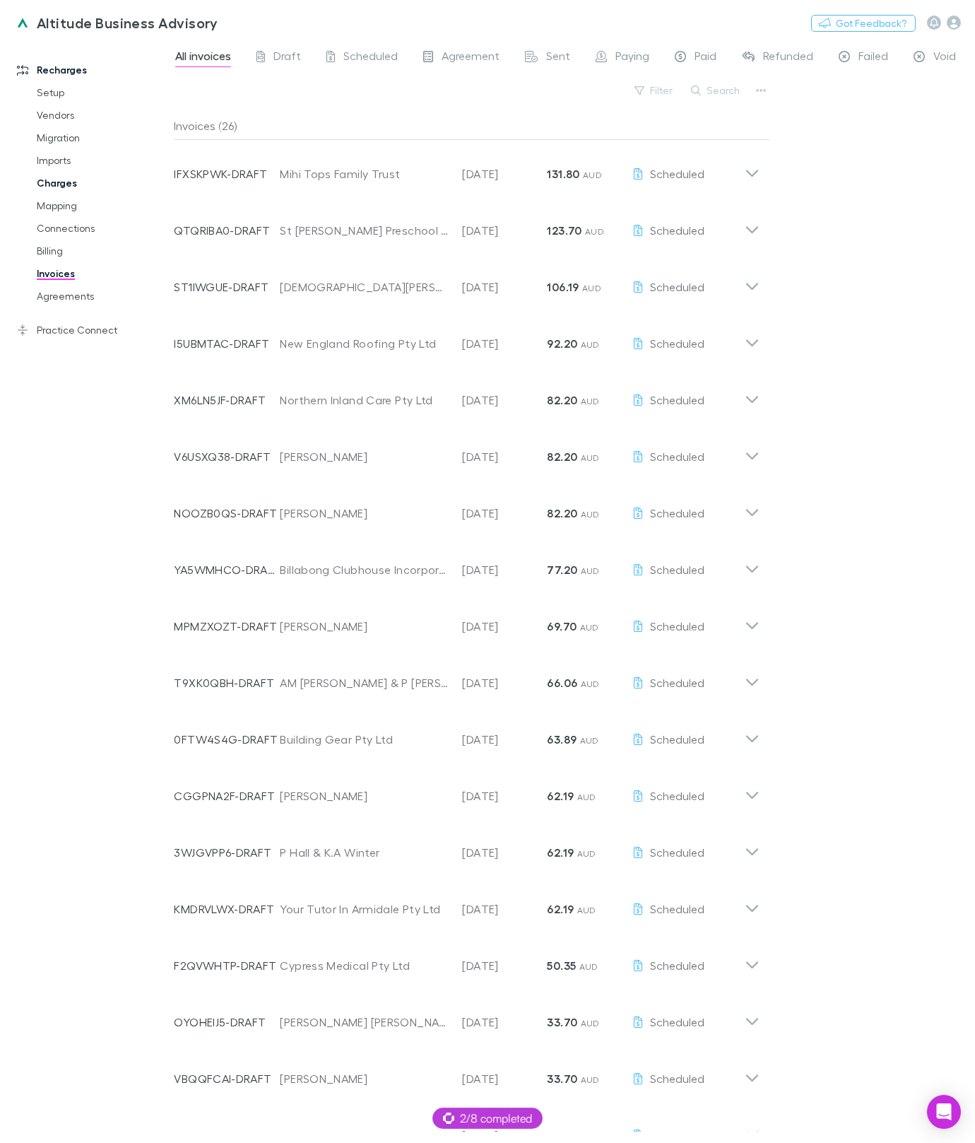
click at [70, 182] on link "Charges" at bounding box center [97, 183] width 148 height 23
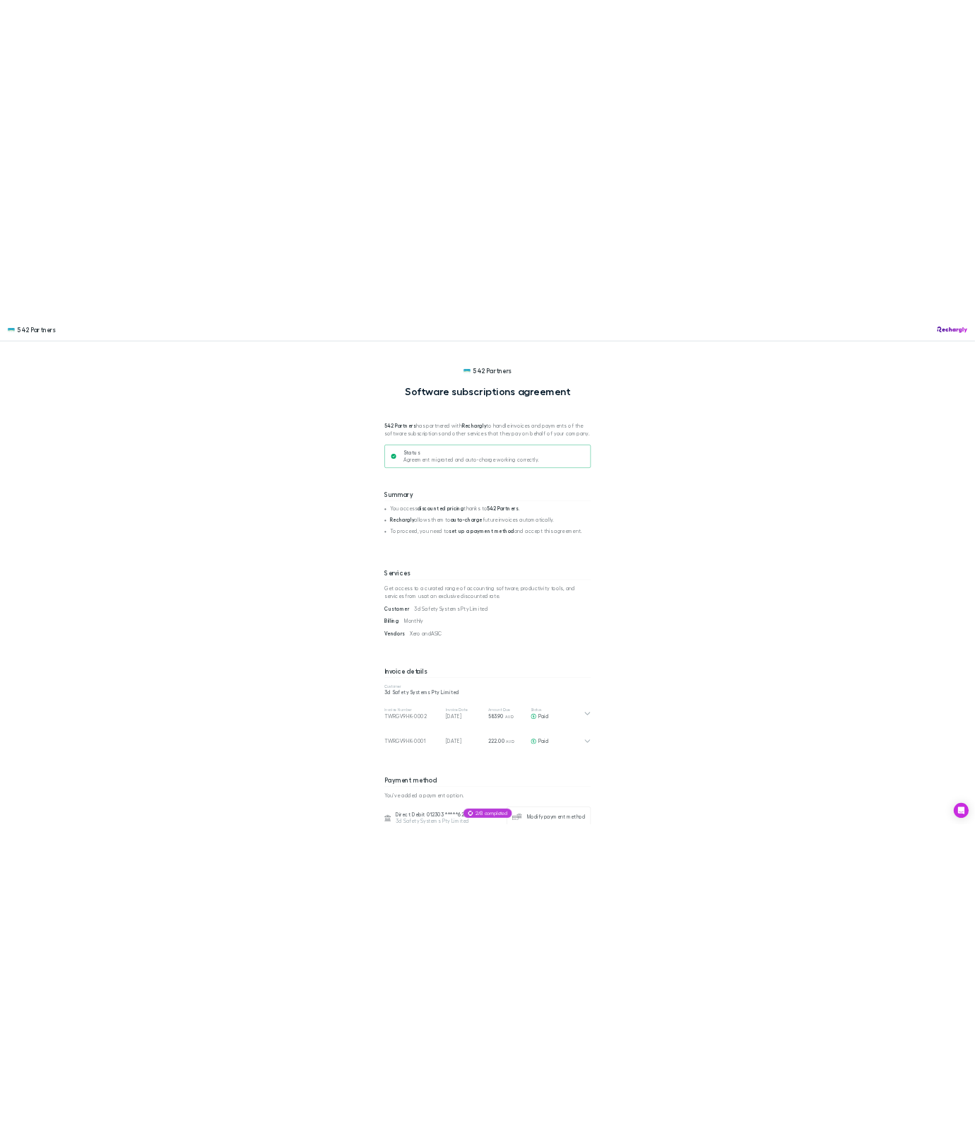
scroll to position [61, 0]
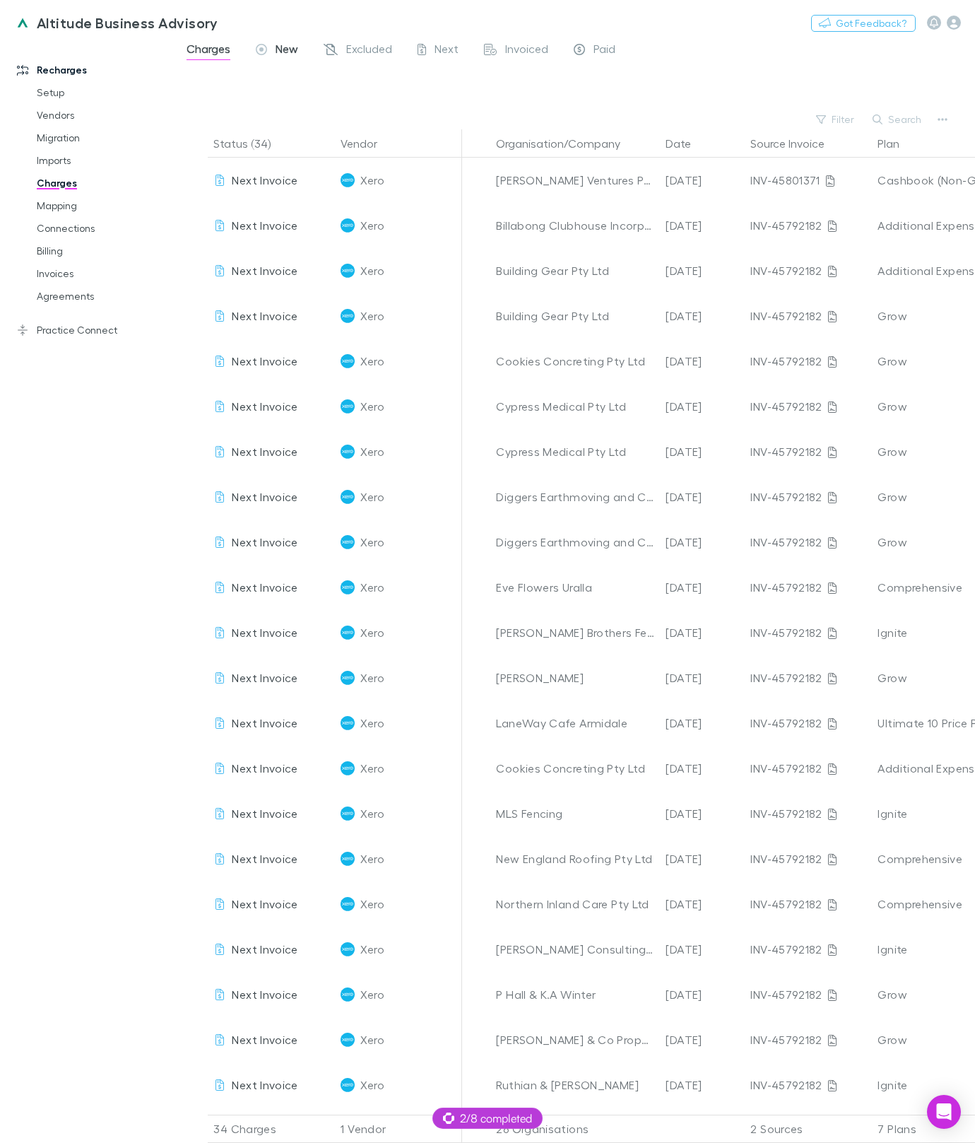
click at [286, 53] on span "New" at bounding box center [287, 51] width 23 height 18
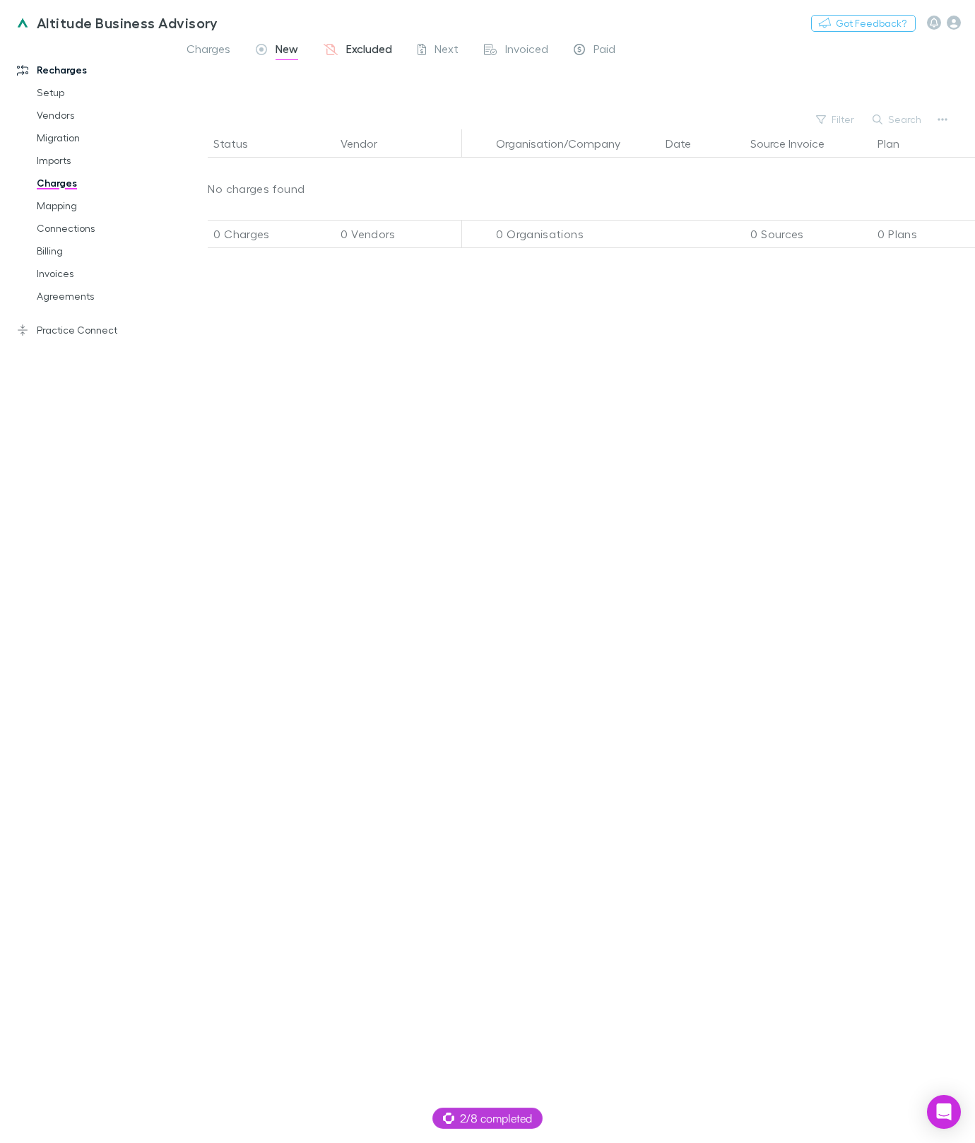
click at [377, 49] on span "Excluded" at bounding box center [369, 51] width 46 height 18
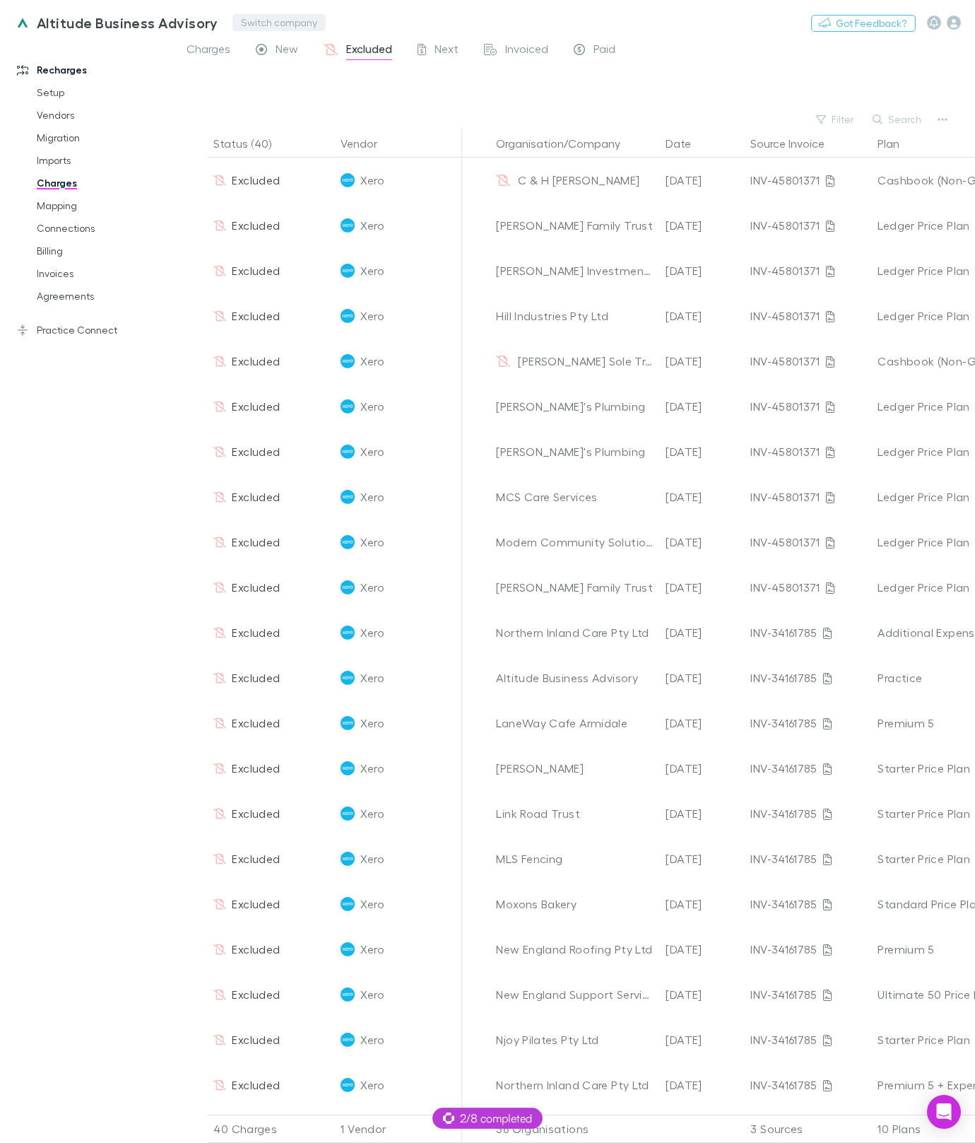
drag, startPoint x: 214, startPoint y: 47, endPoint x: 265, endPoint y: 18, distance: 58.6
click at [215, 45] on span "Charges" at bounding box center [209, 51] width 44 height 18
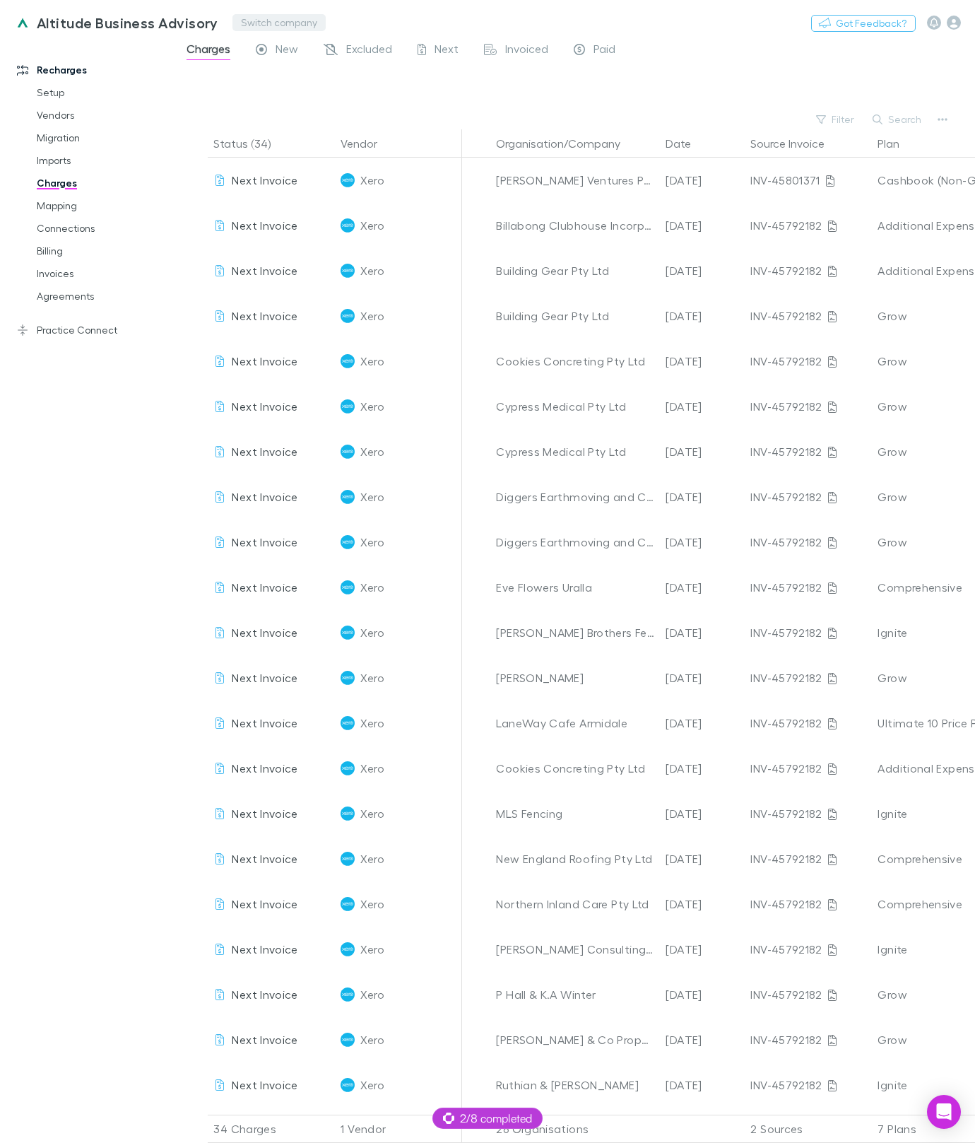
click at [268, 19] on button "Switch company" at bounding box center [279, 22] width 93 height 17
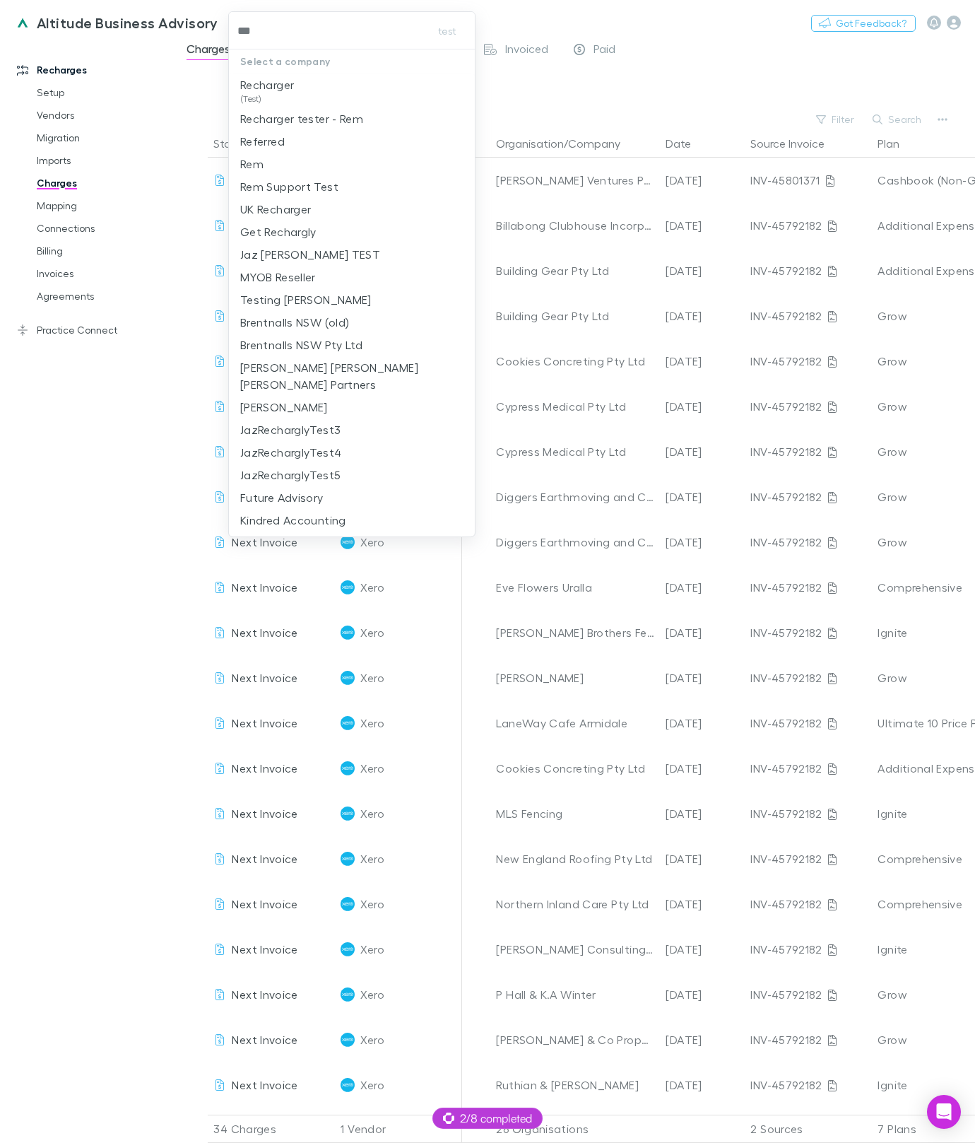
type input "****"
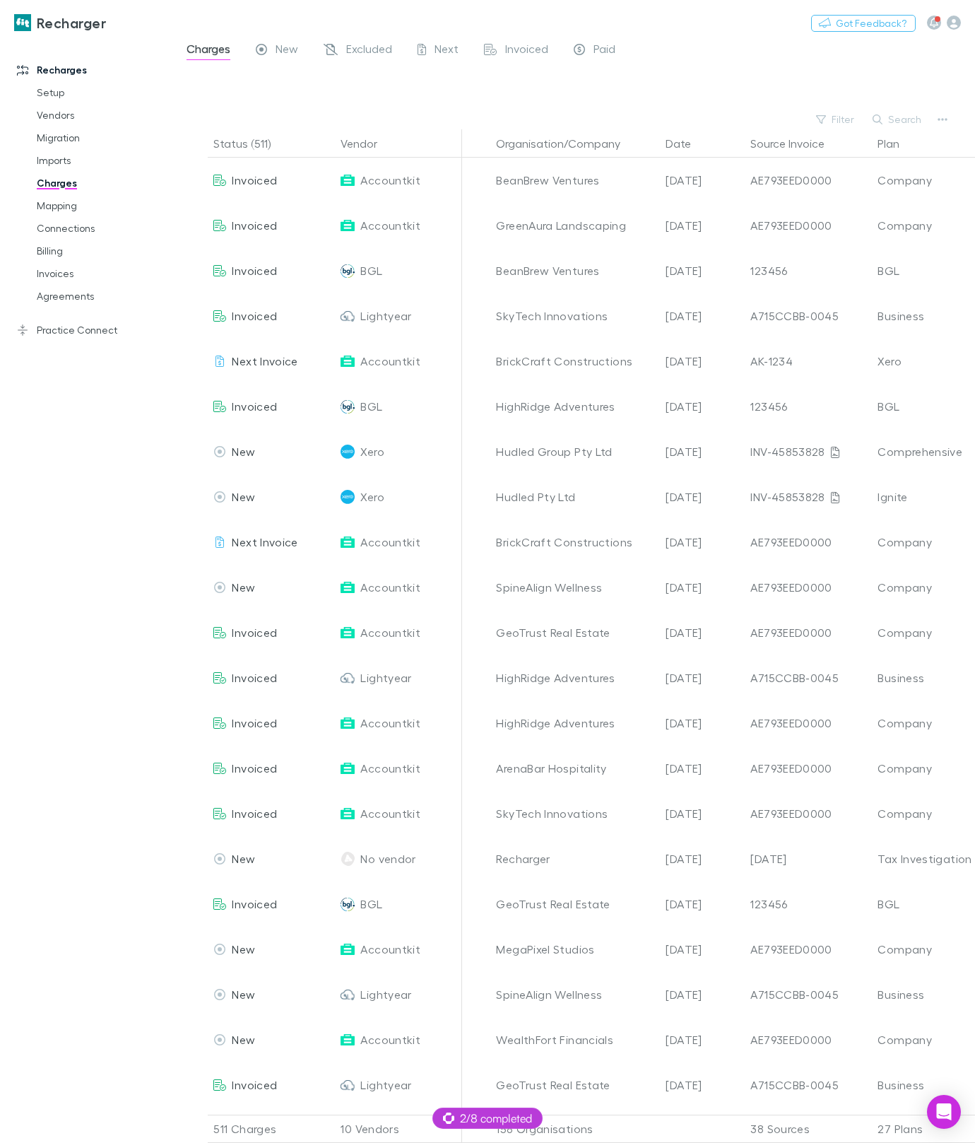
click at [302, 49] on div "Charges New Excluded Next Invoiced Paid" at bounding box center [406, 51] width 443 height 23
click at [298, 50] on span "New" at bounding box center [287, 51] width 23 height 18
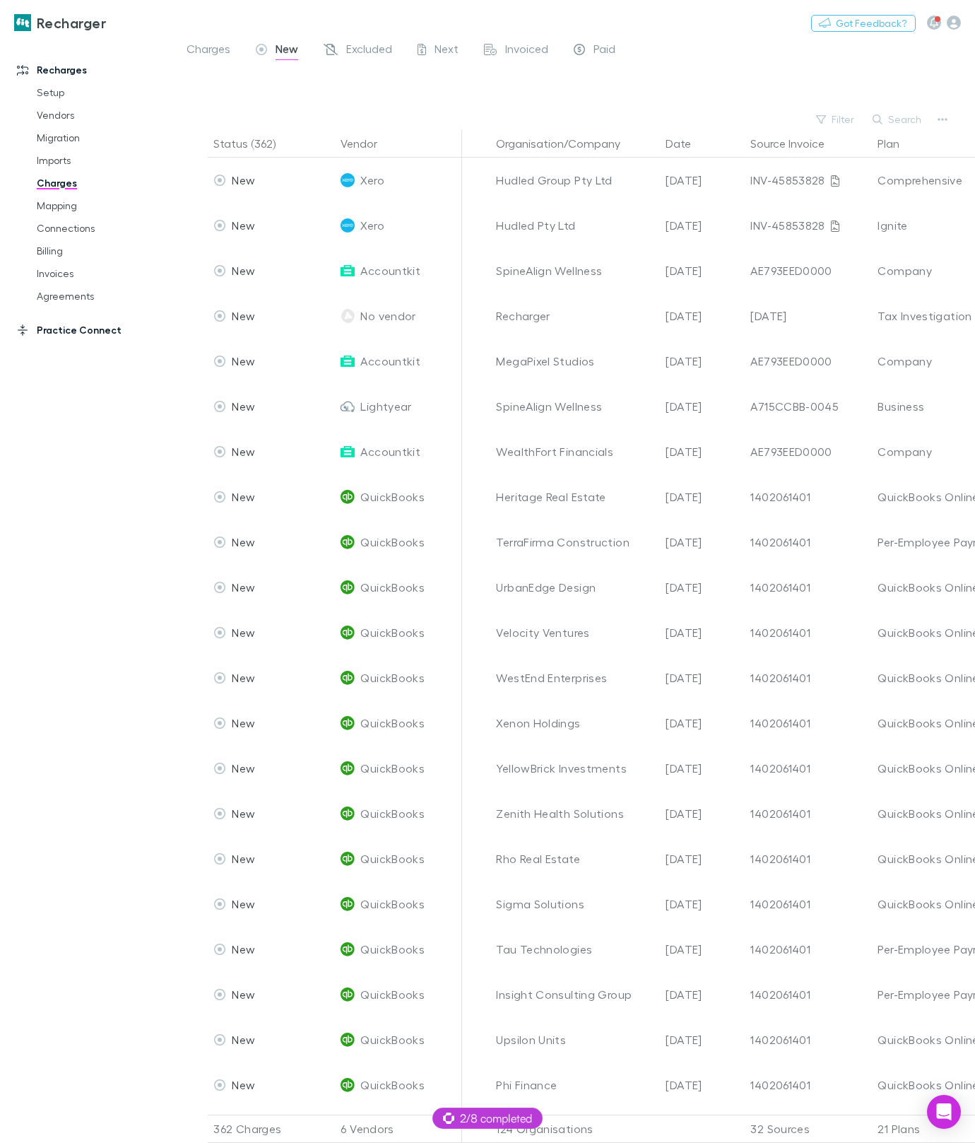
click at [88, 325] on link "Practice Connect" at bounding box center [87, 330] width 168 height 23
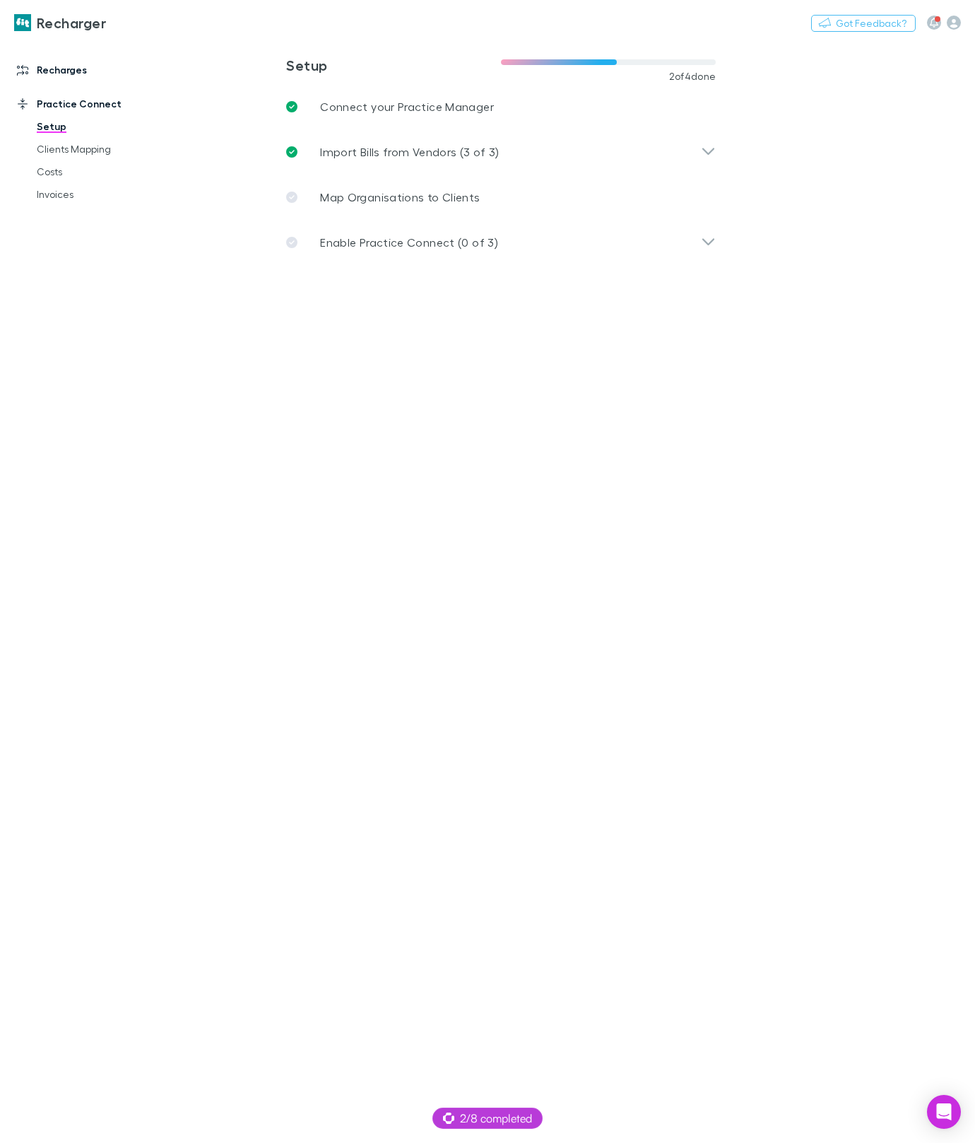
click at [57, 68] on link "Recharges" at bounding box center [87, 70] width 168 height 23
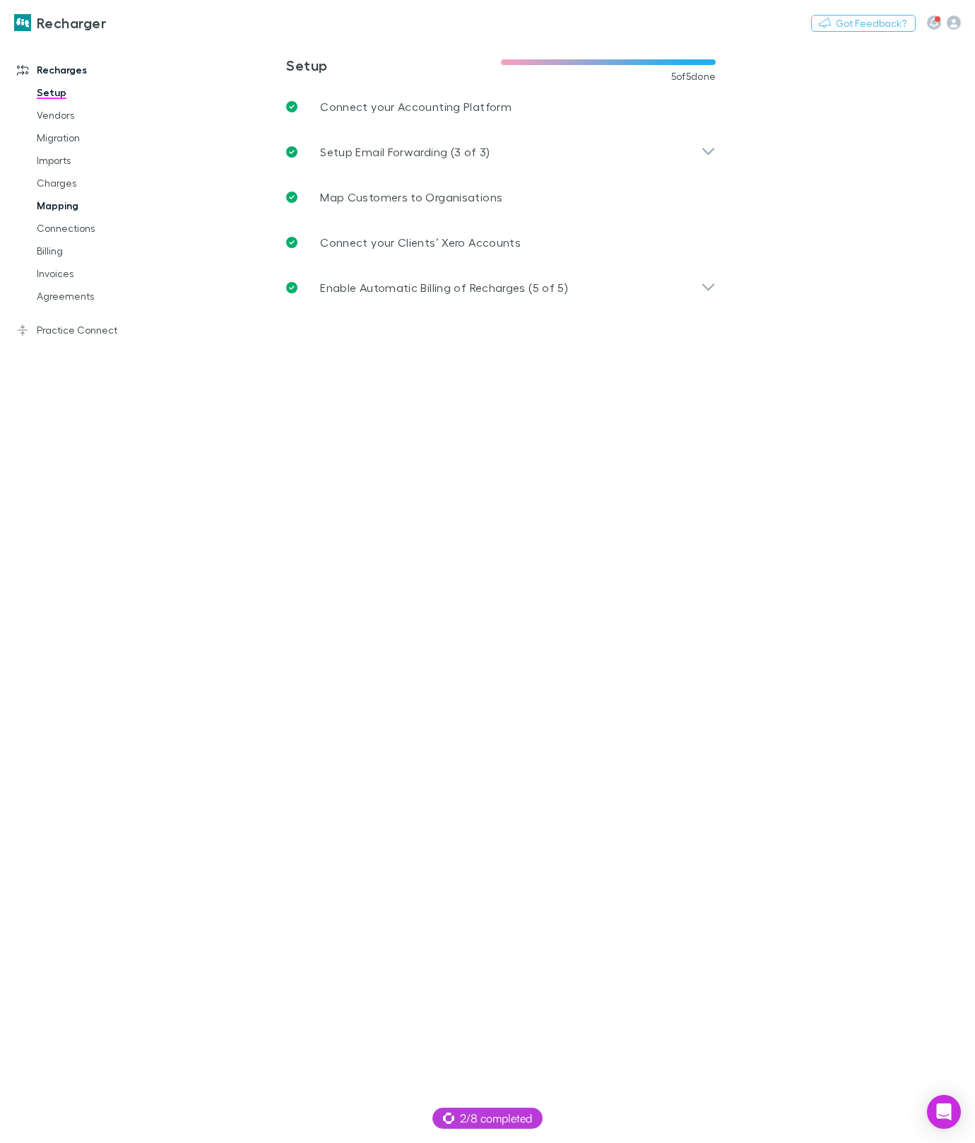
click at [81, 200] on link "Mapping" at bounding box center [97, 205] width 148 height 23
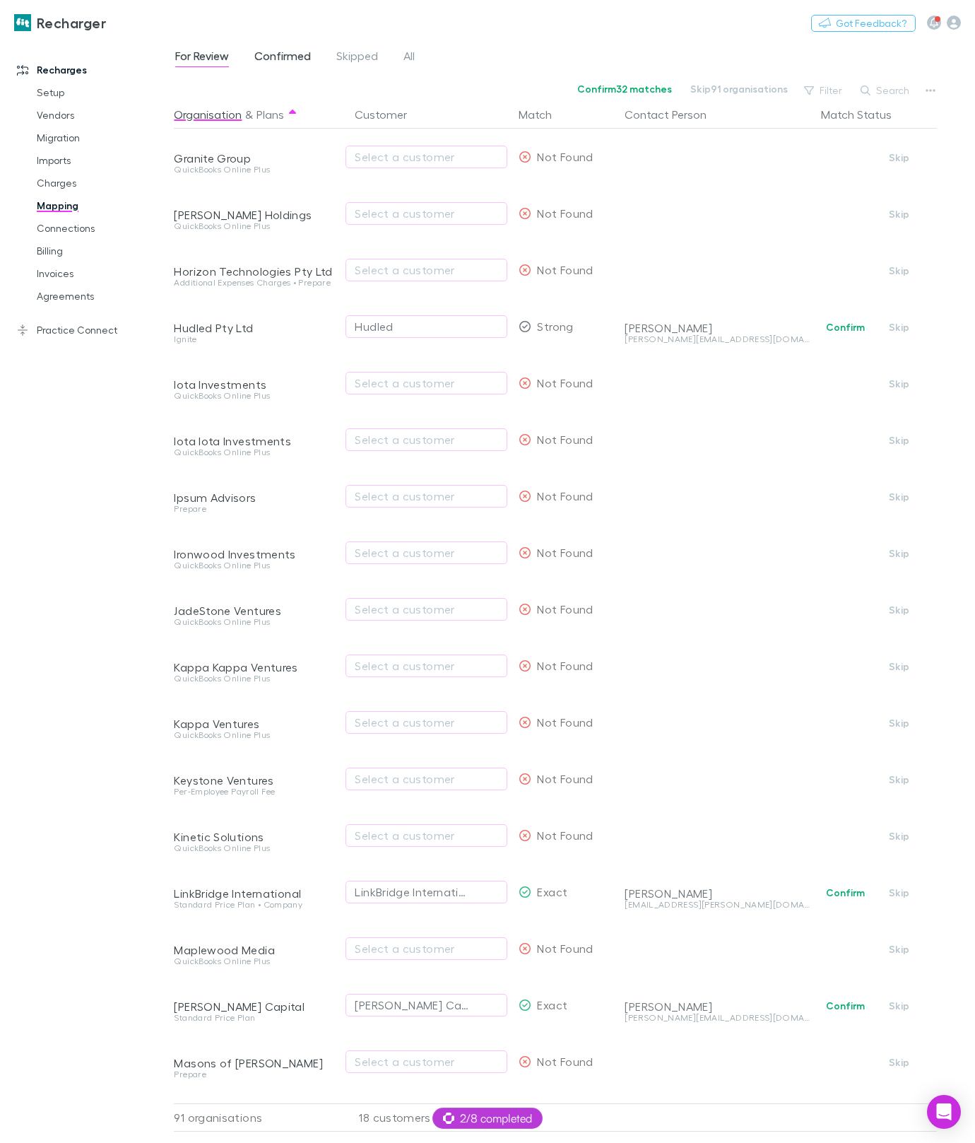
click at [259, 65] on span "Confirmed" at bounding box center [282, 58] width 57 height 18
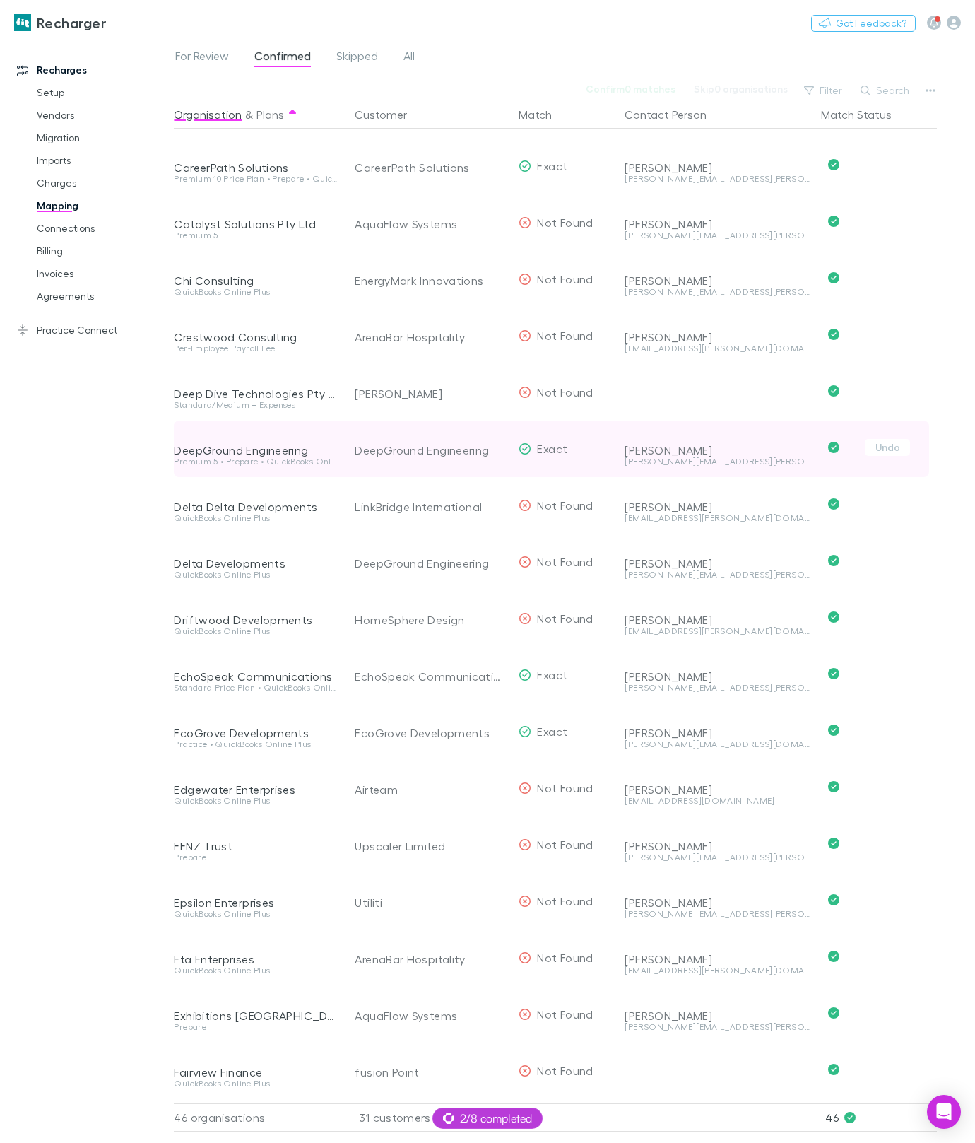
scroll to position [424, 0]
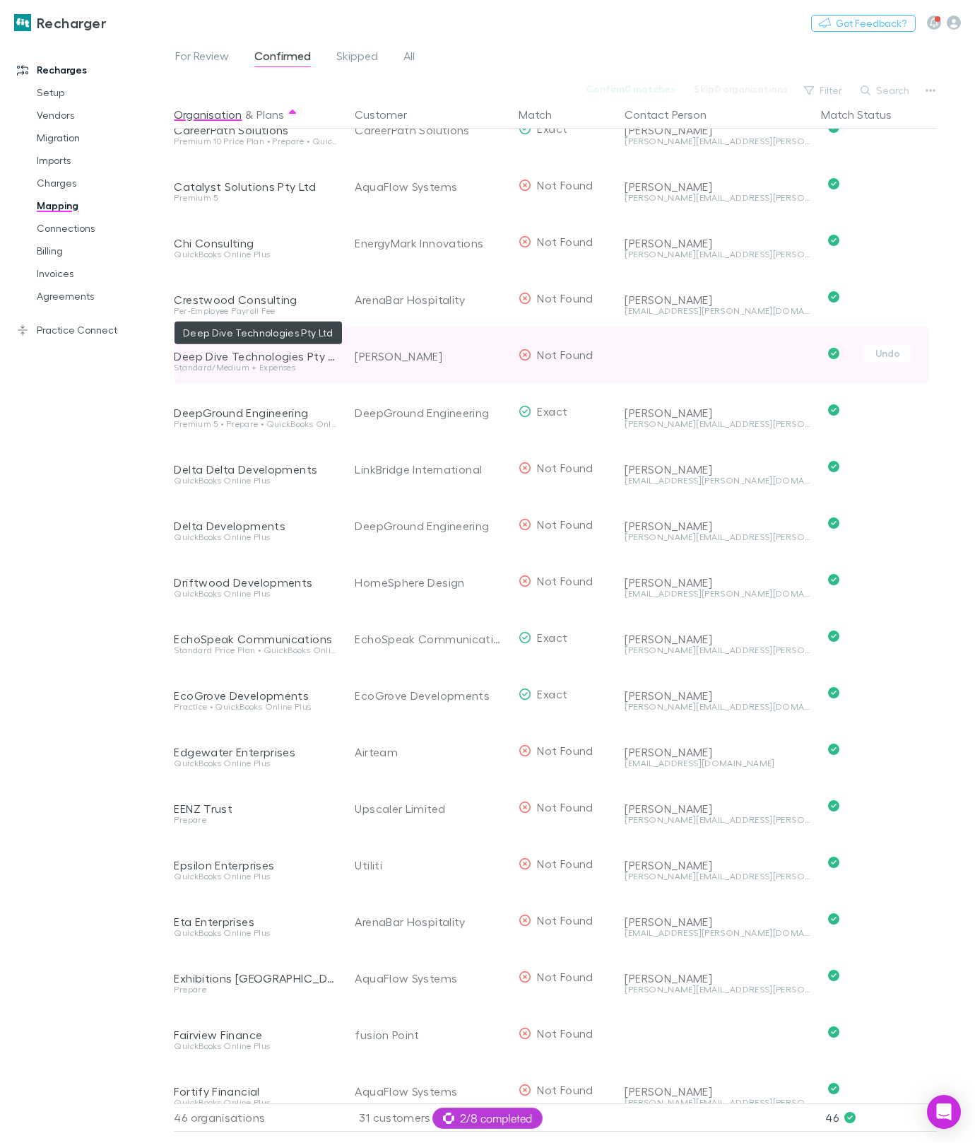
click at [257, 351] on div "Deep Dive Technologies Pty Ltd" at bounding box center [256, 356] width 164 height 14
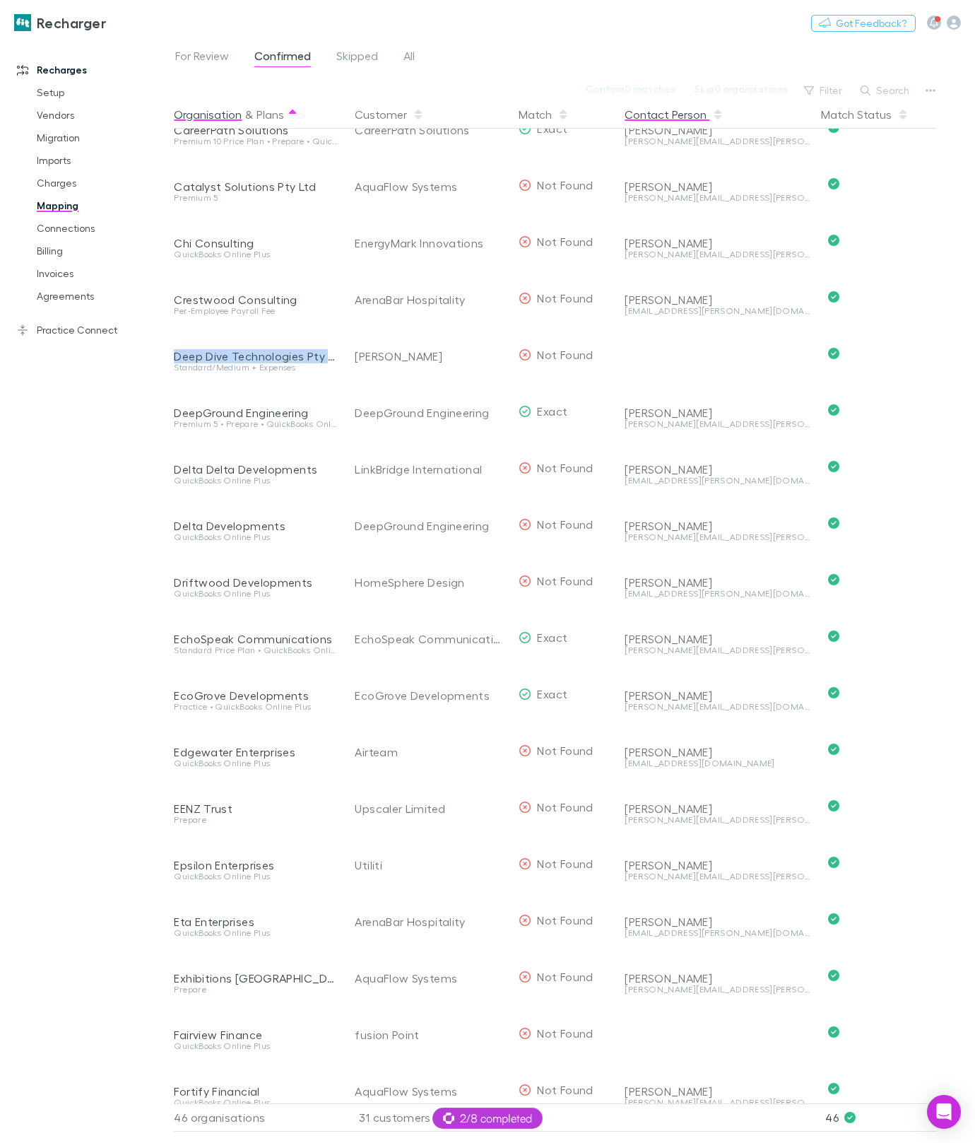
click at [700, 123] on button "Contact Person" at bounding box center [674, 114] width 99 height 28
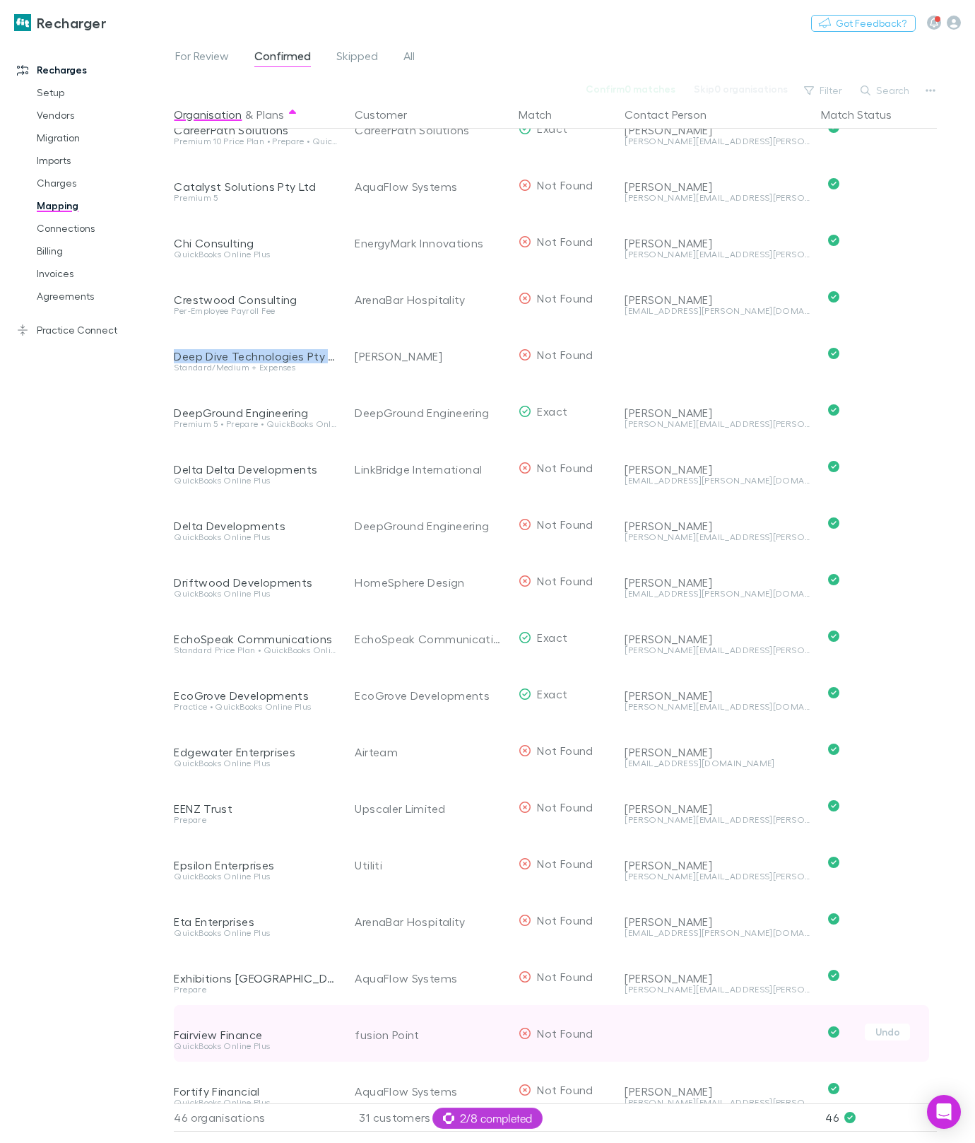
scroll to position [0, 0]
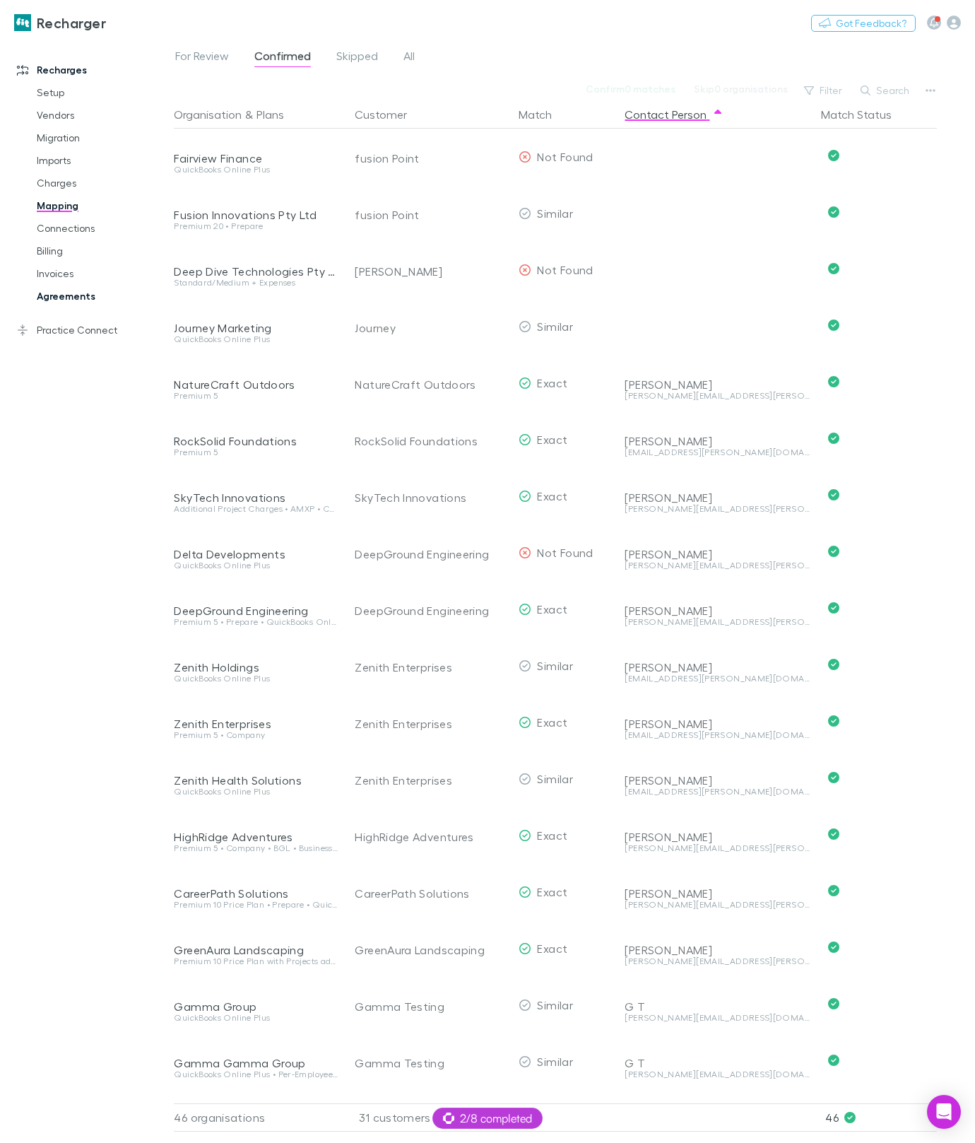
click at [86, 295] on link "Agreements" at bounding box center [97, 296] width 148 height 23
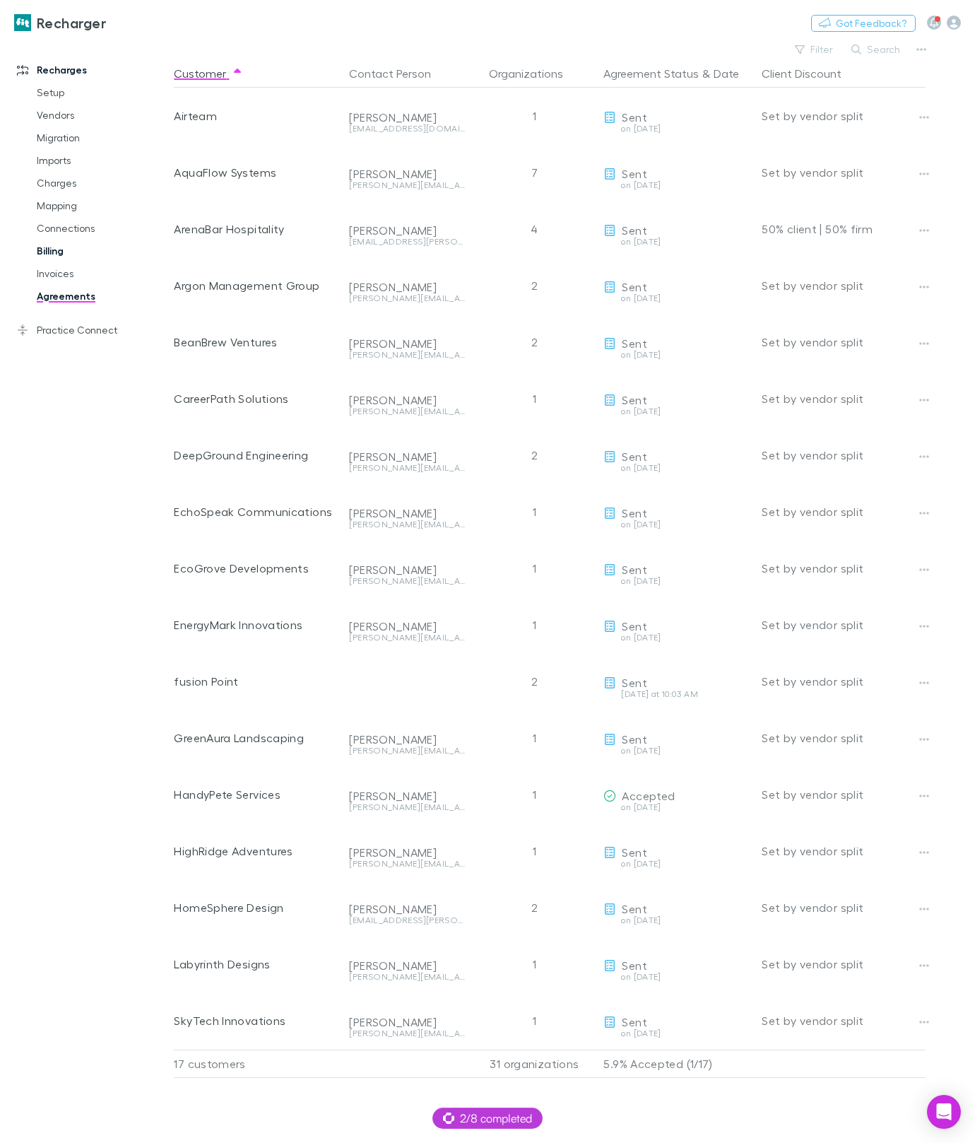
click at [37, 249] on link "Billing" at bounding box center [97, 251] width 148 height 23
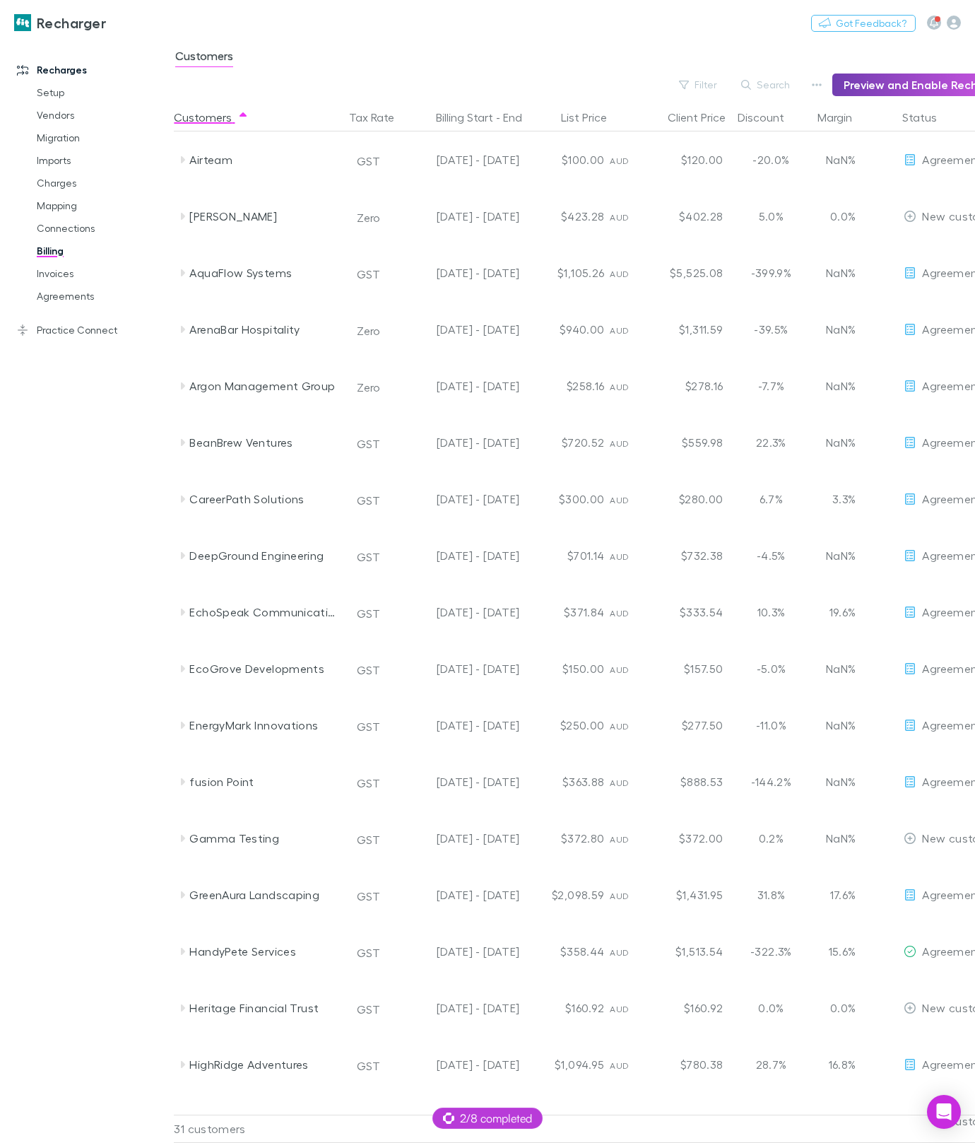
click at [883, 83] on button "Preview and Enable Recharging" at bounding box center [928, 85] width 191 height 23
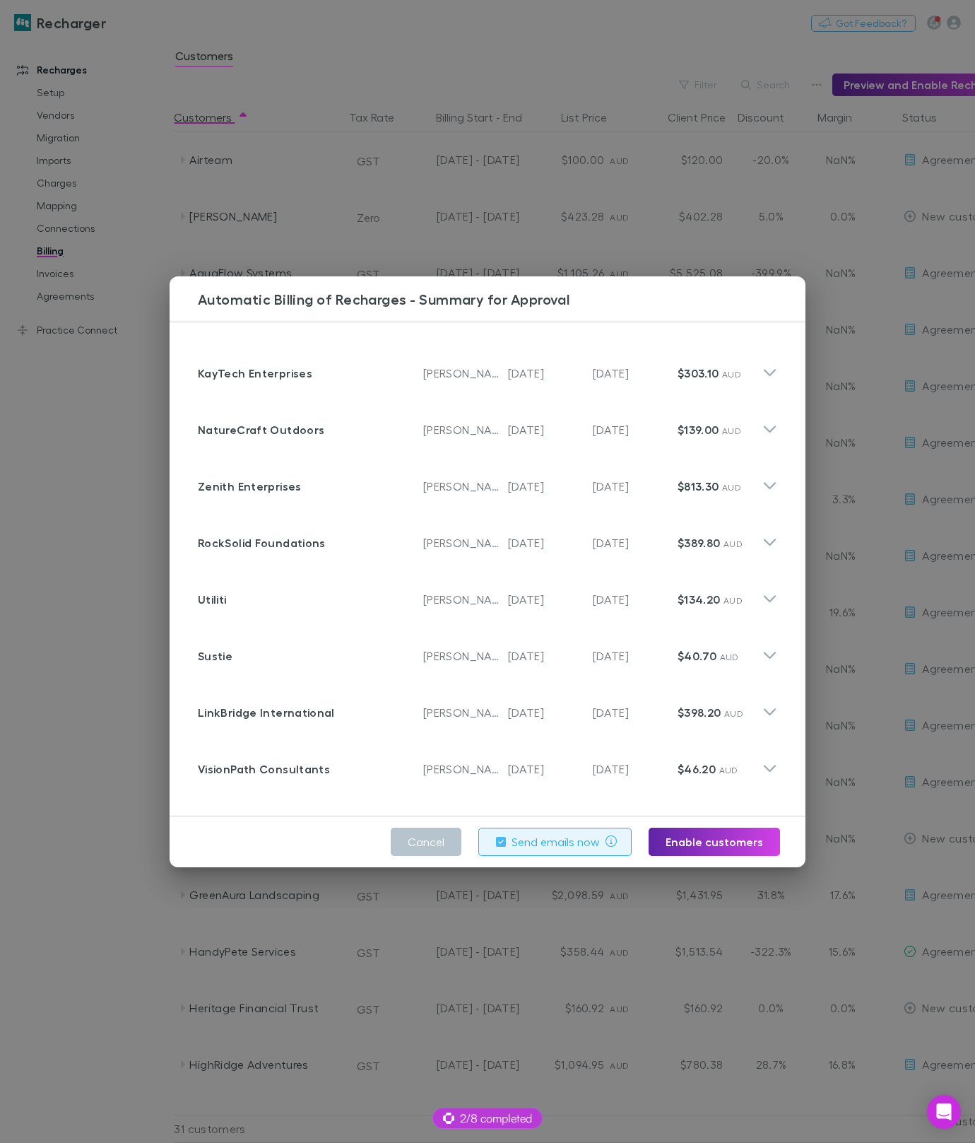
click at [724, 826] on div "Cancel Send emails now Enable customers" at bounding box center [488, 841] width 636 height 51
click at [723, 840] on button "Enable customers" at bounding box center [714, 842] width 131 height 28
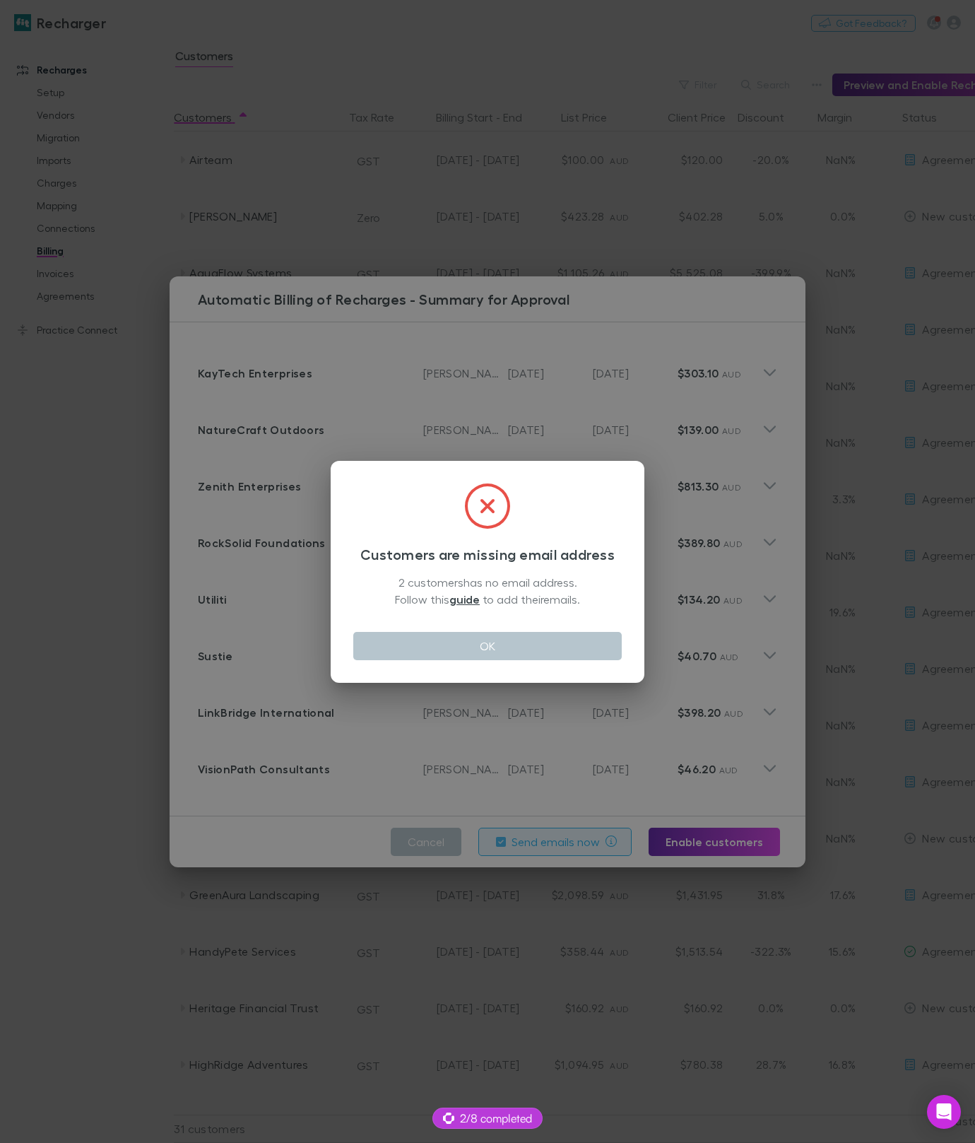
click at [401, 580] on div "2 customers has no email address. Follow this guide to add their emails ." at bounding box center [487, 591] width 269 height 35
click at [532, 576] on div "2 customers has no email address. Follow this guide to add their emails ." at bounding box center [487, 591] width 269 height 35
click at [534, 643] on button "OK" at bounding box center [487, 646] width 269 height 28
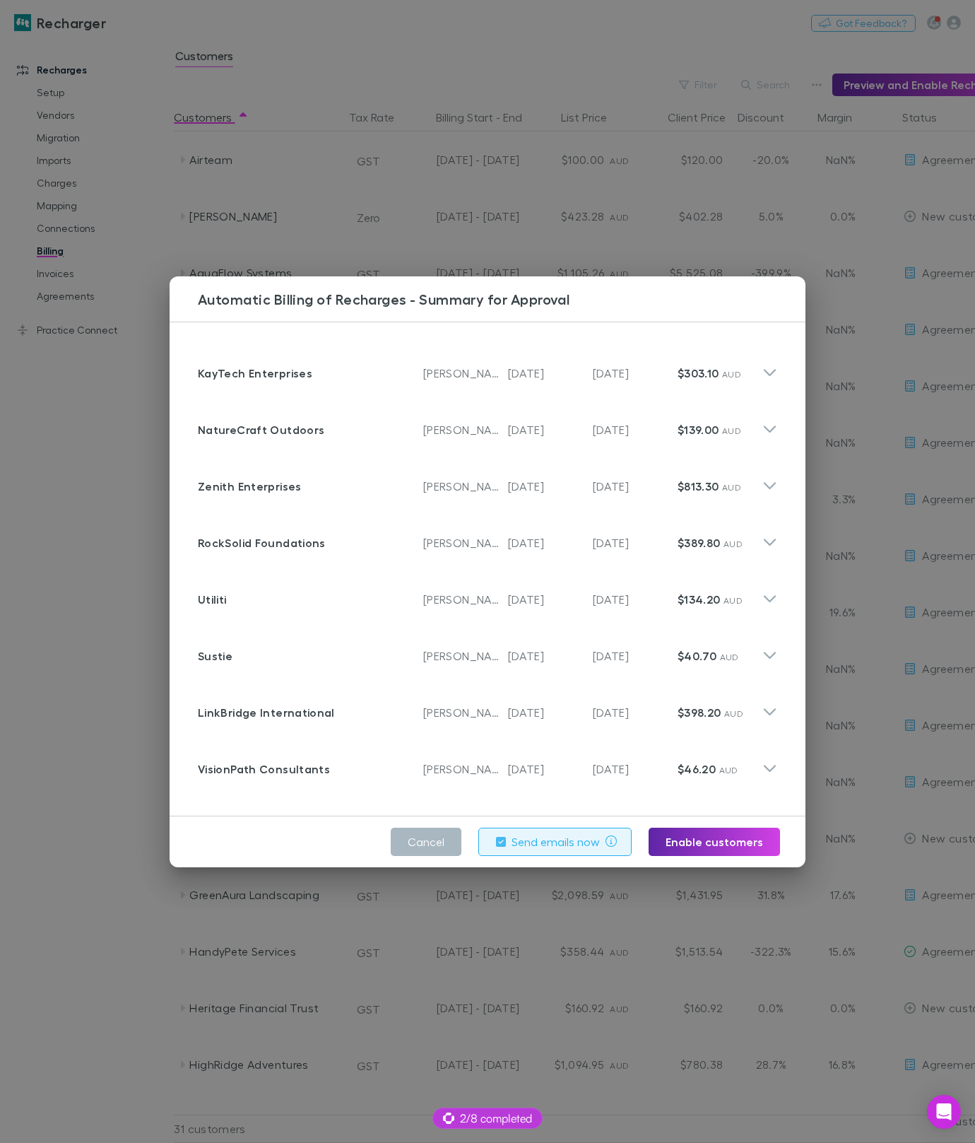
click at [417, 833] on button "Cancel" at bounding box center [426, 842] width 71 height 28
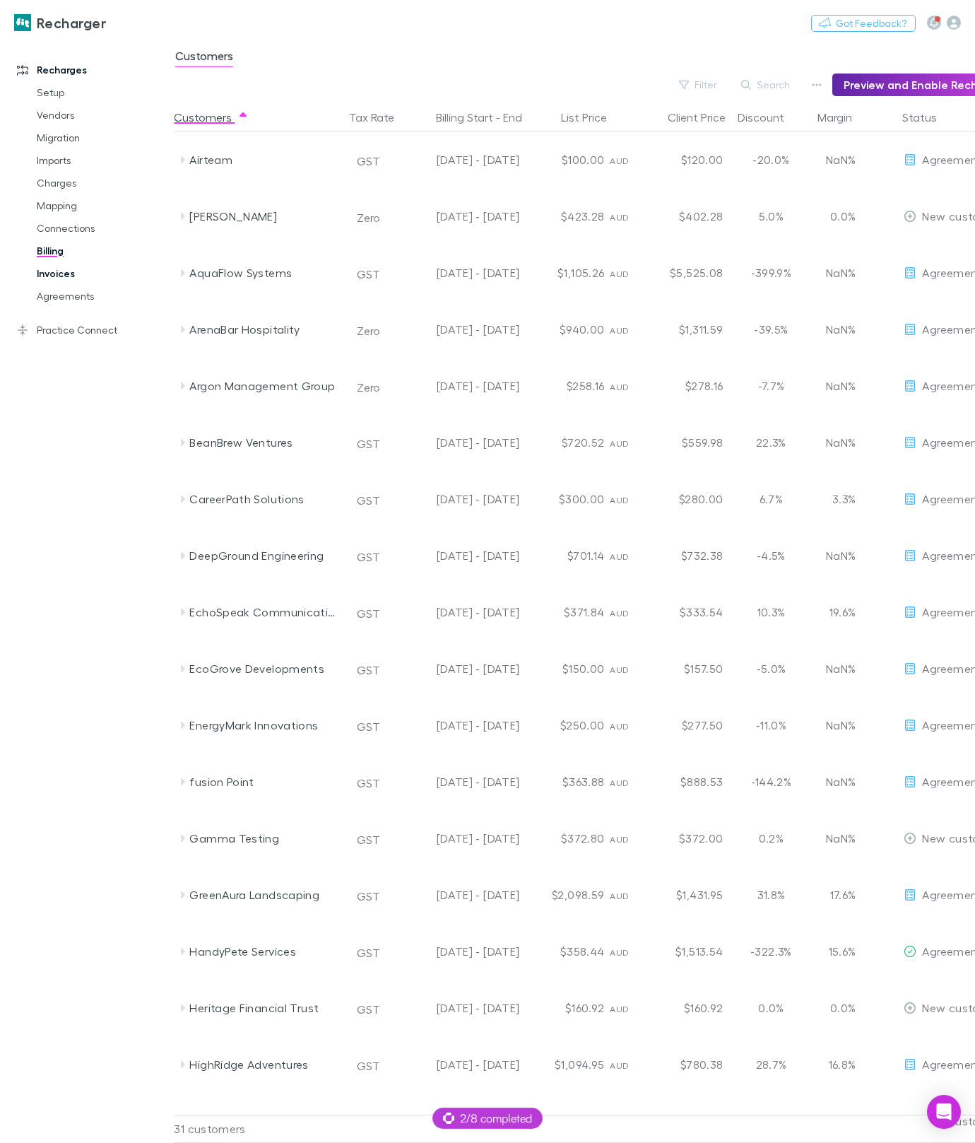
click at [61, 276] on link "Invoices" at bounding box center [97, 273] width 148 height 23
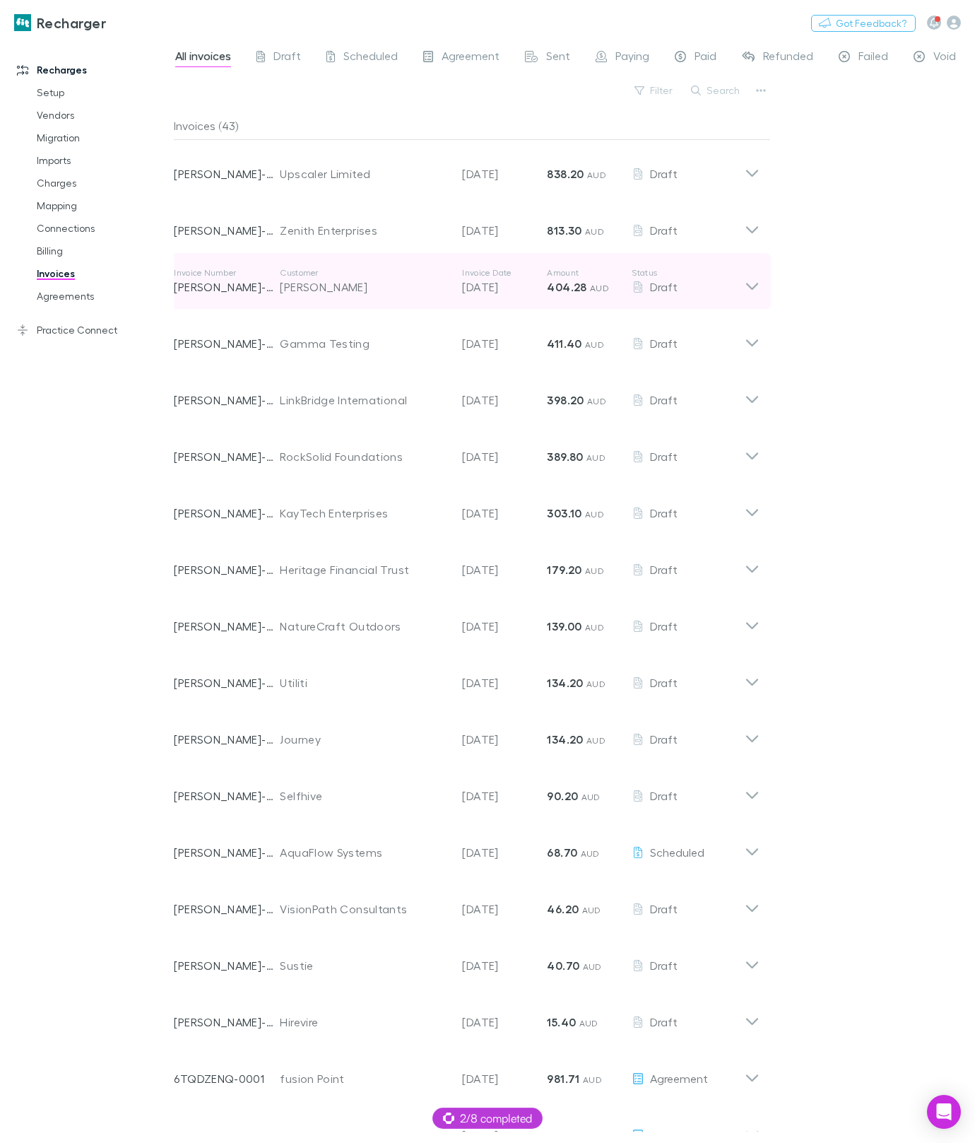
click at [336, 282] on div "[PERSON_NAME]" at bounding box center [364, 286] width 168 height 17
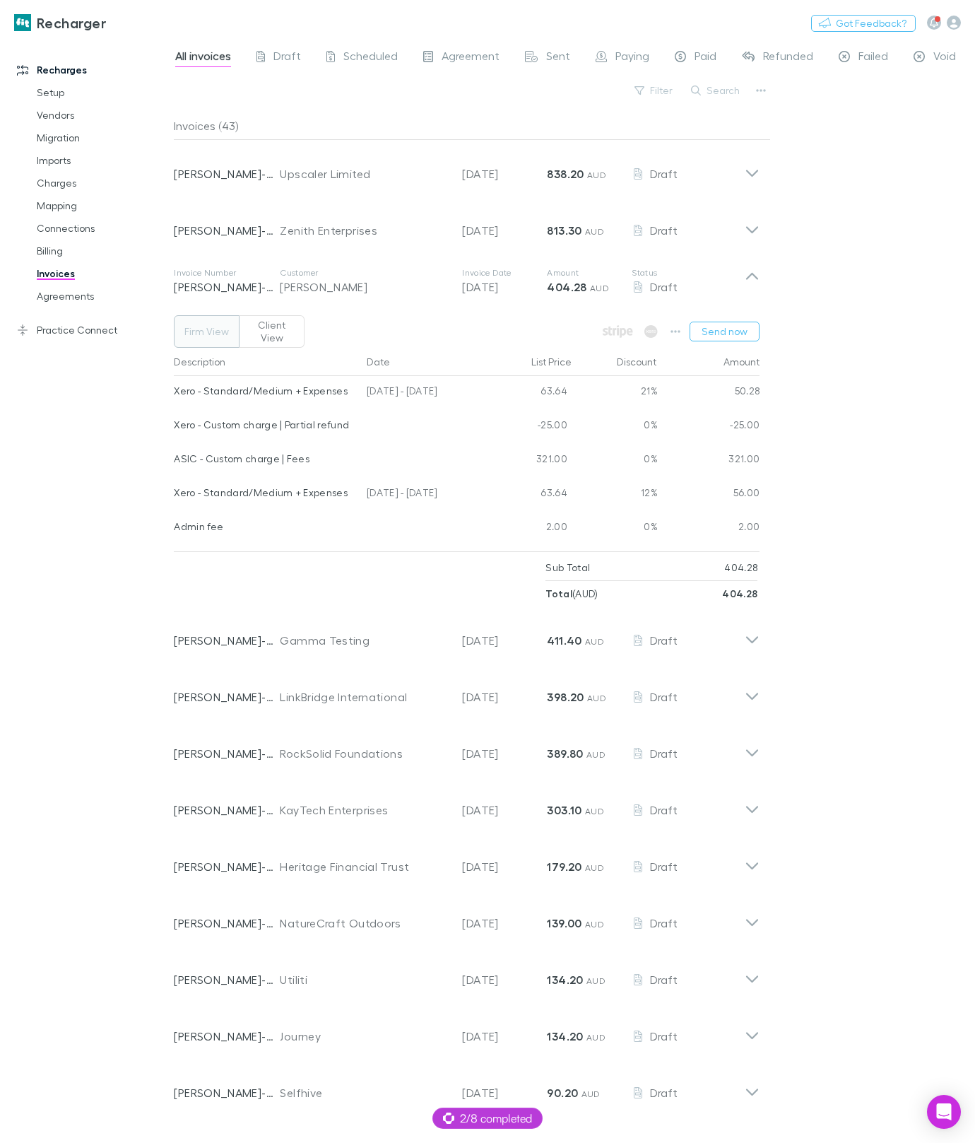
click at [274, 413] on div "Xero - Custom charge | Partial refund" at bounding box center [265, 425] width 182 height 30
drag, startPoint x: 347, startPoint y: 424, endPoint x: 340, endPoint y: 423, distance: 7.2
click at [347, 423] on div "Xero - Custom charge | Partial refund" at bounding box center [265, 425] width 182 height 30
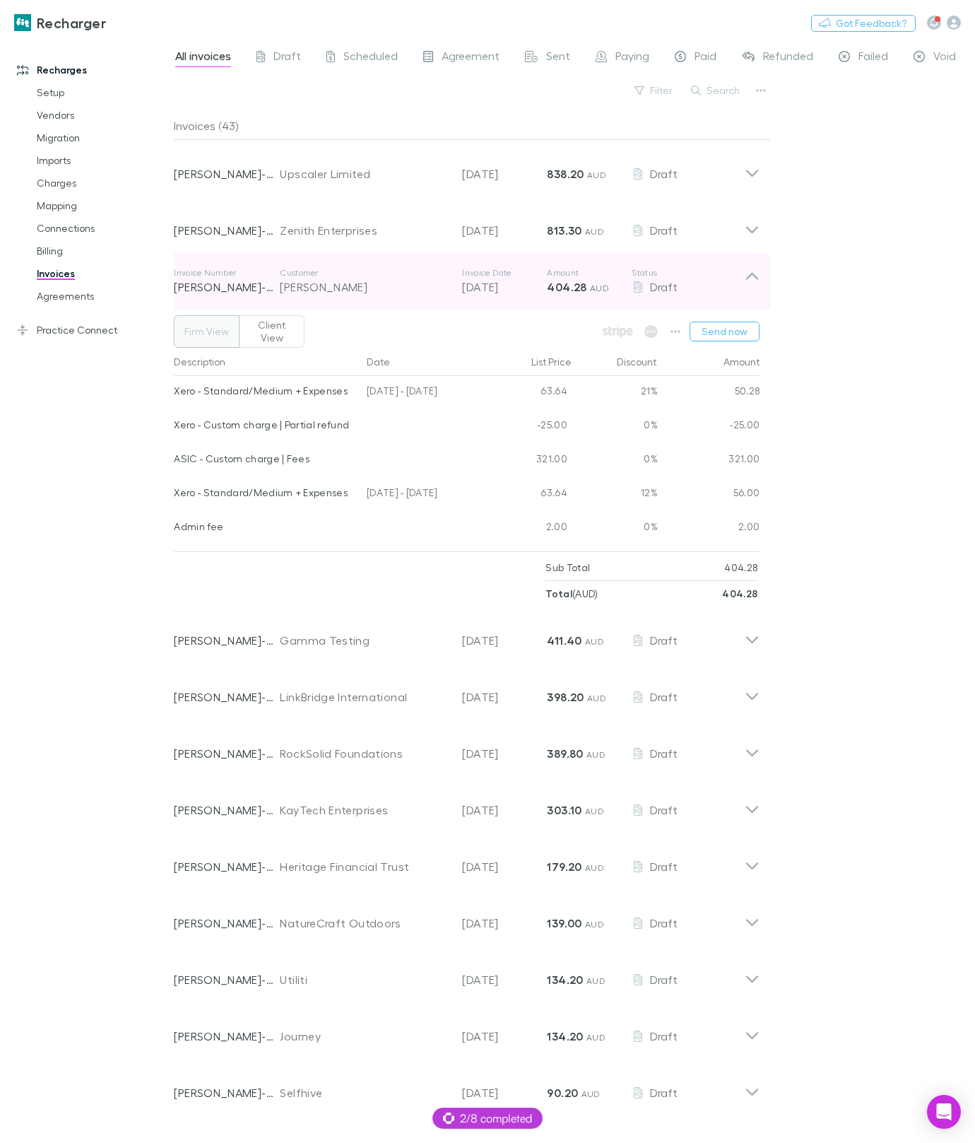
click at [315, 285] on div "[PERSON_NAME]" at bounding box center [364, 286] width 168 height 17
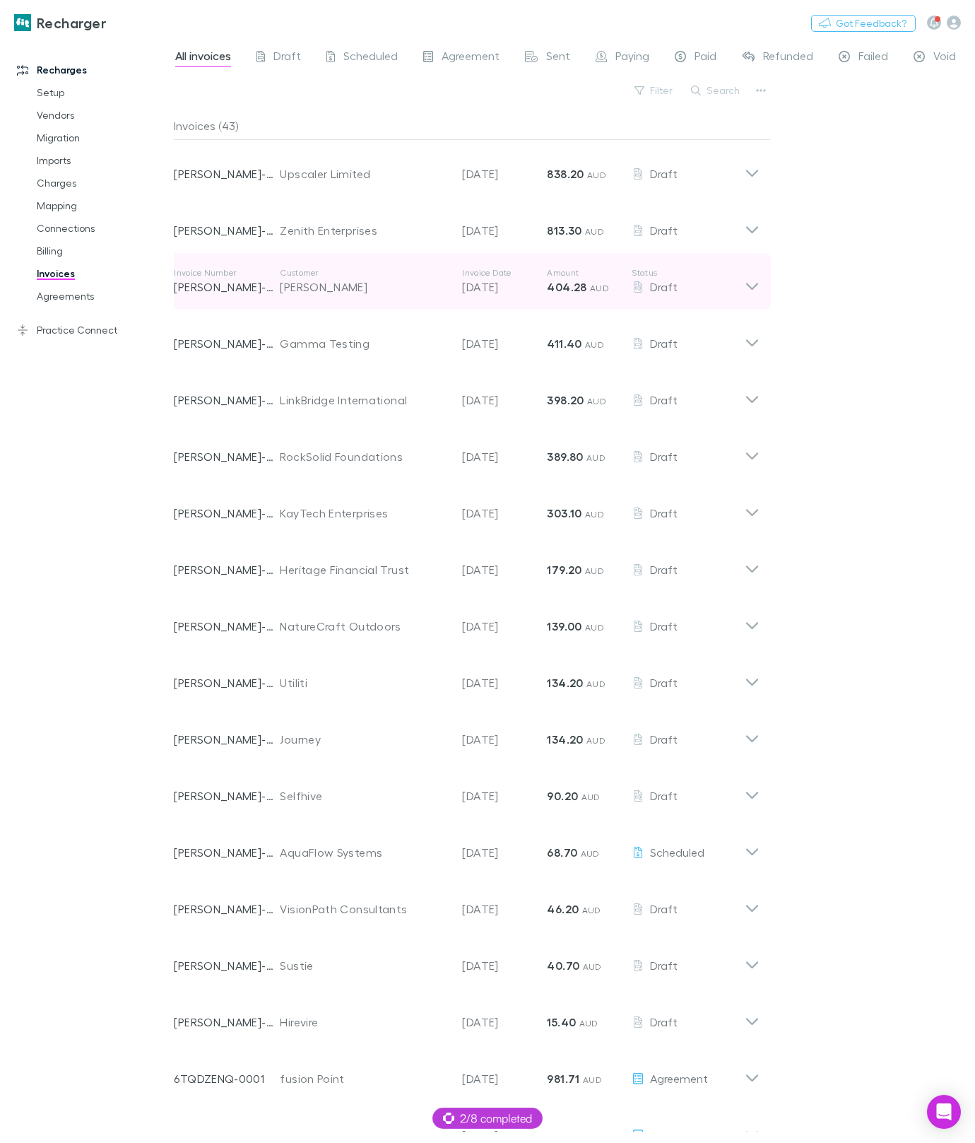
click at [322, 286] on div "[PERSON_NAME]" at bounding box center [364, 286] width 168 height 17
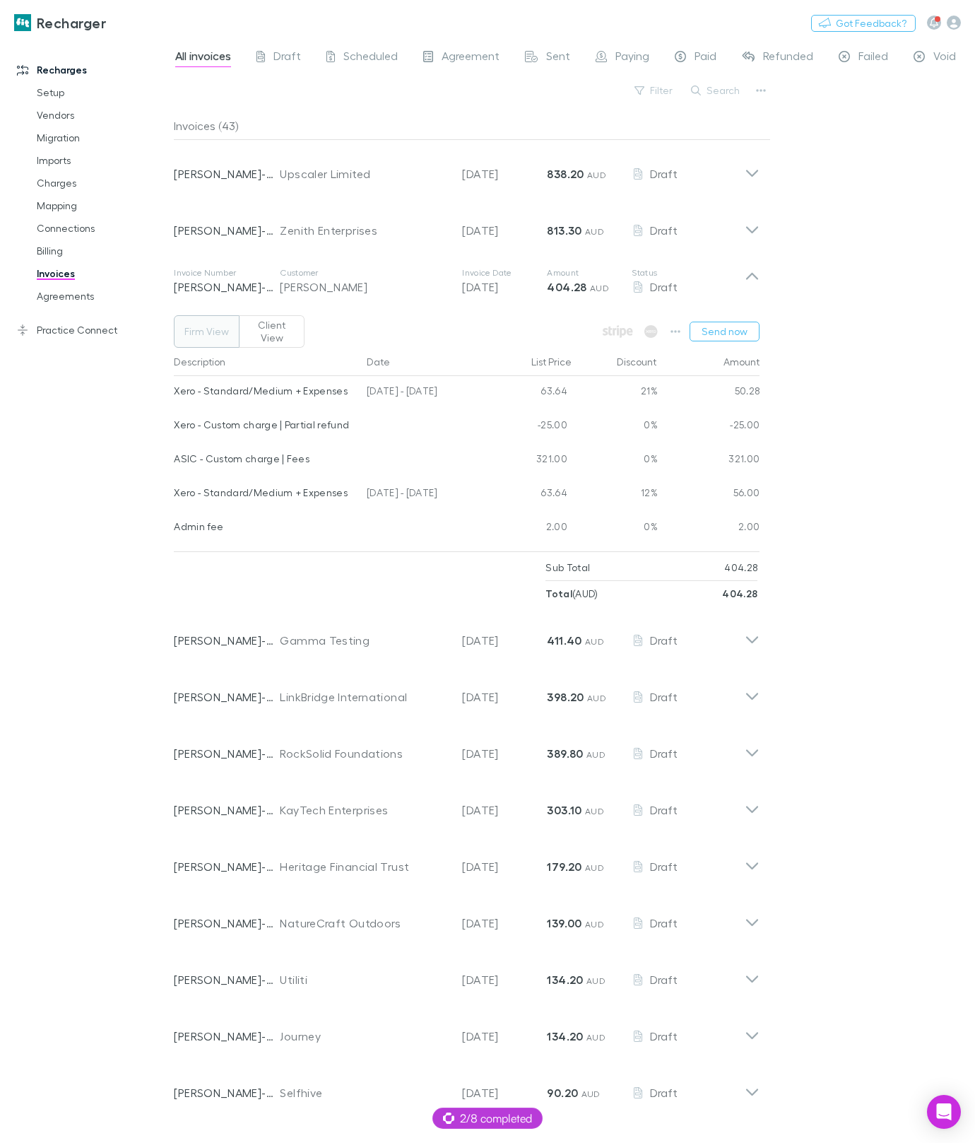
click at [59, 477] on div "Recharges Setup Vendors Migration Imports Charges Mapping Connections Billing I…" at bounding box center [87, 583] width 174 height 1076
click at [60, 185] on link "Charges" at bounding box center [97, 183] width 148 height 23
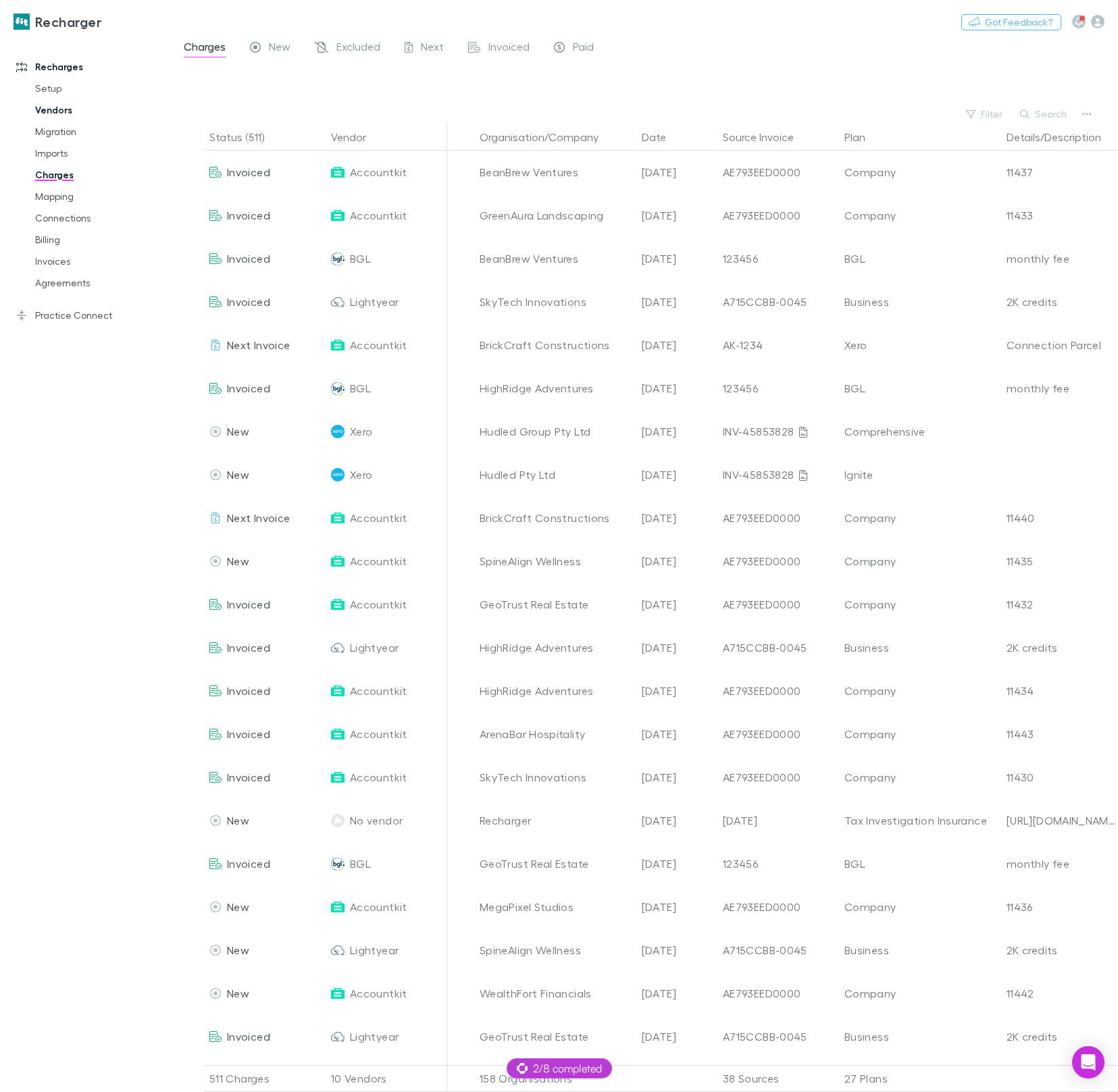
click at [68, 114] on link "Vendors" at bounding box center [96, 110] width 147 height 22
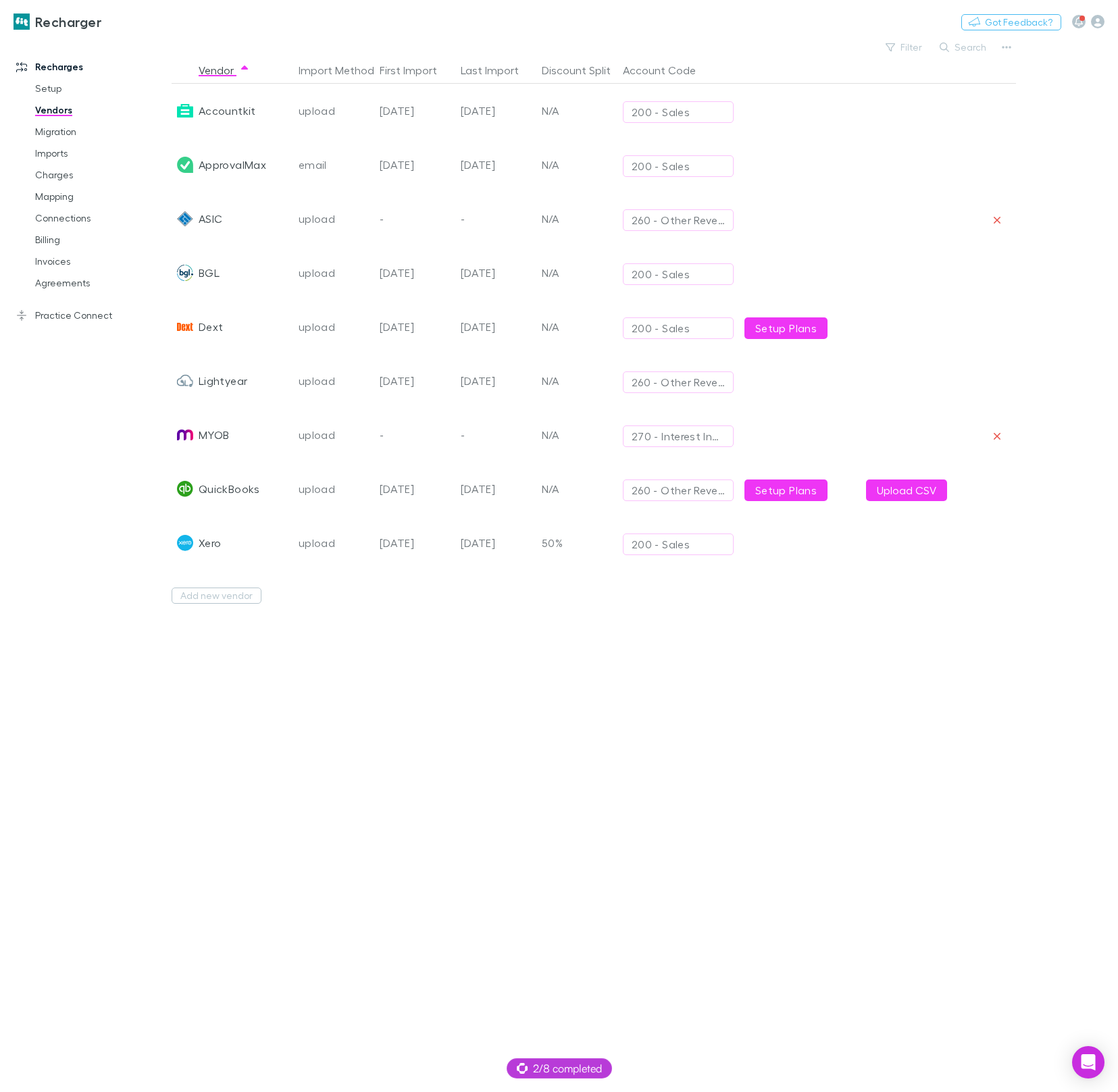
click at [260, 118] on div "Accountkit" at bounding box center [232, 111] width 121 height 54
click at [159, 20] on button "Switch company" at bounding box center [159, 21] width 89 height 16
type input "*****"
click at [174, 73] on p "William Buck (Vic) Pty Ltd" at bounding box center [201, 80] width 148 height 16
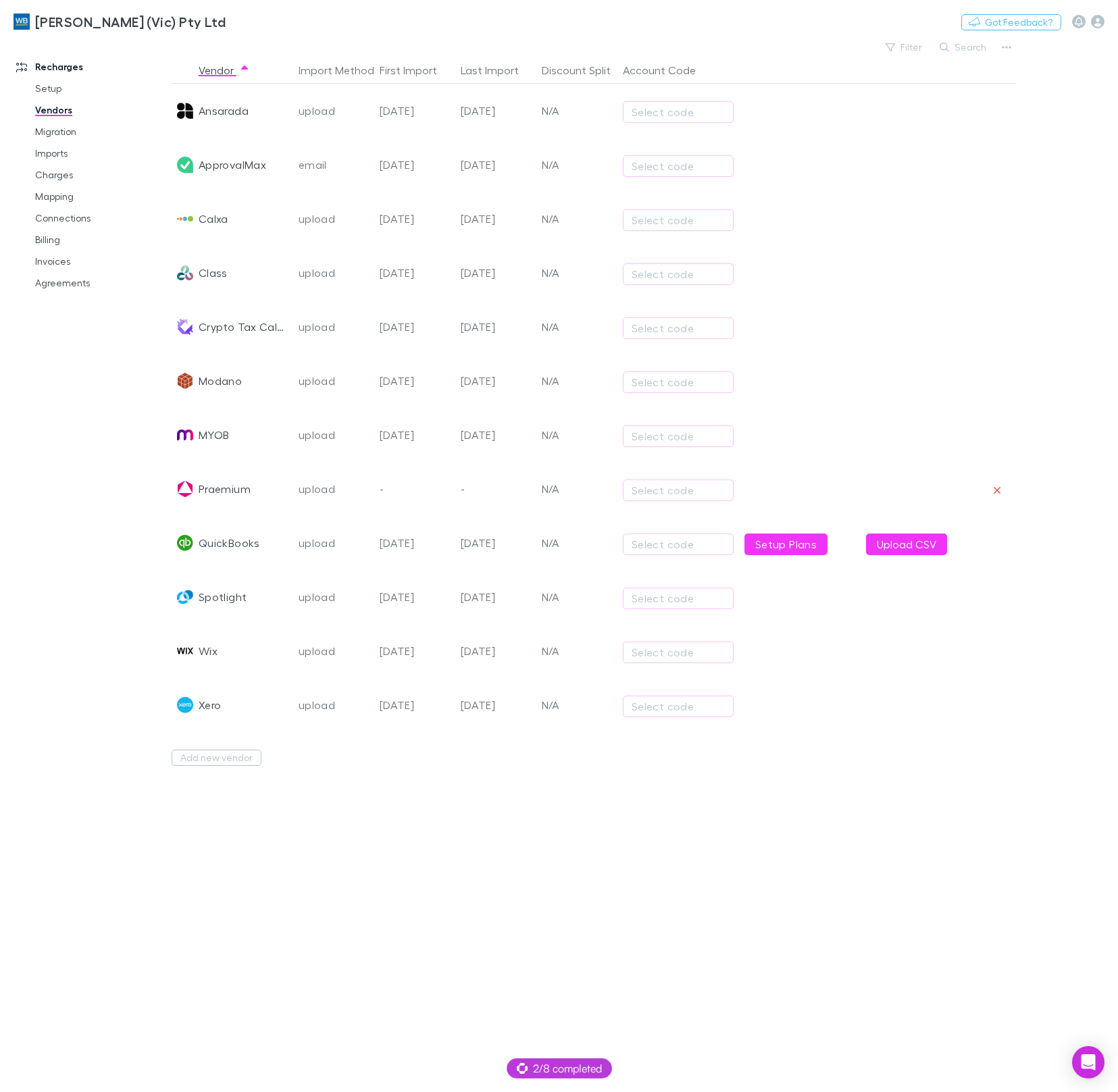
scroll to position [0, 1]
click at [48, 92] on link "Setup" at bounding box center [96, 88] width 147 height 22
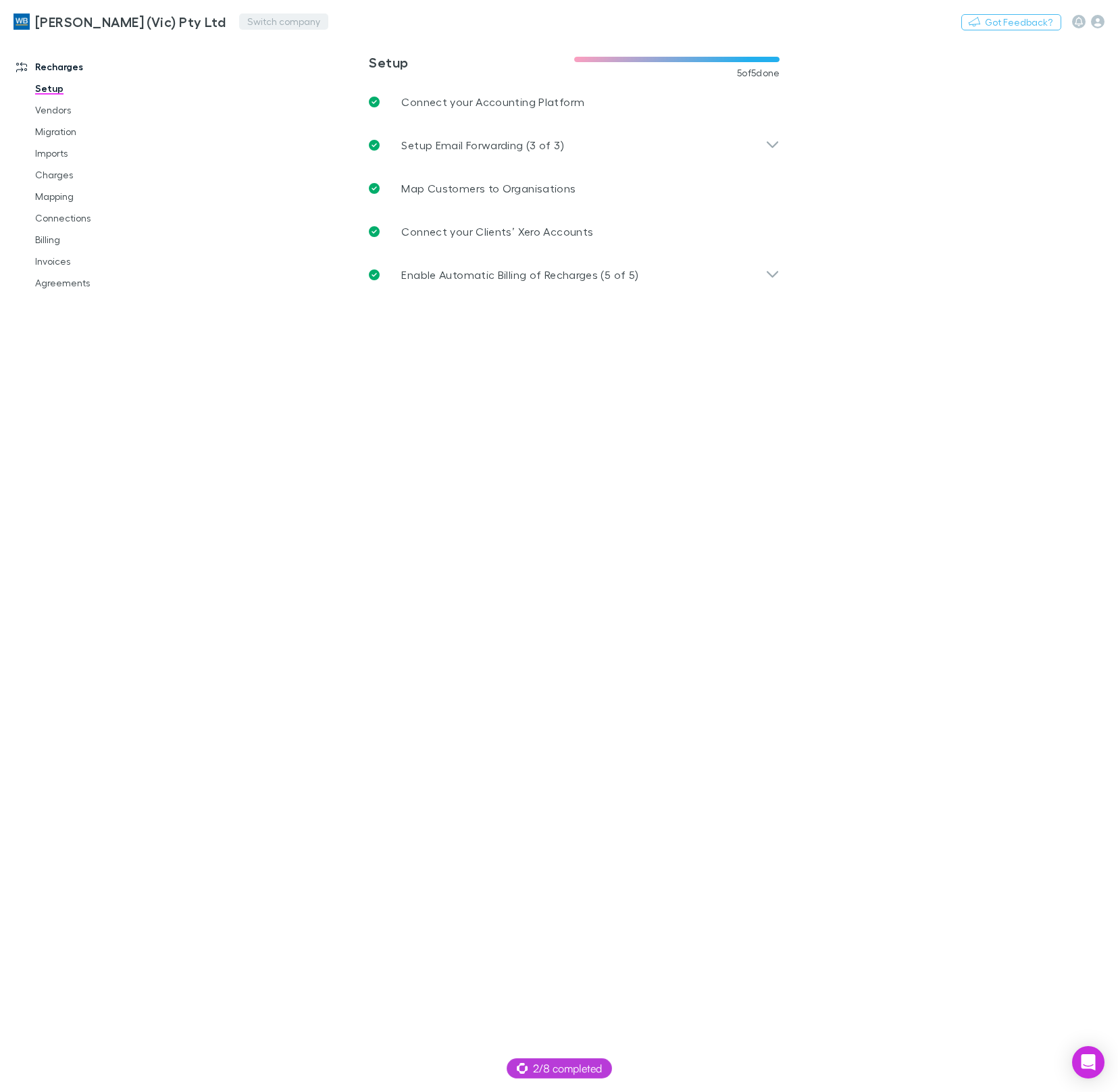
click at [248, 25] on button "Switch company" at bounding box center [283, 21] width 89 height 16
type input "****"
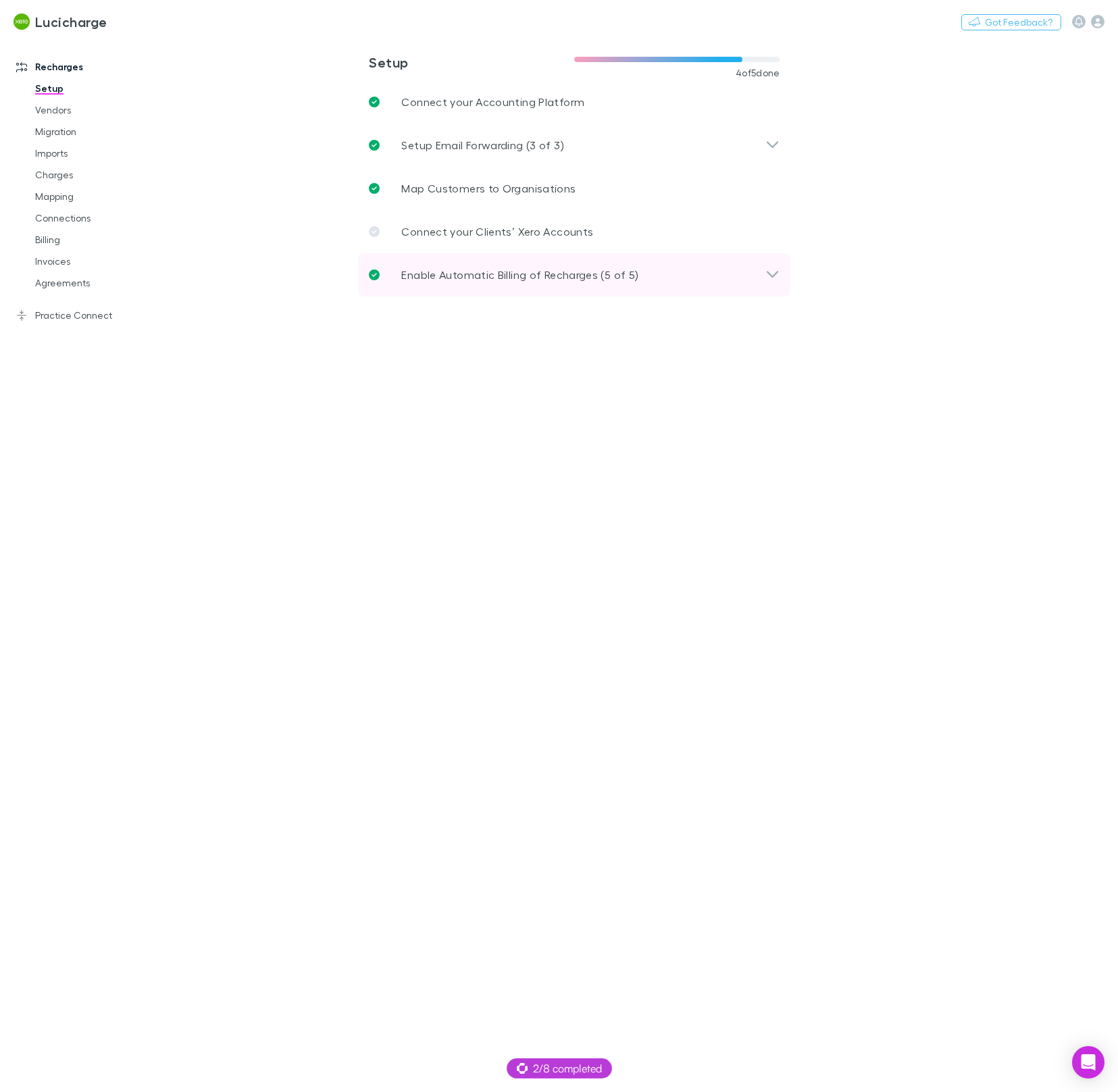
click at [411, 278] on p "Enable Automatic Billing of Recharges (5 of 5)" at bounding box center [520, 274] width 237 height 16
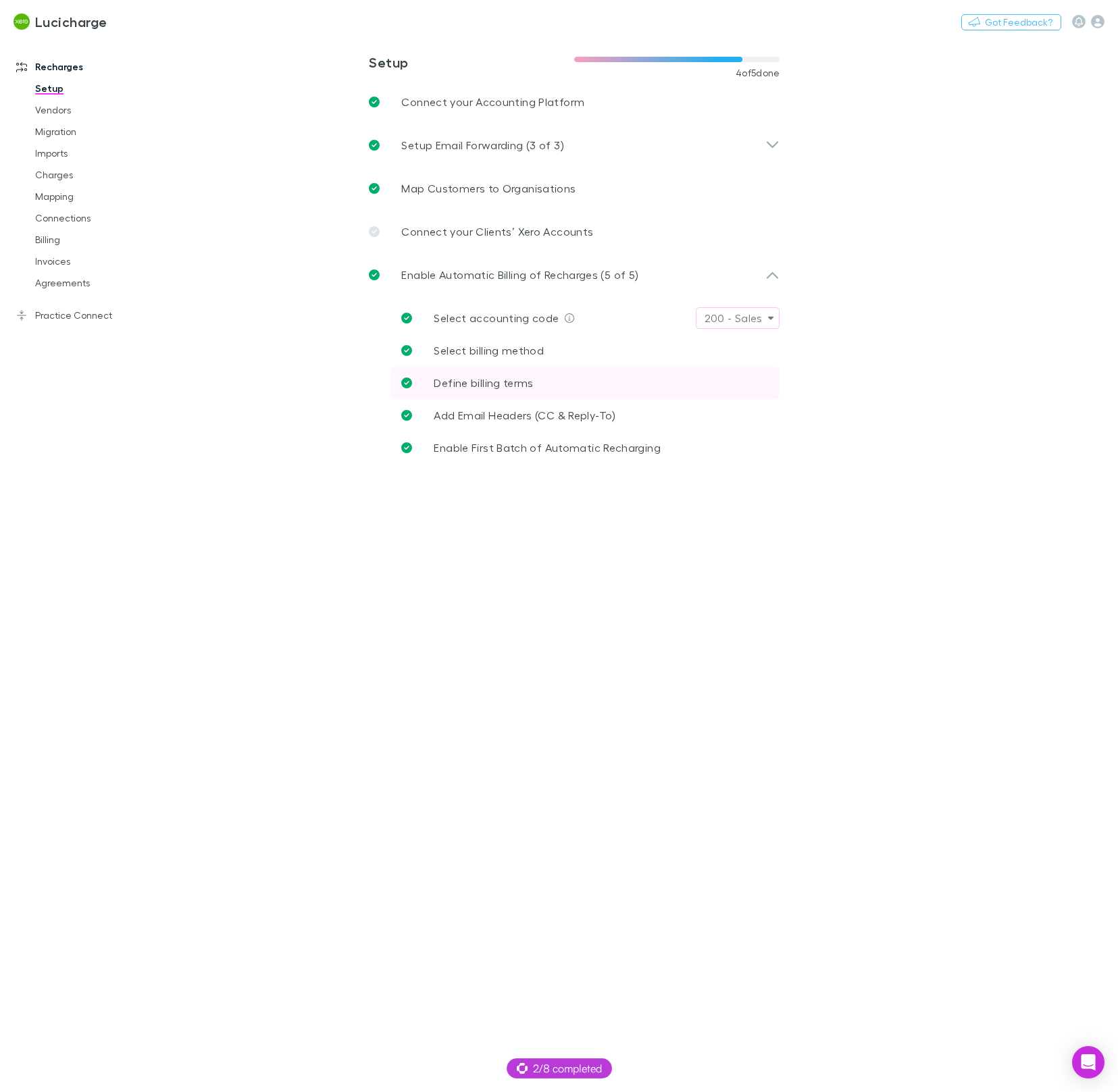
click at [441, 382] on span "Define billing terms" at bounding box center [484, 382] width 99 height 12
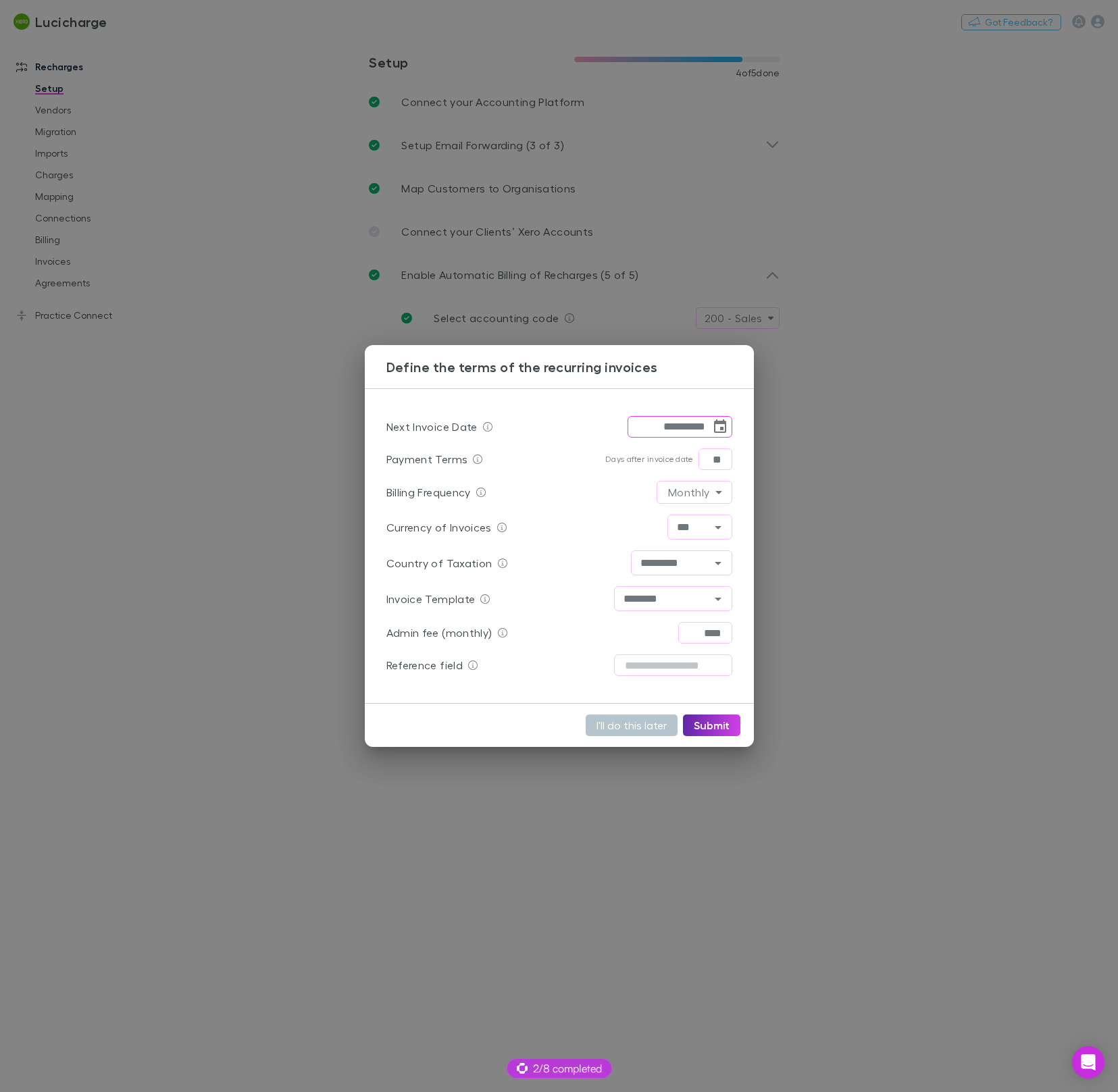
click at [254, 440] on div "**********" at bounding box center [559, 546] width 1118 height 1092
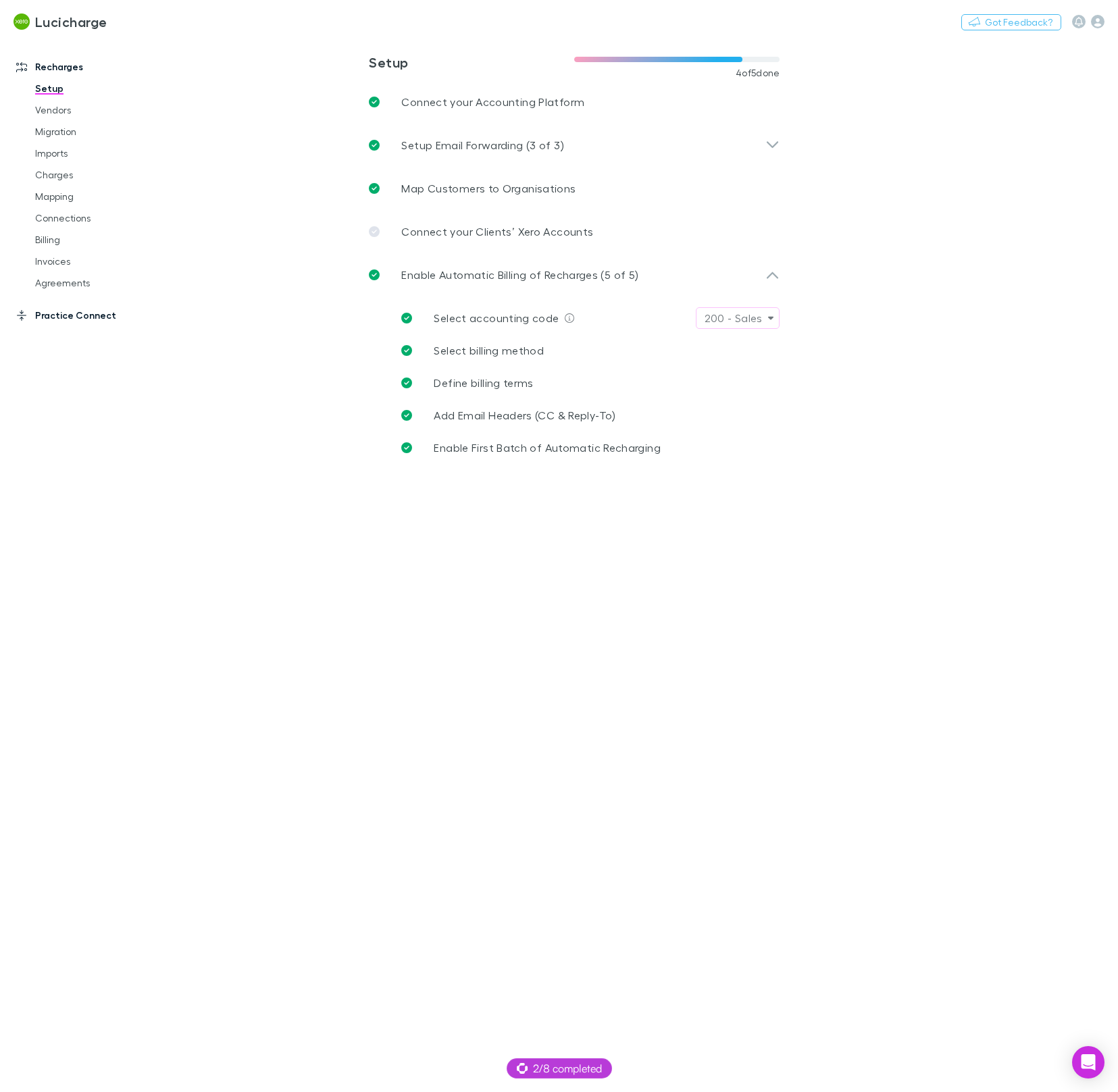
click at [89, 321] on link "Practice Connect" at bounding box center [86, 315] width 166 height 22
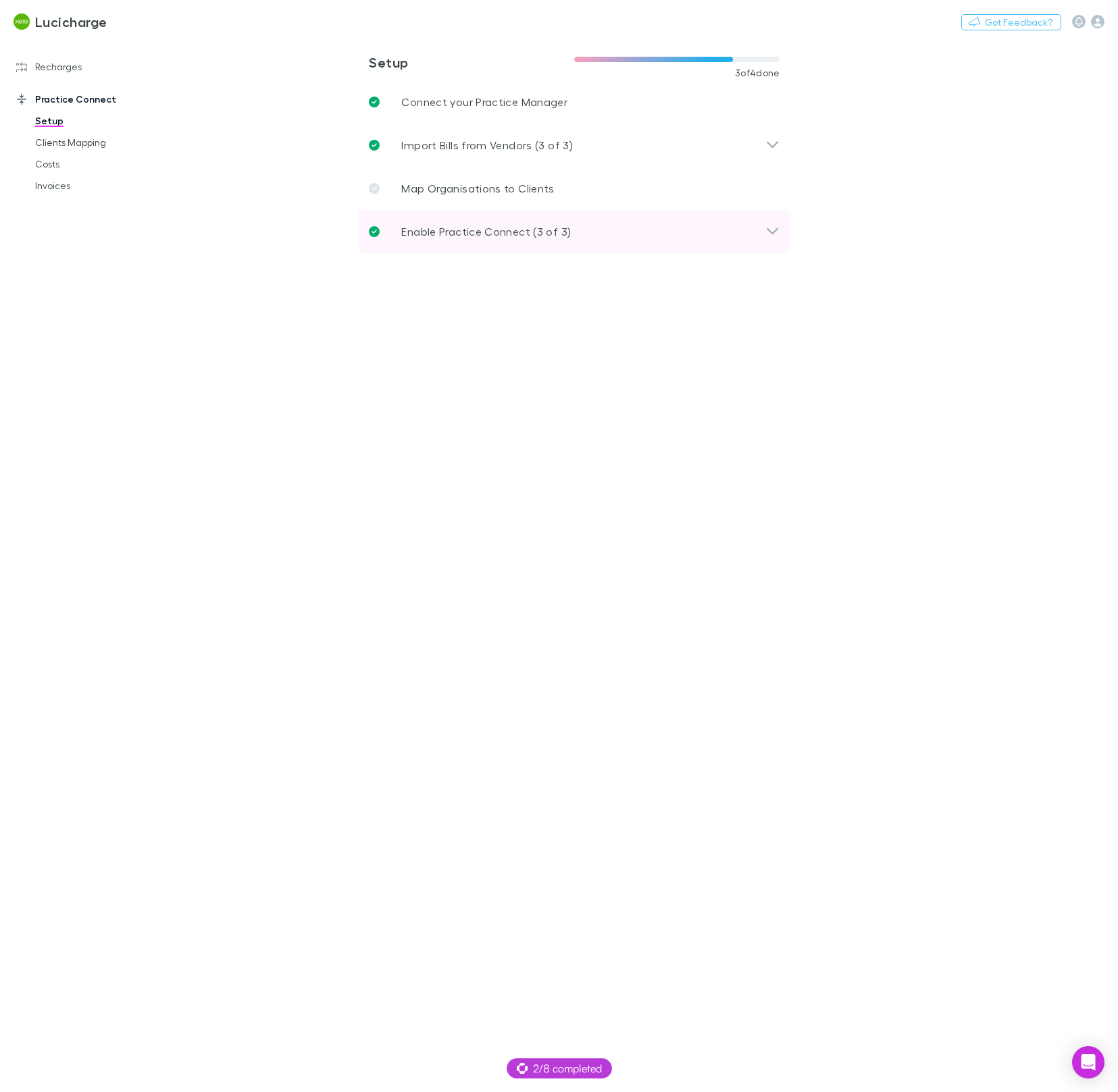
click at [467, 217] on div "Enable Practice Connect (3 of 3)" at bounding box center [574, 231] width 432 height 43
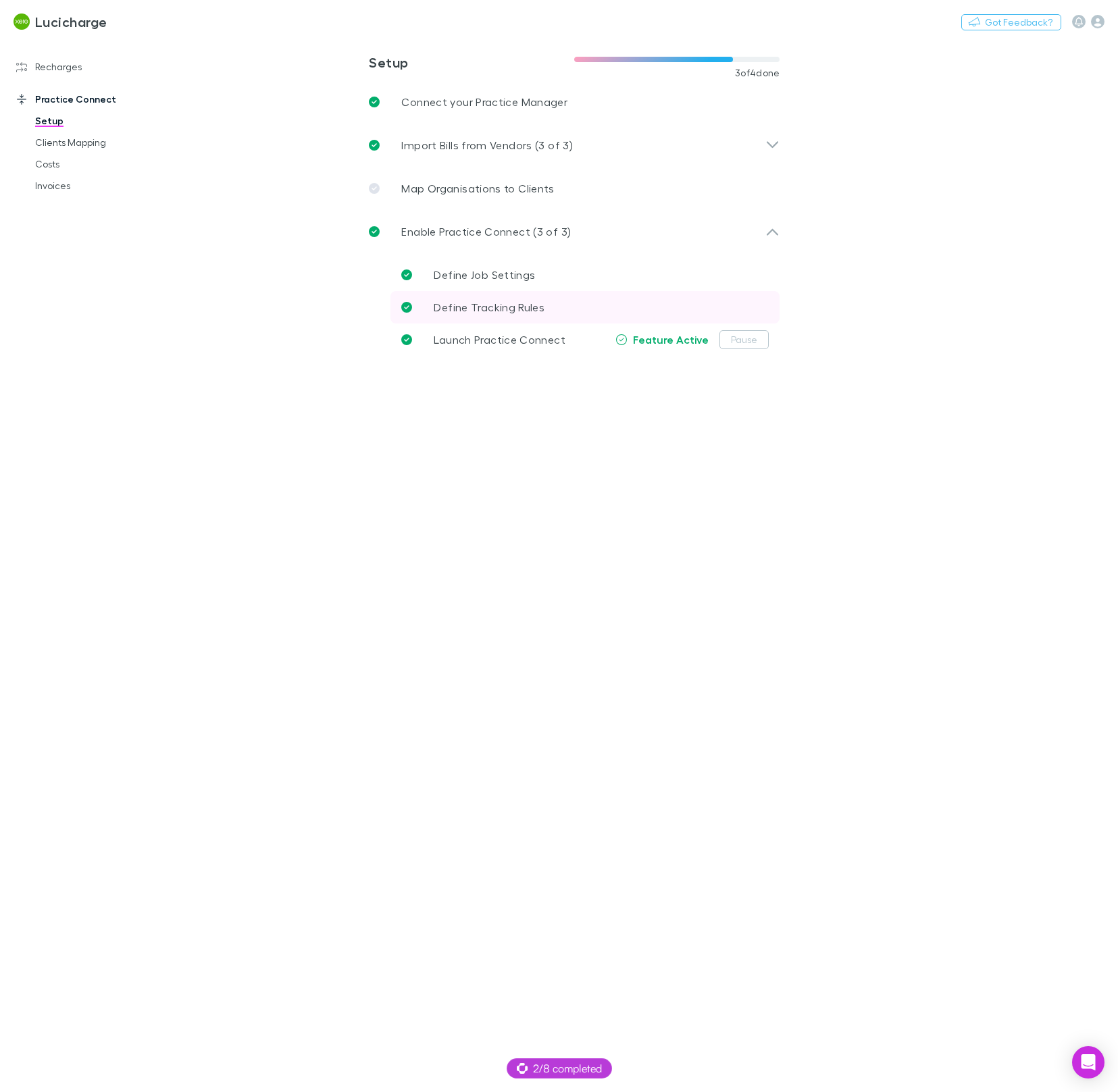
click at [476, 307] on span "Define Tracking Rules" at bounding box center [489, 307] width 111 height 12
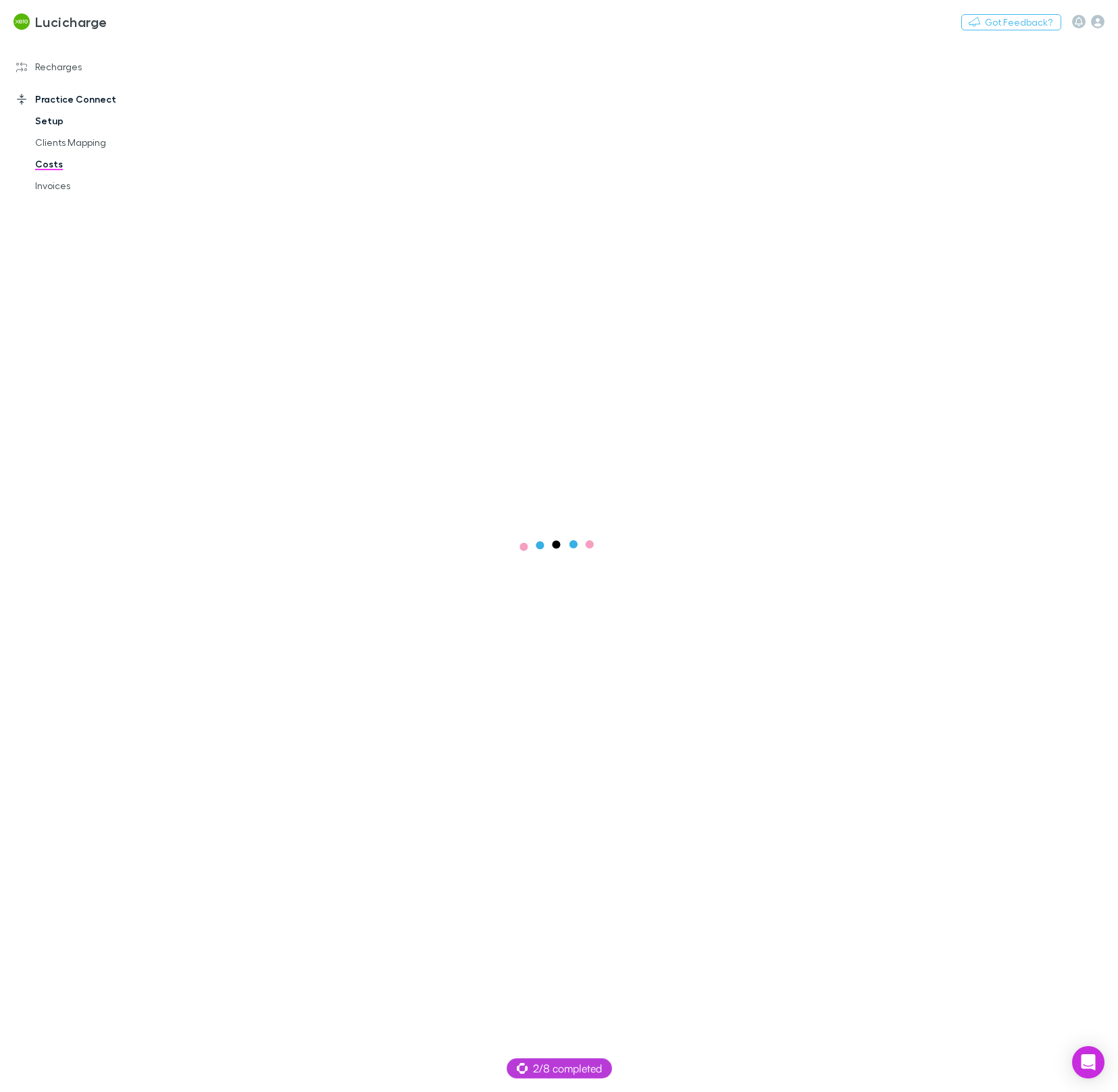
click at [56, 123] on link "Setup" at bounding box center [96, 120] width 147 height 22
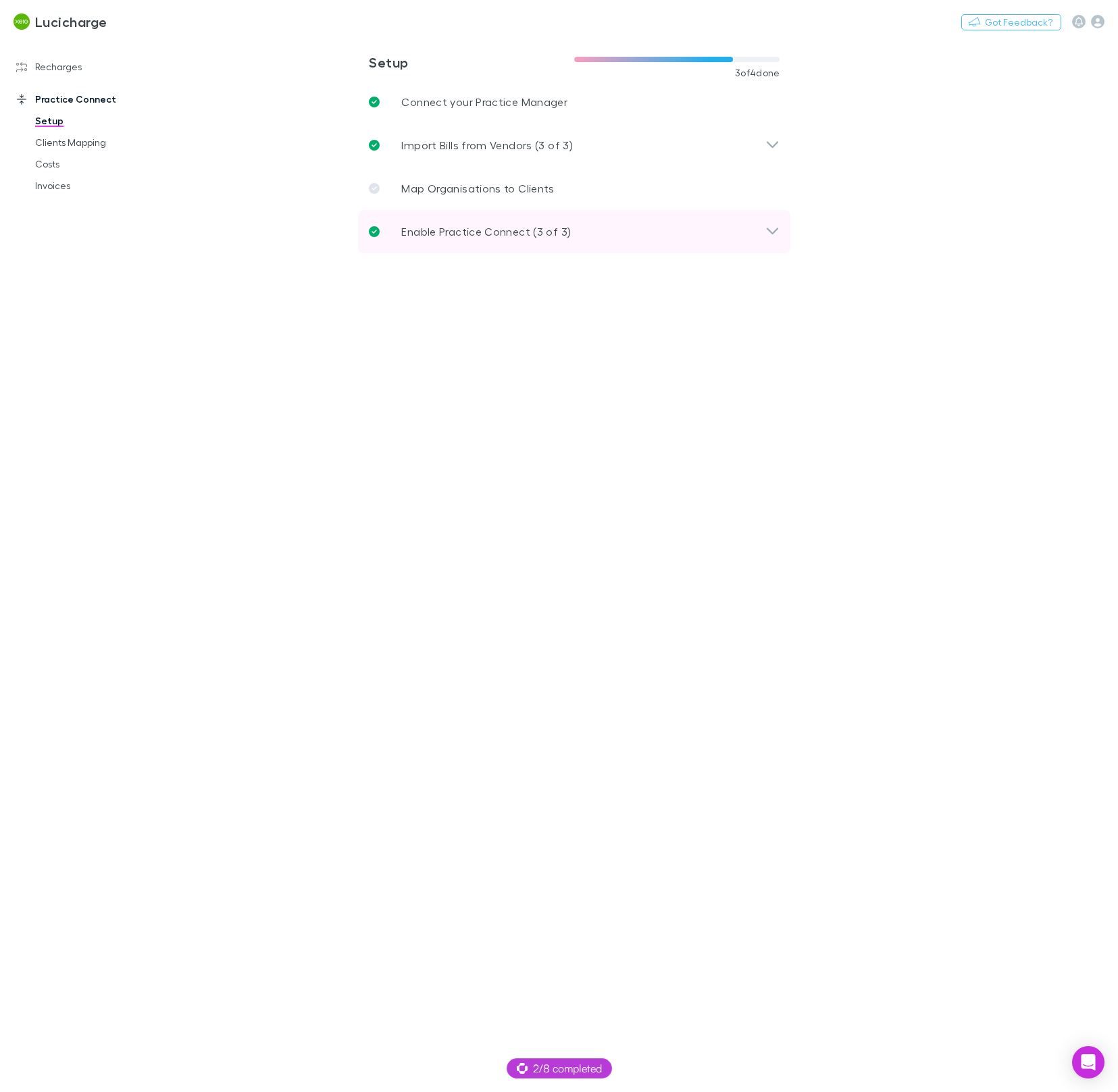
click at [473, 227] on p "Enable Practice Connect (3 of 3)" at bounding box center [485, 231] width 169 height 16
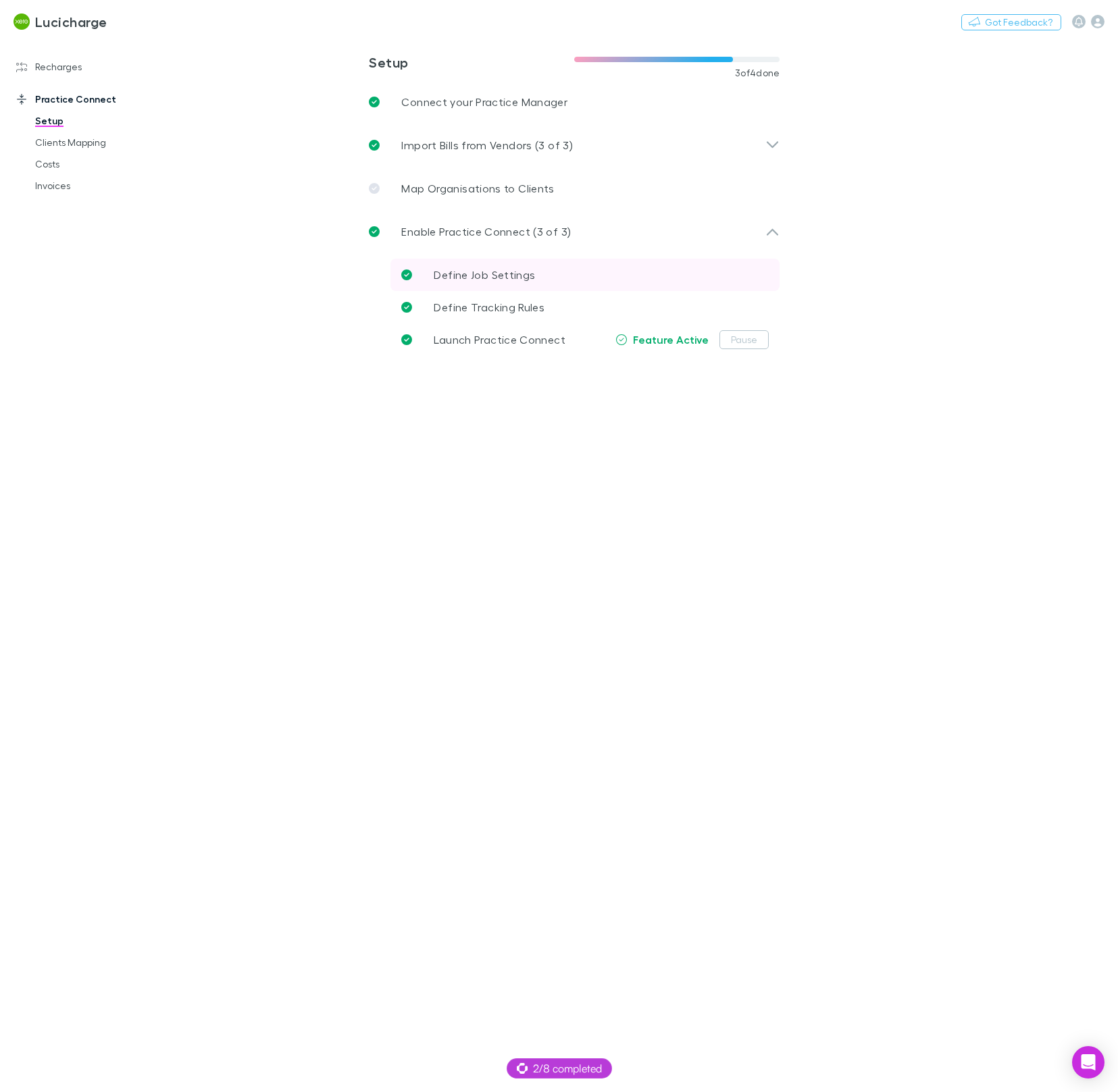
click at [470, 286] on link "Define Job Settings" at bounding box center [585, 275] width 389 height 32
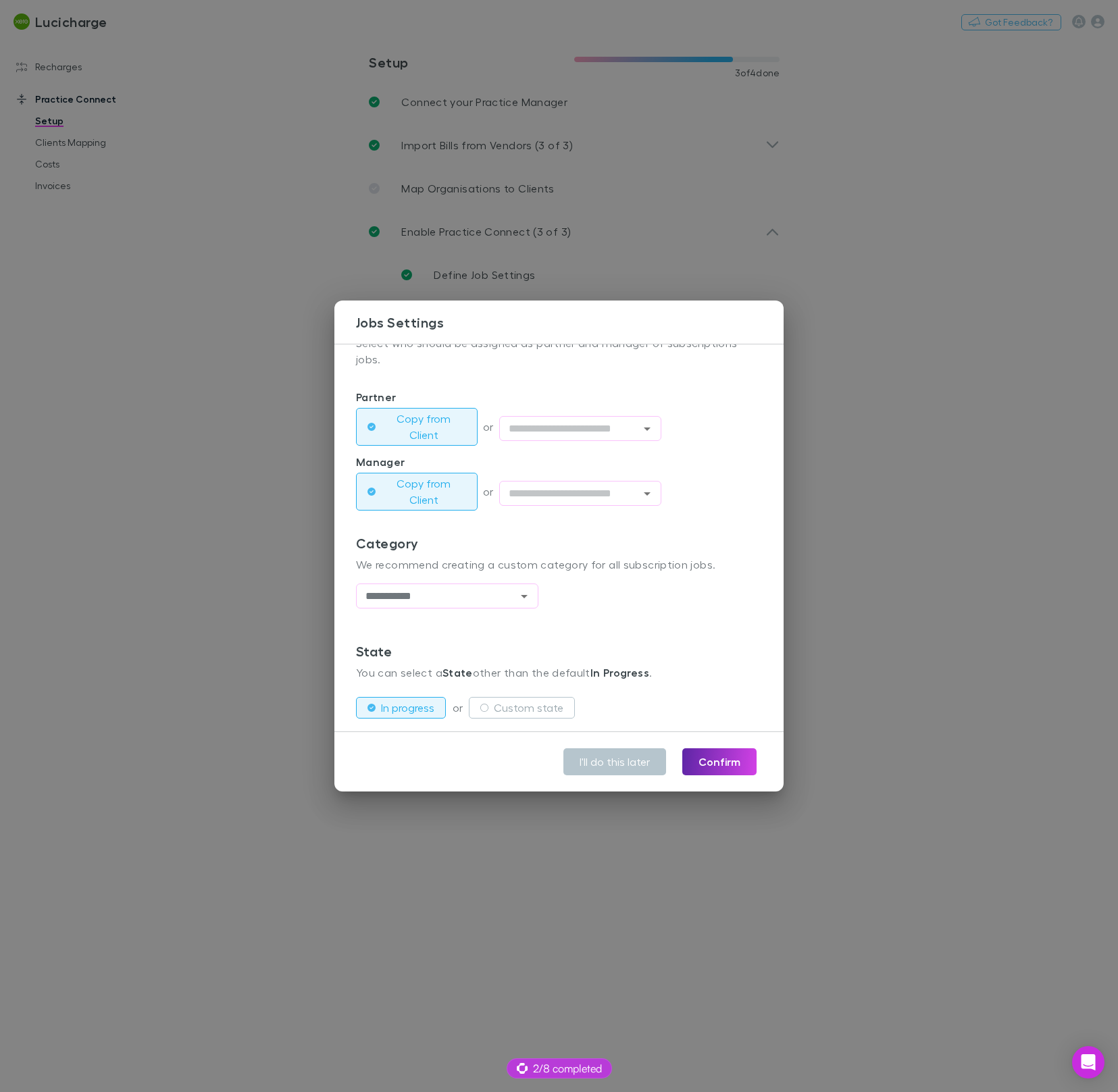
scroll to position [277, 0]
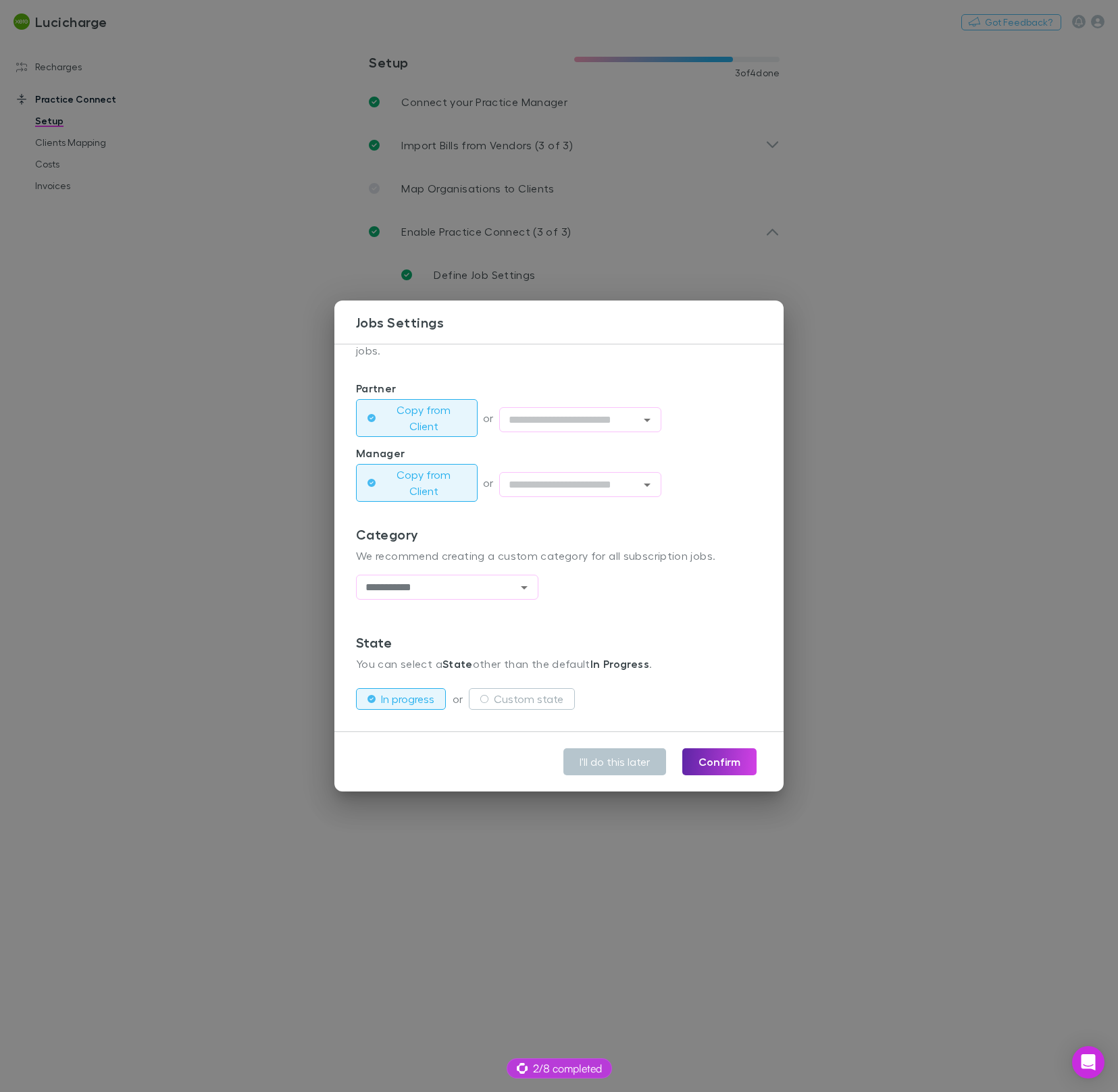
click at [315, 491] on div "**********" at bounding box center [559, 546] width 1118 height 1092
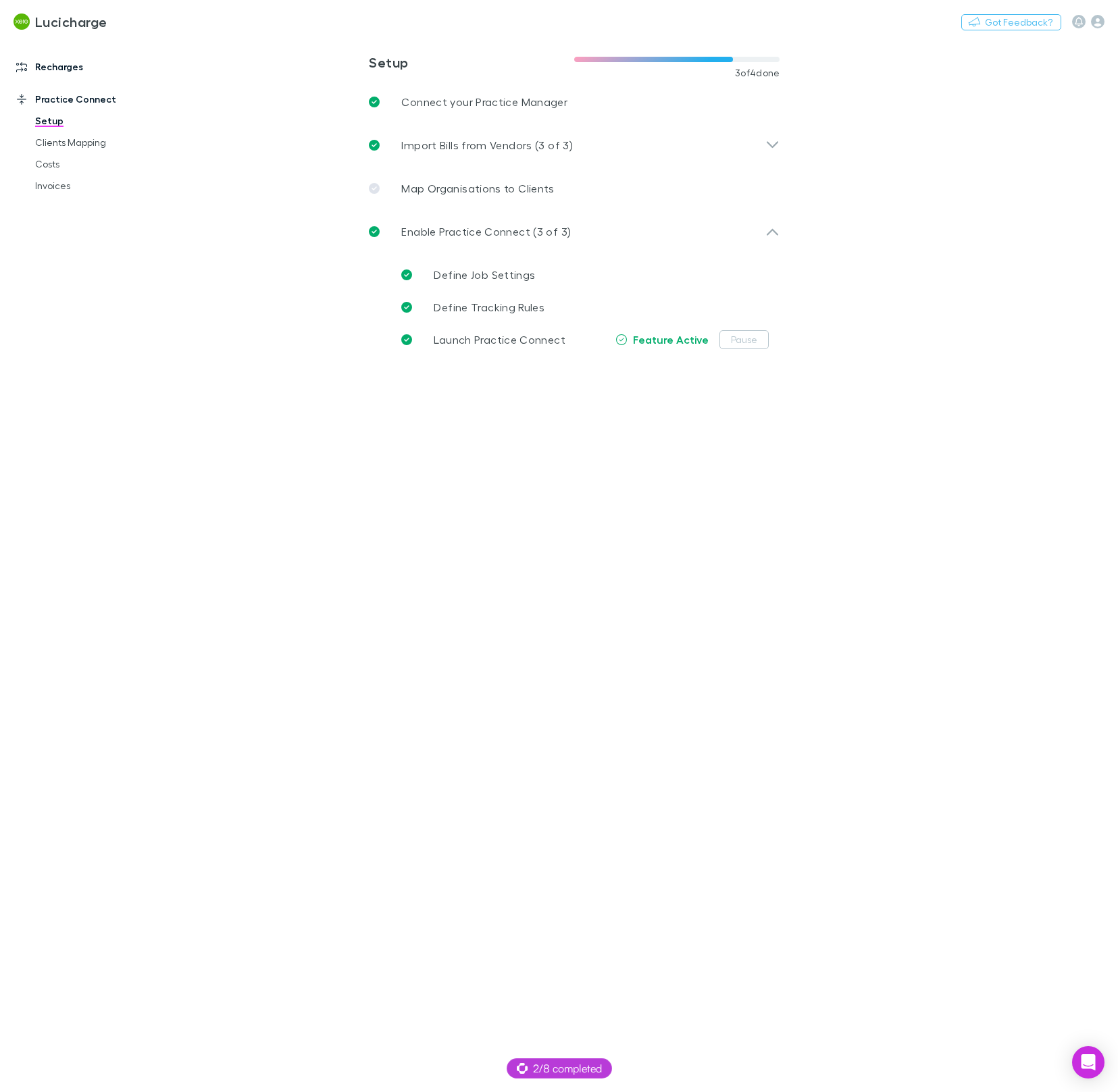
click at [58, 75] on link "Recharges" at bounding box center [86, 67] width 166 height 22
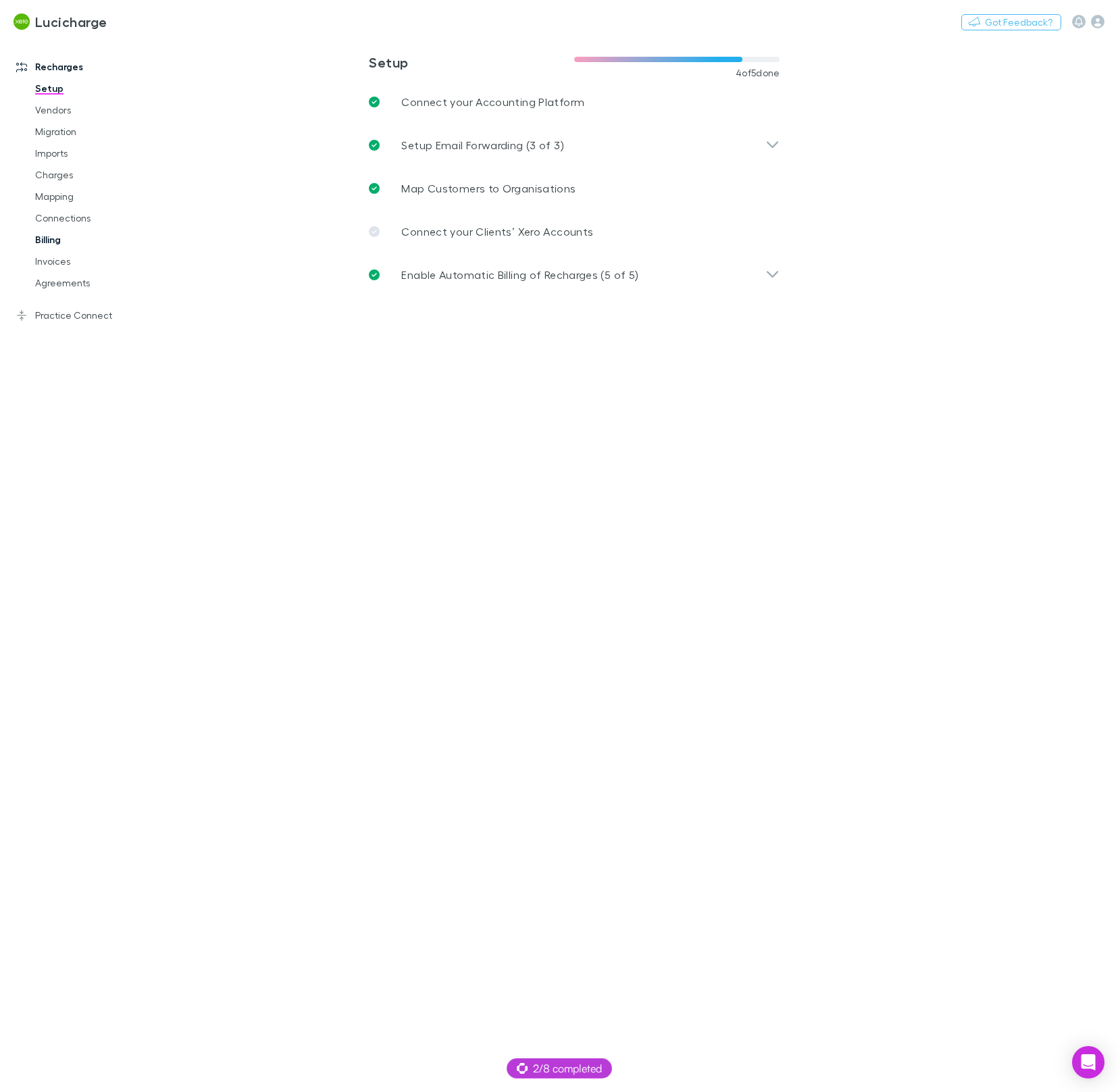
click at [50, 246] on link "Billing" at bounding box center [96, 240] width 147 height 22
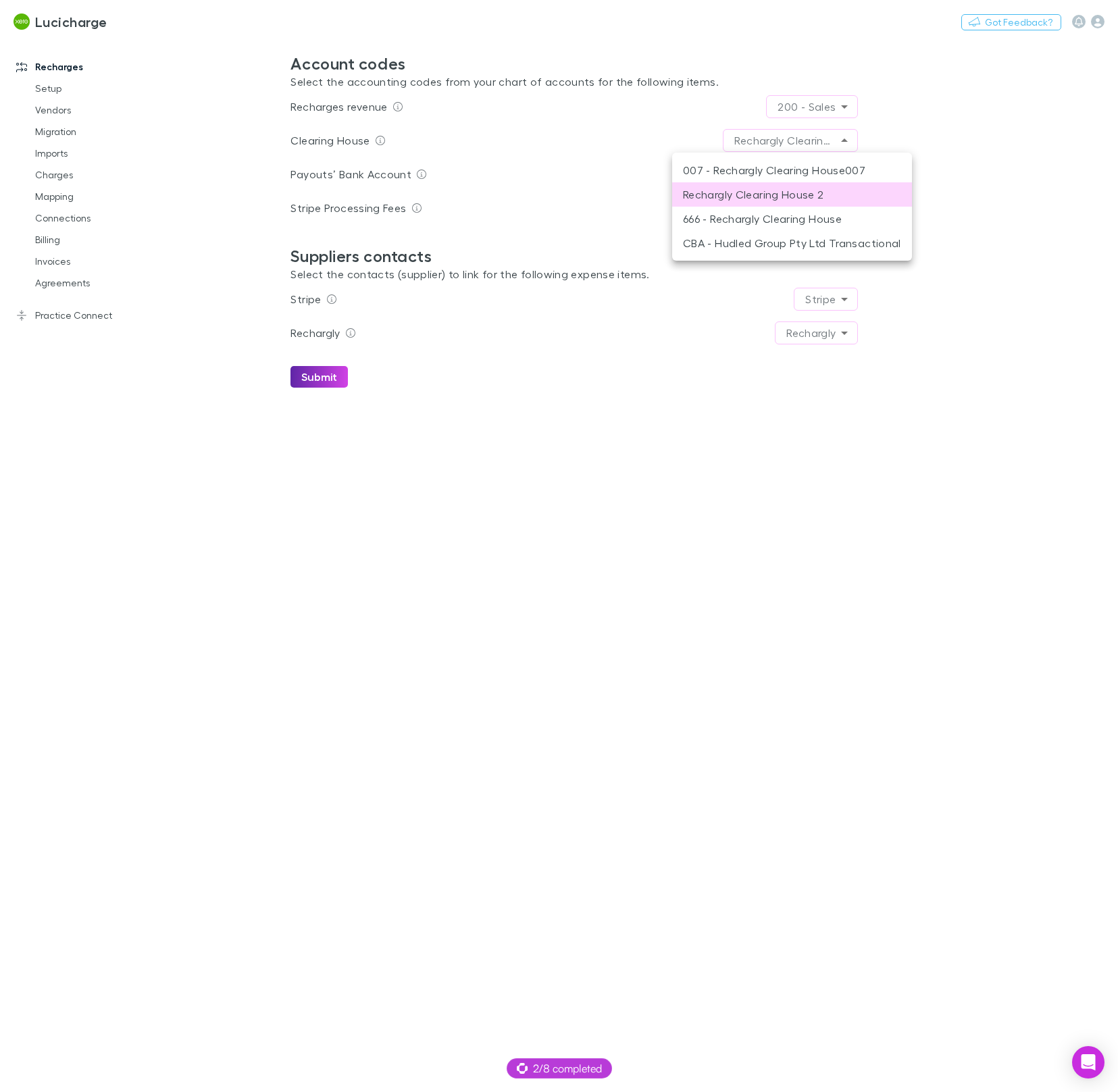
click at [786, 148] on body "**********" at bounding box center [559, 546] width 1118 height 1092
click at [914, 139] on div at bounding box center [559, 546] width 1118 height 1092
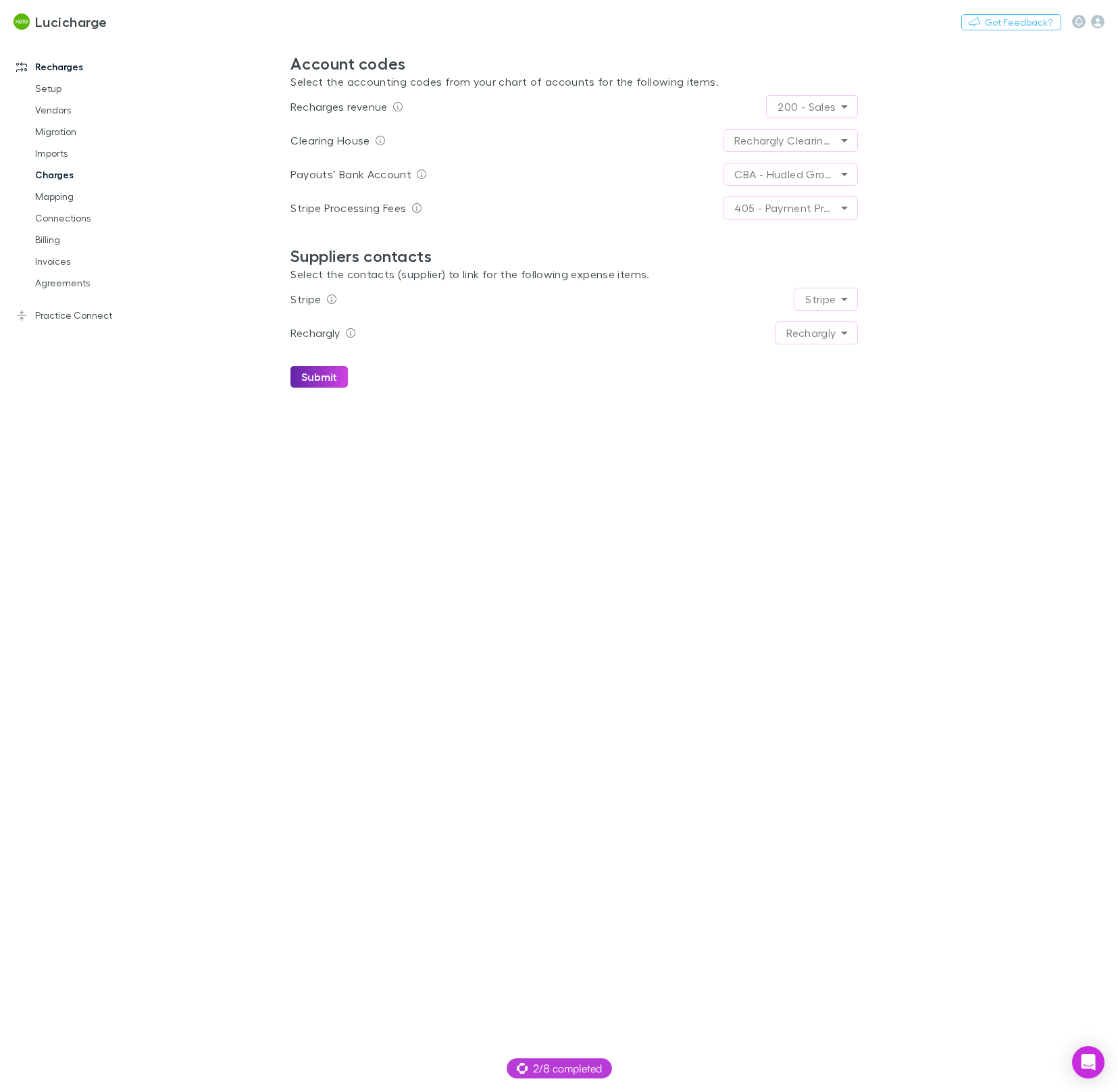
click at [56, 174] on link "Charges" at bounding box center [96, 175] width 147 height 22
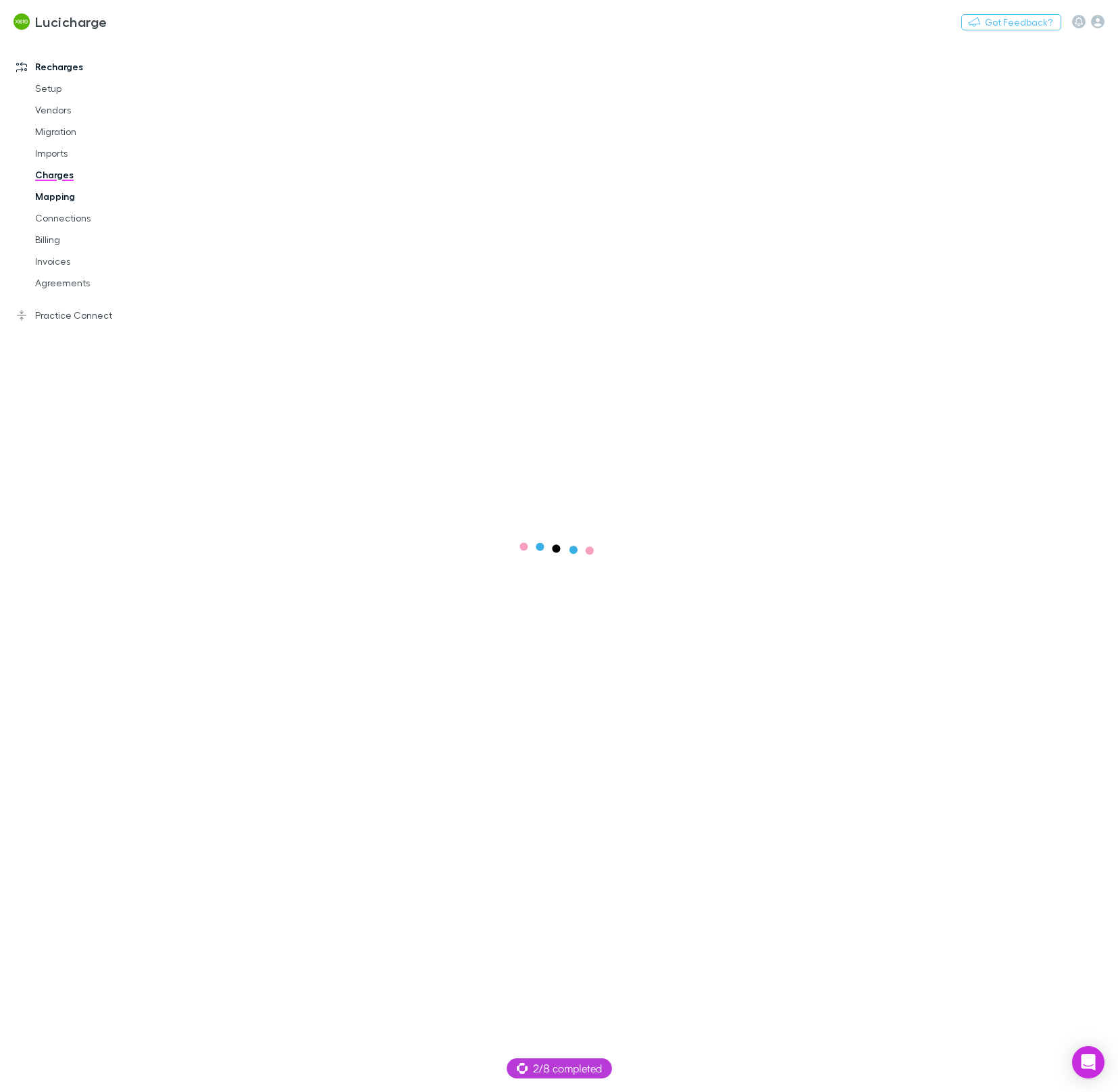
click at [54, 190] on link "Mapping" at bounding box center [96, 196] width 147 height 22
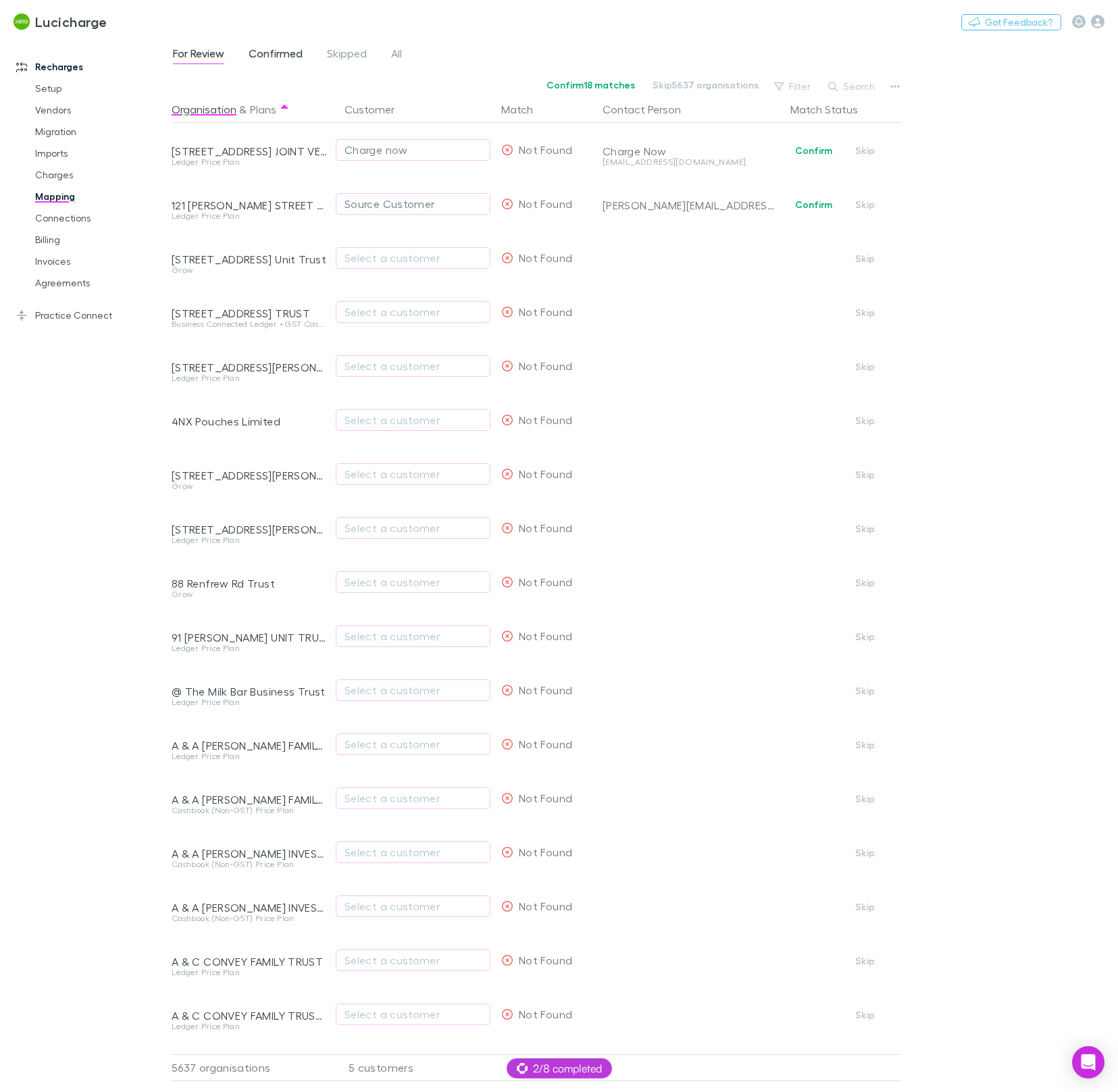
click at [283, 57] on span "Confirmed" at bounding box center [275, 55] width 54 height 17
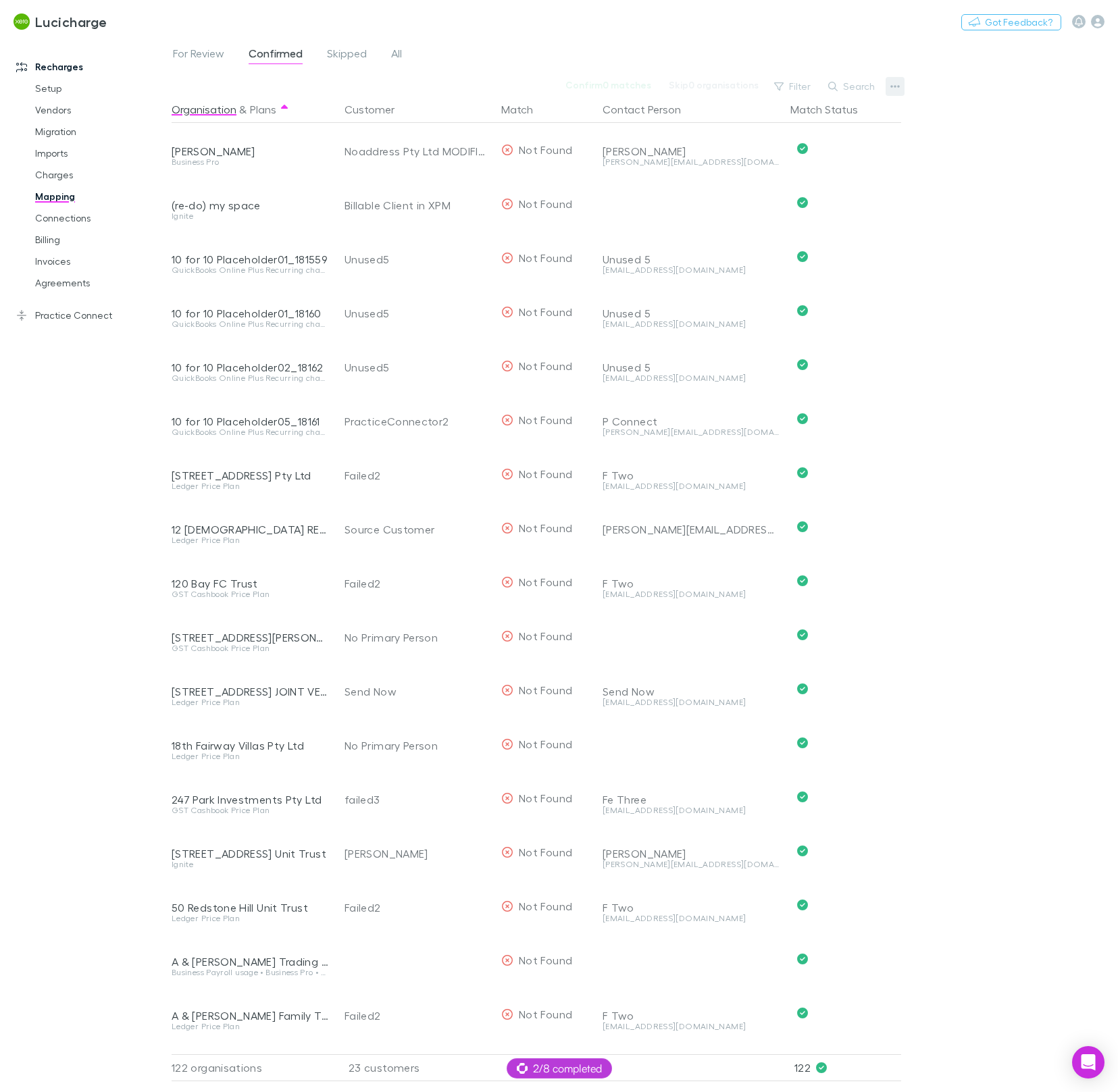
click at [888, 88] on button "button" at bounding box center [895, 87] width 19 height 19
click at [948, 152] on div at bounding box center [559, 546] width 1118 height 1092
click at [49, 94] on link "Setup" at bounding box center [96, 88] width 147 height 22
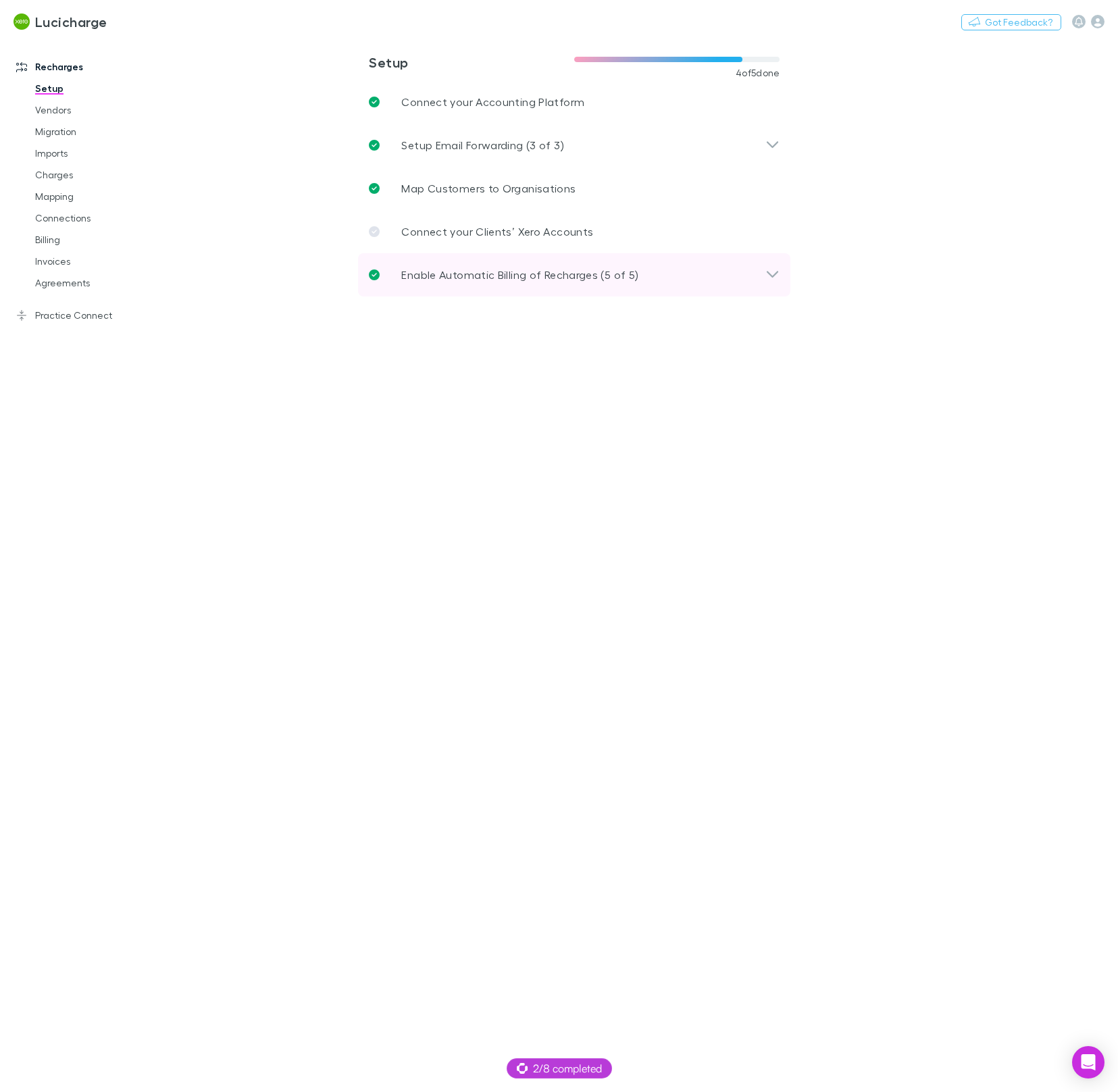
click at [516, 293] on div "Enable Automatic Billing of Recharges (5 of 5)" at bounding box center [574, 274] width 432 height 43
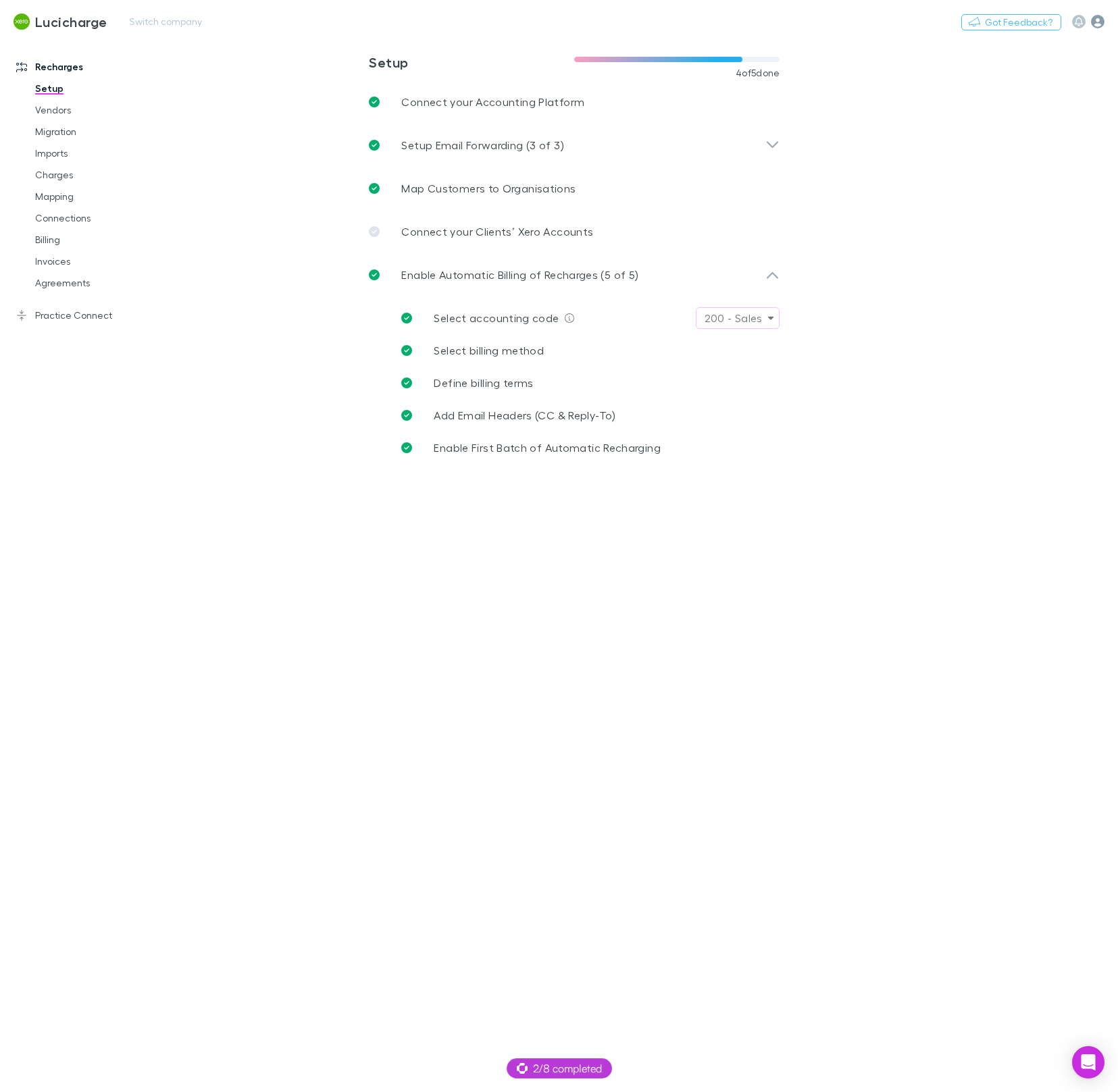
click at [1095, 23] on icon "button" at bounding box center [1097, 22] width 13 height 13
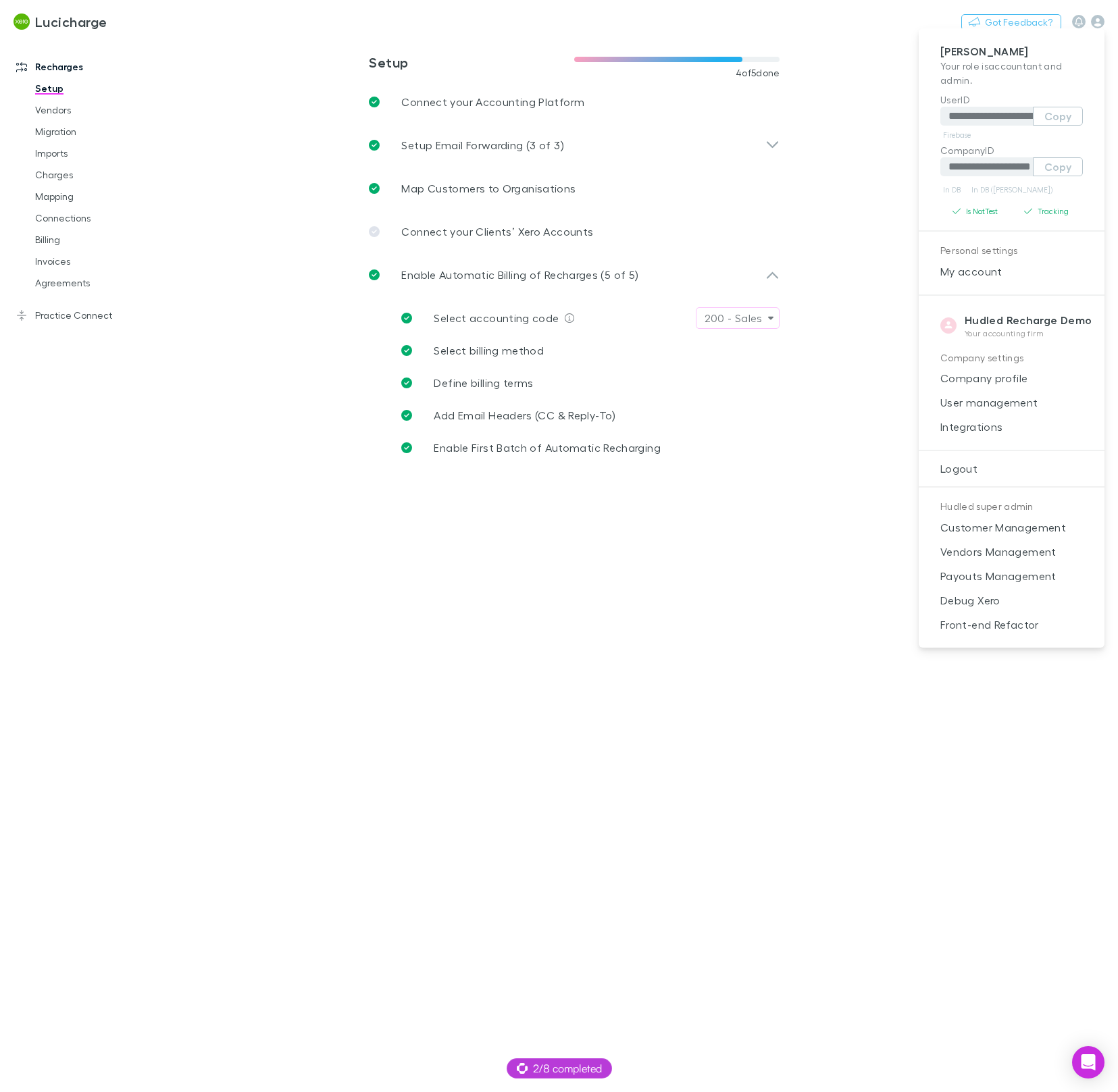
click at [698, 610] on div at bounding box center [559, 546] width 1118 height 1092
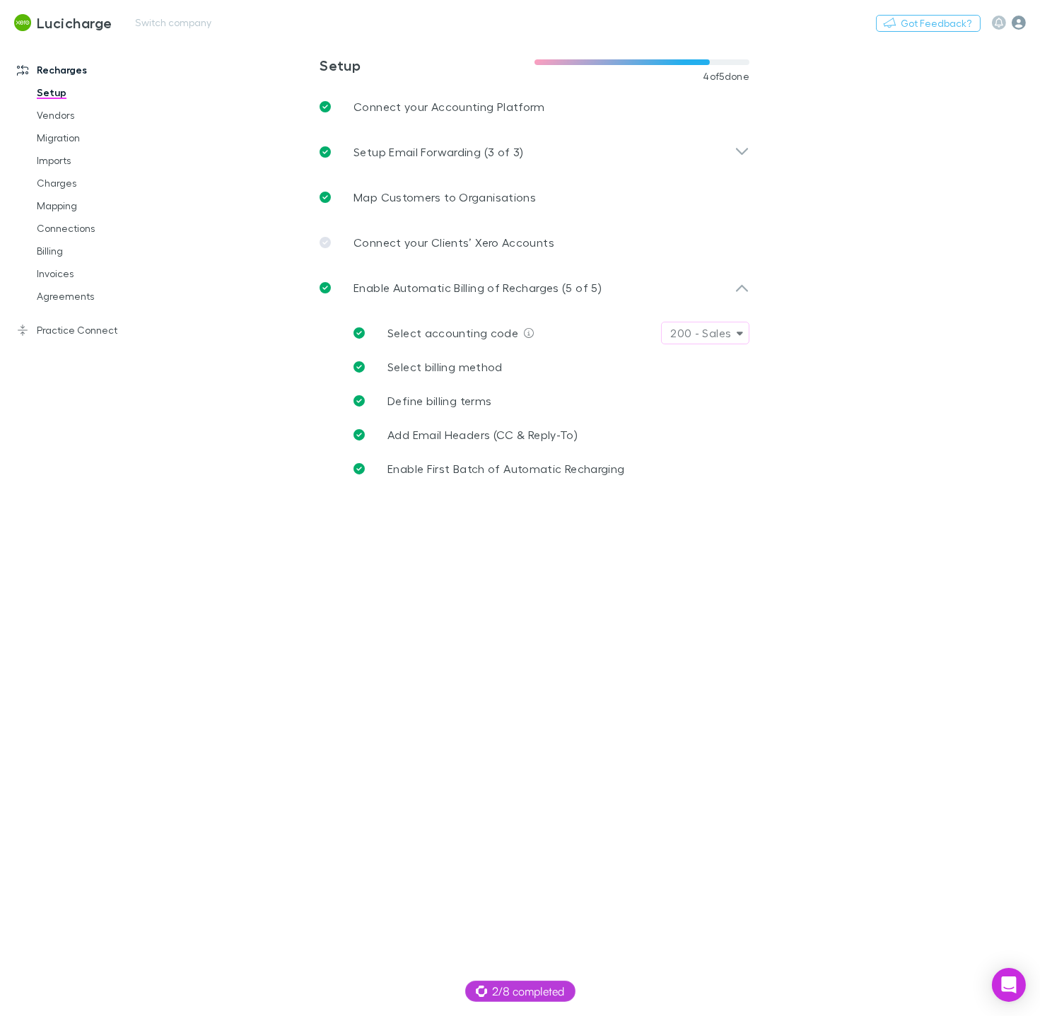
click at [1015, 25] on icon "button" at bounding box center [1018, 23] width 14 height 14
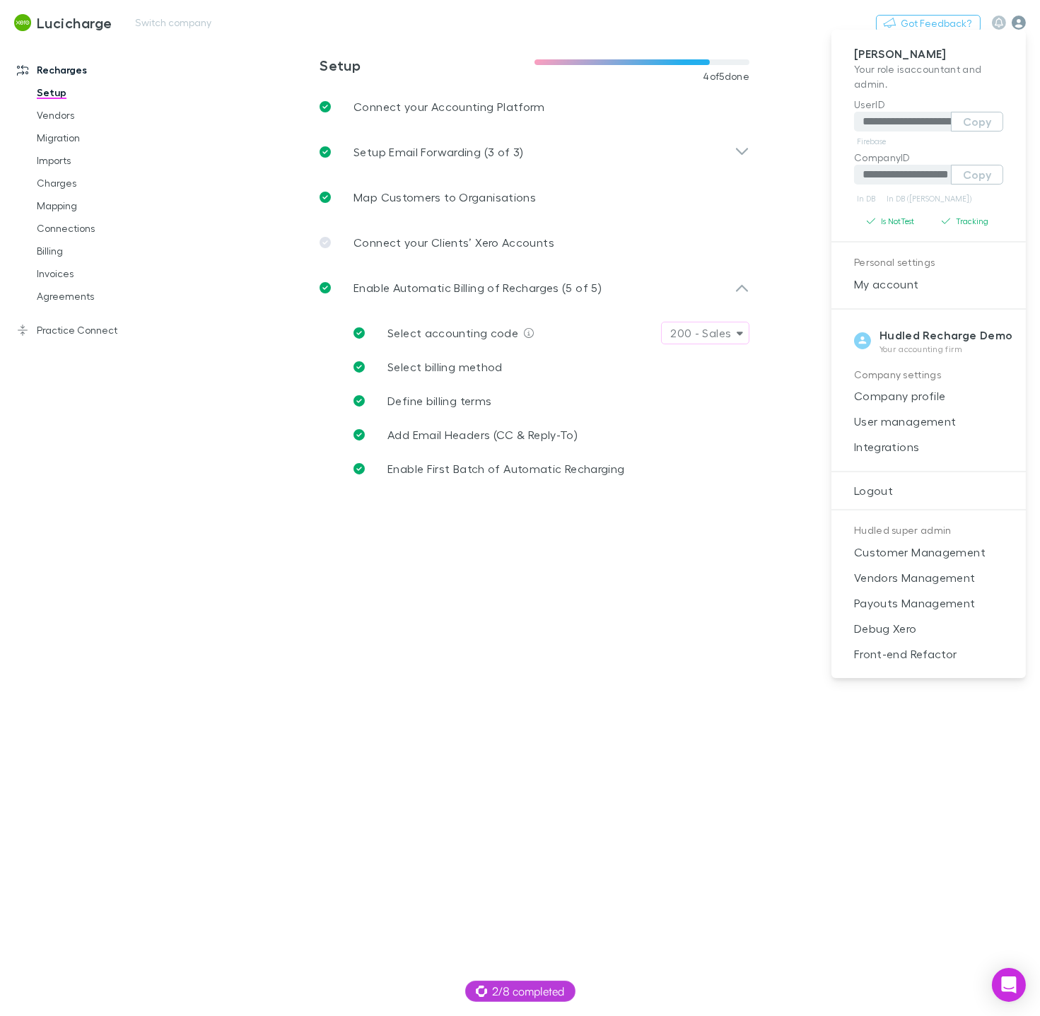
click at [1015, 25] on div at bounding box center [520, 508] width 1040 height 1016
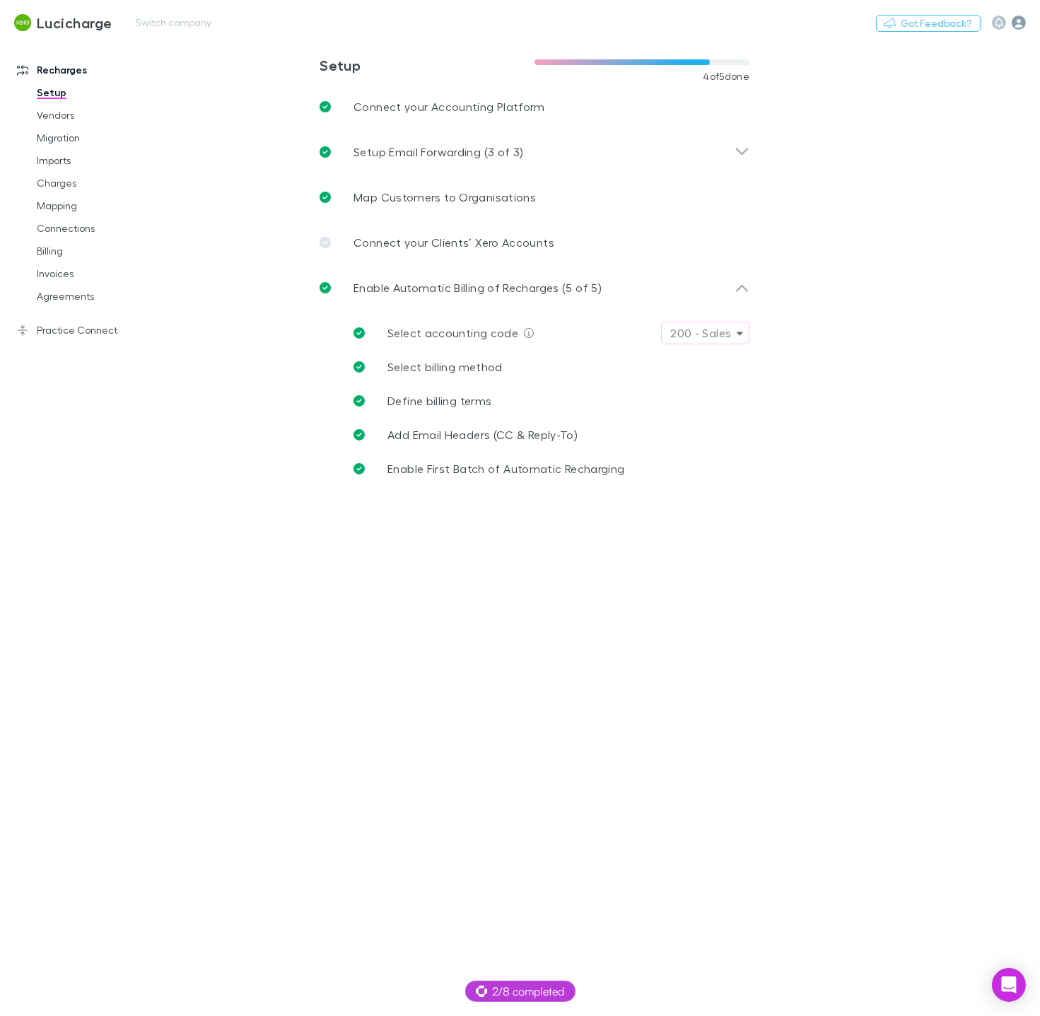
click at [1020, 24] on icon "button" at bounding box center [1018, 23] width 14 height 14
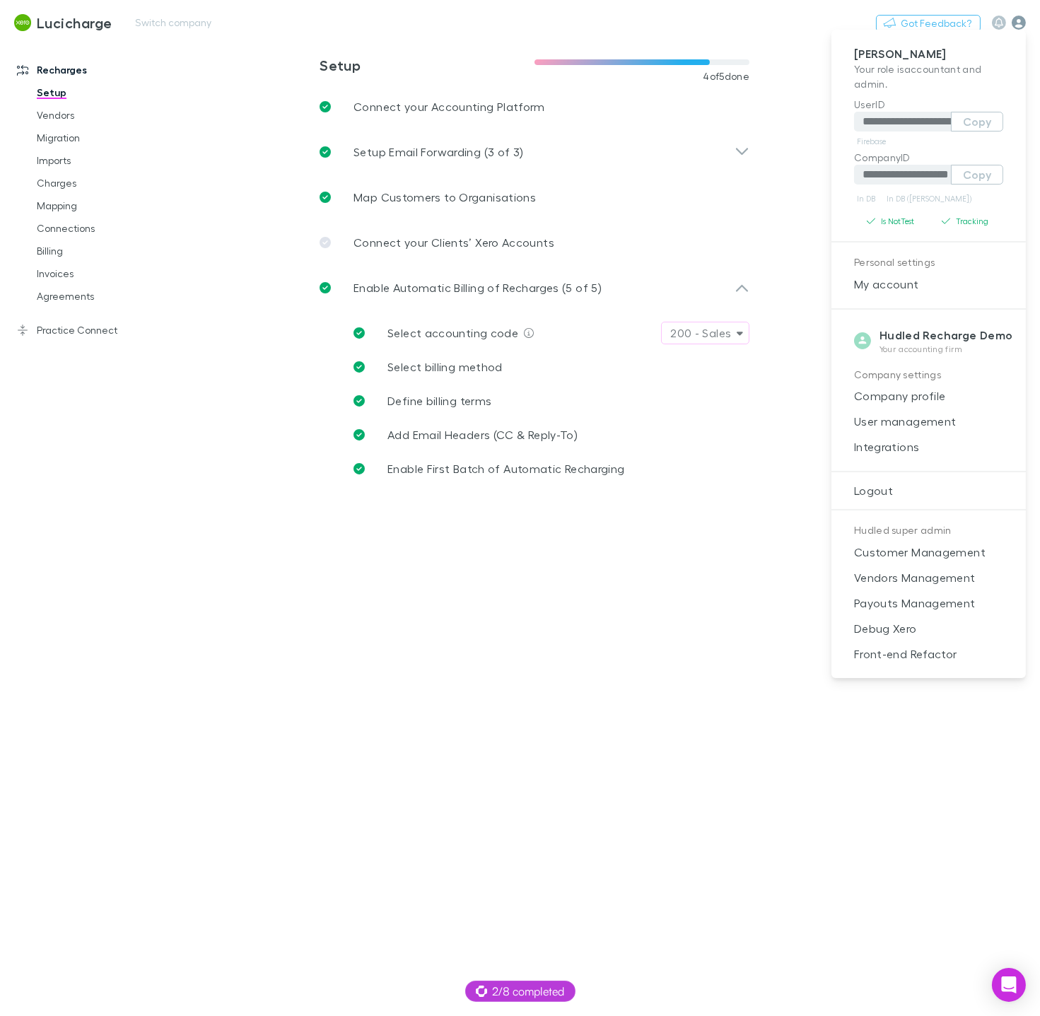
click at [1020, 24] on div at bounding box center [520, 508] width 1040 height 1016
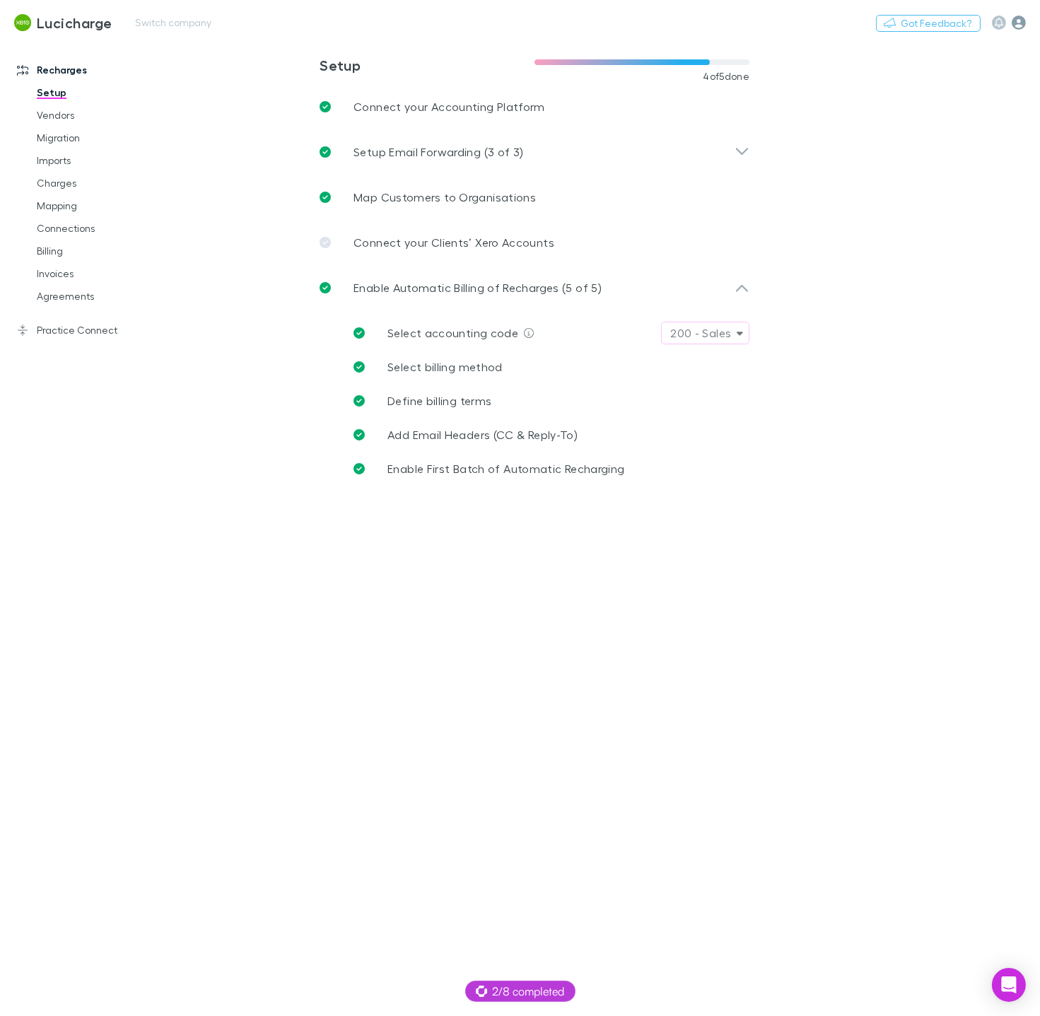
click at [1015, 28] on icon "button" at bounding box center [1018, 23] width 14 height 14
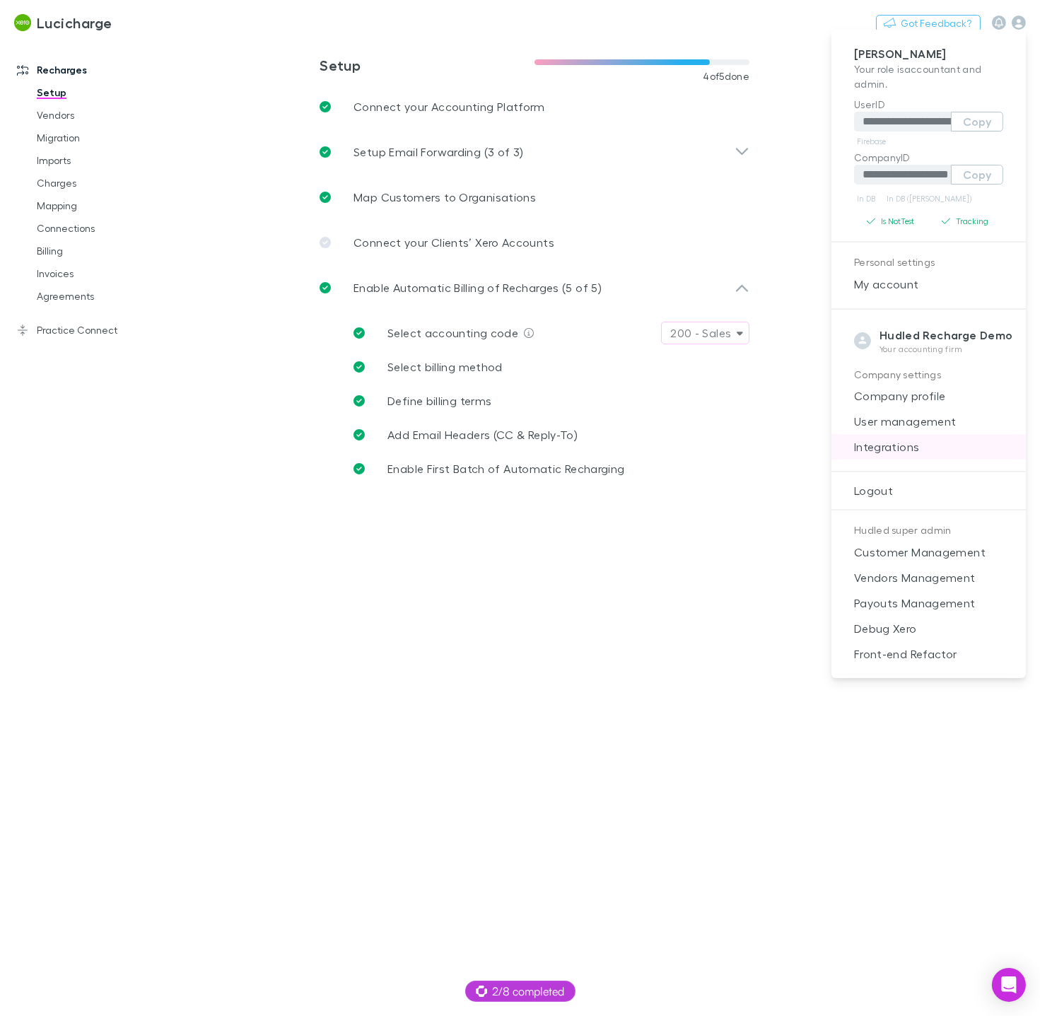
click at [883, 450] on span "Integrations" at bounding box center [928, 446] width 172 height 17
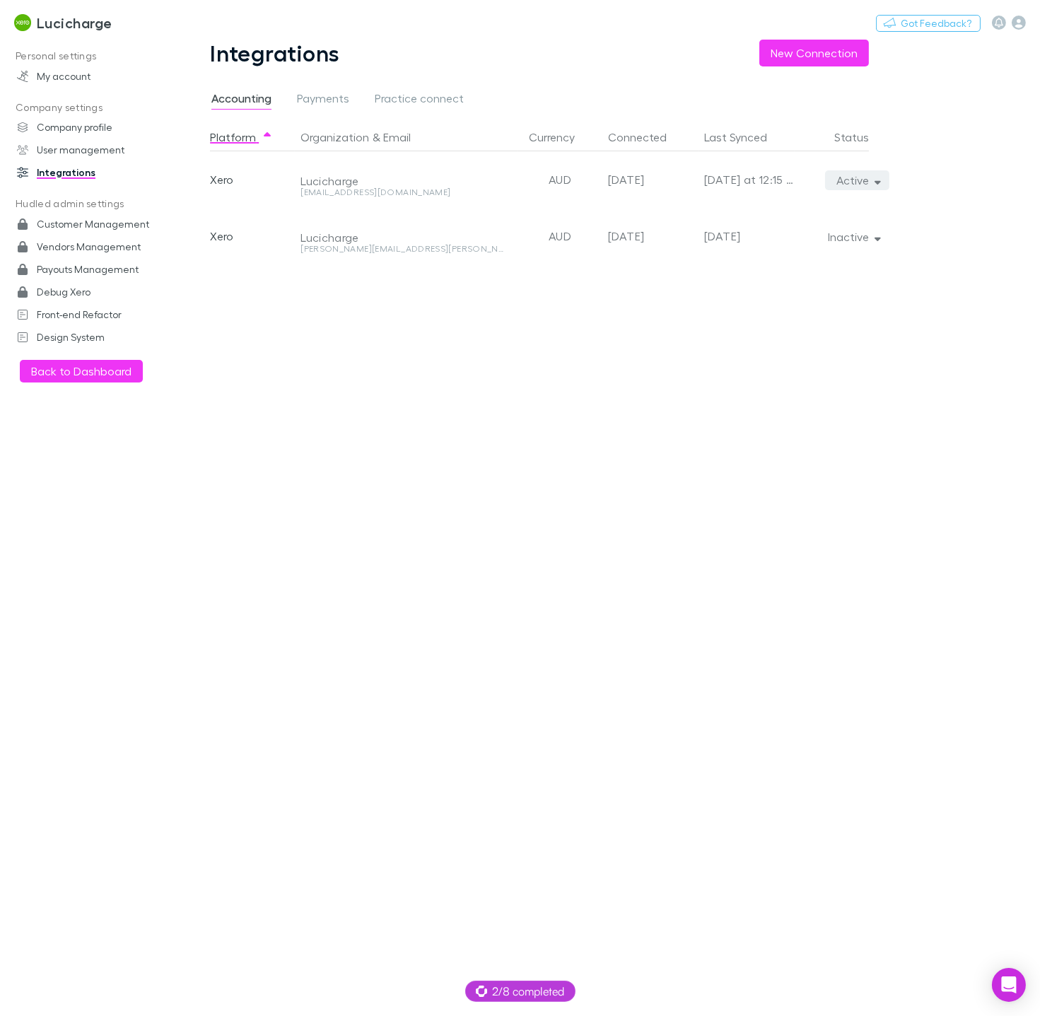
click at [869, 183] on button "Active" at bounding box center [857, 180] width 64 height 20
click at [946, 160] on div at bounding box center [520, 508] width 1040 height 1016
click at [91, 27] on h3 "Lucicharge" at bounding box center [75, 22] width 76 height 17
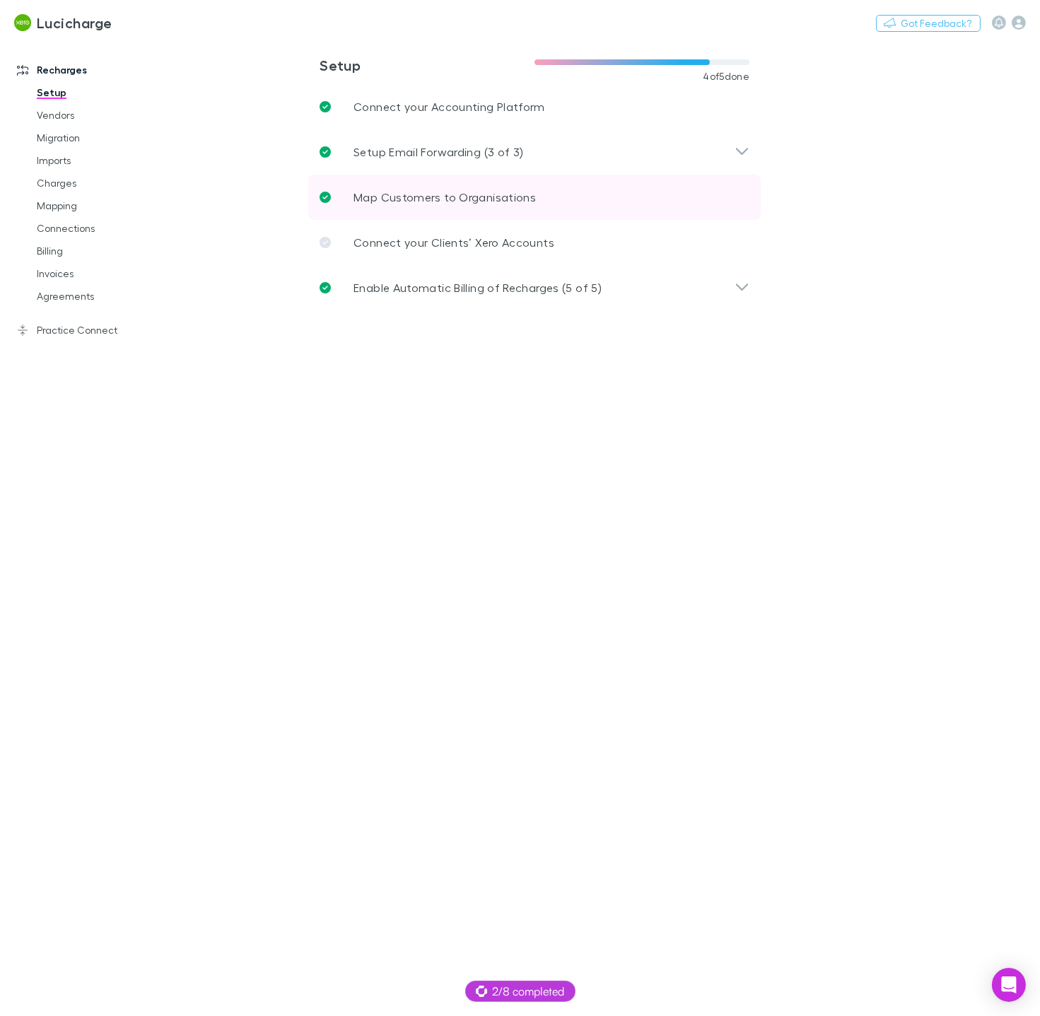
click at [450, 189] on p "Map Customers to Organisations" at bounding box center [444, 197] width 182 height 17
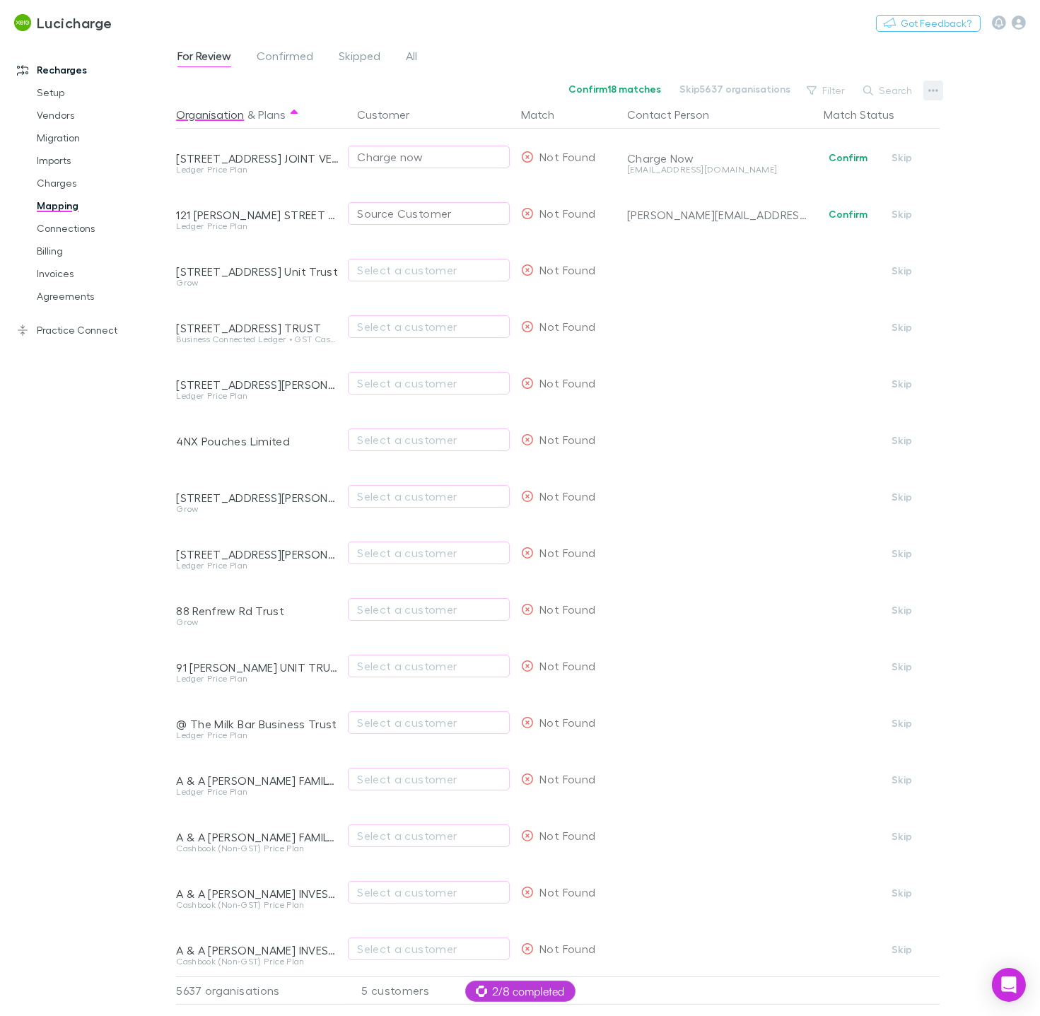
click at [928, 93] on icon "button" at bounding box center [933, 90] width 10 height 11
click at [41, 853] on div at bounding box center [520, 508] width 1040 height 1016
click at [79, 249] on link "Billing" at bounding box center [98, 251] width 151 height 23
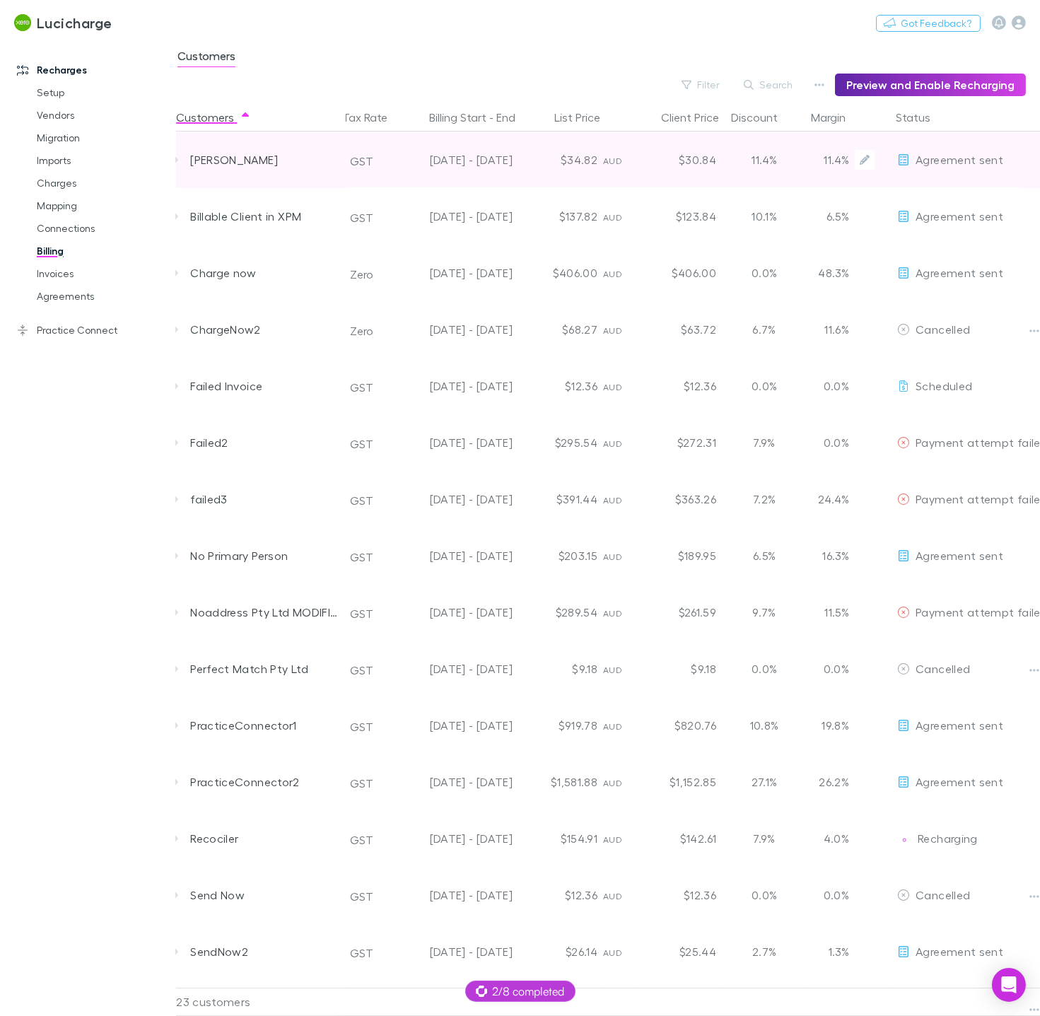
scroll to position [0, 12]
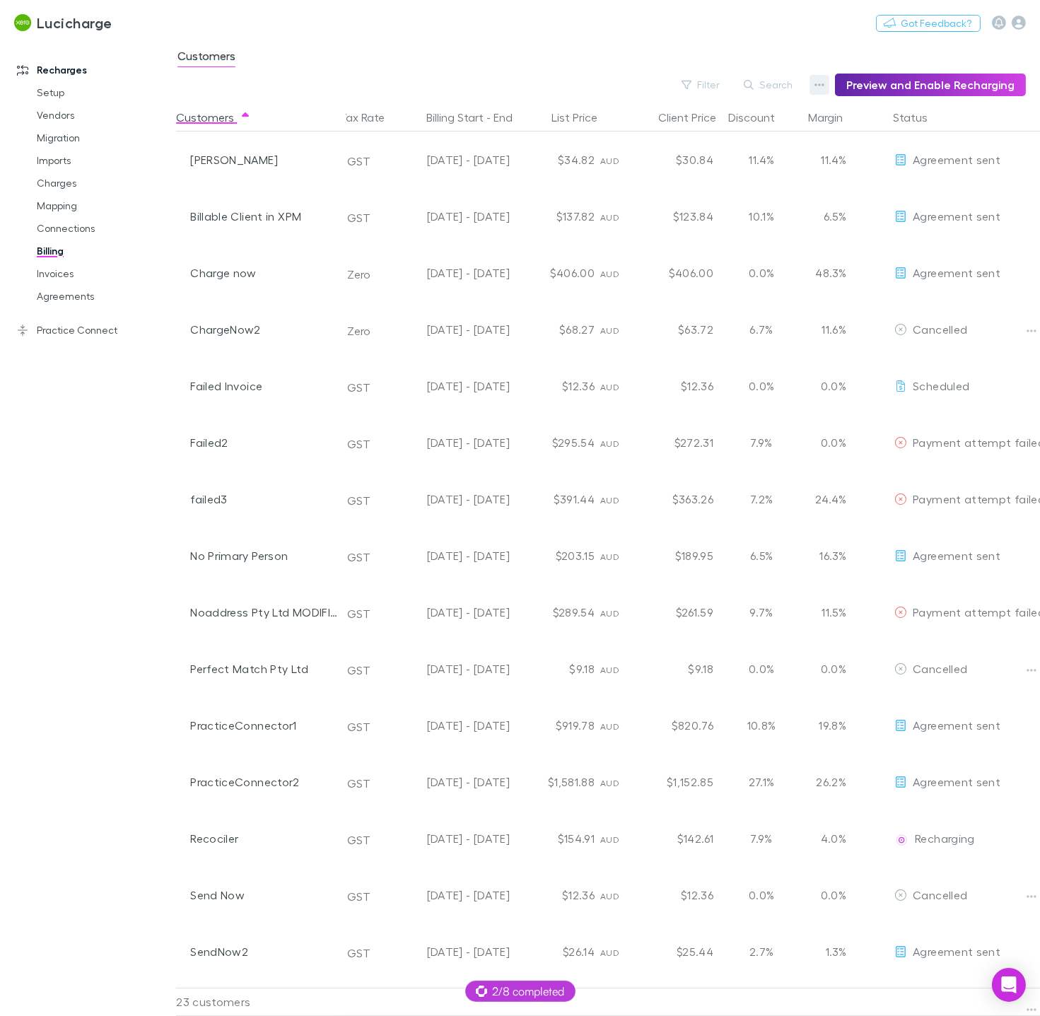
click at [817, 81] on button "button" at bounding box center [819, 85] width 20 height 20
click at [739, 132] on p "Discount Split" at bounding box center [738, 130] width 172 height 17
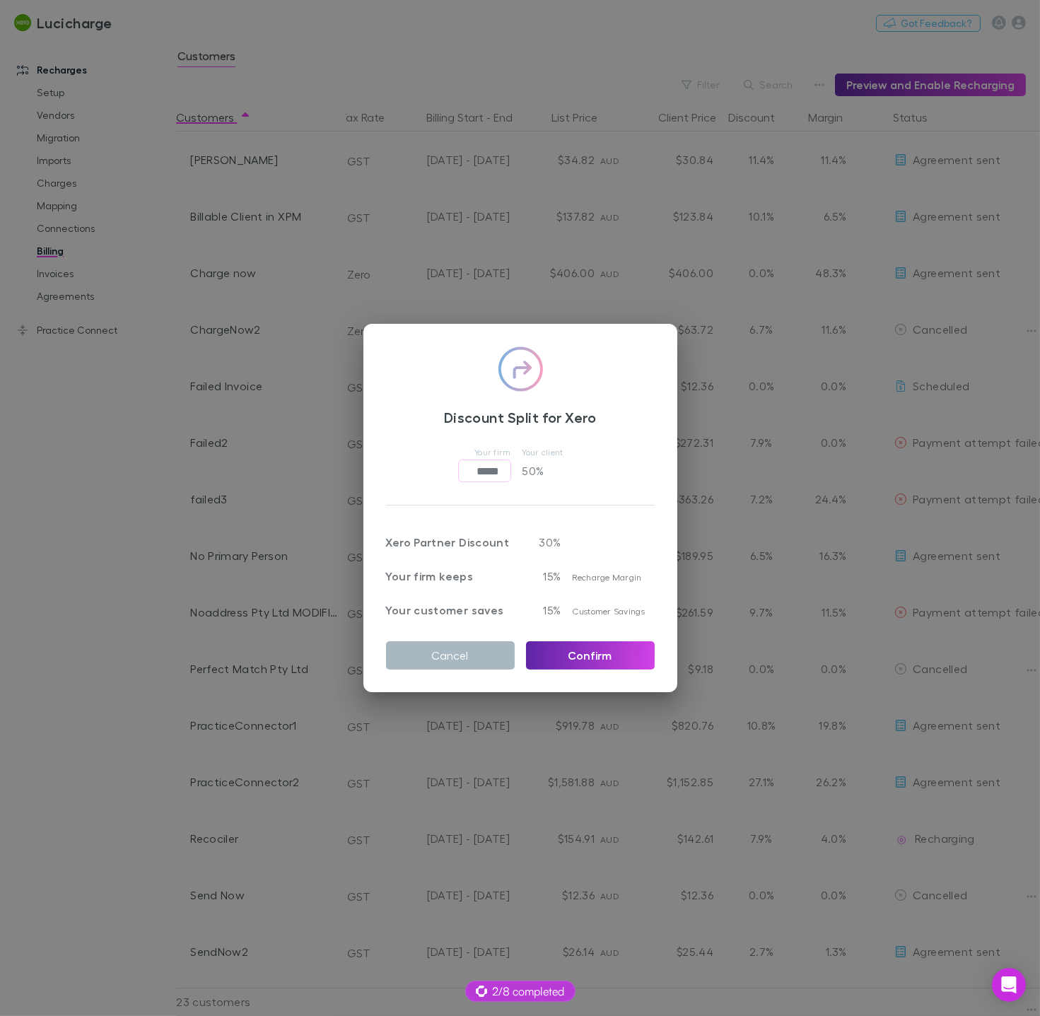
click at [469, 650] on button "Cancel" at bounding box center [450, 655] width 129 height 28
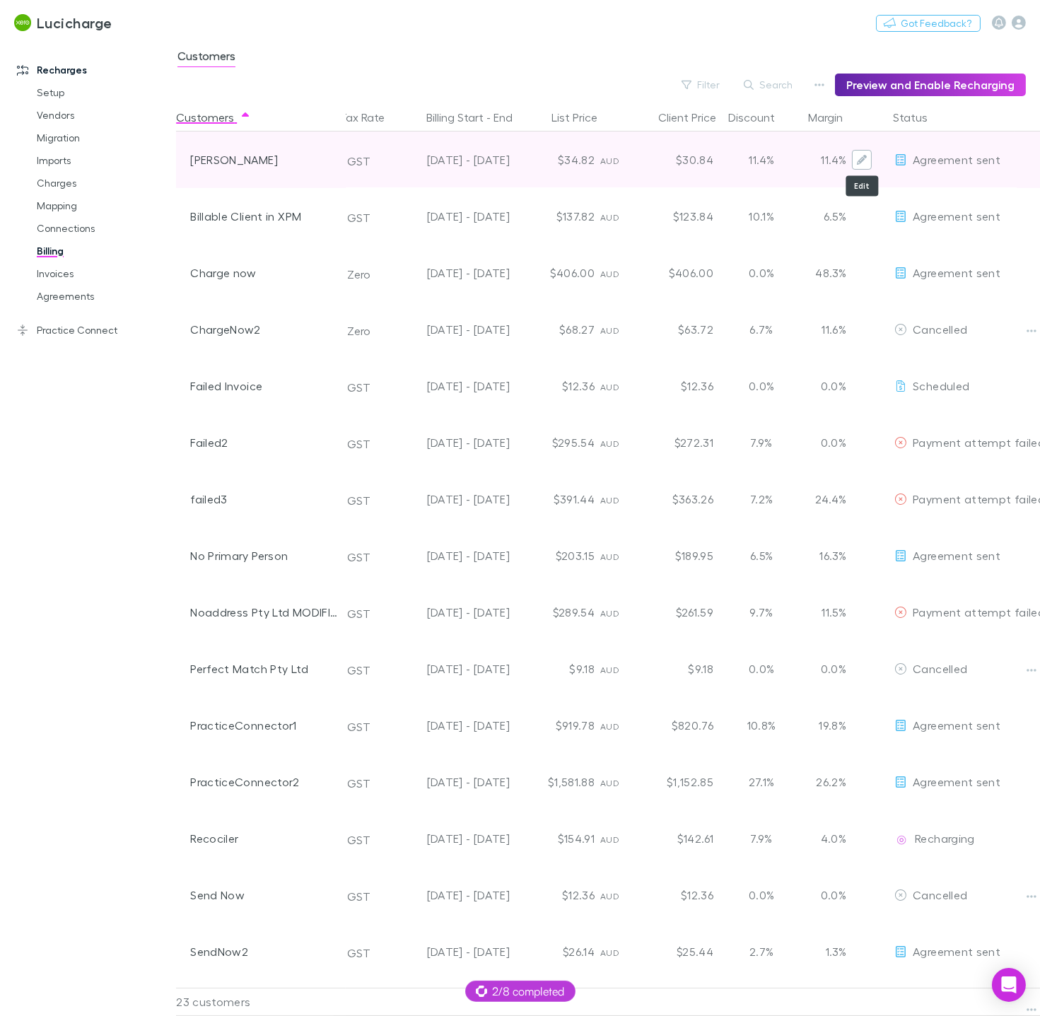
click at [862, 162] on icon "Edit" at bounding box center [862, 160] width 10 height 10
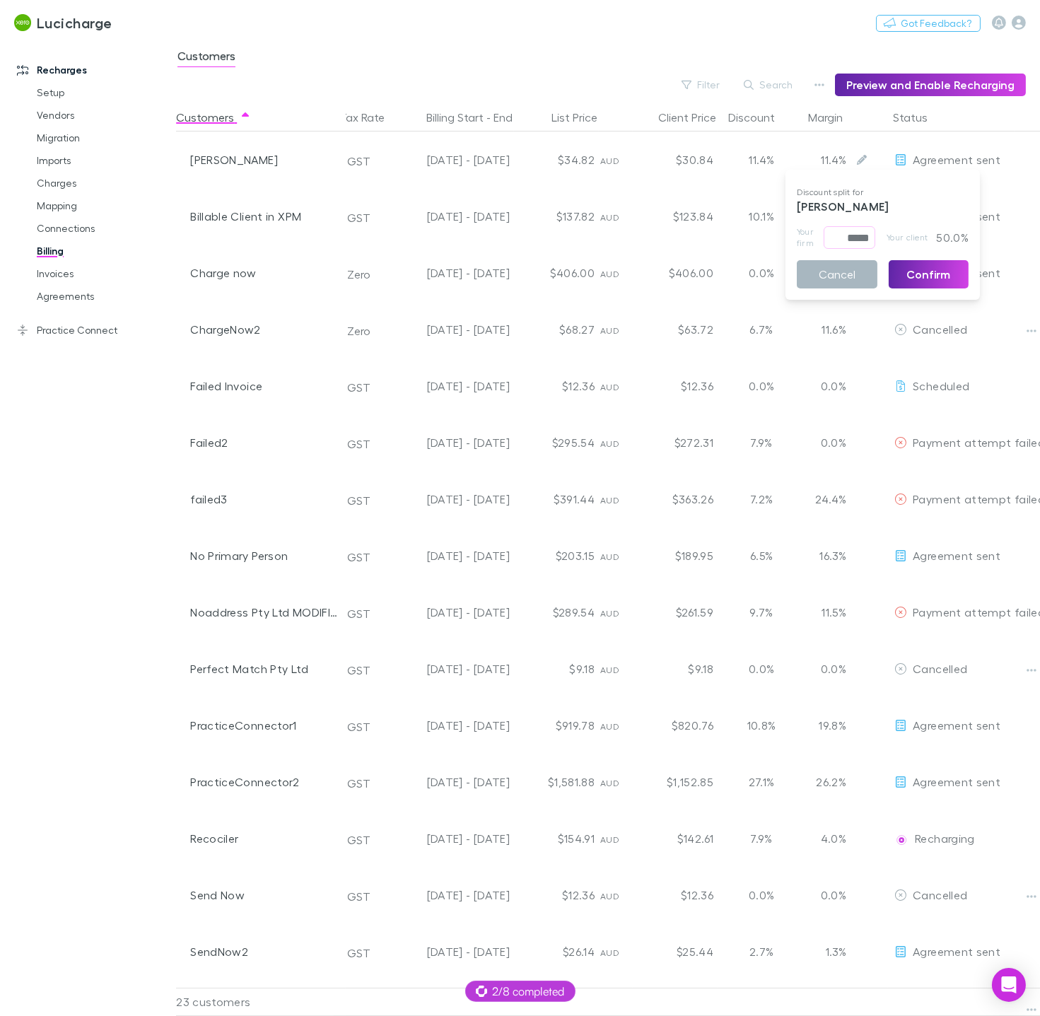
click at [849, 265] on button "Cancel" at bounding box center [837, 274] width 81 height 28
click at [829, 83] on button "button" at bounding box center [819, 85] width 20 height 20
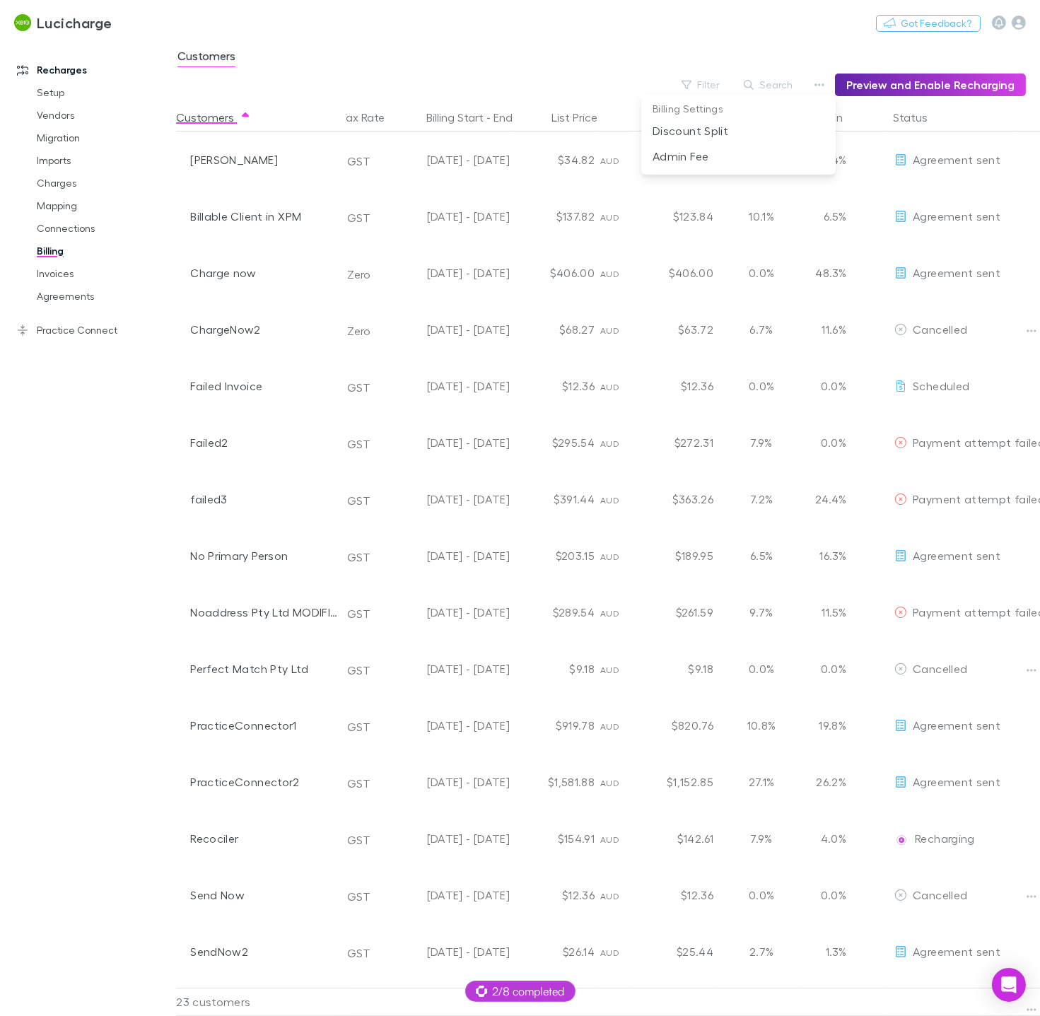
click at [548, 36] on div at bounding box center [520, 508] width 1040 height 1016
click at [170, 11] on div "Lucicharge Switch company Nothing Got Feedback?" at bounding box center [520, 22] width 1040 height 45
click at [165, 17] on button "Switch company" at bounding box center [173, 22] width 93 height 17
type input "****"
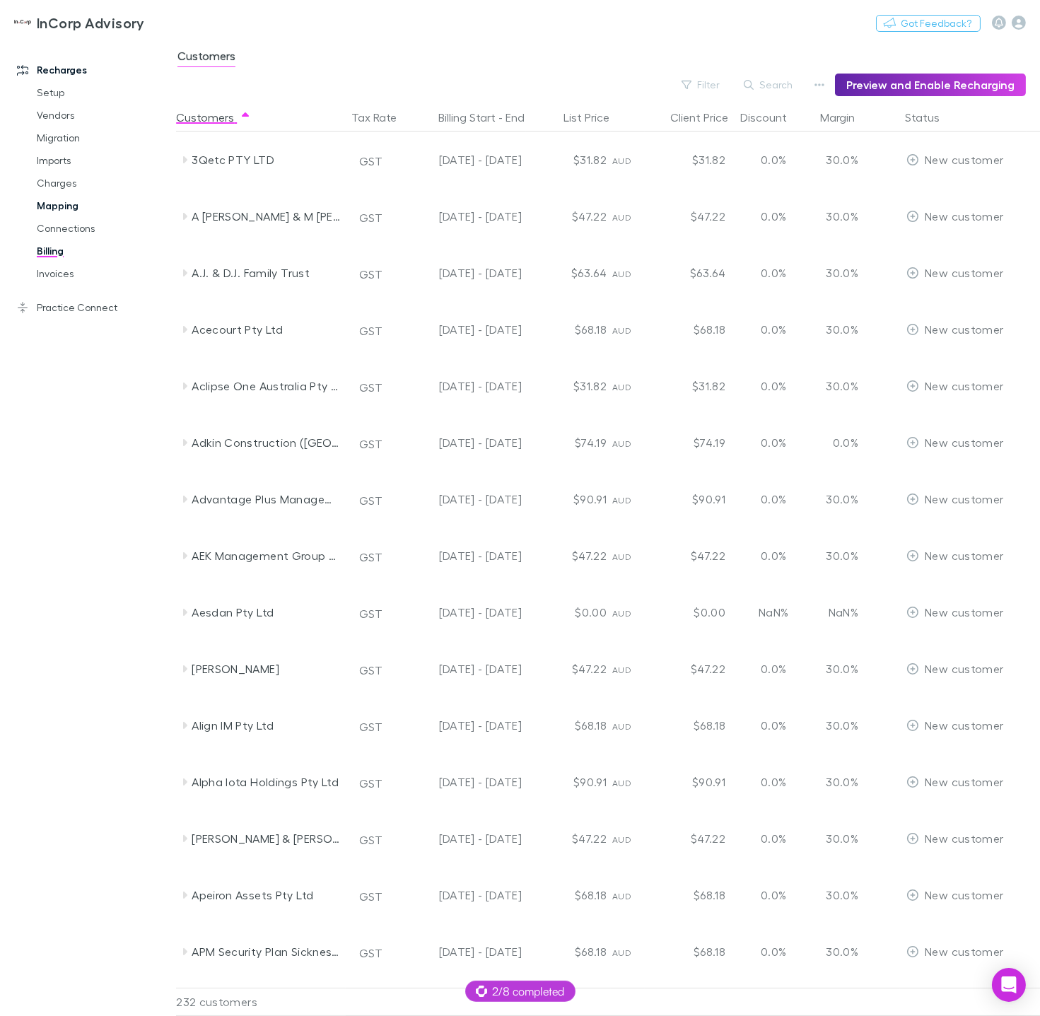
click at [59, 204] on link "Mapping" at bounding box center [98, 205] width 151 height 23
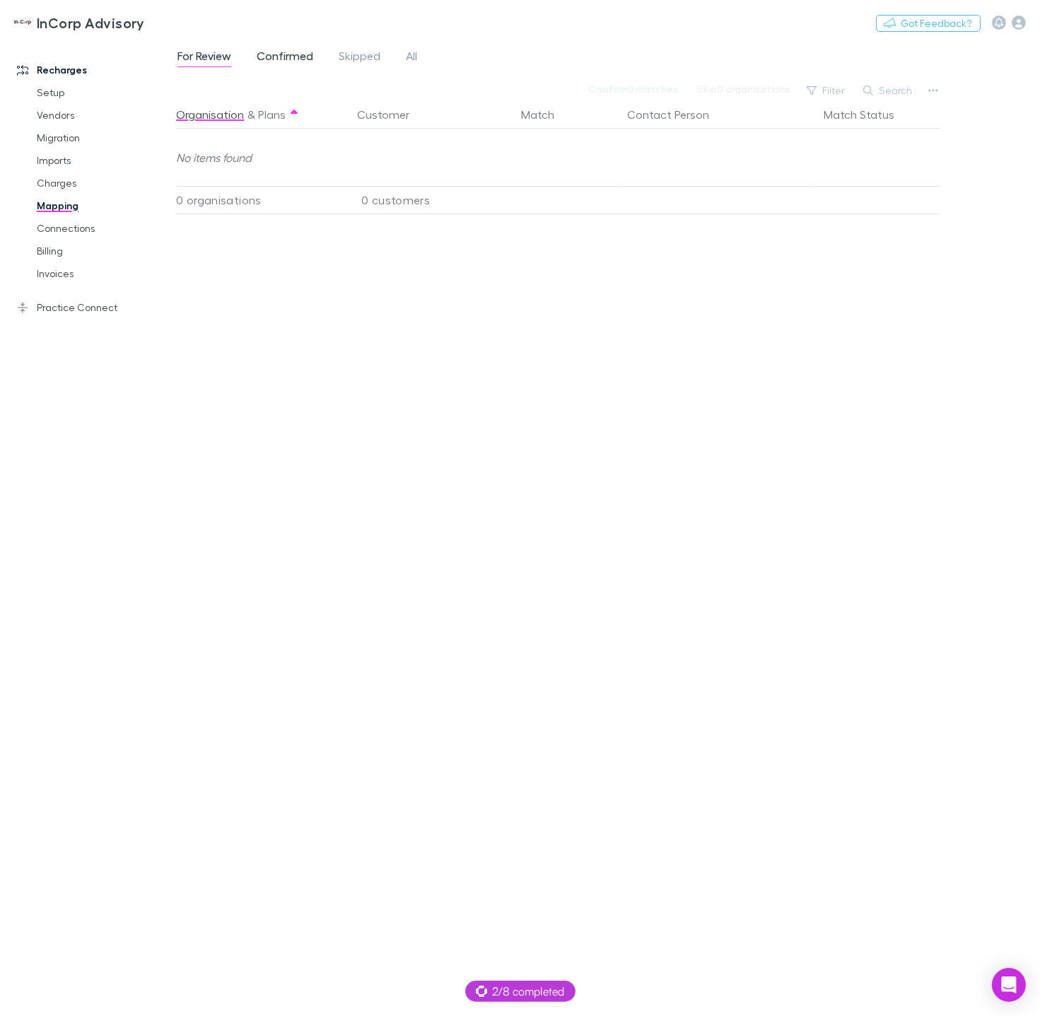
click at [306, 52] on span "Confirmed" at bounding box center [285, 58] width 57 height 18
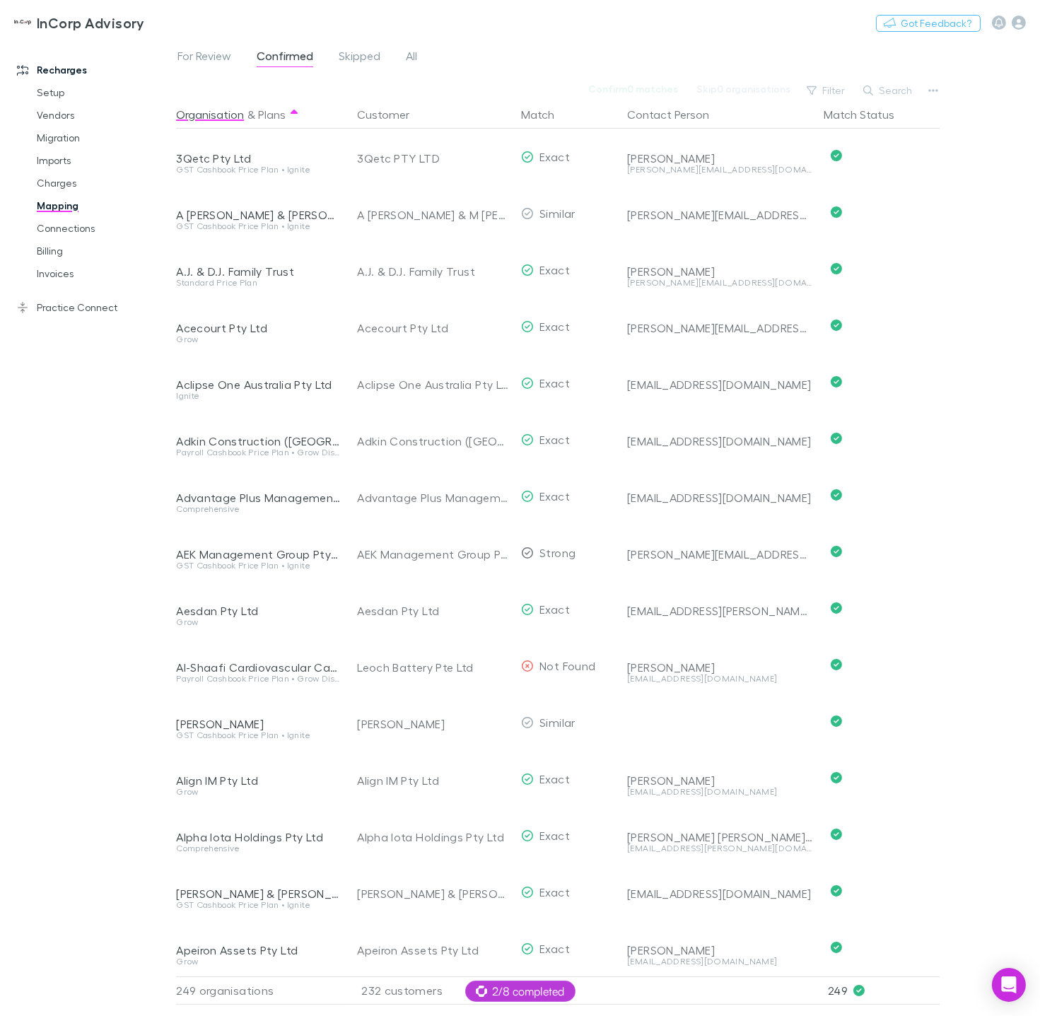
click at [944, 91] on div "For Review Confirmed Skipped All Confirm 0 matches Skip 0 organisations Filter …" at bounding box center [608, 528] width 864 height 976
click at [941, 91] on button "button" at bounding box center [933, 91] width 20 height 20
click at [842, 229] on p "Re-sync contacts" at bounding box center [846, 224] width 172 height 17
click at [674, 112] on button "Contact Person" at bounding box center [676, 114] width 99 height 28
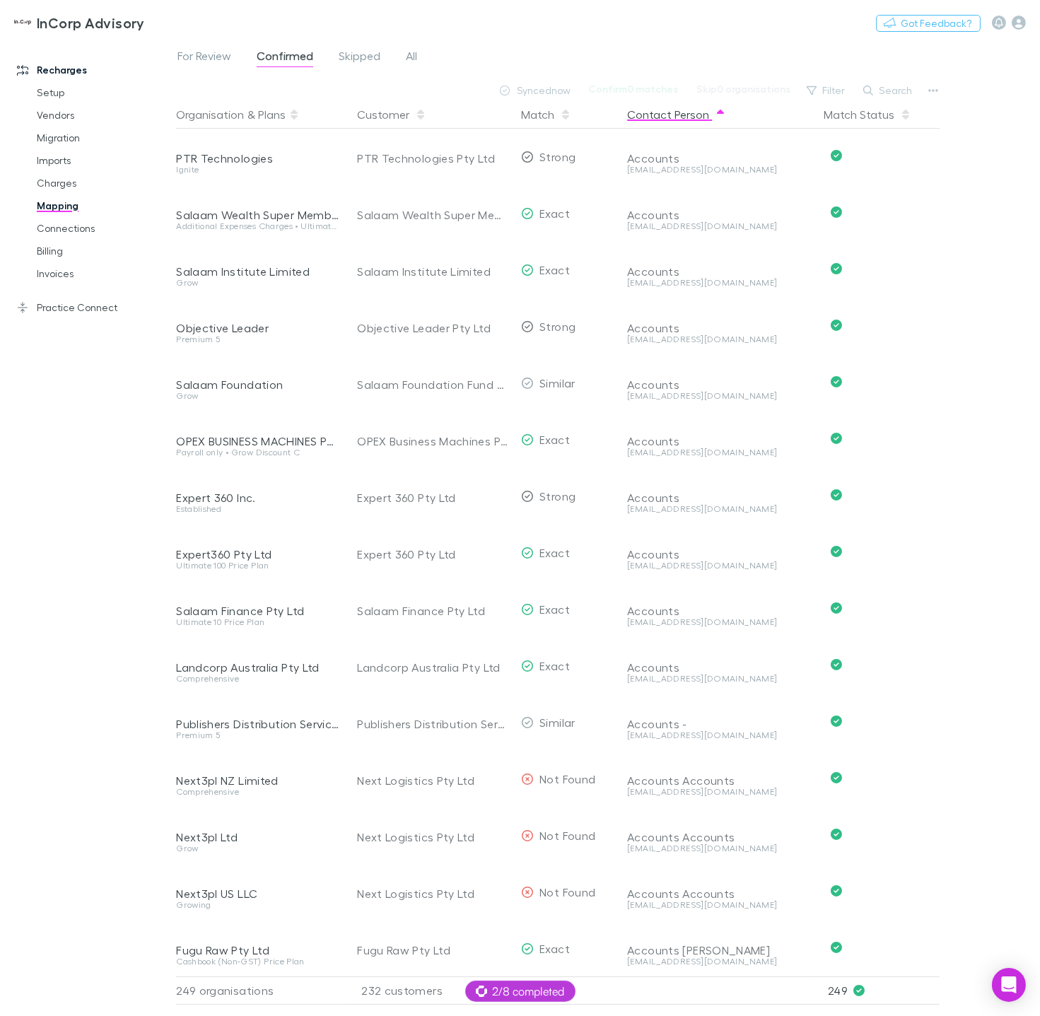
click at [674, 112] on button "Contact Person" at bounding box center [676, 114] width 99 height 28
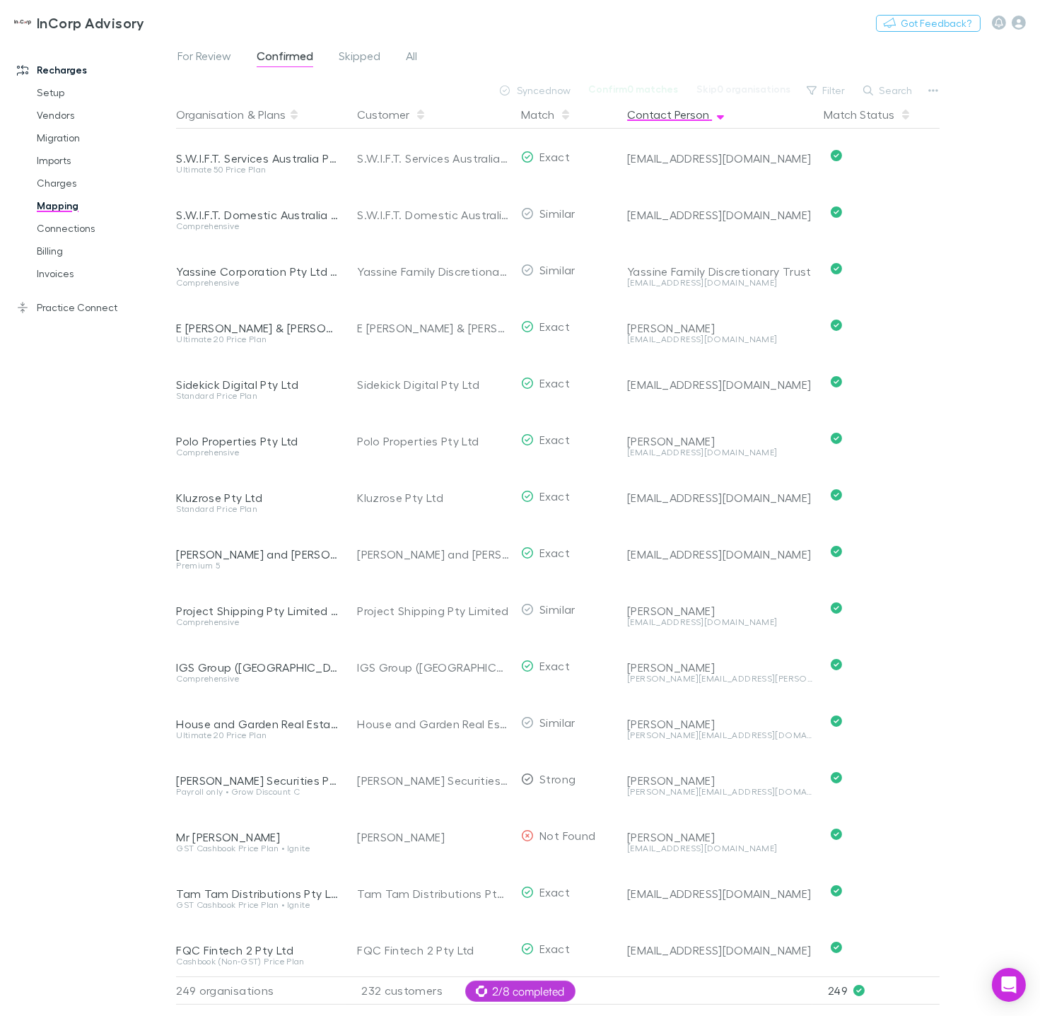
click at [674, 112] on button "Contact Person" at bounding box center [676, 114] width 99 height 28
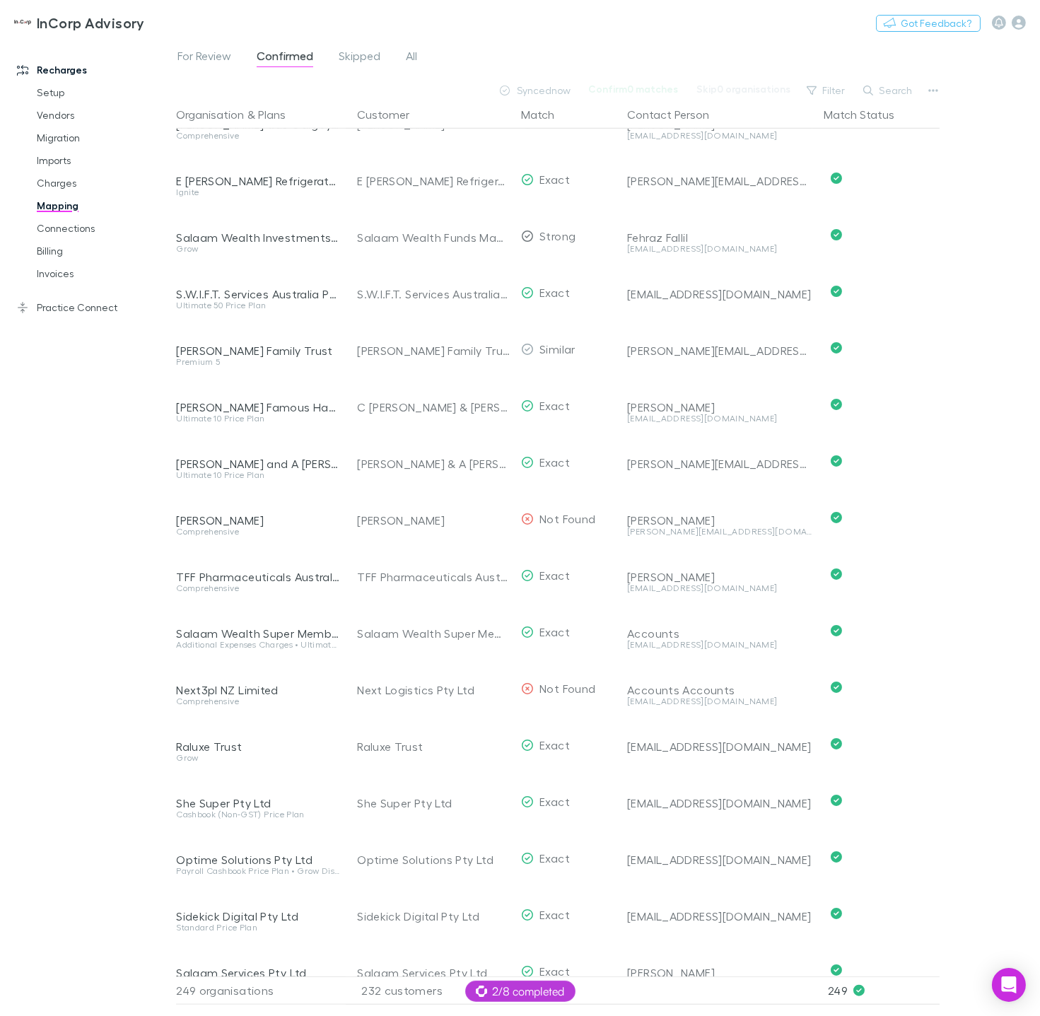
scroll to position [1640, 0]
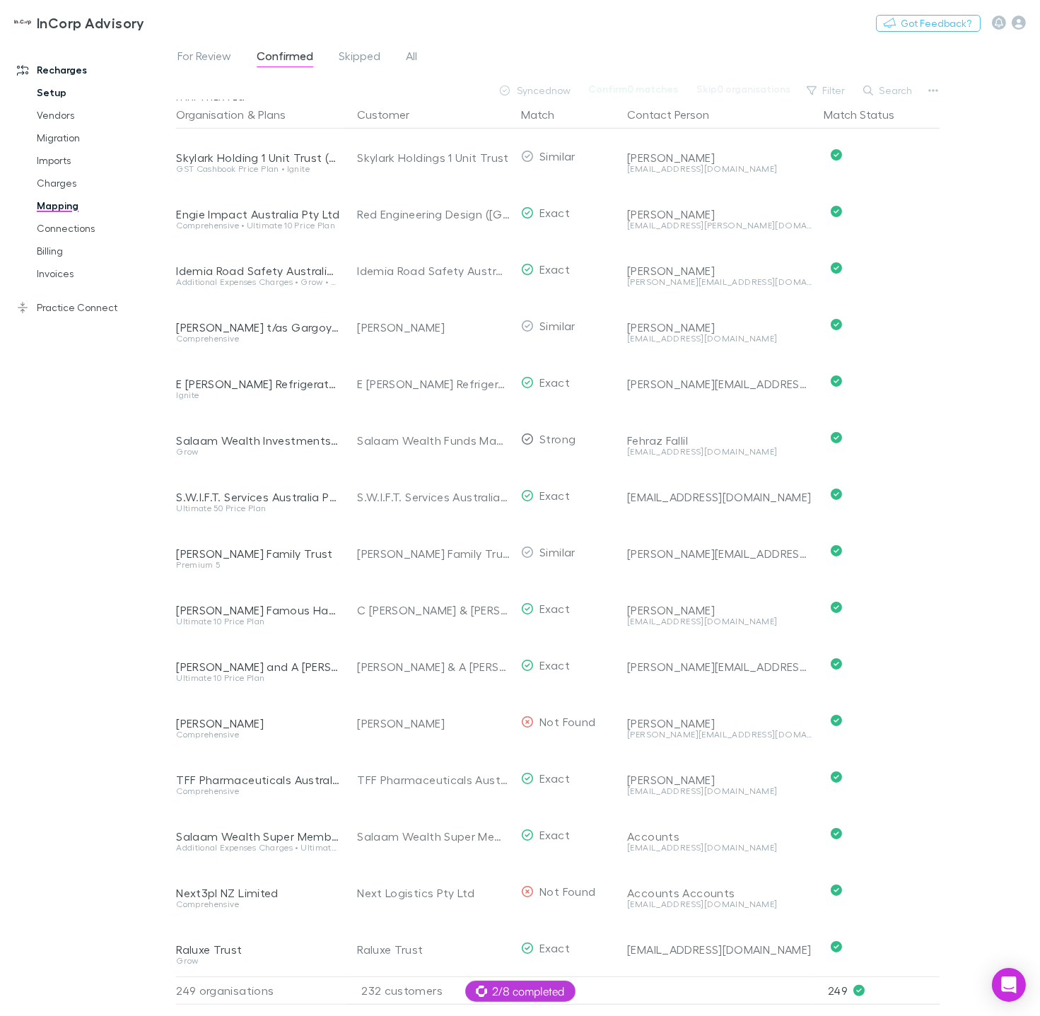
click at [65, 92] on link "Setup" at bounding box center [98, 92] width 151 height 23
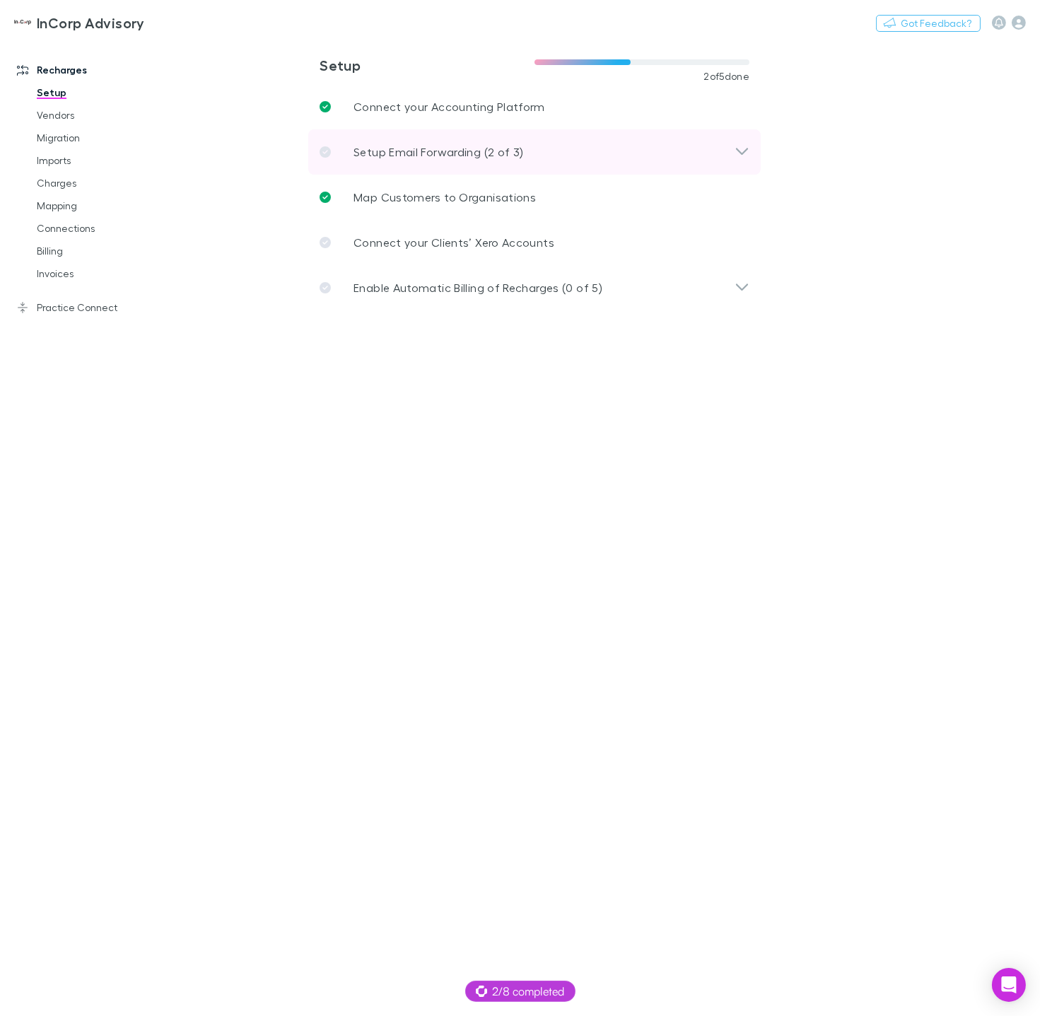
click at [428, 146] on p "Setup Email Forwarding (2 of 3)" at bounding box center [438, 151] width 170 height 17
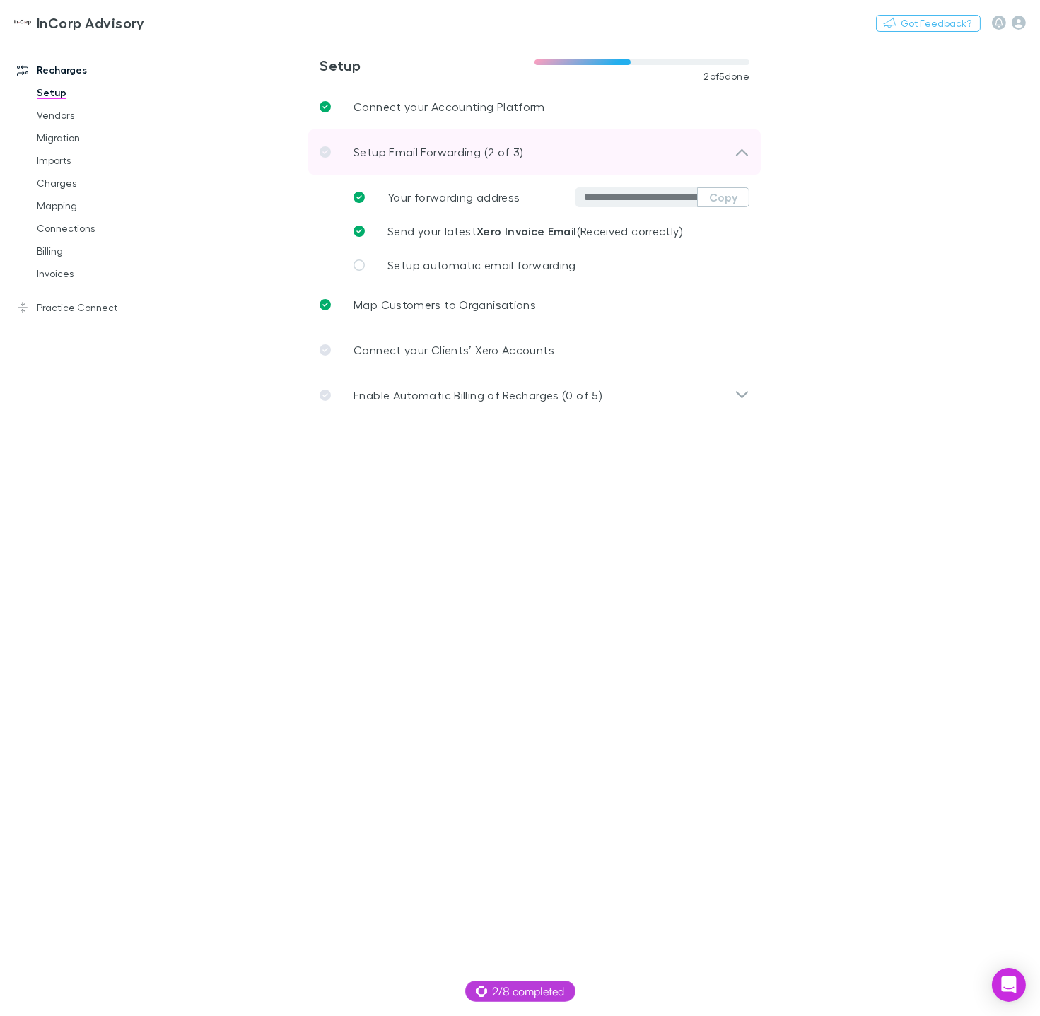
click at [706, 157] on div "Setup Email Forwarding (2 of 3)" at bounding box center [526, 151] width 415 height 17
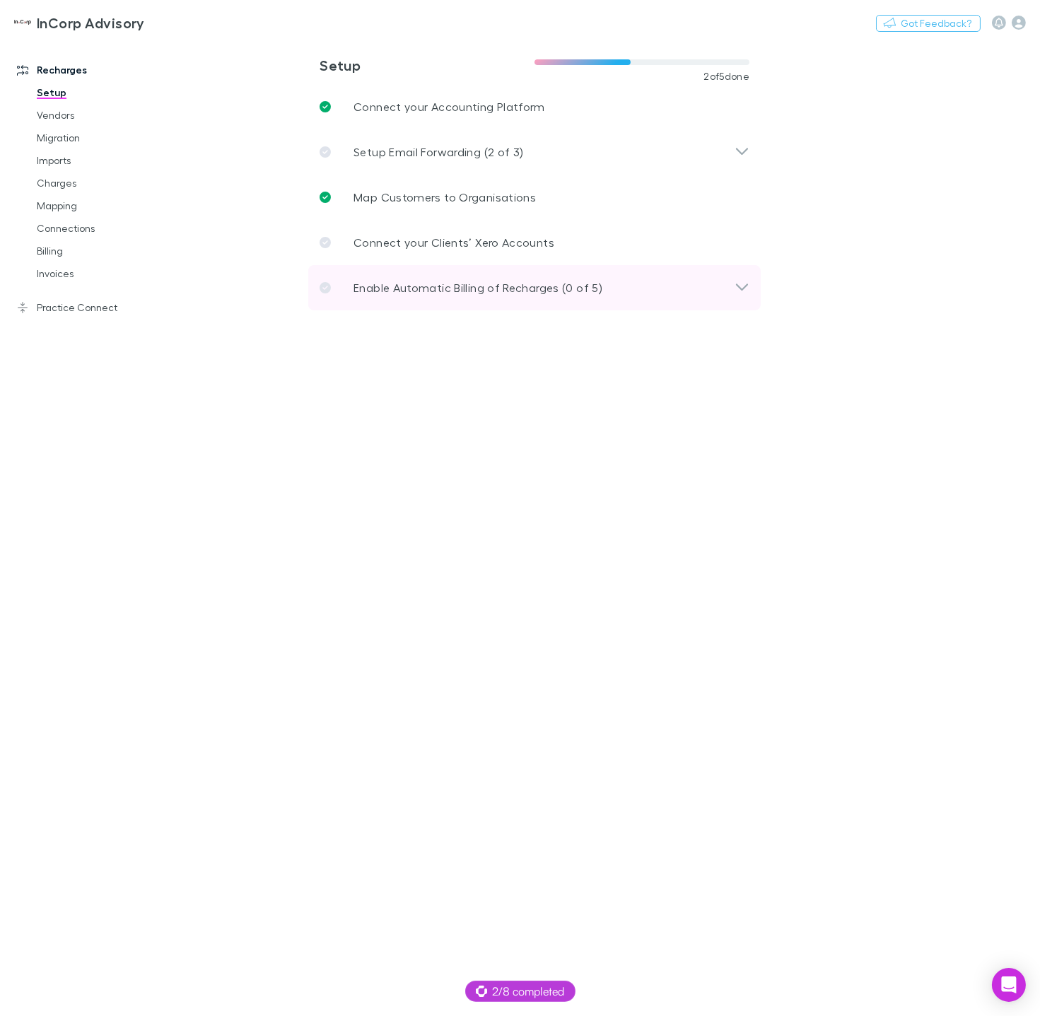
click at [705, 283] on div "Enable Automatic Billing of Recharges (0 of 5)" at bounding box center [526, 287] width 415 height 17
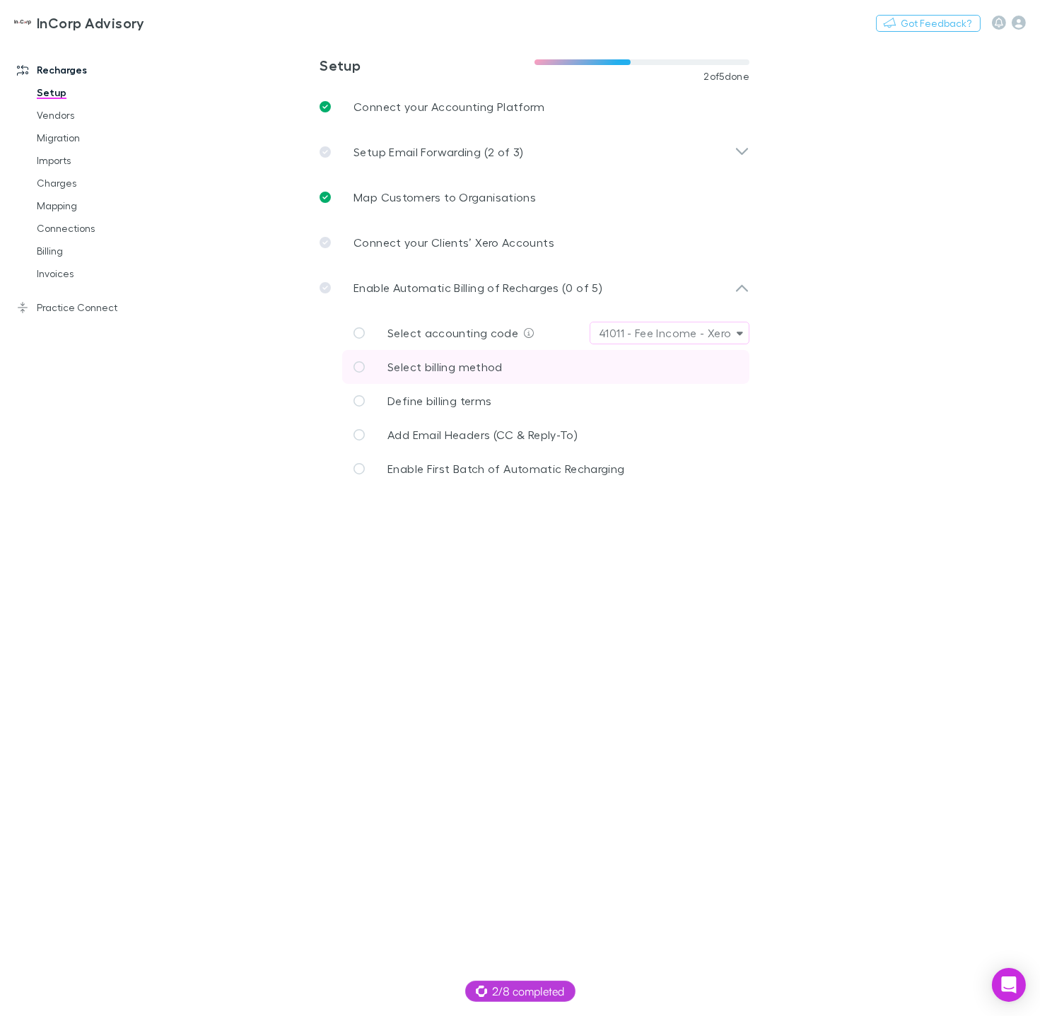
click at [478, 368] on span "Select billing method" at bounding box center [444, 366] width 115 height 13
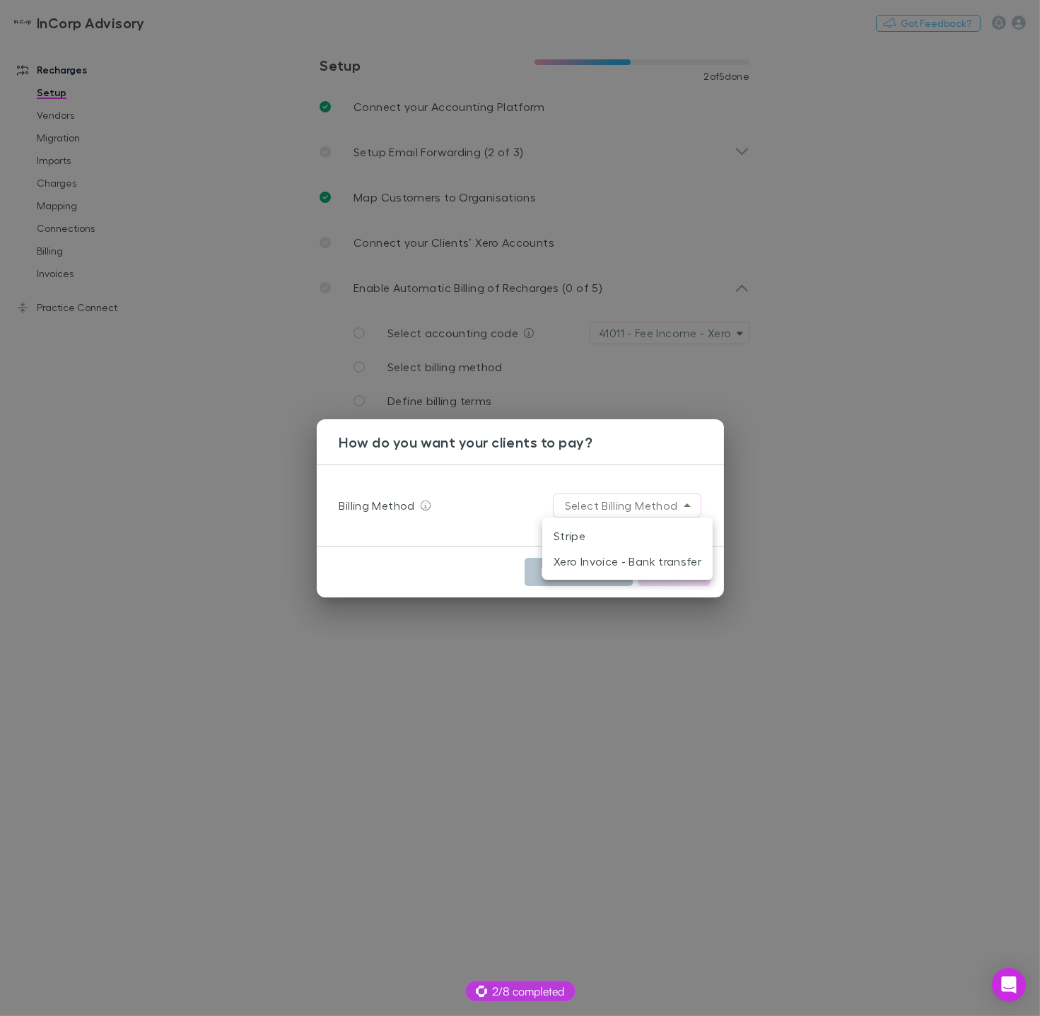
click at [640, 510] on body "**********" at bounding box center [520, 508] width 1040 height 1016
click at [596, 539] on li "Stripe" at bounding box center [627, 535] width 170 height 25
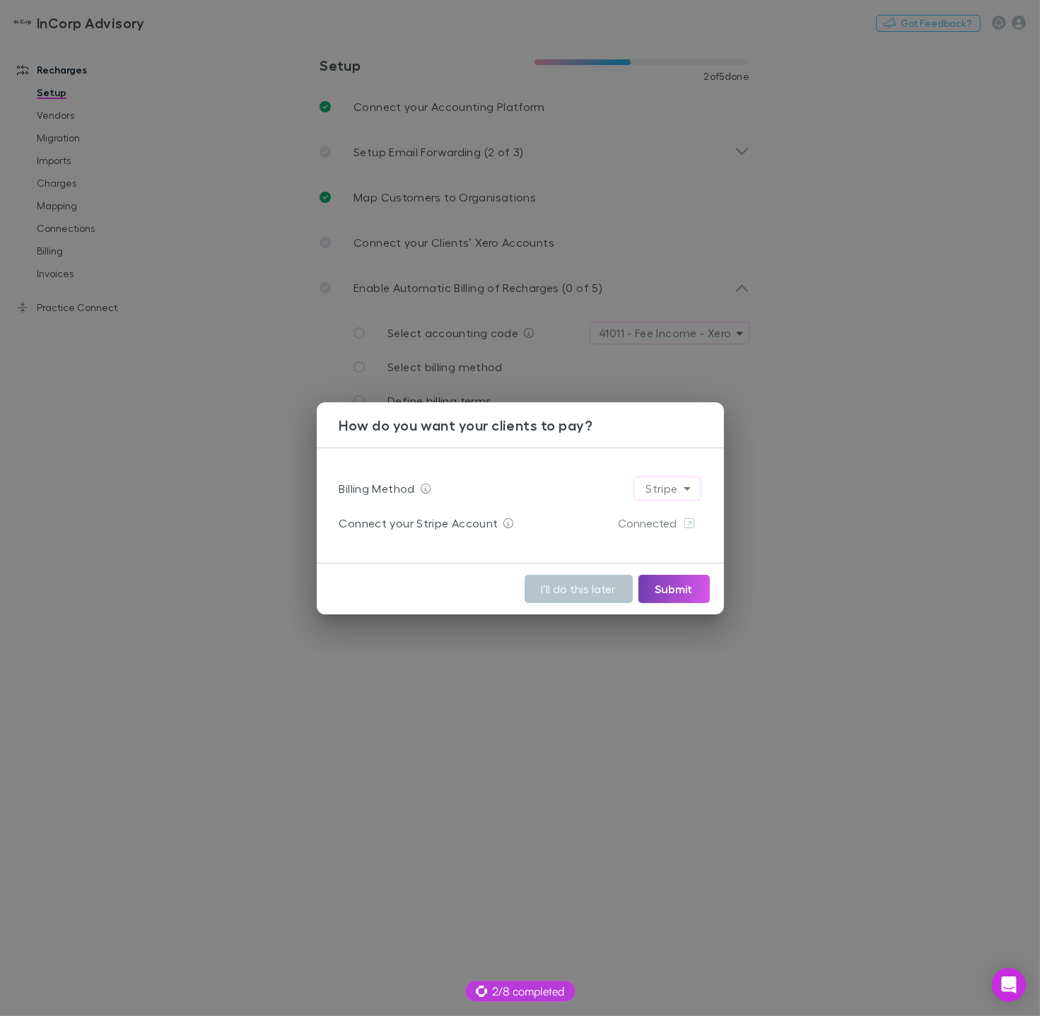
click at [668, 592] on button "Submit" at bounding box center [673, 589] width 71 height 28
click at [855, 365] on div "How do you want your clients to pay? Billing Method Stripe ****** Connect your …" at bounding box center [520, 508] width 1040 height 1016
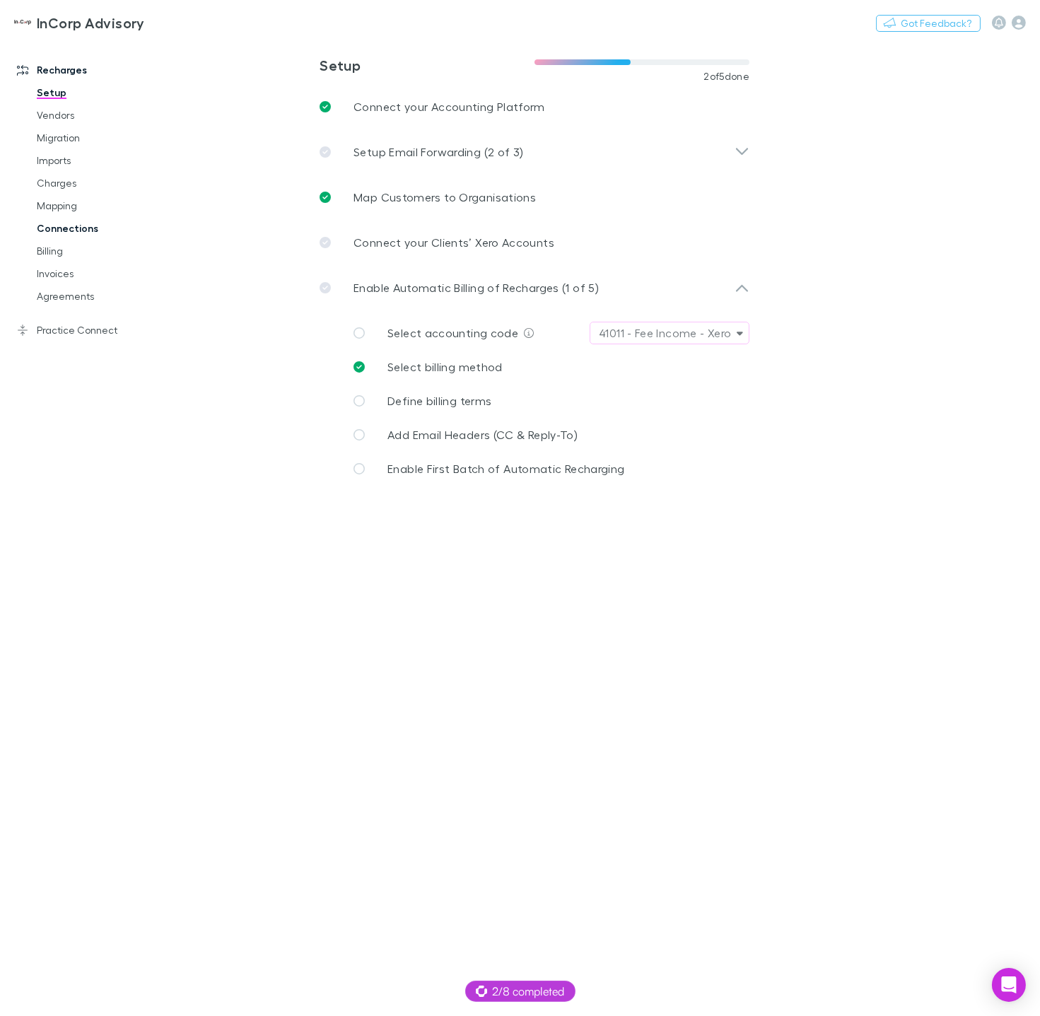
drag, startPoint x: 110, startPoint y: 333, endPoint x: 102, endPoint y: 218, distance: 114.7
click at [110, 333] on link "Practice Connect" at bounding box center [88, 330] width 170 height 23
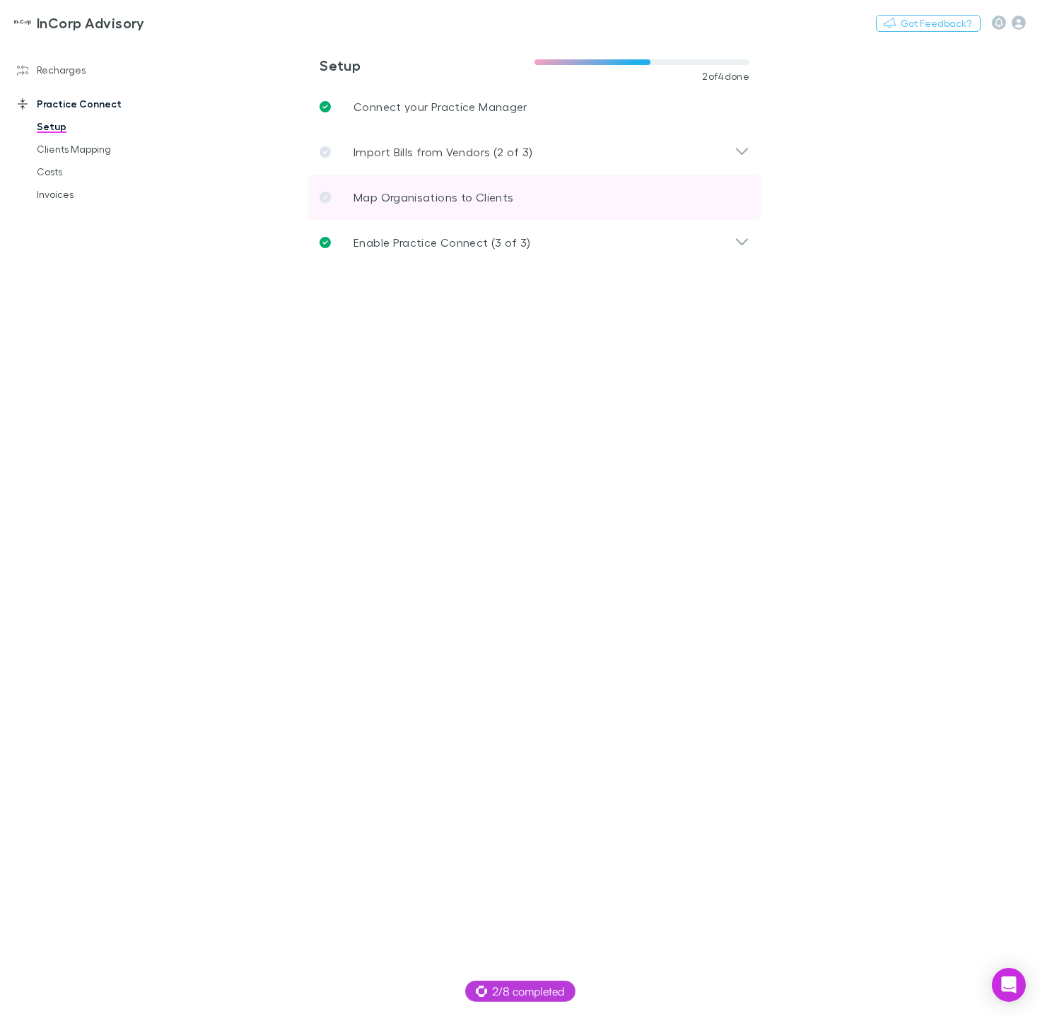
click at [401, 196] on p "Map Organisations to Clients" at bounding box center [433, 197] width 160 height 17
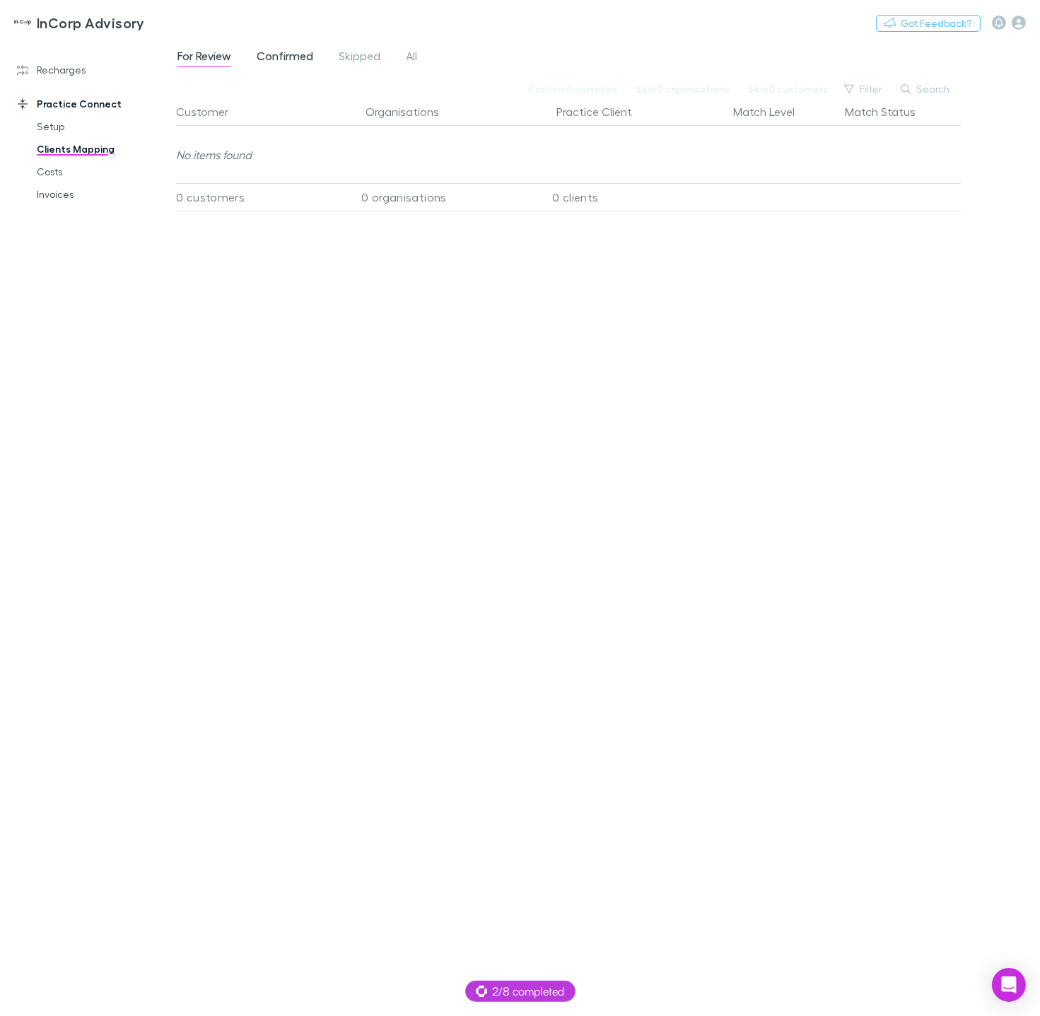
click at [299, 57] on span "Confirmed" at bounding box center [285, 58] width 57 height 18
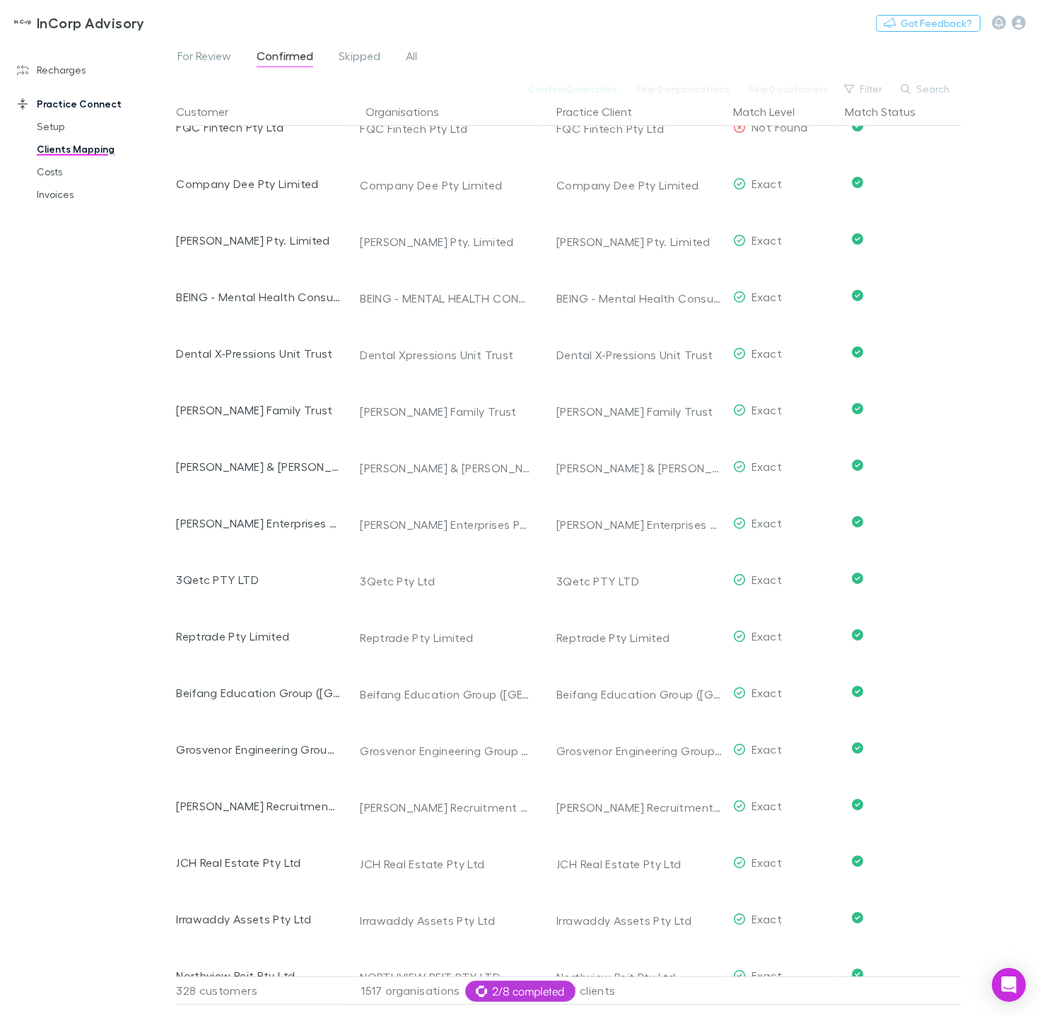
scroll to position [151, 0]
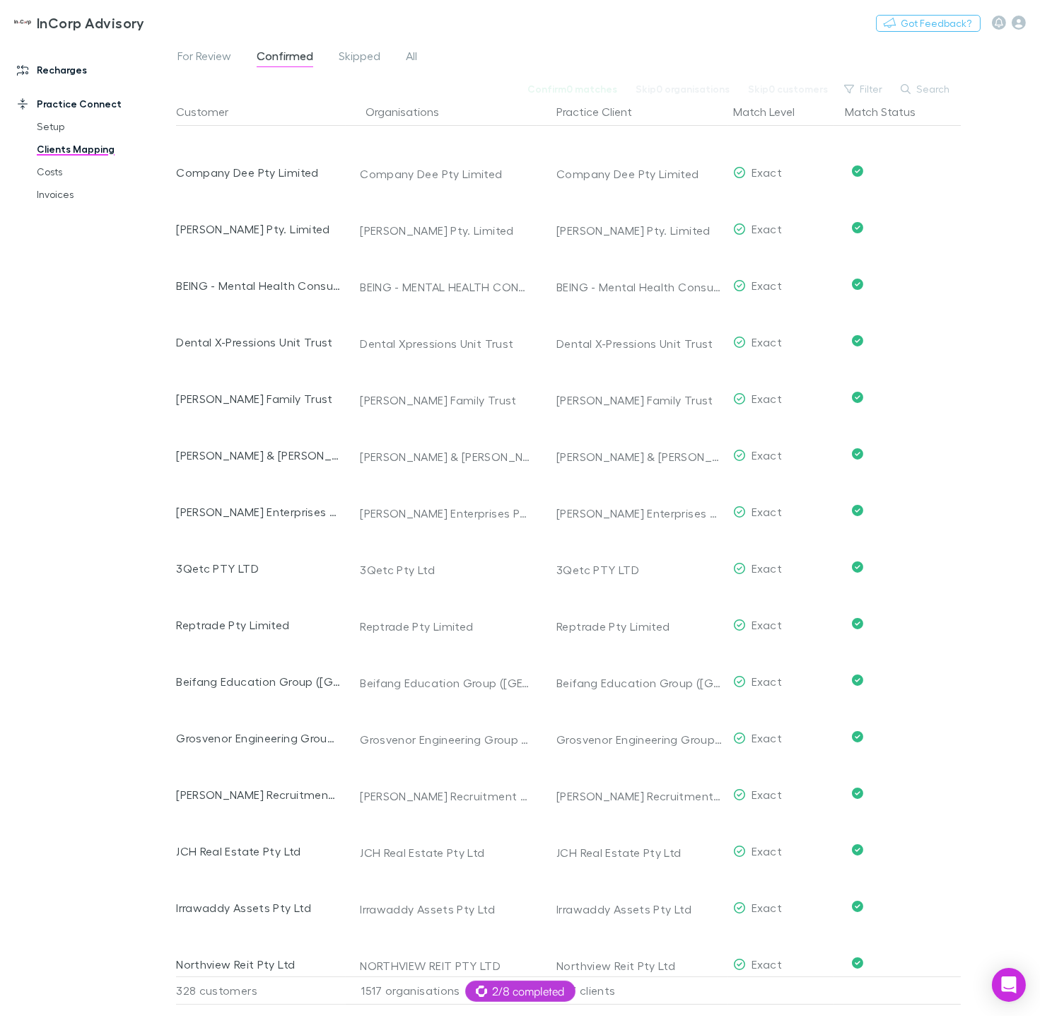
click at [50, 66] on link "Recharges" at bounding box center [88, 70] width 170 height 23
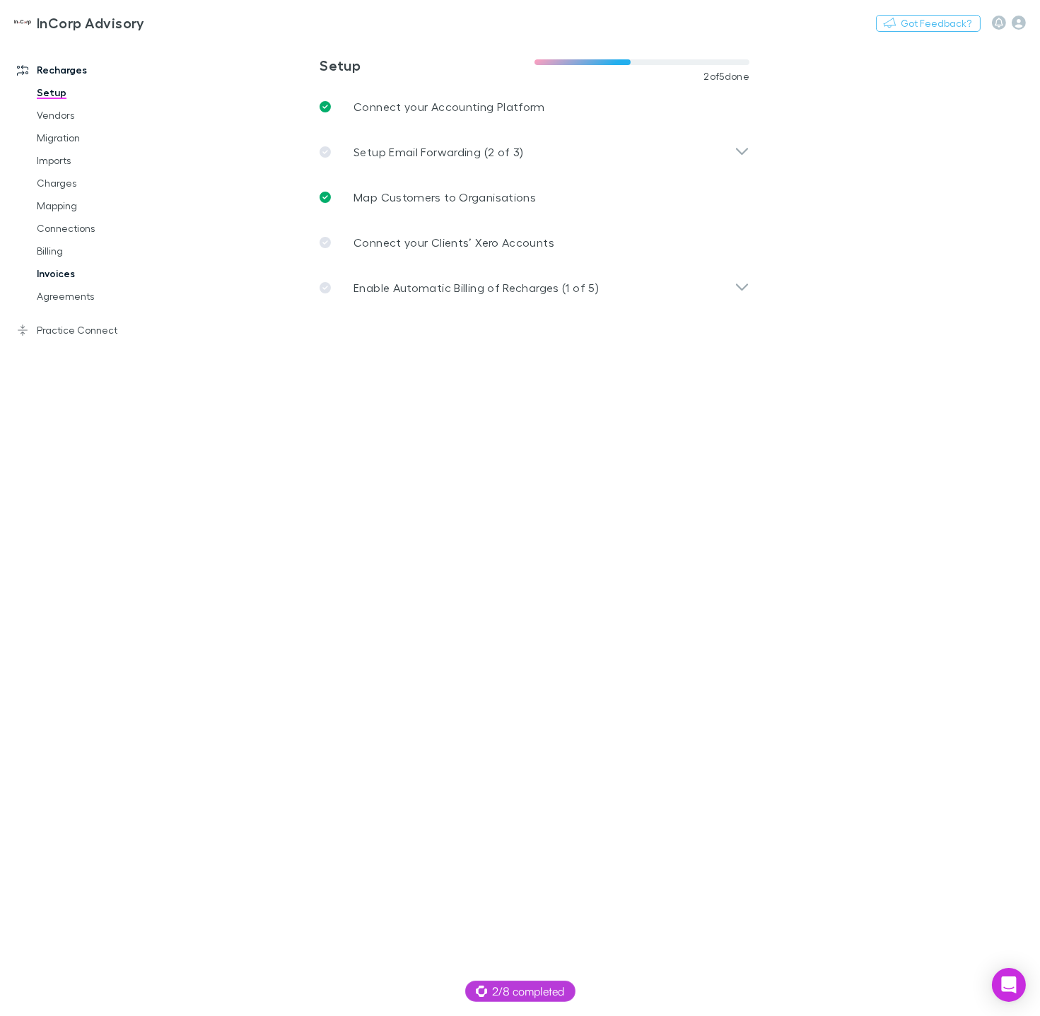
click at [57, 276] on link "Invoices" at bounding box center [98, 273] width 151 height 23
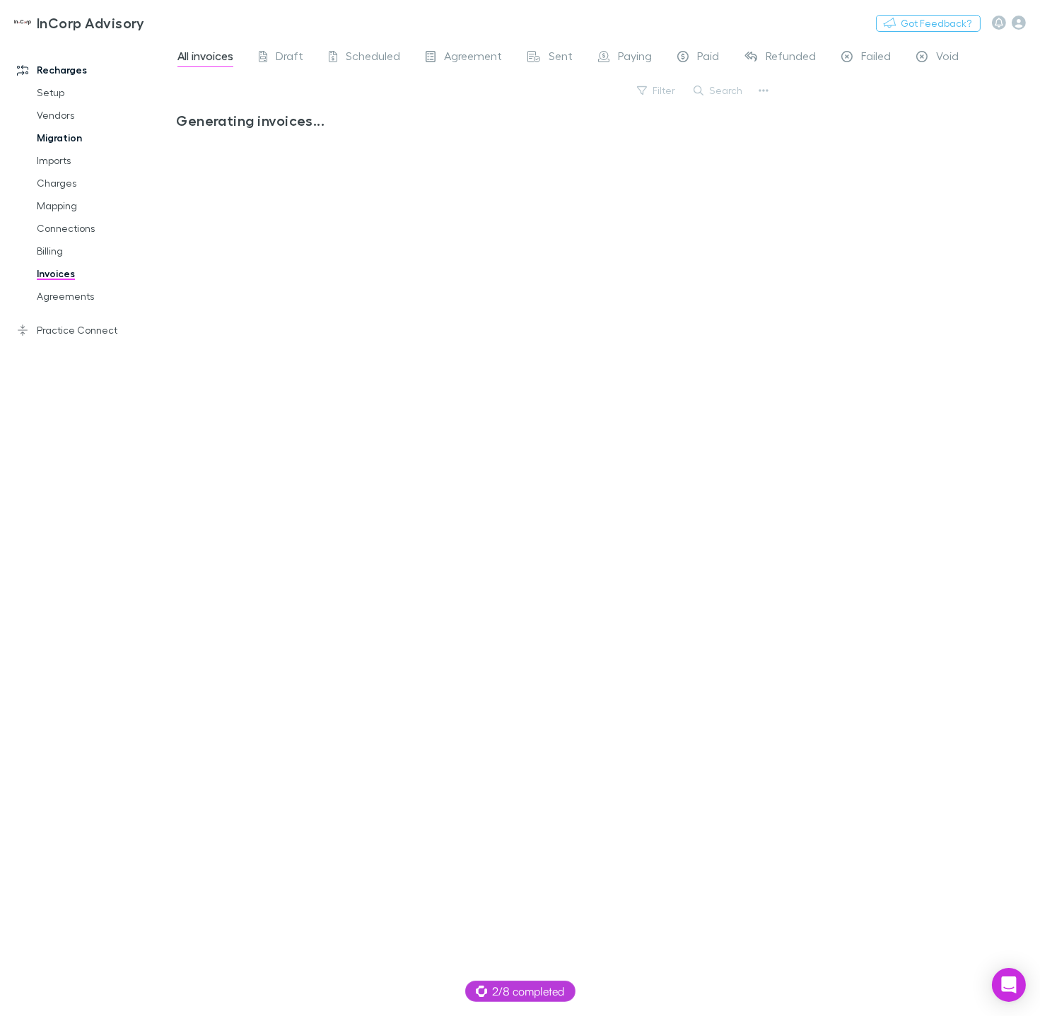
drag, startPoint x: 62, startPoint y: 95, endPoint x: 48, endPoint y: 138, distance: 44.7
click at [62, 95] on link "Setup" at bounding box center [98, 92] width 151 height 23
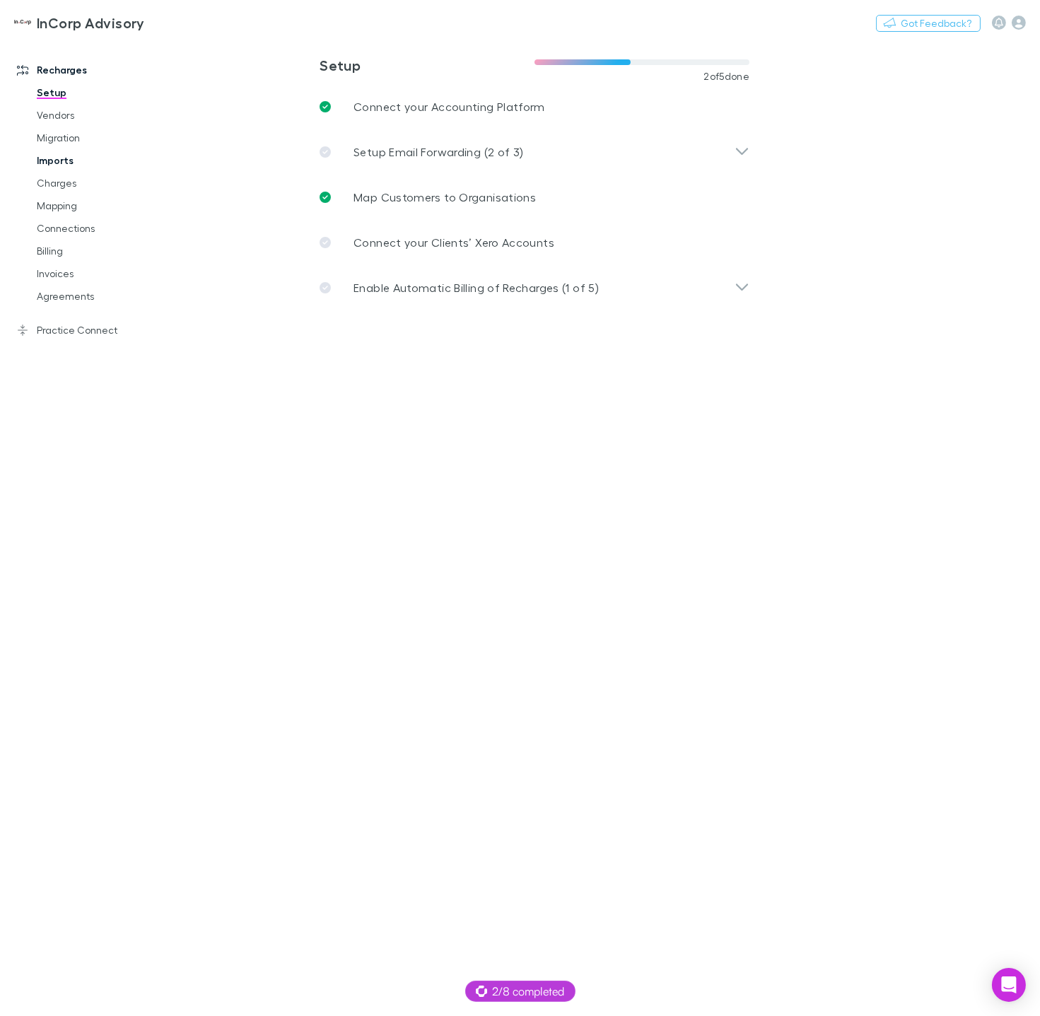
click at [56, 155] on link "Imports" at bounding box center [98, 160] width 151 height 23
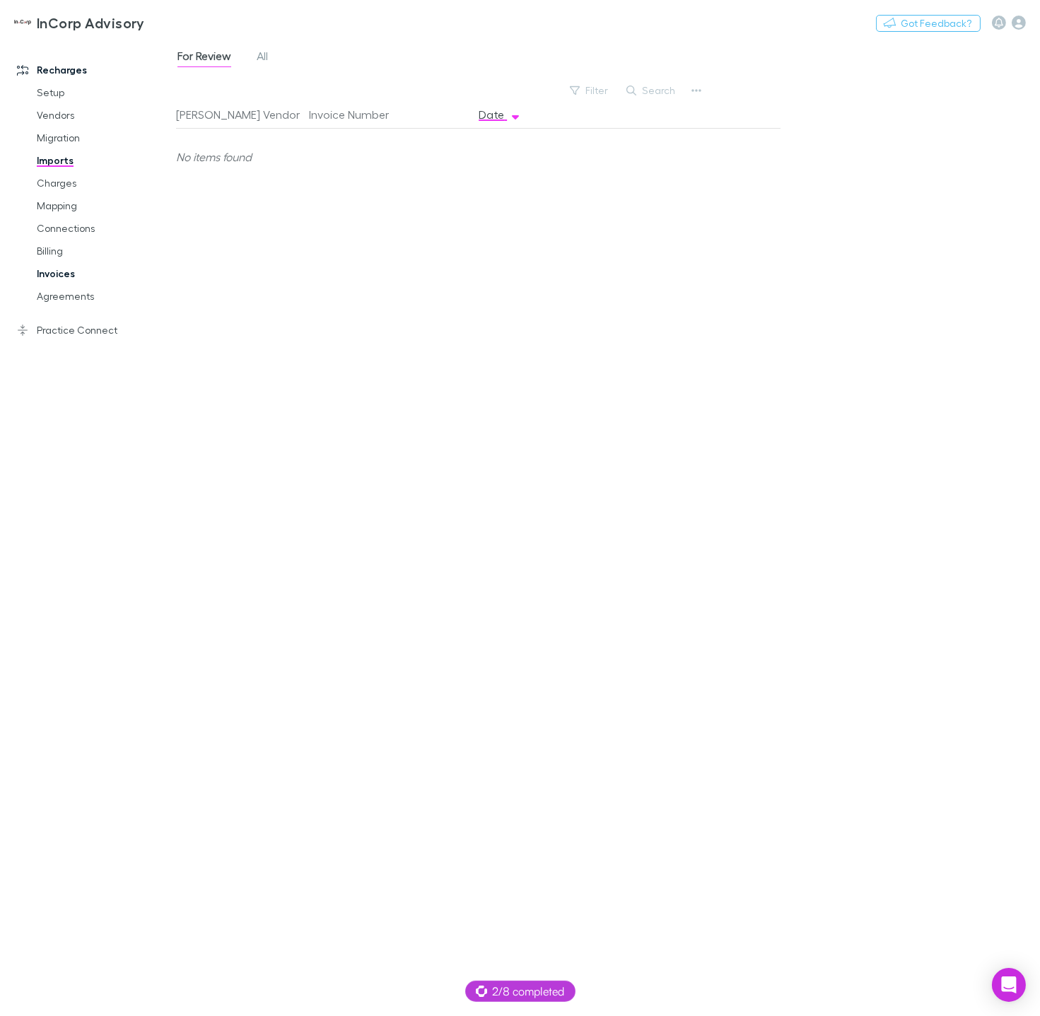
click at [63, 276] on link "Invoices" at bounding box center [98, 273] width 151 height 23
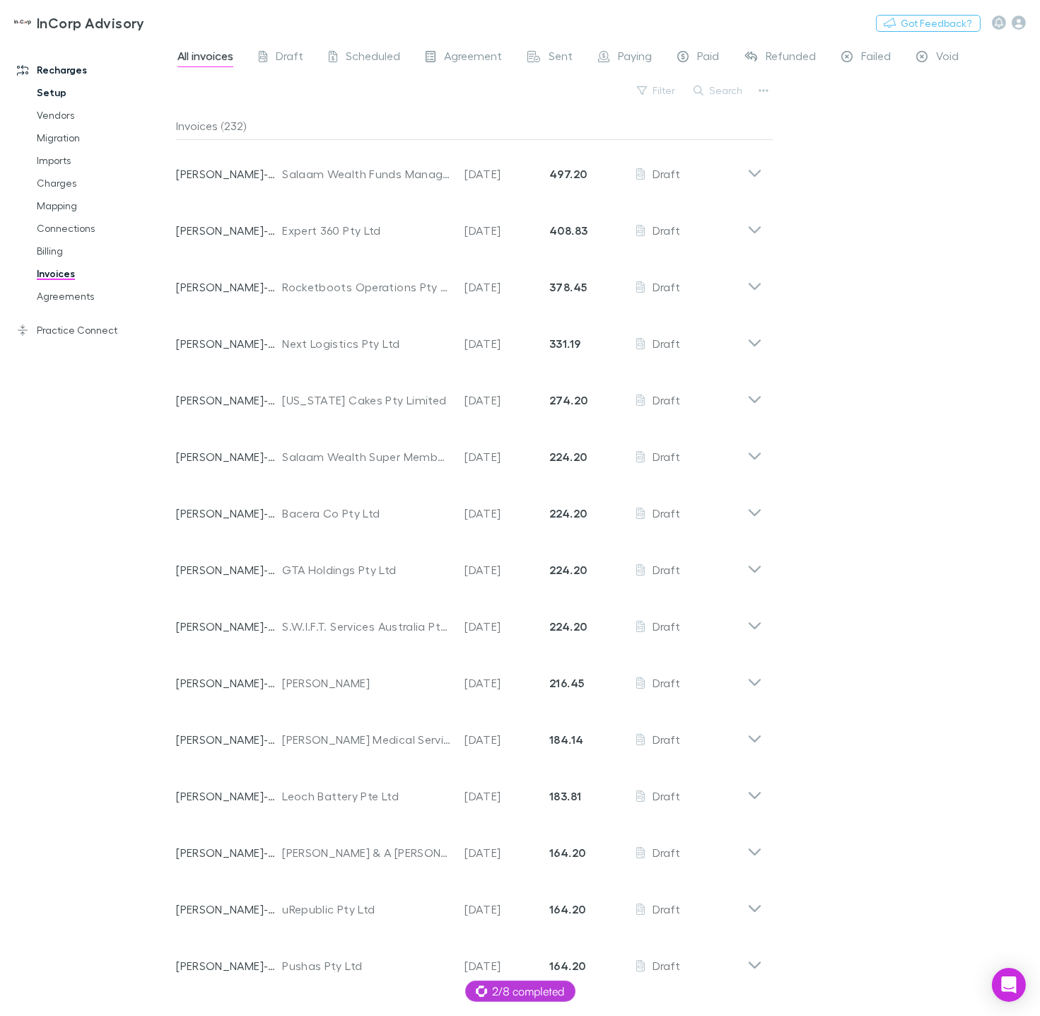
click at [42, 96] on link "Setup" at bounding box center [98, 92] width 151 height 23
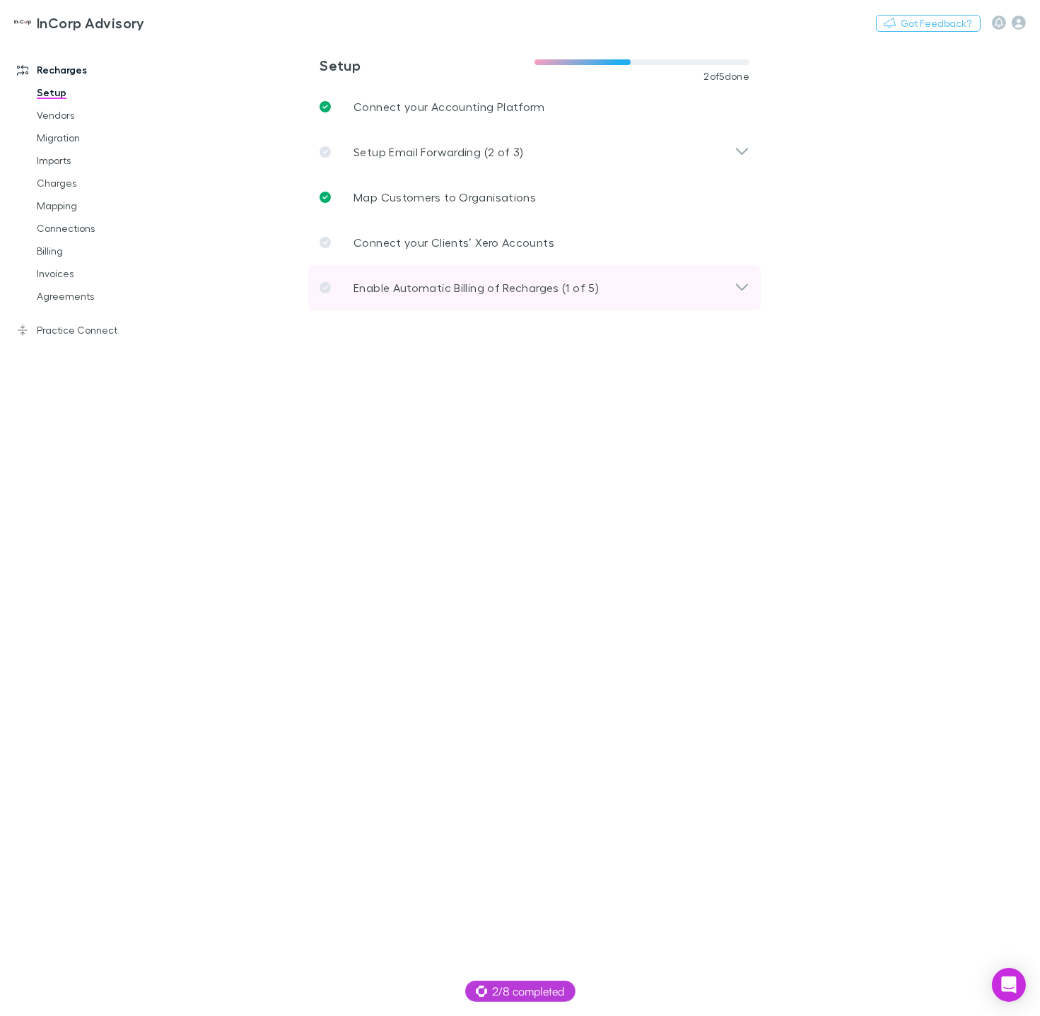
click at [420, 300] on div "Enable Automatic Billing of Recharges (1 of 5)" at bounding box center [534, 287] width 452 height 45
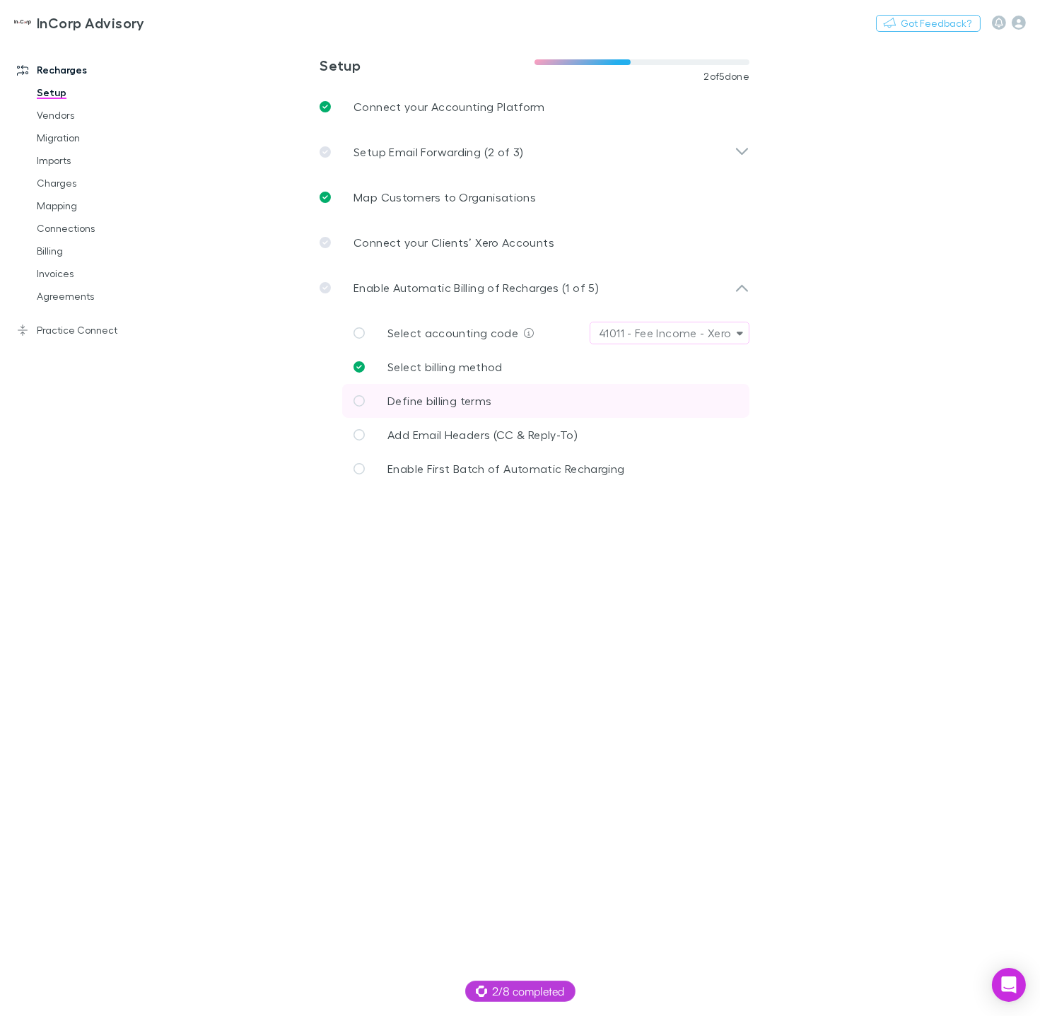
click at [466, 400] on span "Define billing terms" at bounding box center [439, 400] width 104 height 13
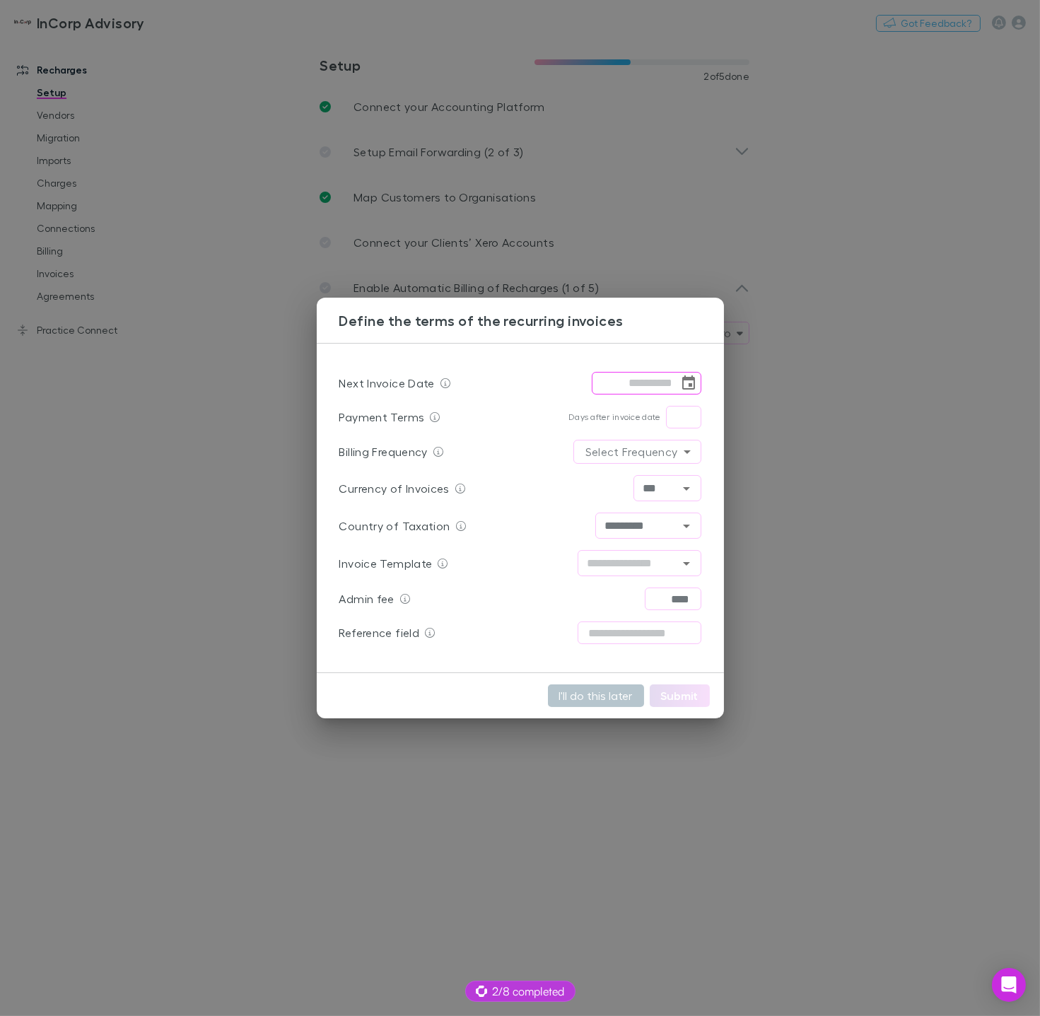
drag, startPoint x: 686, startPoint y: 384, endPoint x: 636, endPoint y: 383, distance: 49.5
click at [686, 384] on icon "Choose date" at bounding box center [688, 383] width 17 height 17
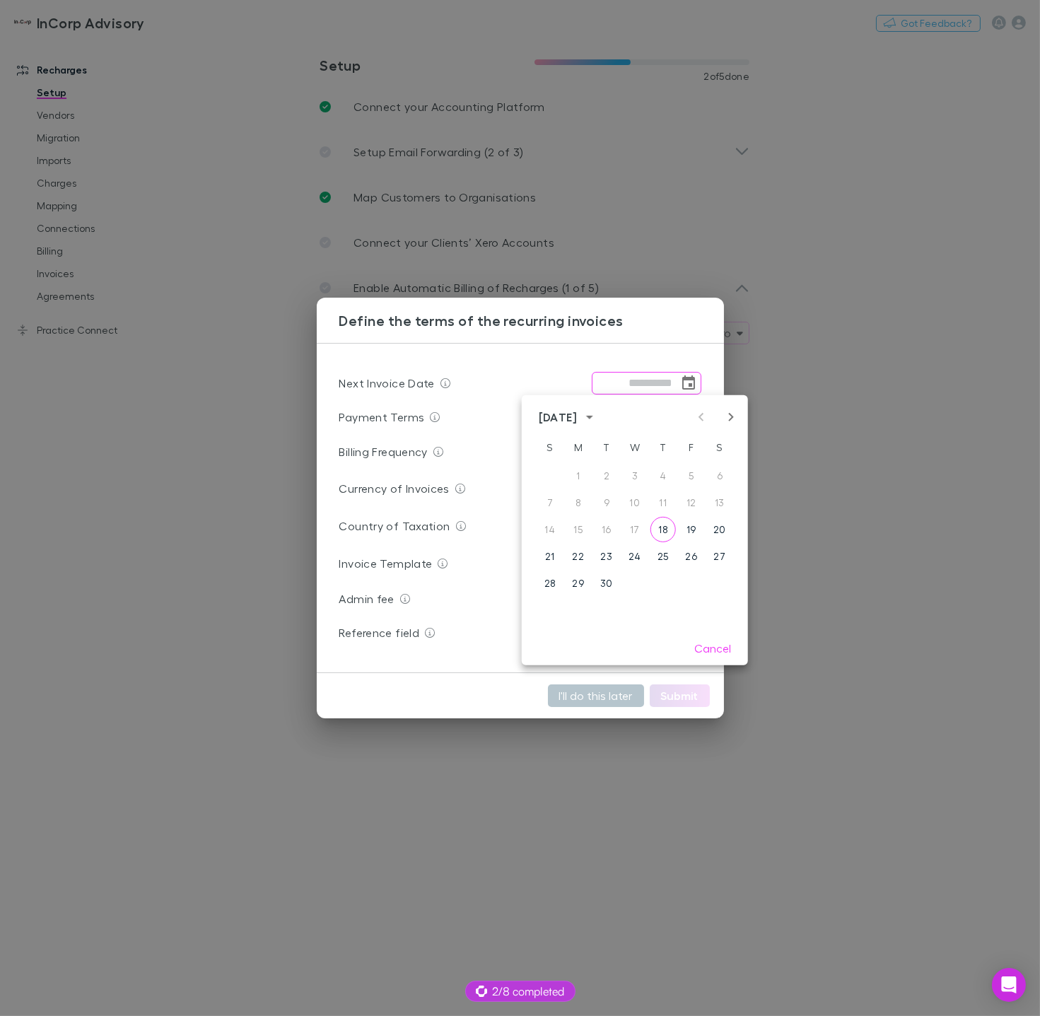
click at [633, 383] on input "tel" at bounding box center [635, 383] width 87 height 23
drag, startPoint x: 615, startPoint y: 386, endPoint x: 657, endPoint y: 384, distance: 41.7
click at [615, 386] on input "tel" at bounding box center [635, 383] width 87 height 23
type input "**********"
click at [667, 341] on div "**********" at bounding box center [520, 508] width 407 height 421
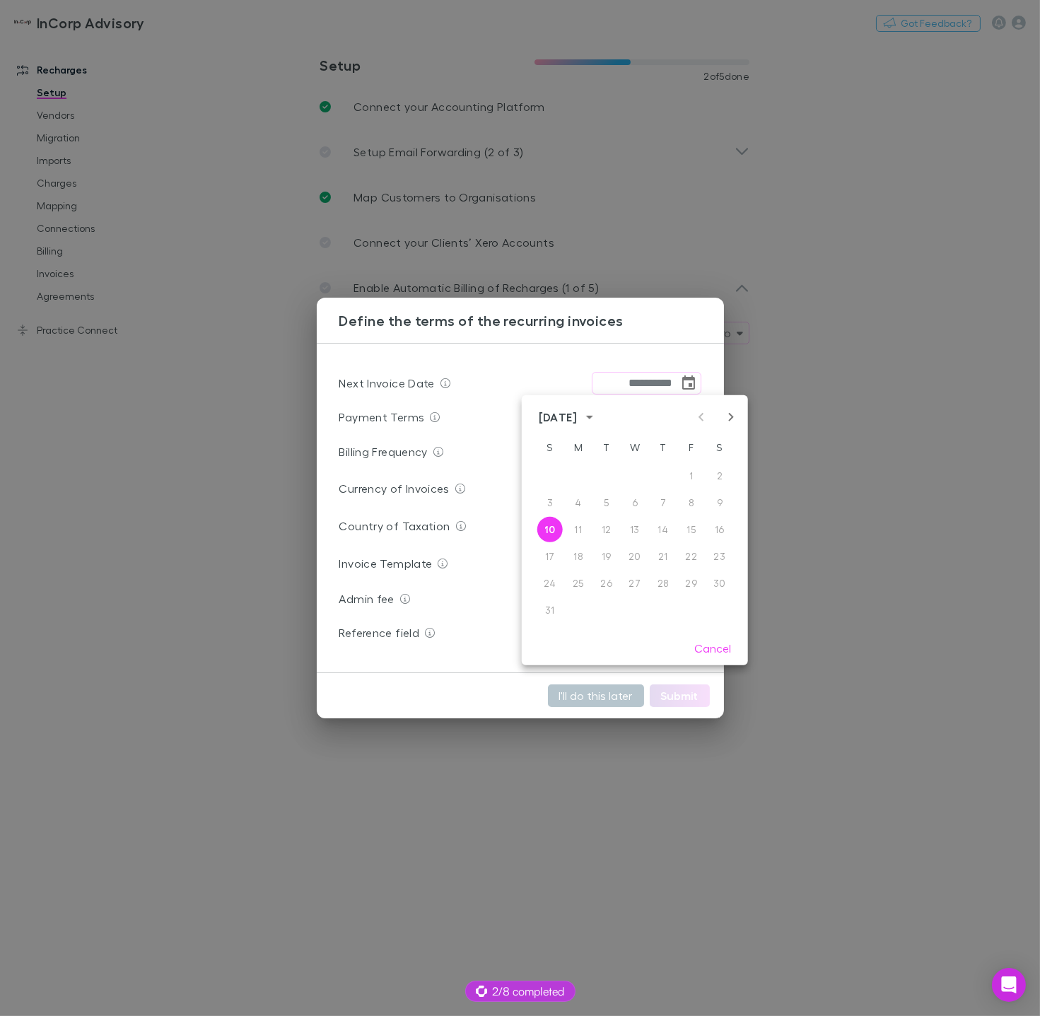
click at [535, 321] on h3 "Define the terms of the recurring invoices" at bounding box center [531, 320] width 384 height 17
drag, startPoint x: 495, startPoint y: 464, endPoint x: 481, endPoint y: 470, distance: 15.5
click at [495, 464] on div "Billing Frequency Select Frequency" at bounding box center [520, 451] width 362 height 35
click at [703, 645] on button "Cancel" at bounding box center [712, 648] width 59 height 23
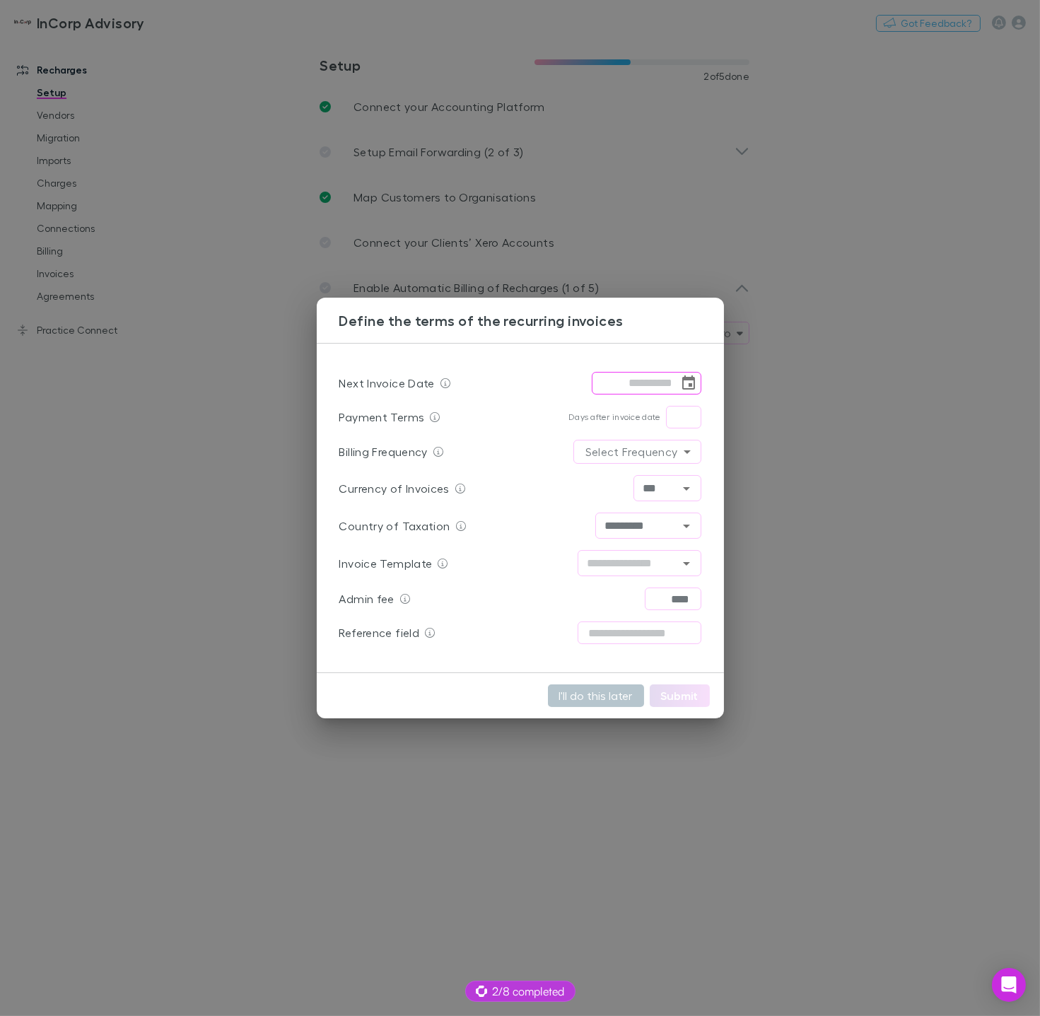
drag, startPoint x: 630, startPoint y: 382, endPoint x: 647, endPoint y: 382, distance: 17.0
click at [630, 382] on input "tel" at bounding box center [635, 383] width 87 height 23
type input "**********"
click at [677, 410] on input "text" at bounding box center [683, 417] width 35 height 23
type input "*"
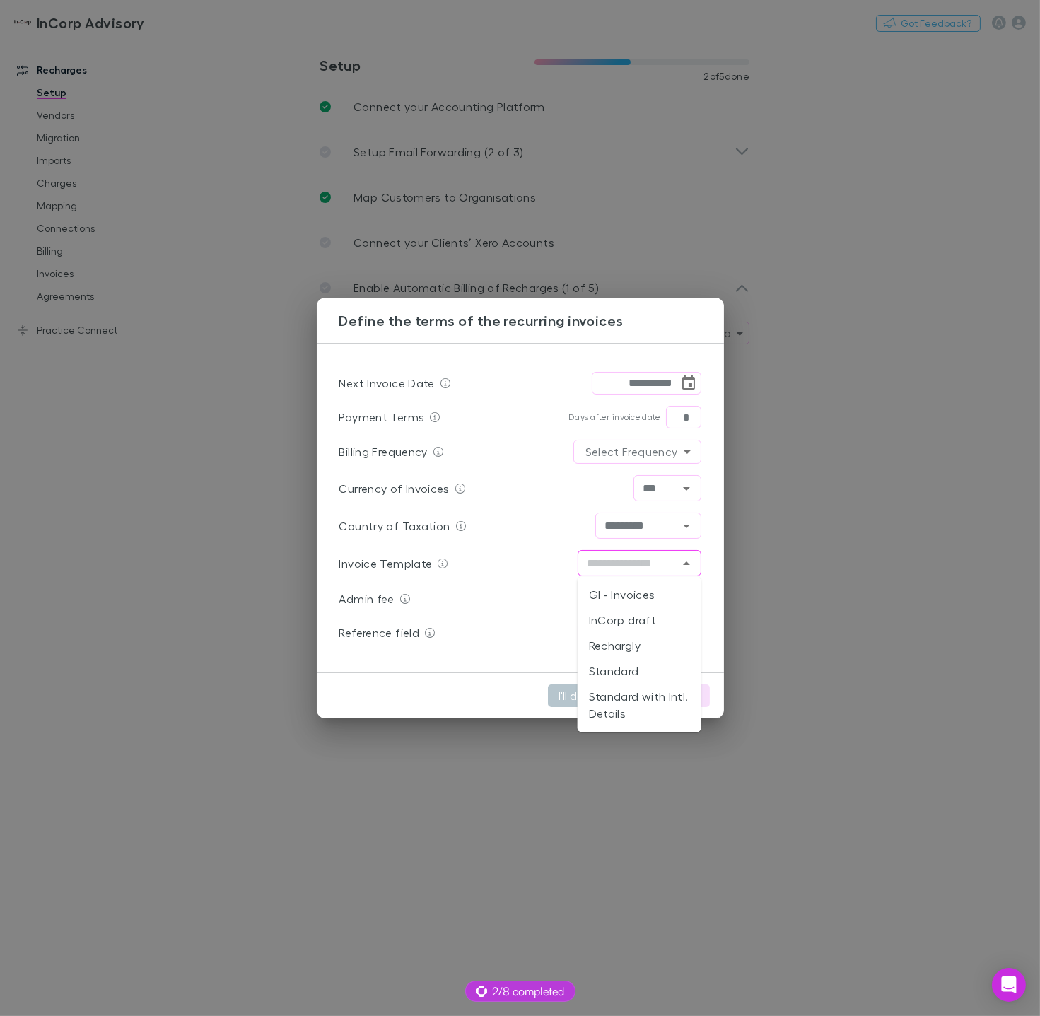
click at [640, 564] on input "text" at bounding box center [628, 563] width 92 height 18
click at [633, 640] on li "Rechargly" at bounding box center [639, 645] width 124 height 25
type input "*********"
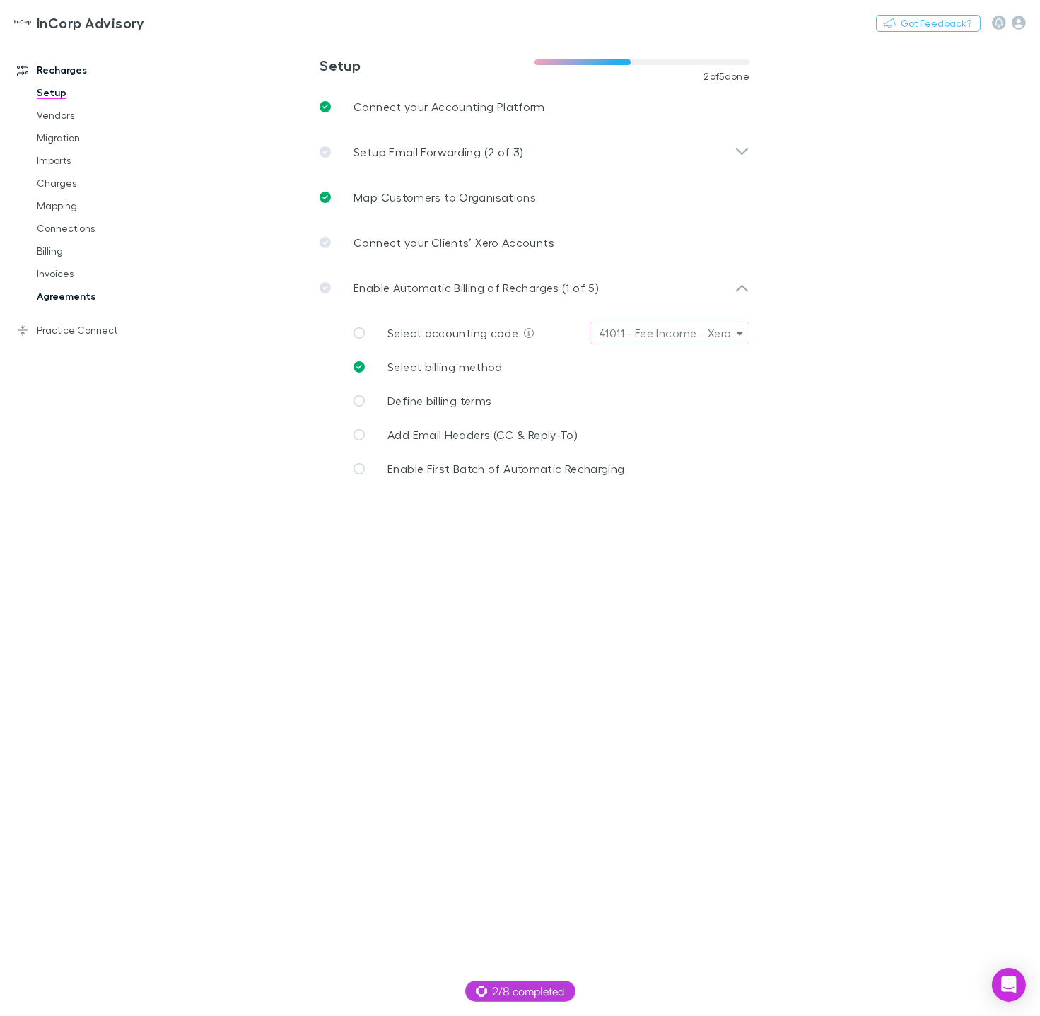
click at [71, 295] on link "Agreements" at bounding box center [98, 296] width 151 height 23
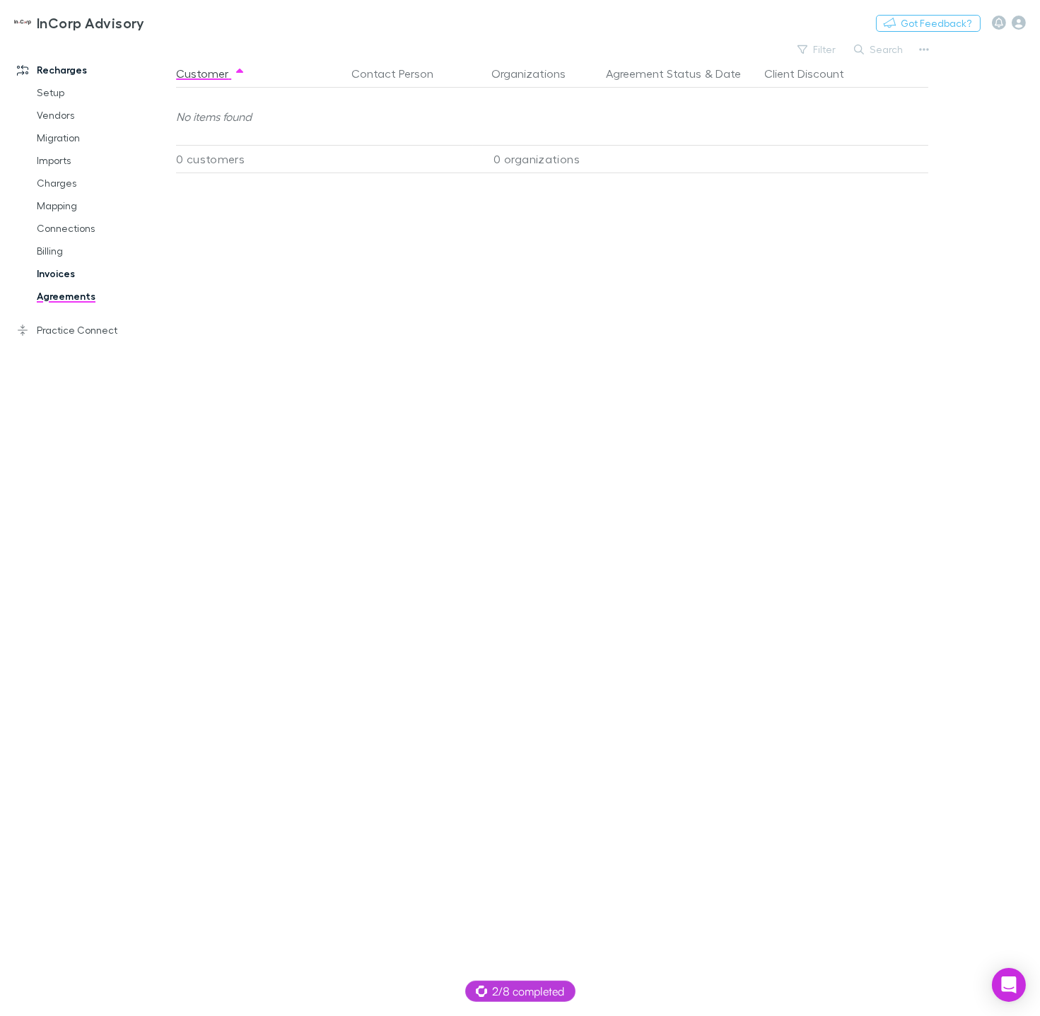
click at [40, 272] on link "Invoices" at bounding box center [98, 273] width 151 height 23
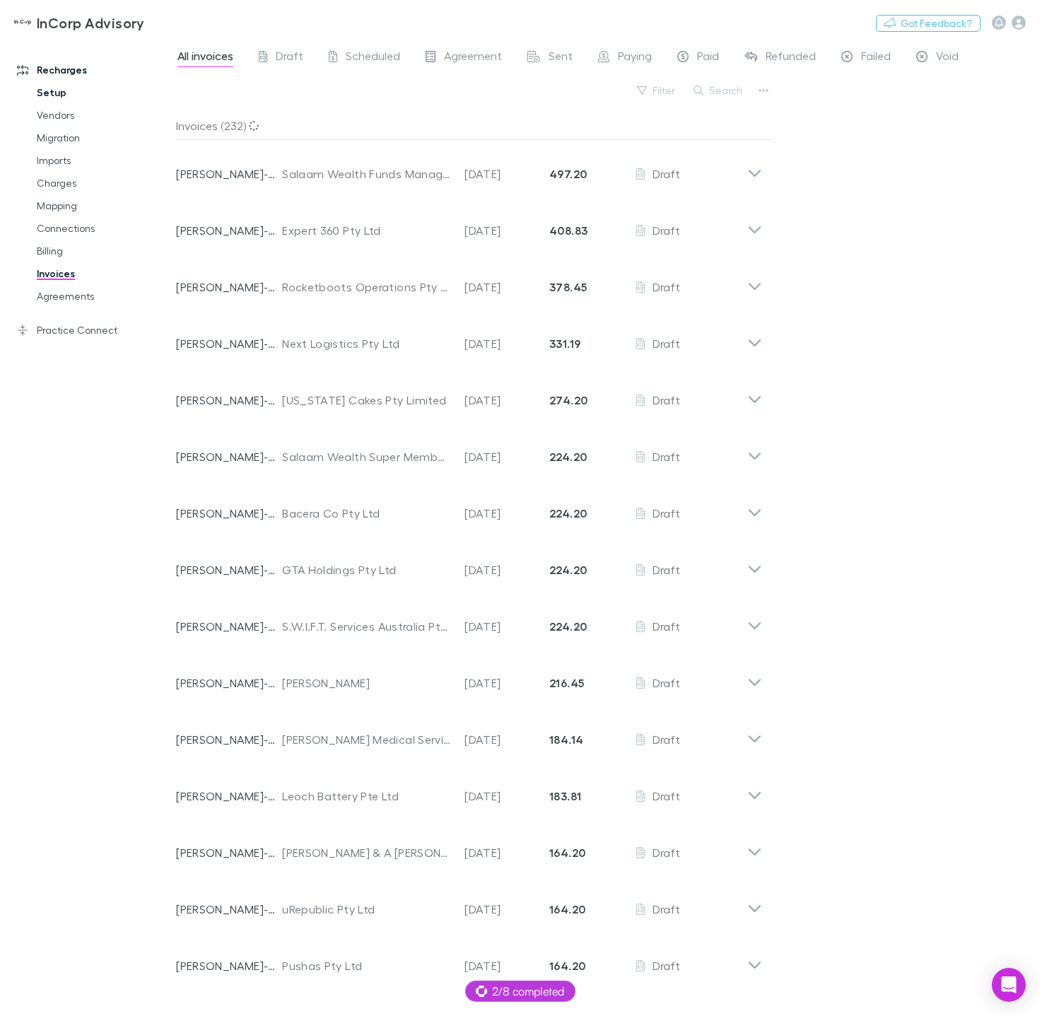
click at [57, 92] on link "Setup" at bounding box center [98, 92] width 151 height 23
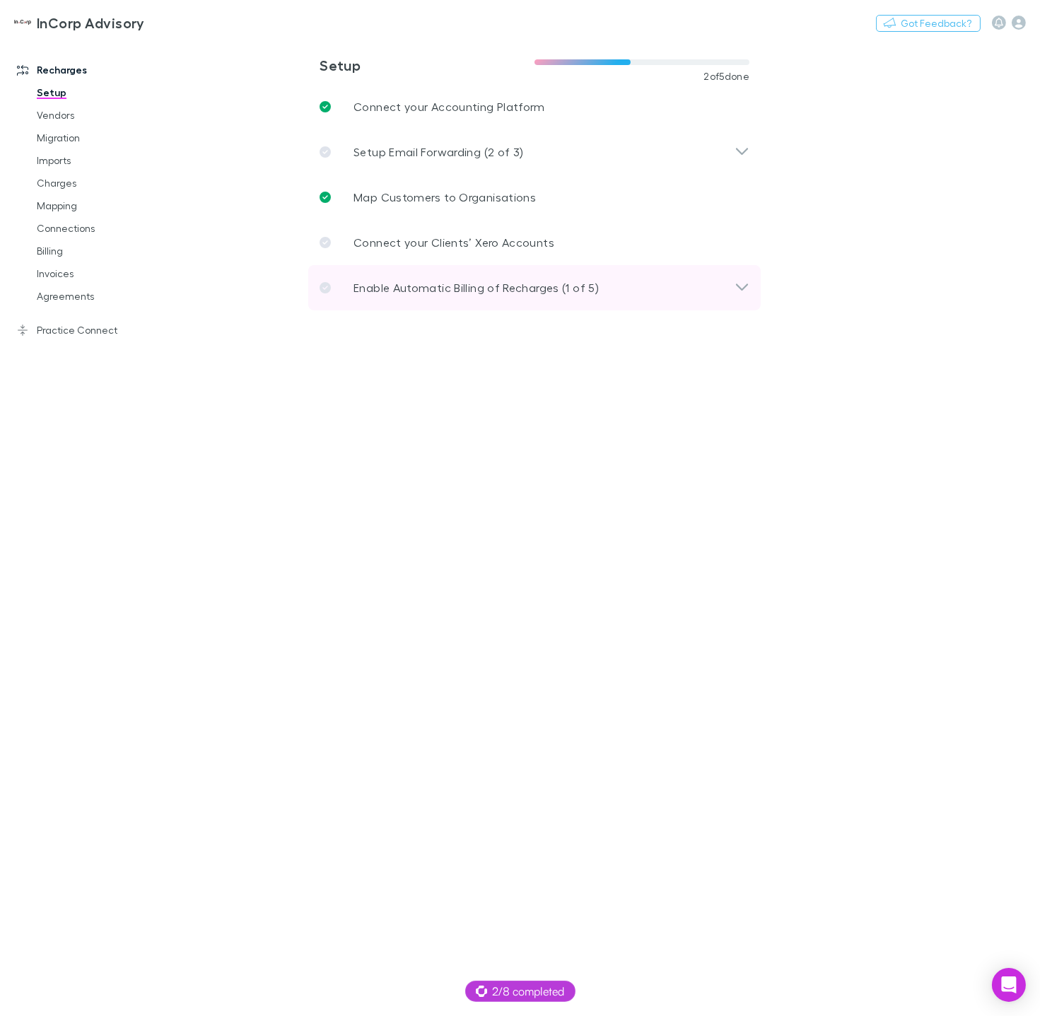
click at [442, 285] on p "Enable Automatic Billing of Recharges (1 of 5)" at bounding box center [475, 287] width 245 height 17
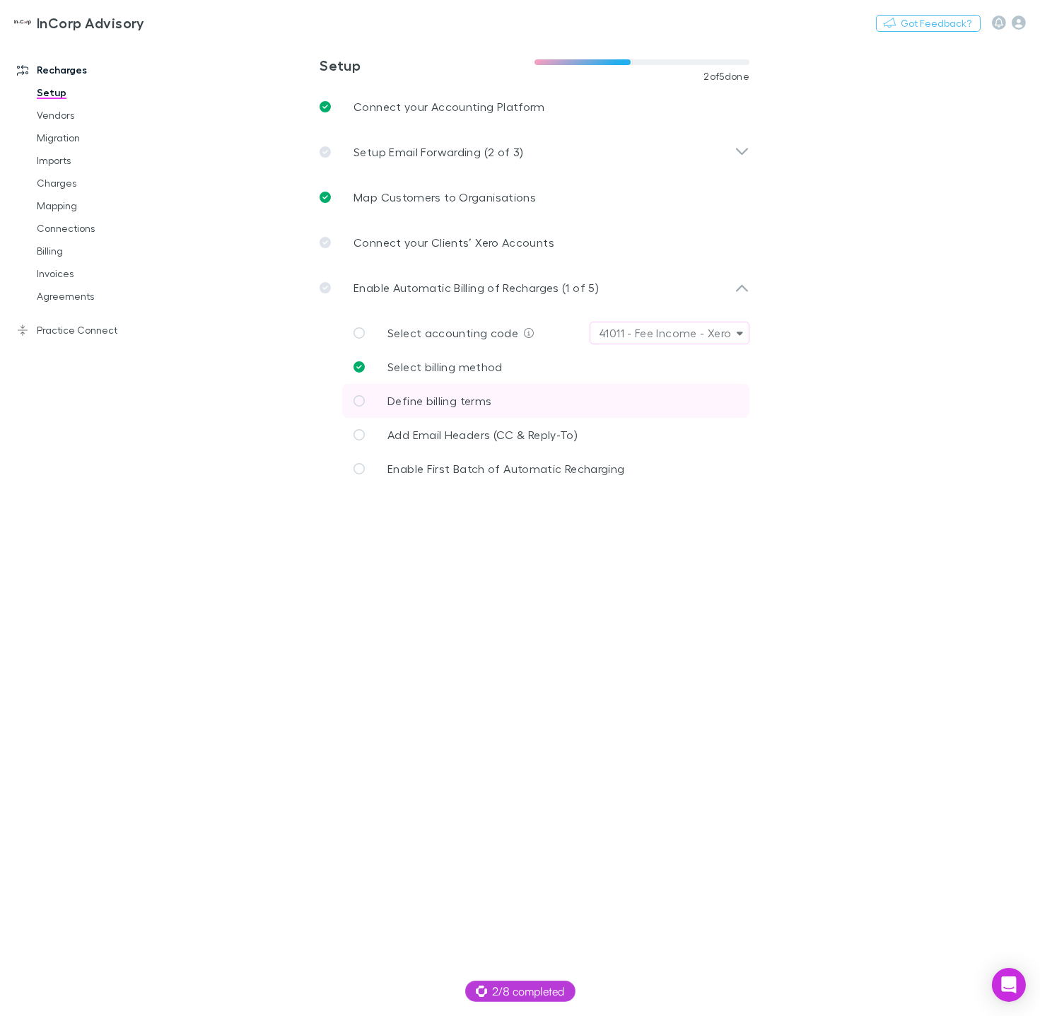
click at [456, 401] on span "Define billing terms" at bounding box center [439, 400] width 104 height 13
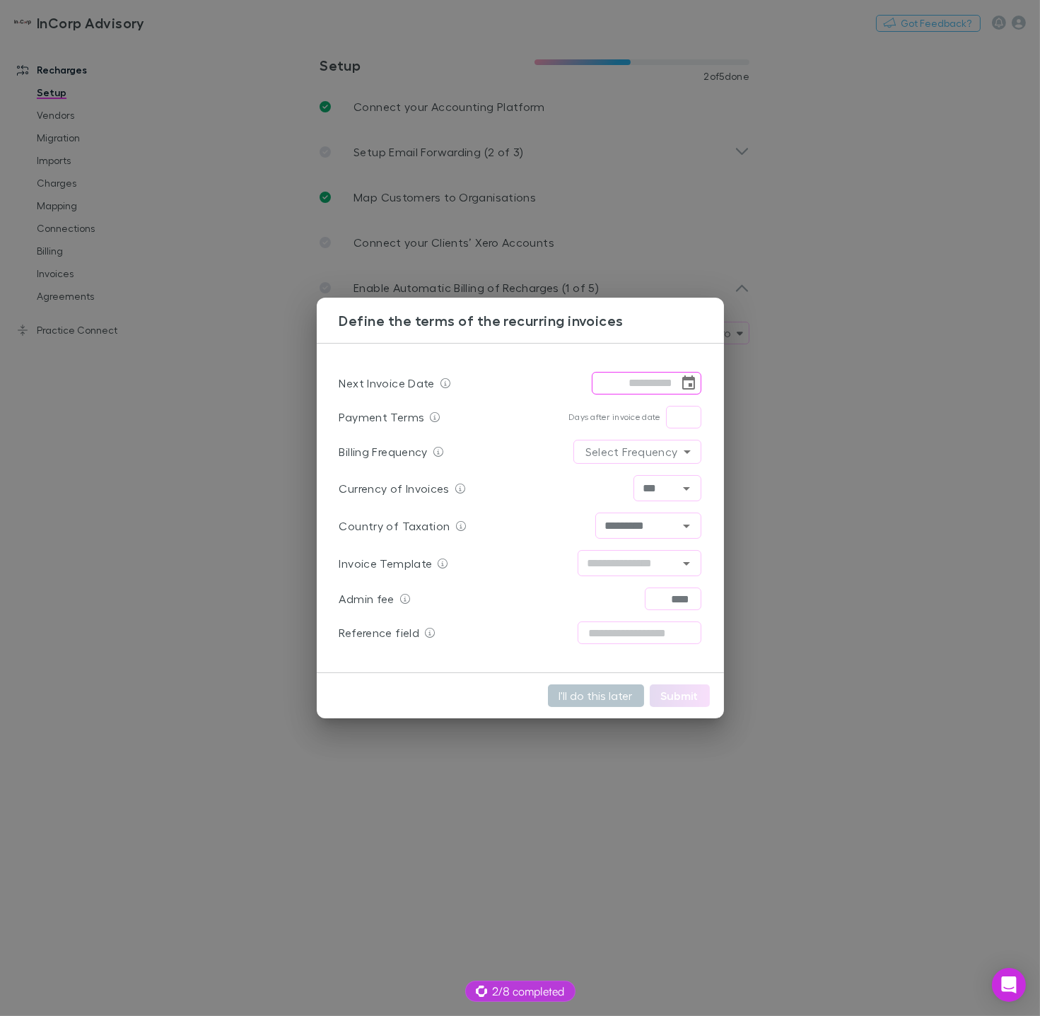
drag, startPoint x: 231, startPoint y: 403, endPoint x: 203, endPoint y: 360, distance: 51.0
click at [231, 403] on div "Define the terms of the recurring invoices Next Invoice Date ​ Payment Terms Da…" at bounding box center [520, 508] width 1040 height 1016
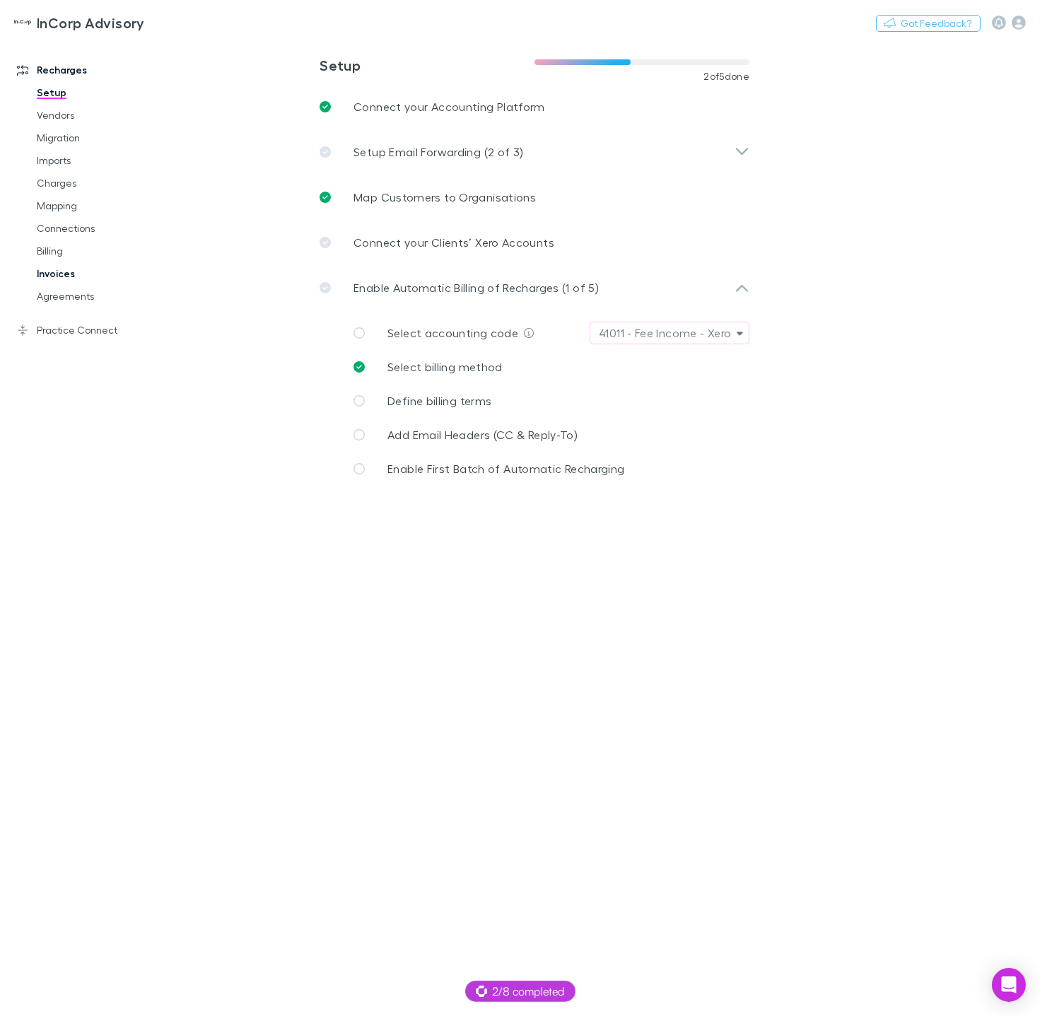
click at [64, 270] on link "Invoices" at bounding box center [98, 273] width 151 height 23
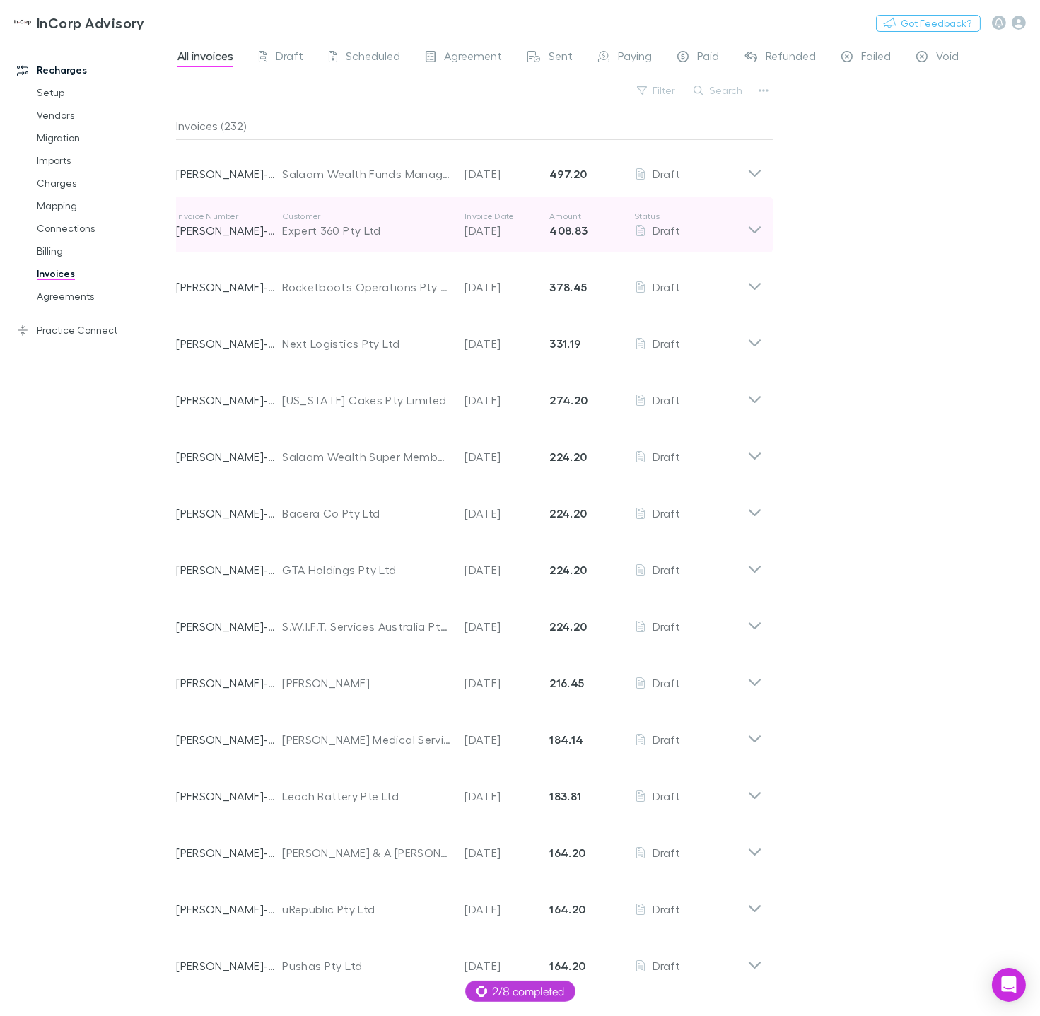
click at [405, 233] on div "Expert 360 Pty Ltd" at bounding box center [366, 230] width 168 height 17
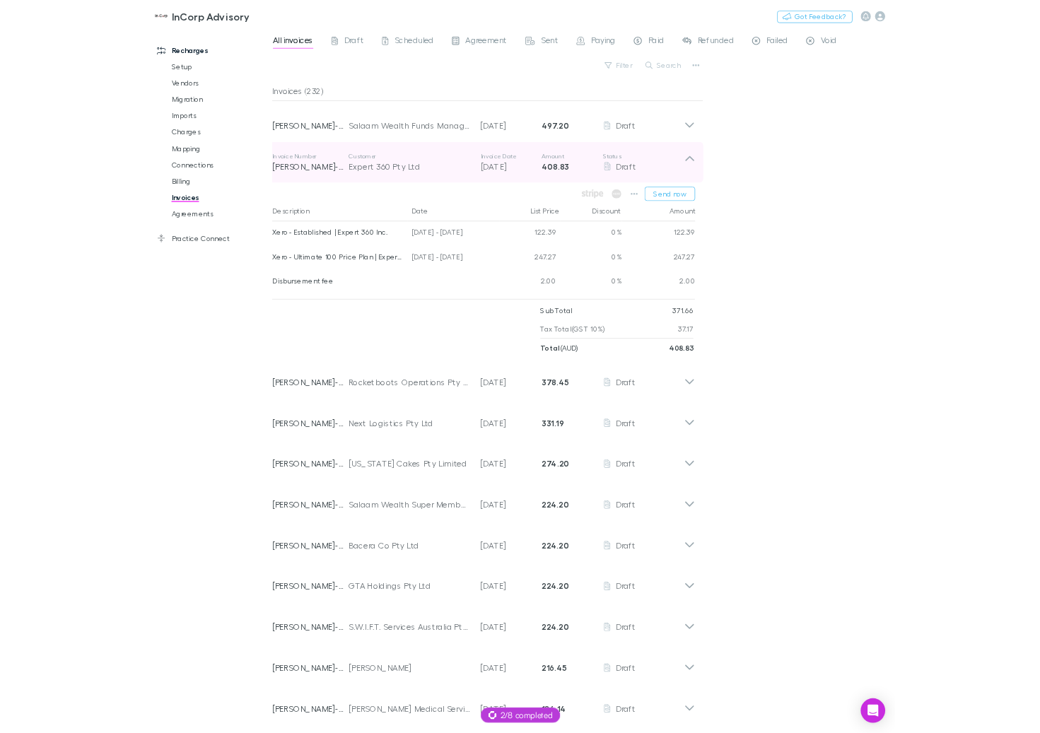
scroll to position [1, 0]
